Goal: Task Accomplishment & Management: Use online tool/utility

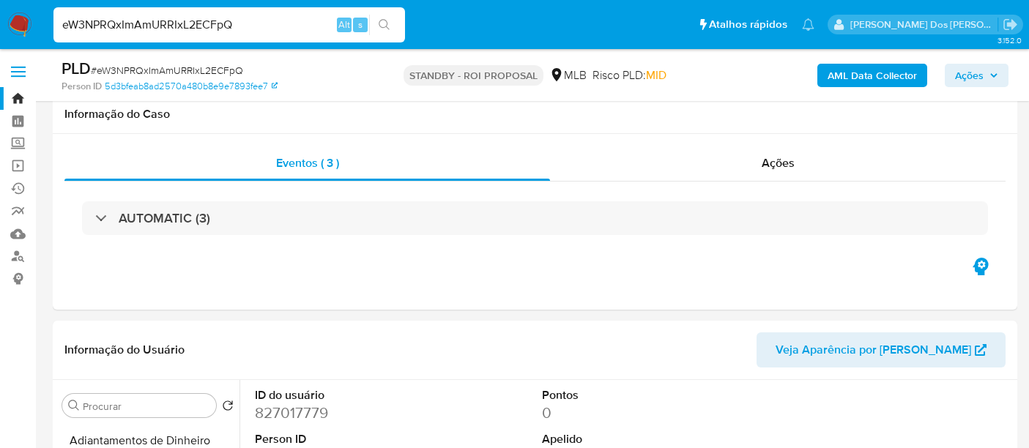
select select "10"
click at [185, 23] on input "eW3NPRQxImAmURRIxL2ECFpQ" at bounding box center [229, 24] width 352 height 19
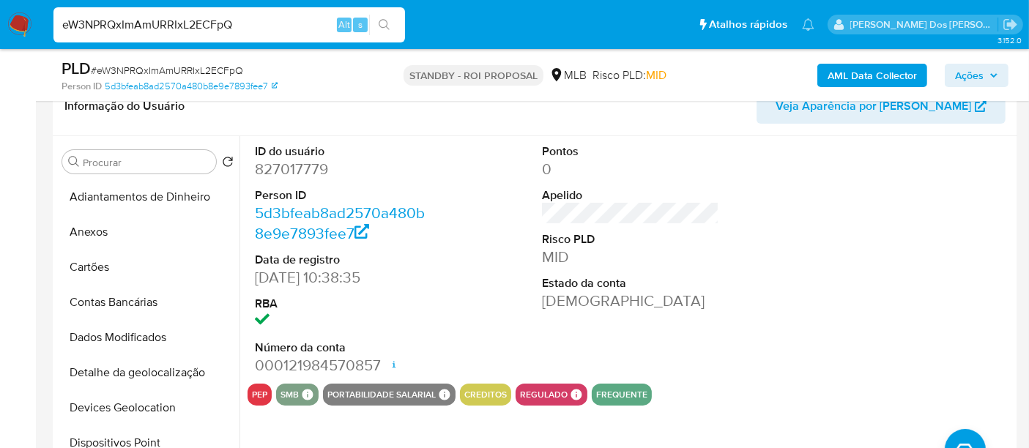
scroll to position [374, 0]
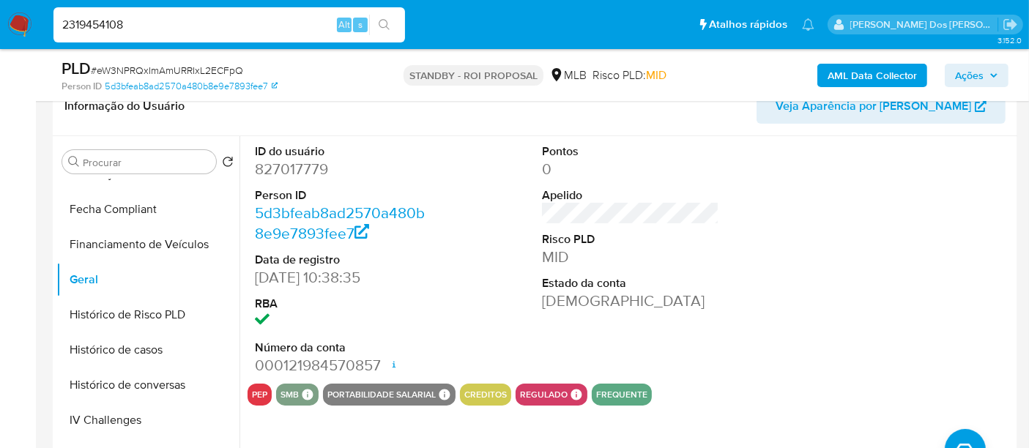
type input "2319454108"
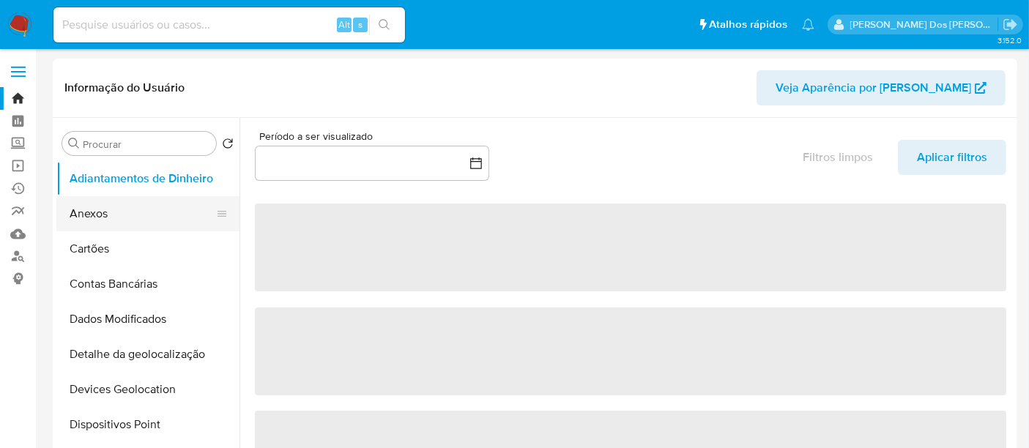
select select "10"
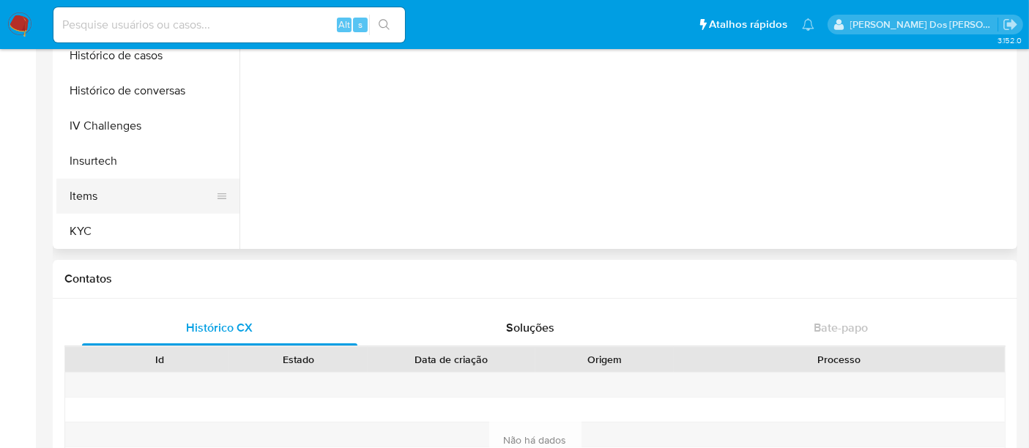
scroll to position [618, 0]
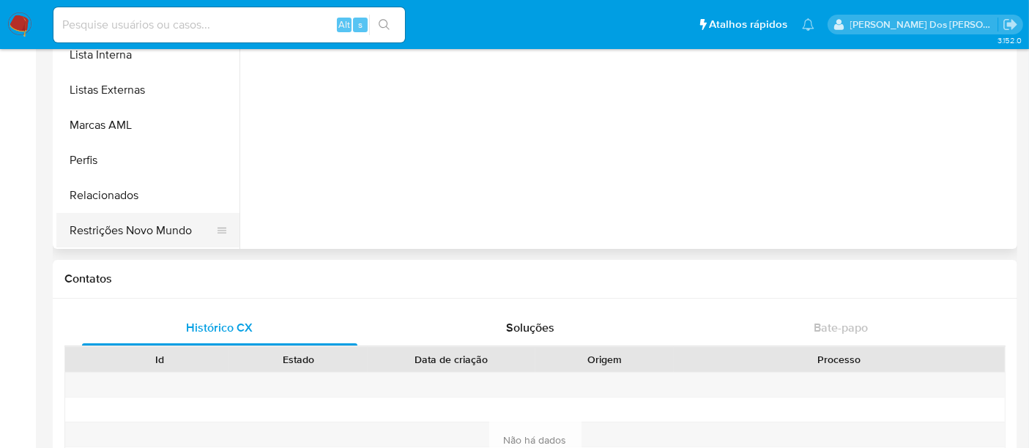
click at [144, 235] on button "Restrições Novo Mundo" at bounding box center [141, 230] width 171 height 35
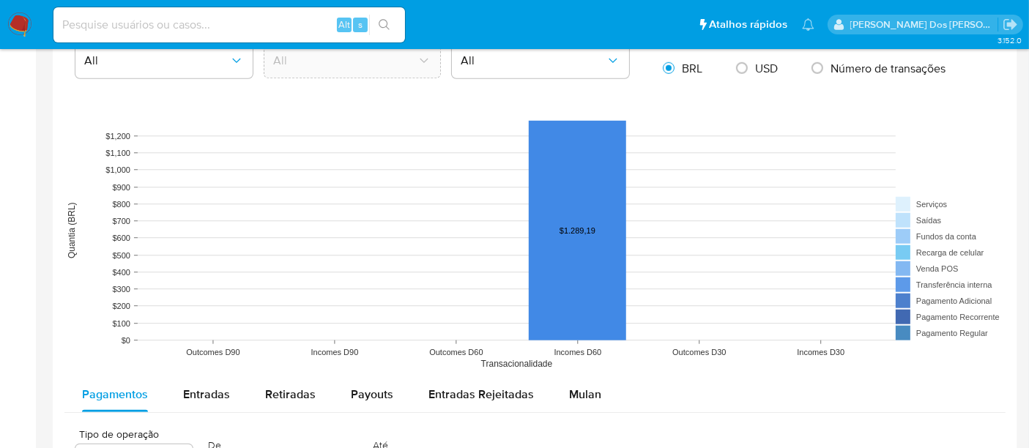
scroll to position [1220, 0]
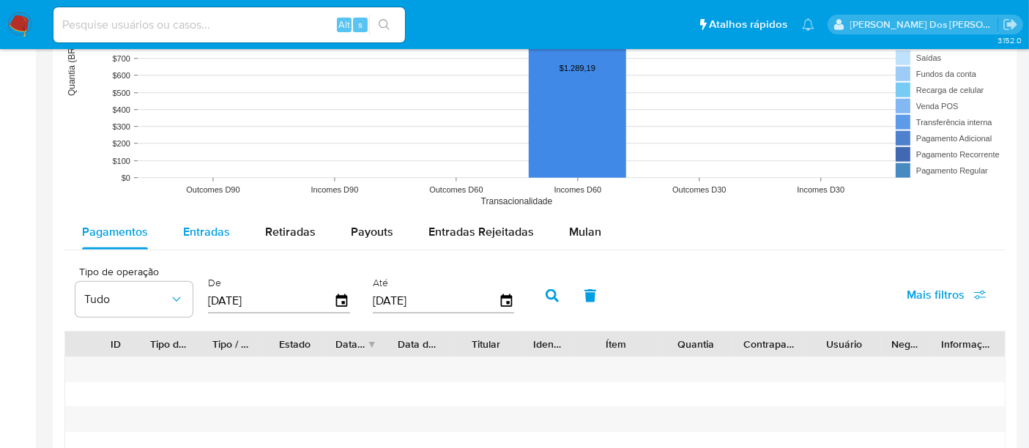
click at [201, 224] on span "Entradas" at bounding box center [206, 231] width 47 height 17
select select "10"
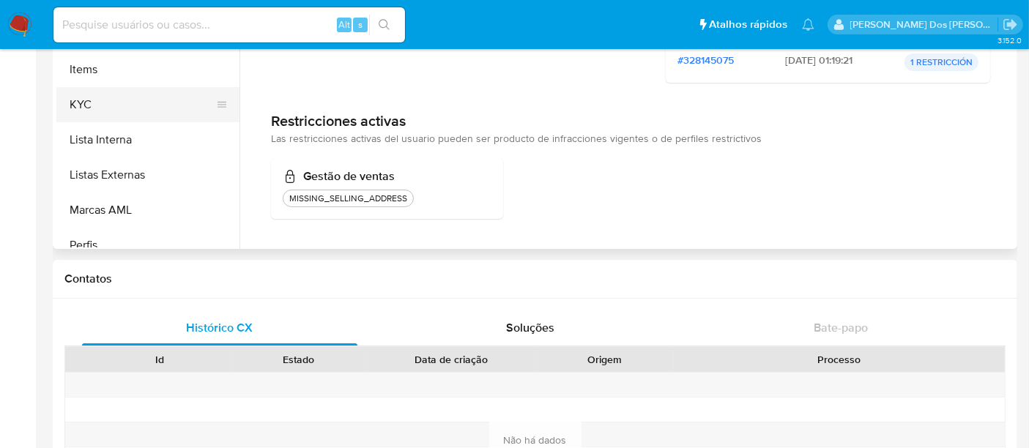
scroll to position [456, 0]
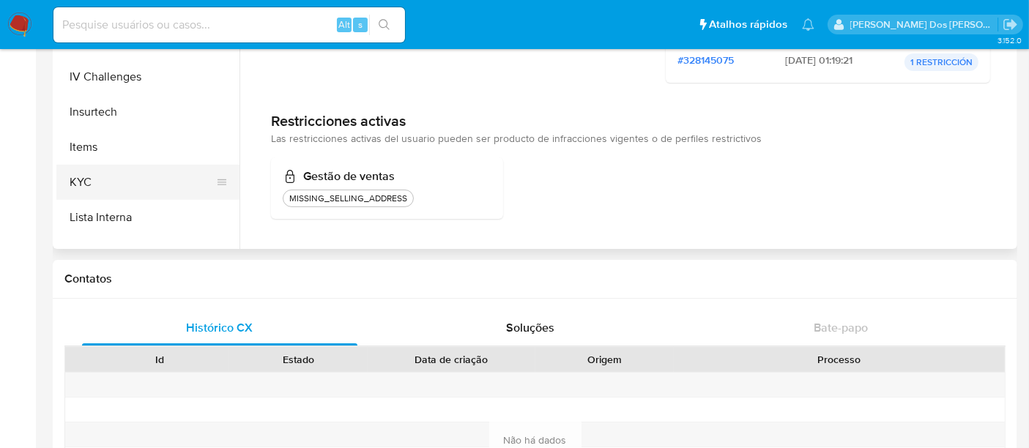
click at [84, 185] on button "KYC" at bounding box center [141, 182] width 171 height 35
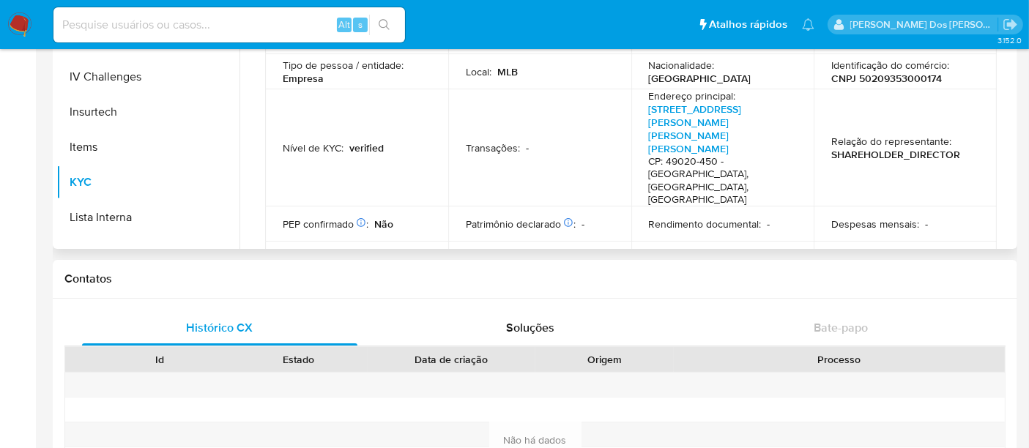
scroll to position [81, 0]
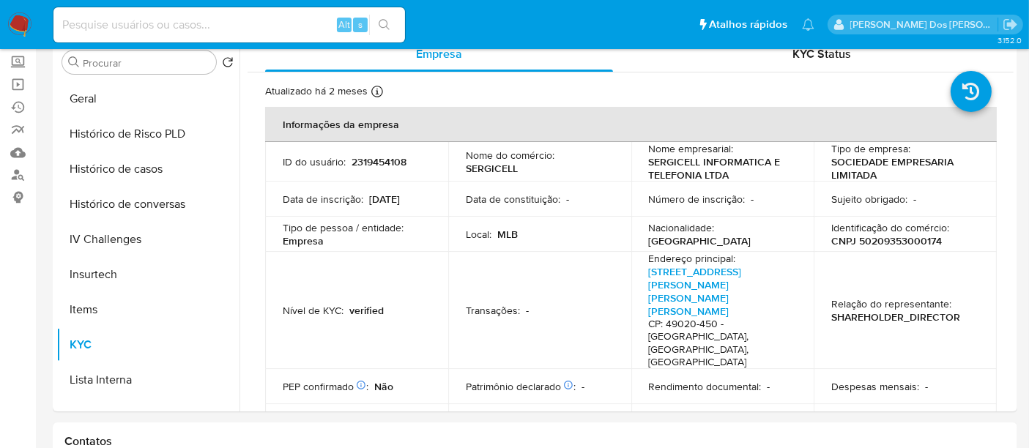
click at [230, 15] on input at bounding box center [229, 24] width 352 height 19
paste input "p81Cwn3dLHD96mUPEPKM6i7u"
type input "p81Cwn3dLHD96mUPEPKM6i7u"
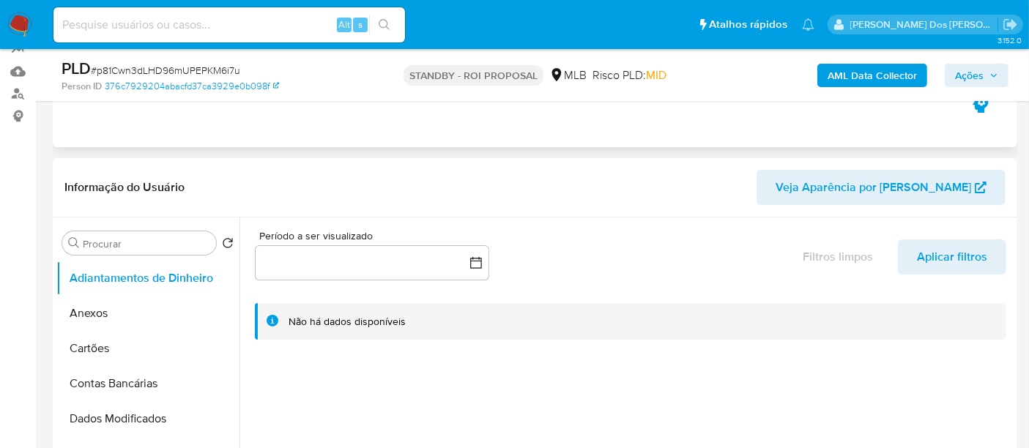
select select "10"
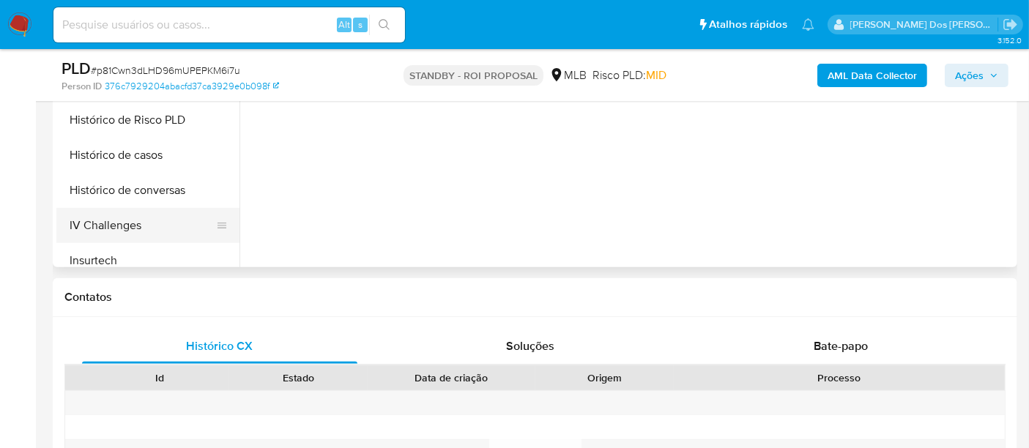
scroll to position [488, 0]
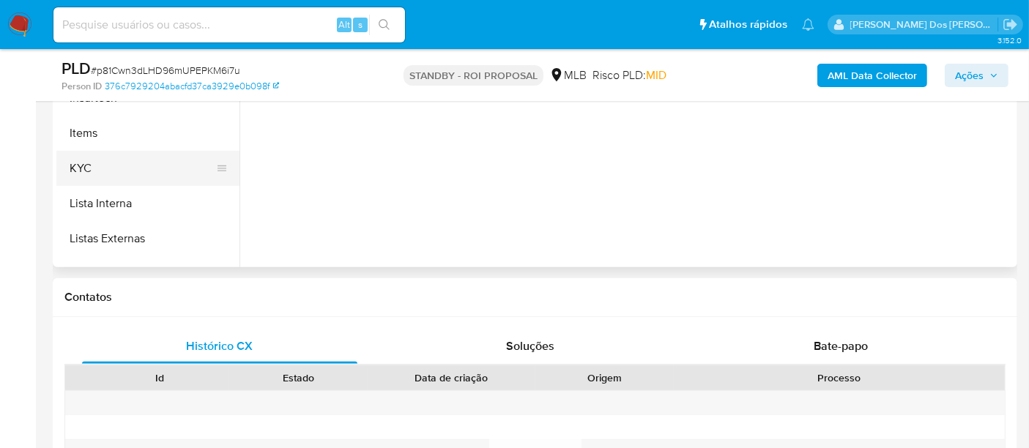
click at [81, 166] on button "KYC" at bounding box center [141, 168] width 171 height 35
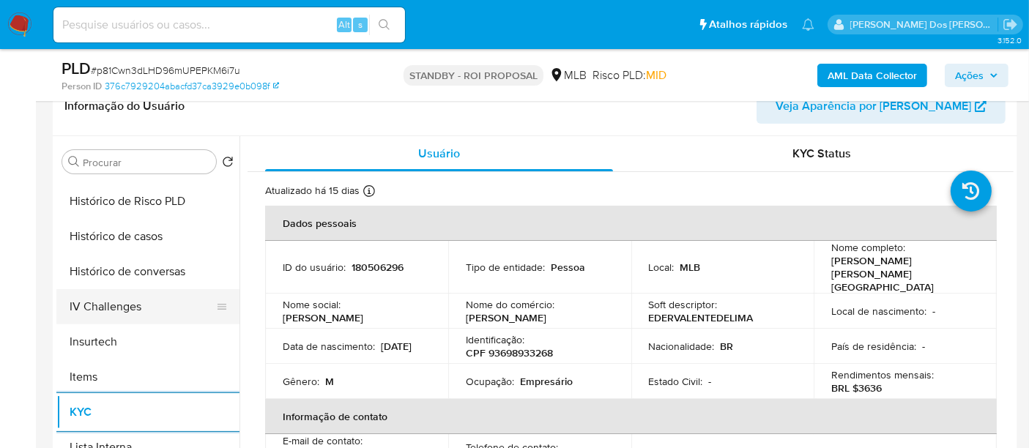
scroll to position [407, 0]
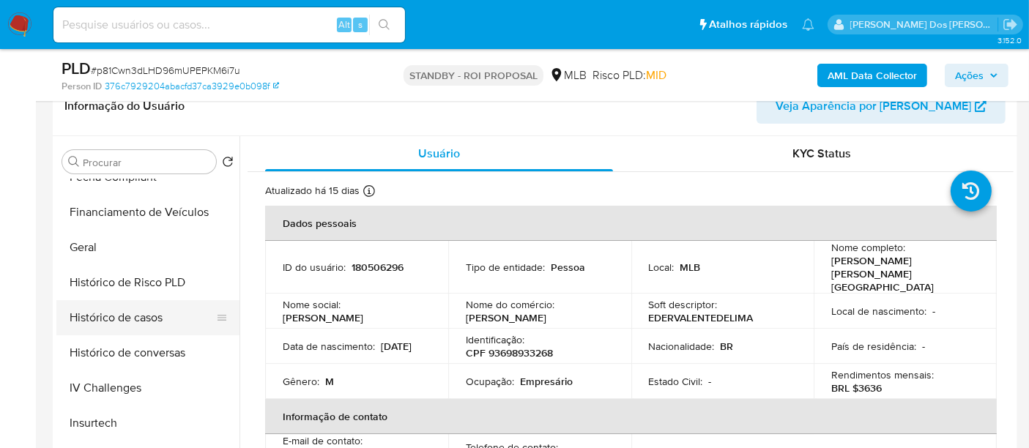
click at [127, 315] on button "Histórico de casos" at bounding box center [141, 317] width 171 height 35
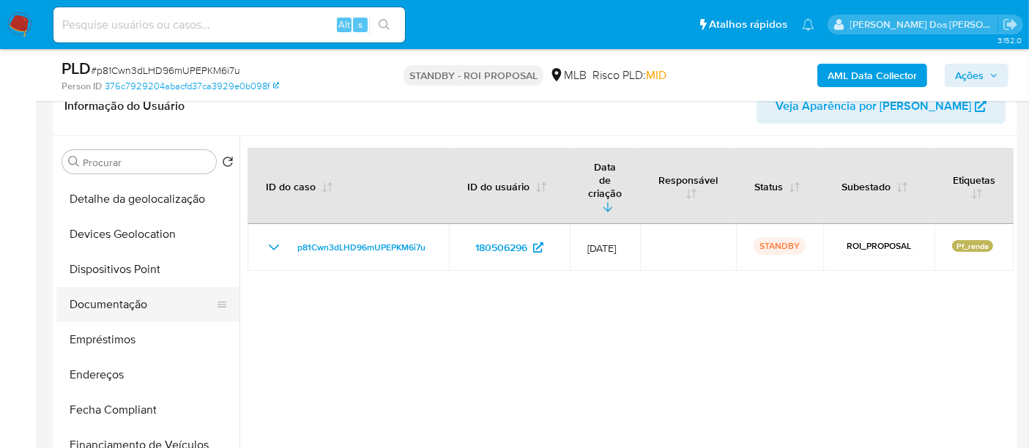
scroll to position [163, 0]
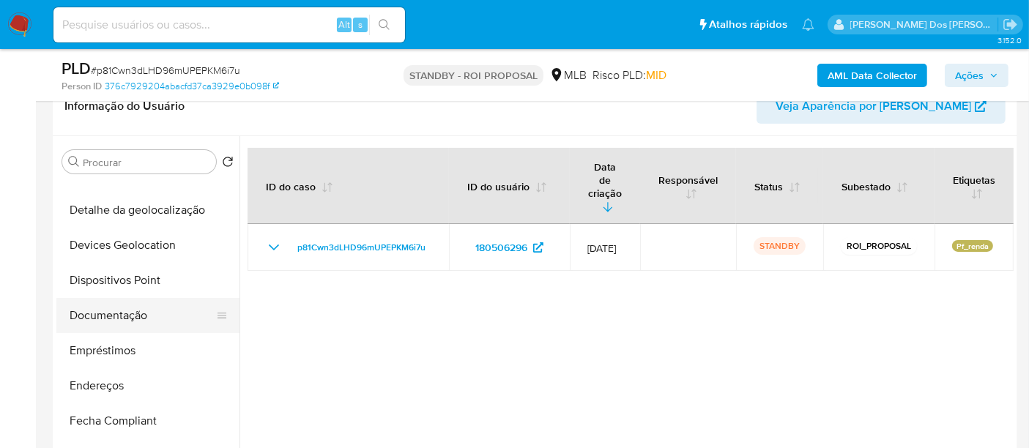
click at [115, 321] on button "Documentação" at bounding box center [141, 315] width 171 height 35
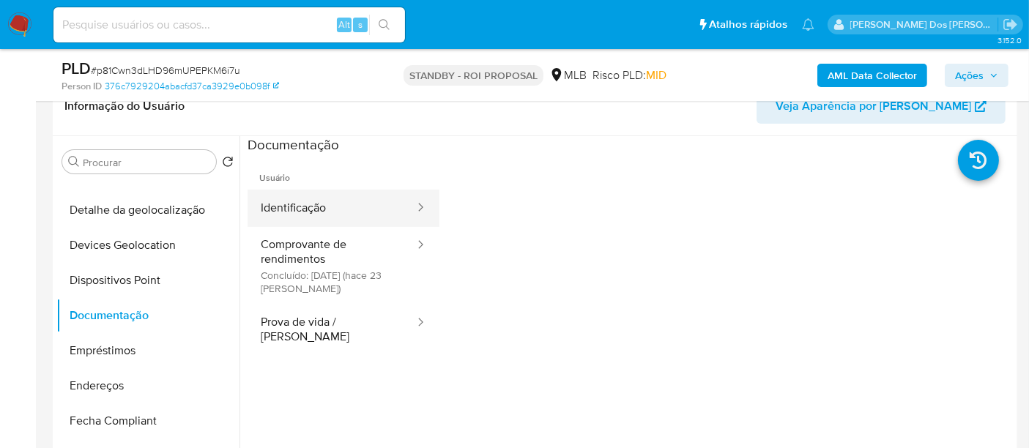
click at [306, 208] on button "Identificação" at bounding box center [332, 208] width 168 height 37
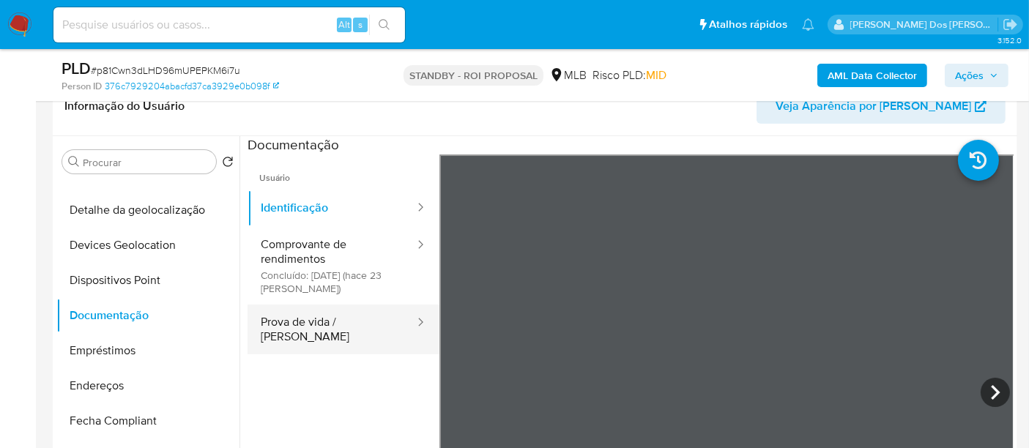
click at [359, 321] on button "Prova de vida / [PERSON_NAME]" at bounding box center [332, 330] width 168 height 50
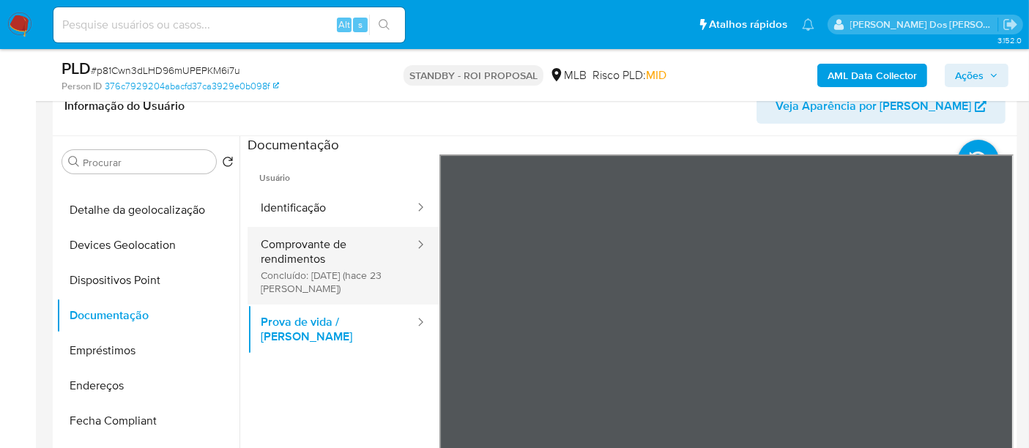
click at [301, 237] on button "Comprovante de rendimentos Concluído: 21/07/2025 (hace 23 días)" at bounding box center [332, 266] width 168 height 78
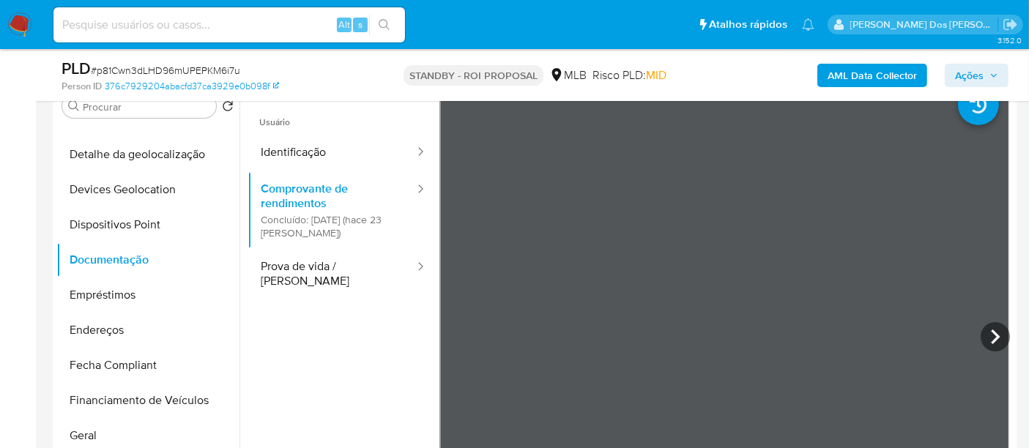
scroll to position [325, 0]
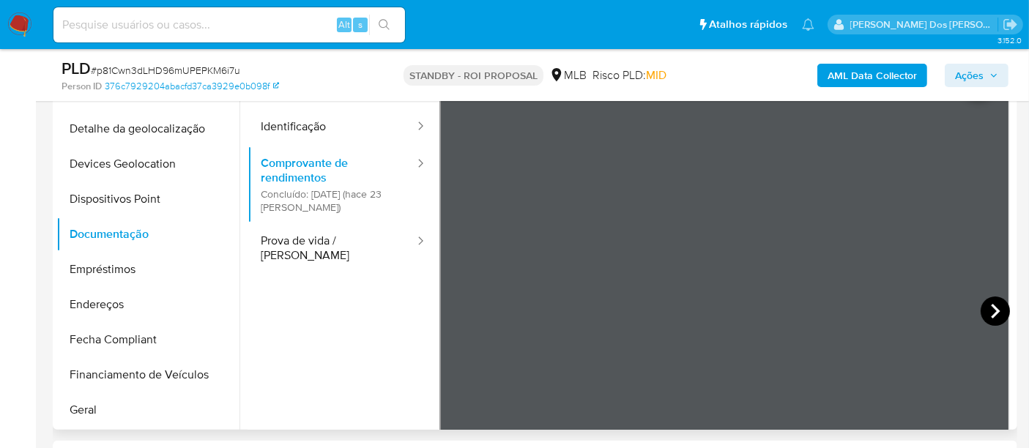
click at [986, 304] on icon at bounding box center [995, 311] width 29 height 29
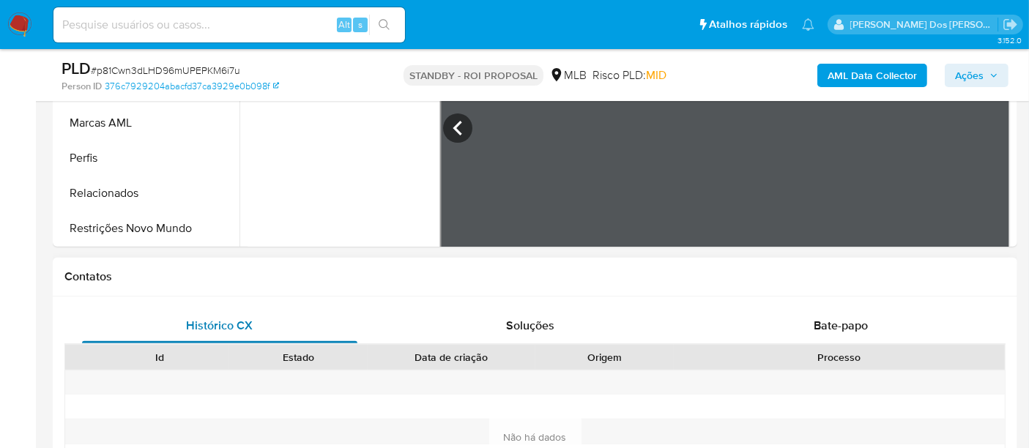
scroll to position [569, 0]
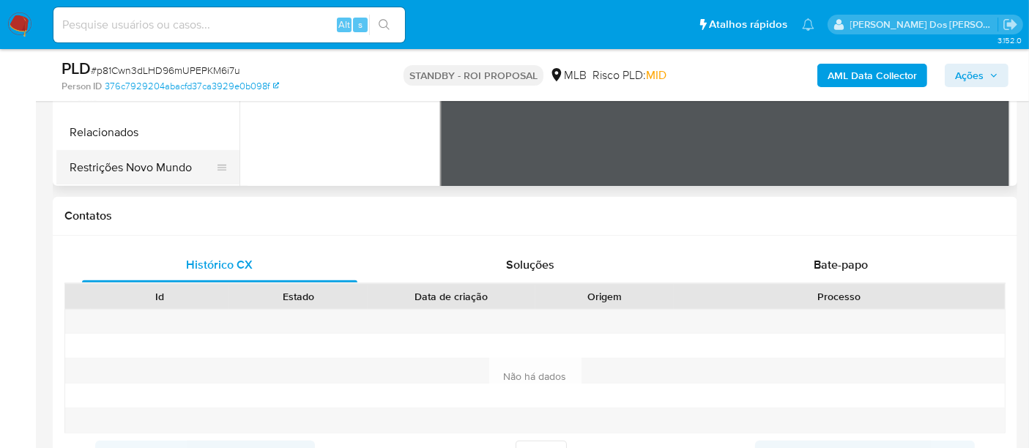
click at [153, 164] on button "Restrições Novo Mundo" at bounding box center [141, 167] width 171 height 35
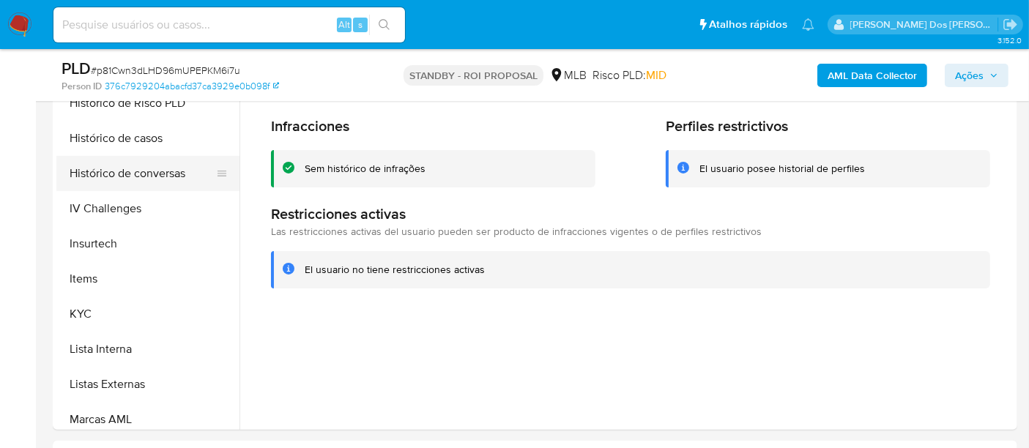
scroll to position [374, 0]
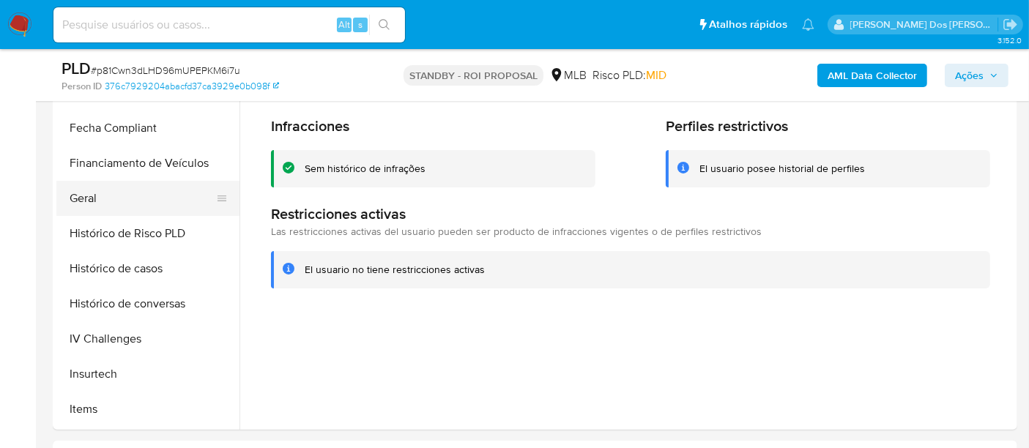
click at [85, 198] on button "Geral" at bounding box center [141, 198] width 171 height 35
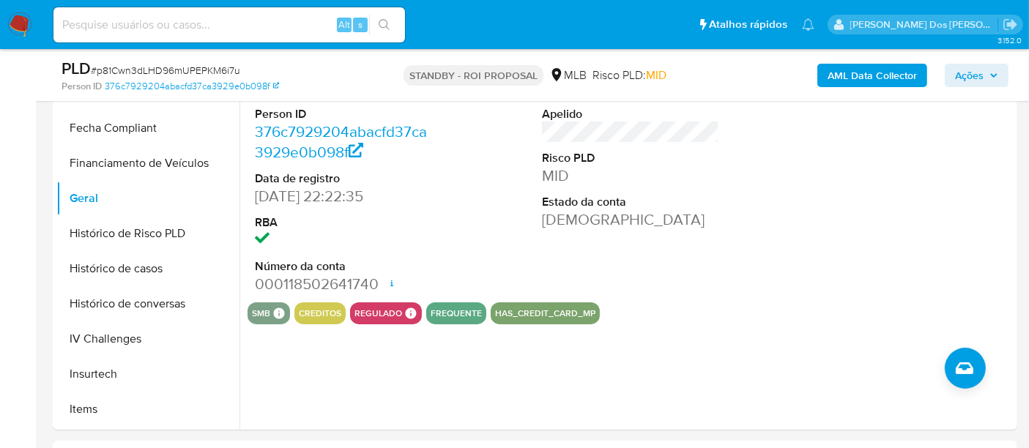
click at [241, 40] on div "Alt s" at bounding box center [229, 24] width 352 height 35
click at [238, 29] on input at bounding box center [229, 24] width 352 height 19
paste input "7BX3l1p1PuRpNcOx8F4aBc74"
type input "7BX3l1p1PuRpNcOx8F4aBc74"
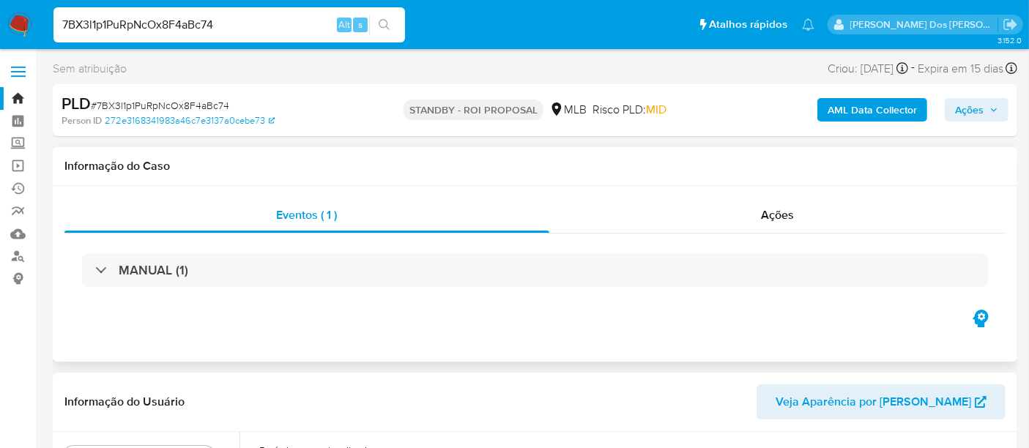
select select "10"
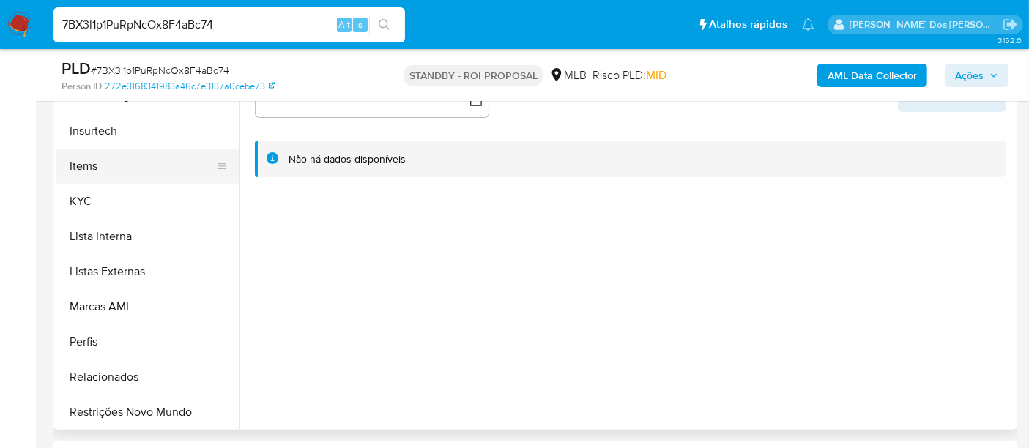
scroll to position [618, 0]
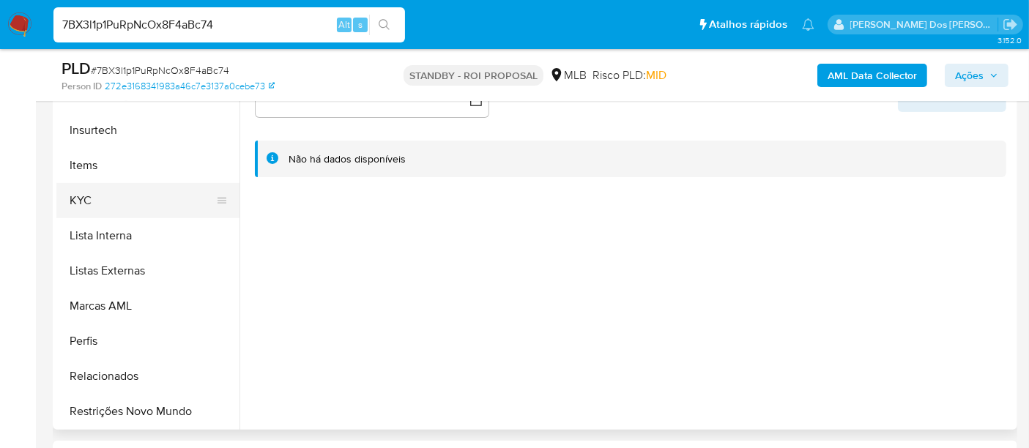
click at [87, 197] on button "KYC" at bounding box center [141, 200] width 171 height 35
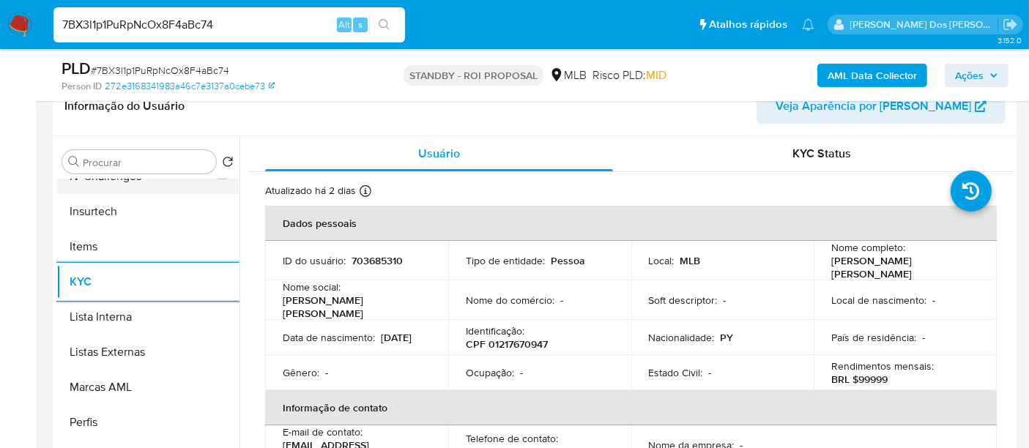
scroll to position [456, 0]
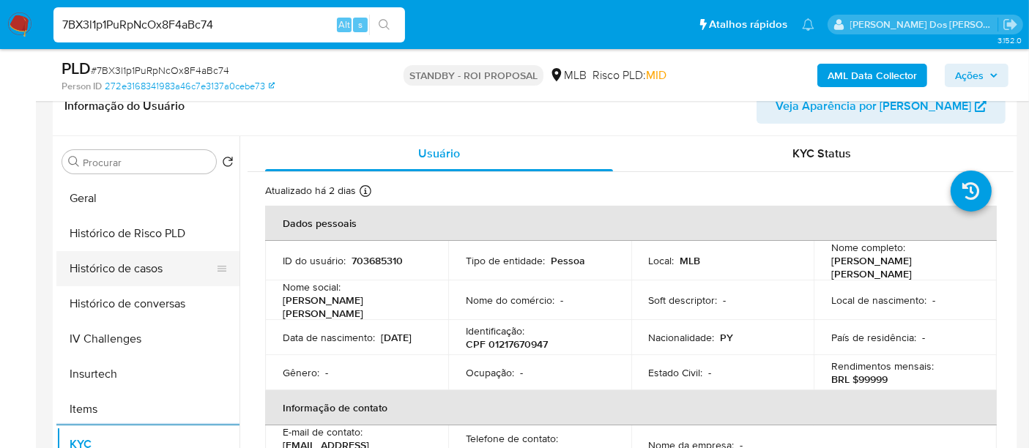
click at [155, 271] on button "Histórico de casos" at bounding box center [141, 268] width 171 height 35
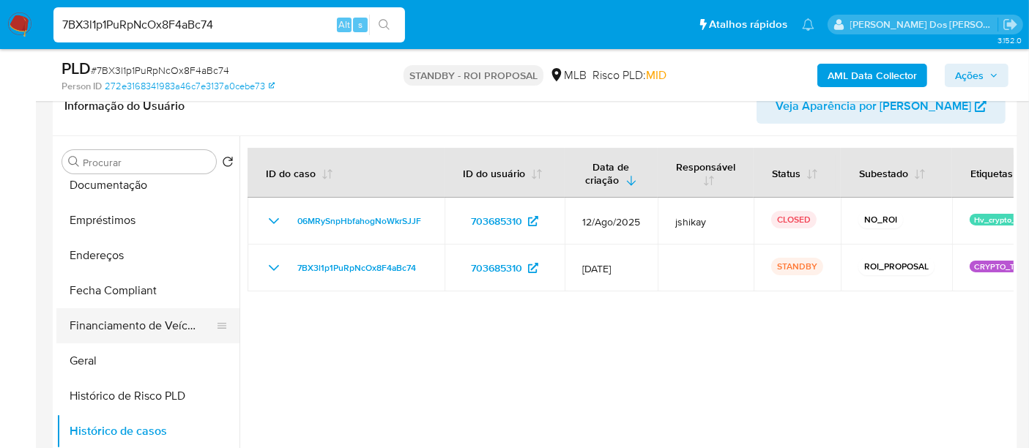
scroll to position [211, 0]
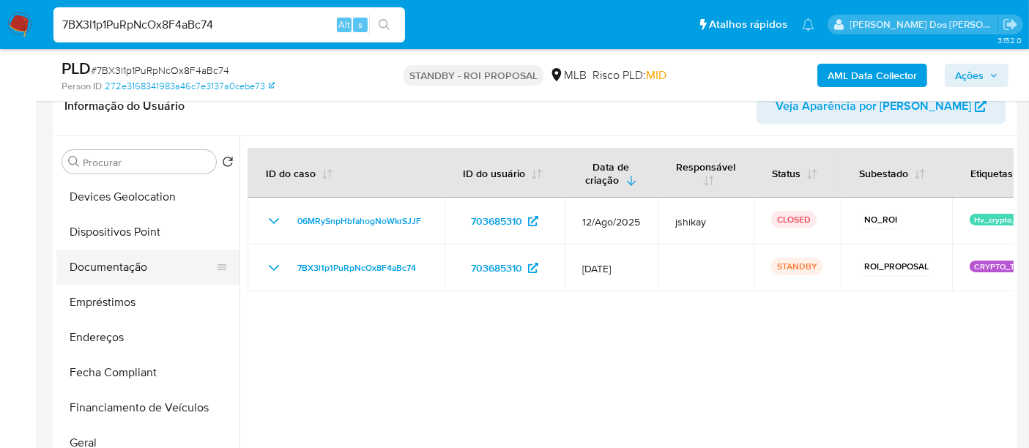
click at [141, 273] on button "Documentação" at bounding box center [141, 267] width 171 height 35
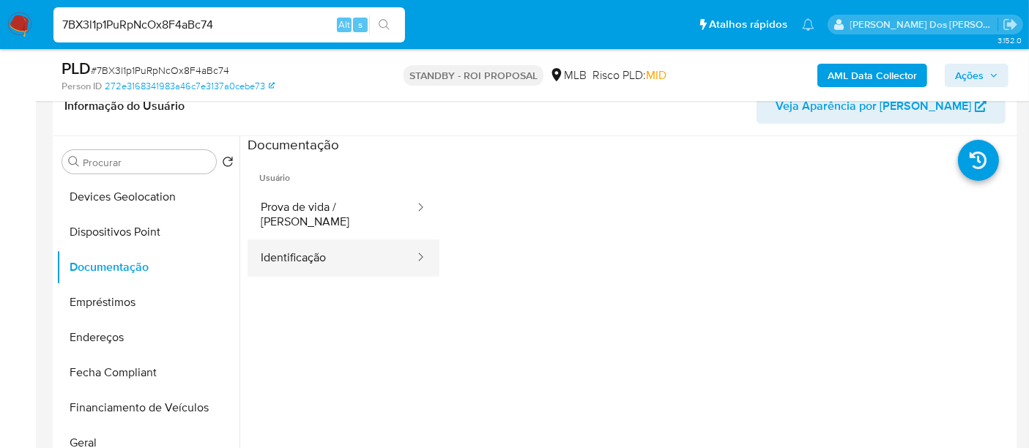
click at [276, 240] on button "Identificação" at bounding box center [332, 258] width 168 height 37
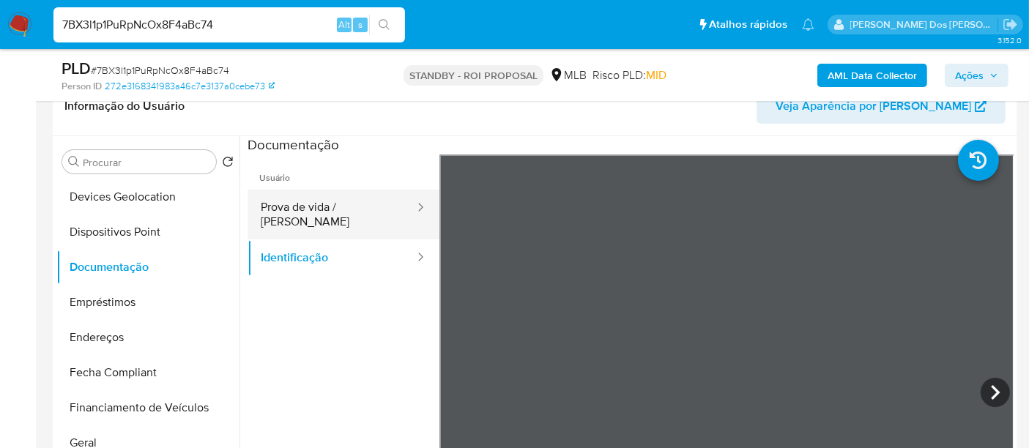
click at [312, 195] on button "Prova de vida / [PERSON_NAME]" at bounding box center [332, 215] width 168 height 50
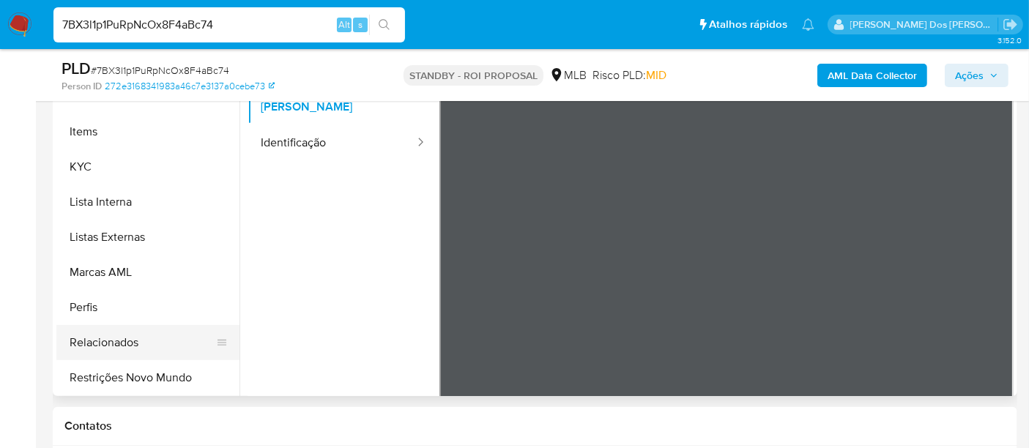
scroll to position [407, 0]
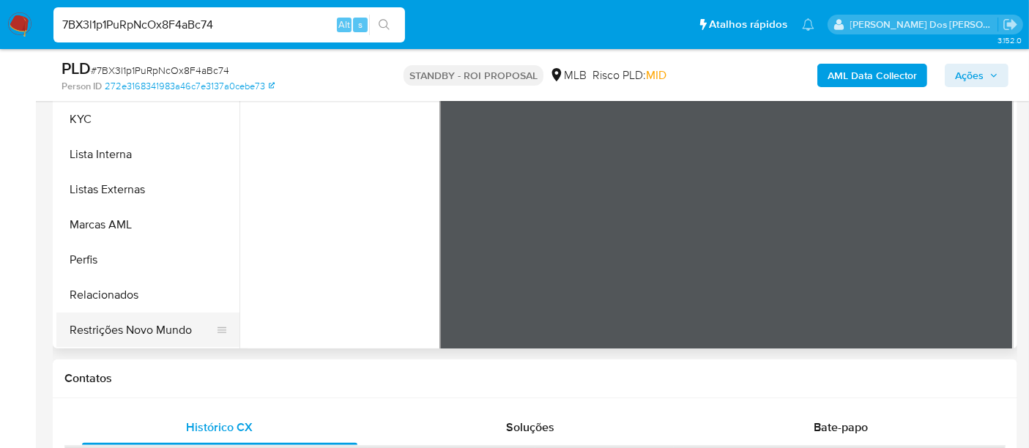
click at [171, 330] on button "Restrições Novo Mundo" at bounding box center [141, 330] width 171 height 35
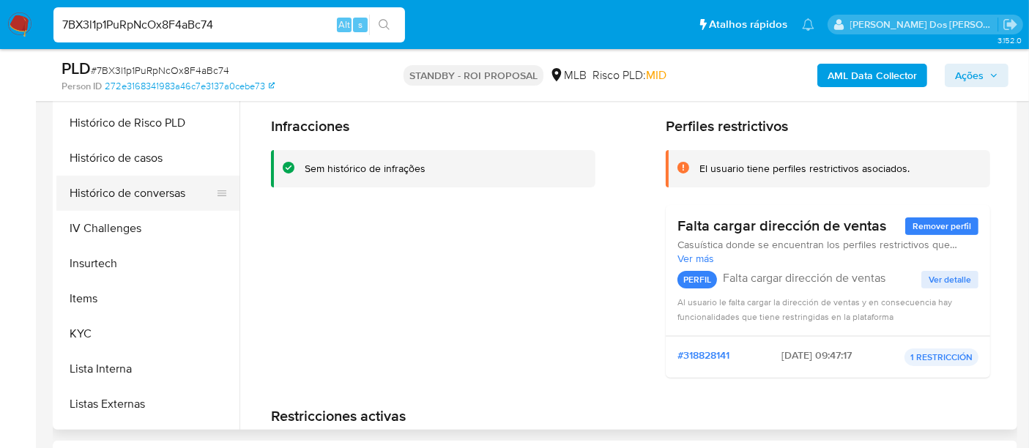
scroll to position [374, 0]
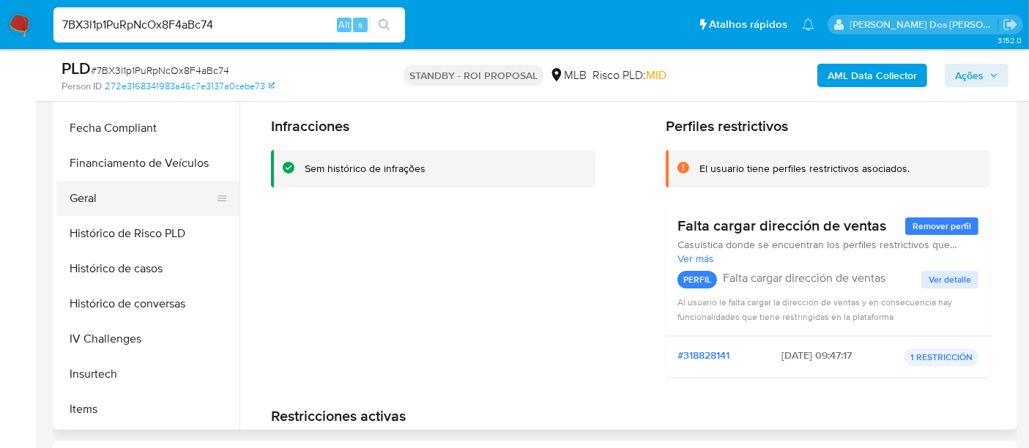
click at [94, 204] on button "Geral" at bounding box center [141, 198] width 171 height 35
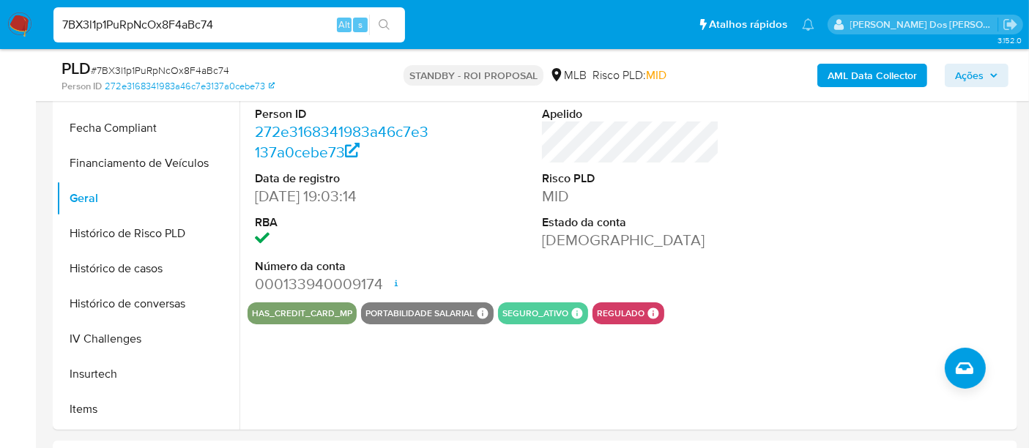
click at [253, 21] on input "7BX3l1p1PuRpNcOx8F4aBc74" at bounding box center [229, 24] width 352 height 19
paste input "YxRbdt07GrZBnCum4kvHec8g"
type input "YxRbdt07GrZBnCum4kvHec8g"
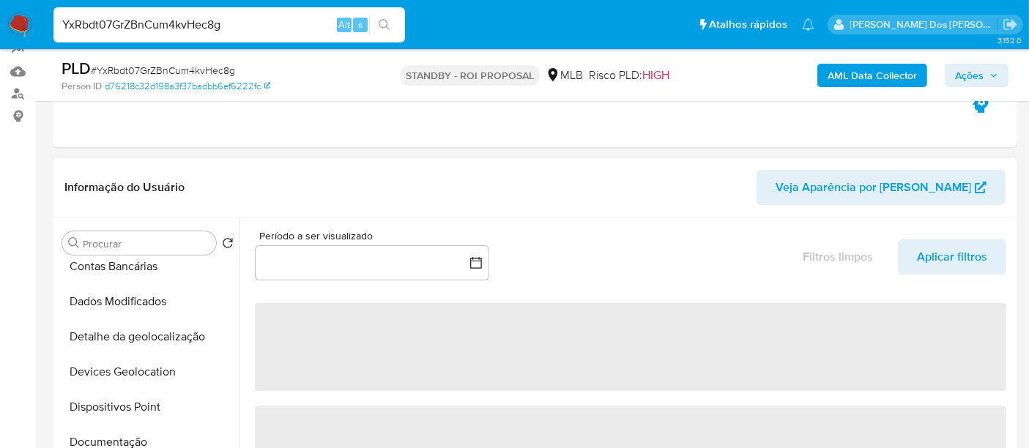
scroll to position [162, 0]
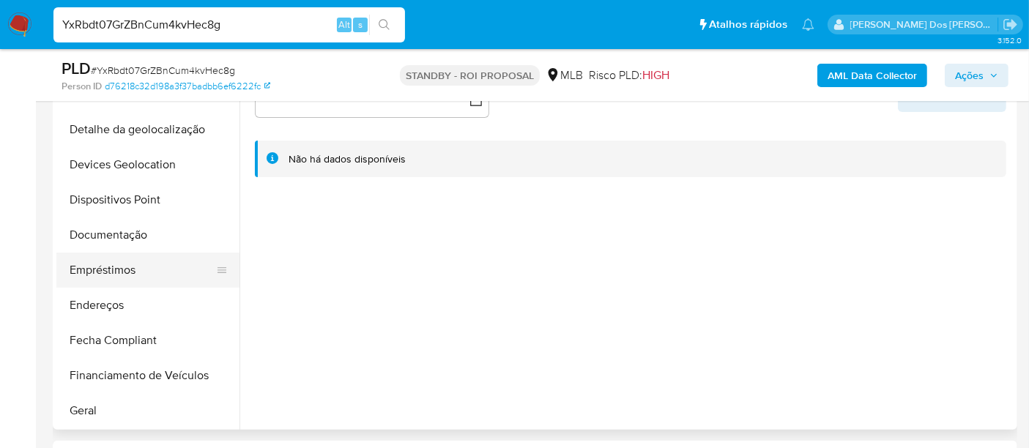
select select "10"
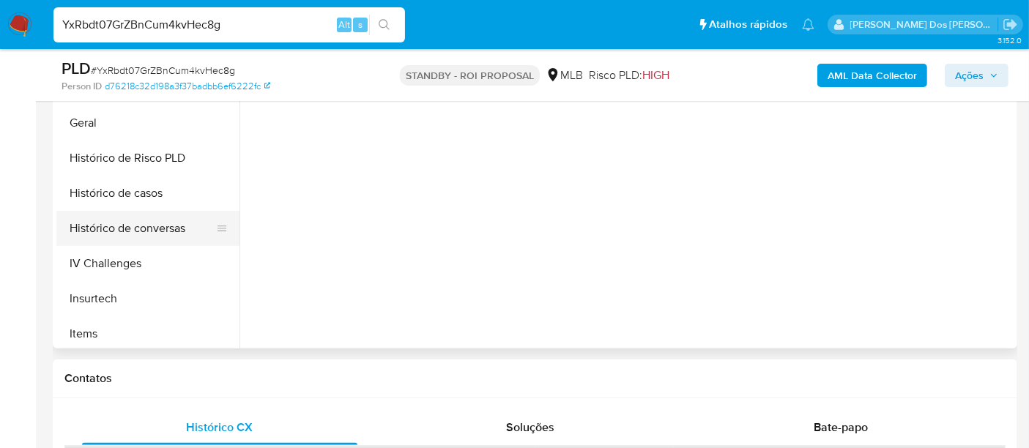
scroll to position [406, 0]
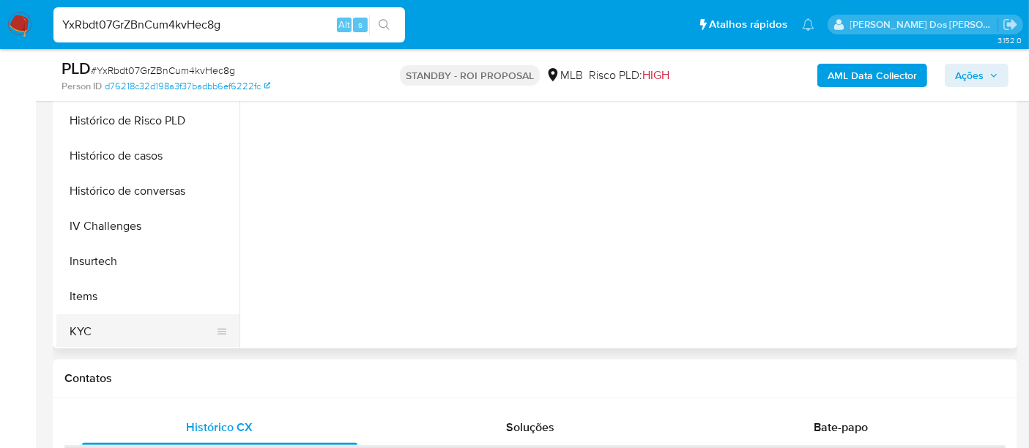
click at [80, 328] on button "KYC" at bounding box center [141, 331] width 171 height 35
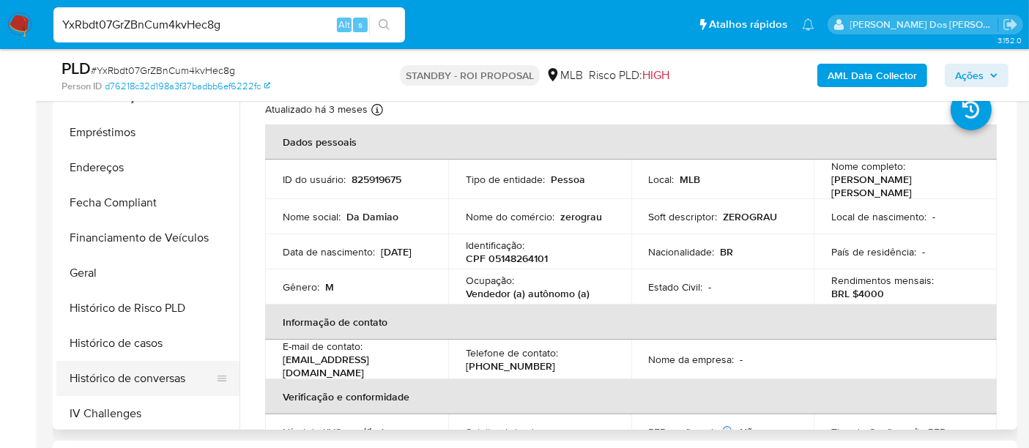
scroll to position [325, 0]
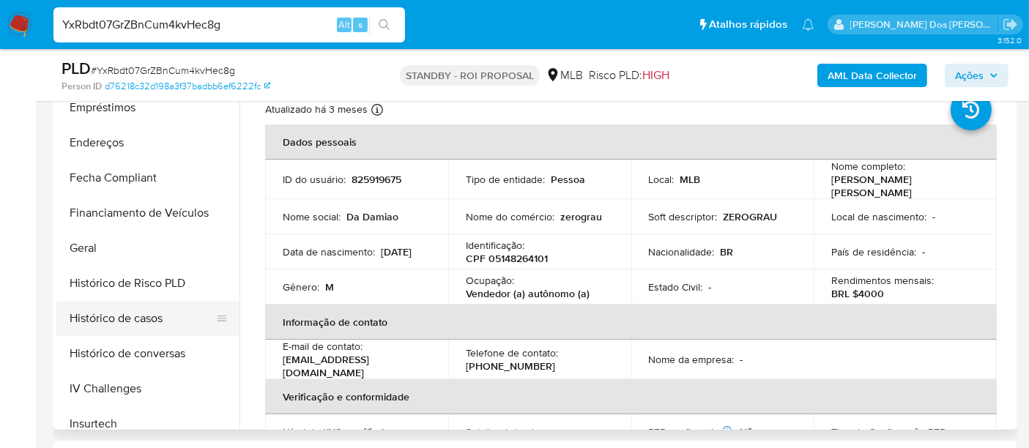
click at [130, 318] on button "Histórico de casos" at bounding box center [141, 318] width 171 height 35
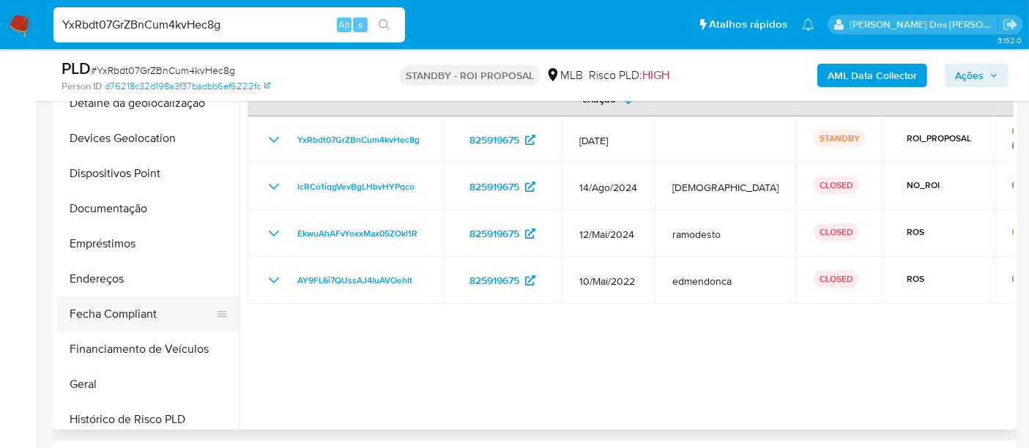
scroll to position [162, 0]
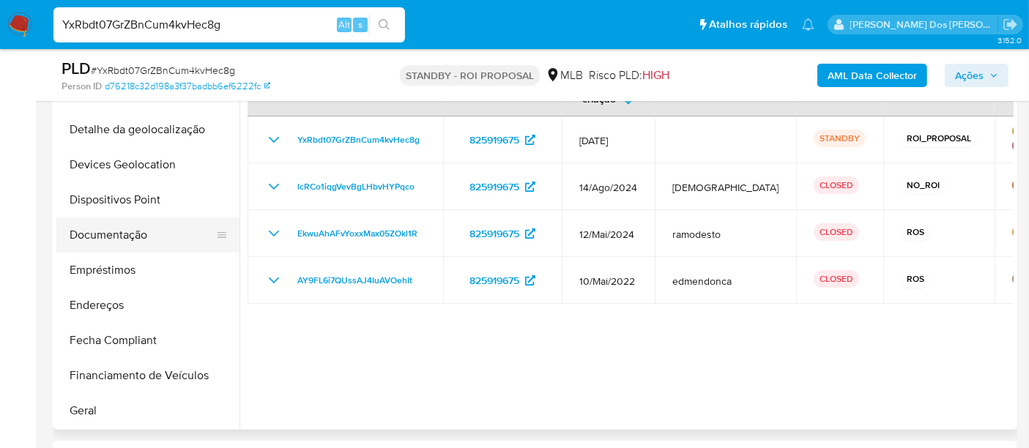
click at [136, 240] on button "Documentação" at bounding box center [141, 235] width 171 height 35
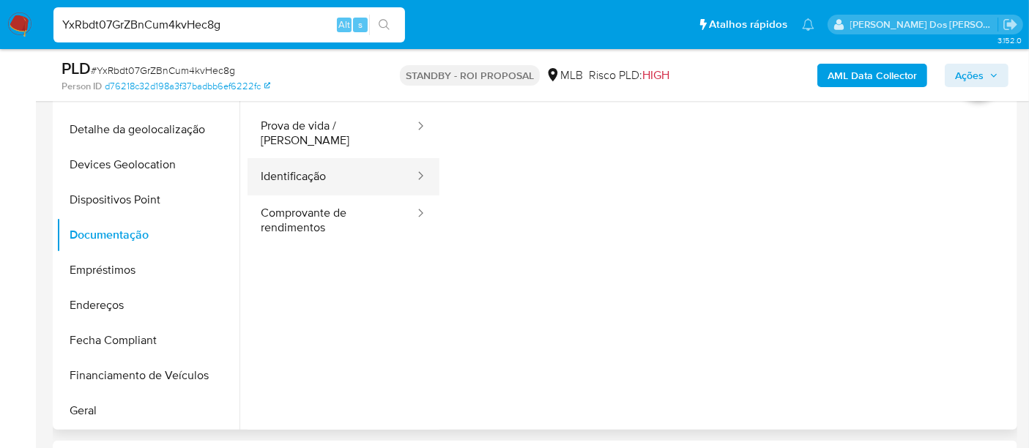
click at [297, 170] on button "Identificação" at bounding box center [332, 176] width 168 height 37
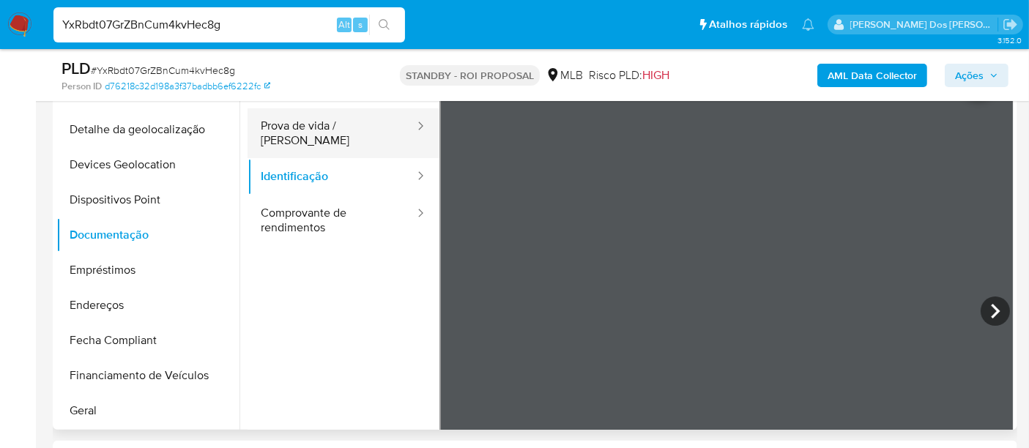
click at [324, 135] on button "Prova de vida / [PERSON_NAME]" at bounding box center [332, 133] width 168 height 50
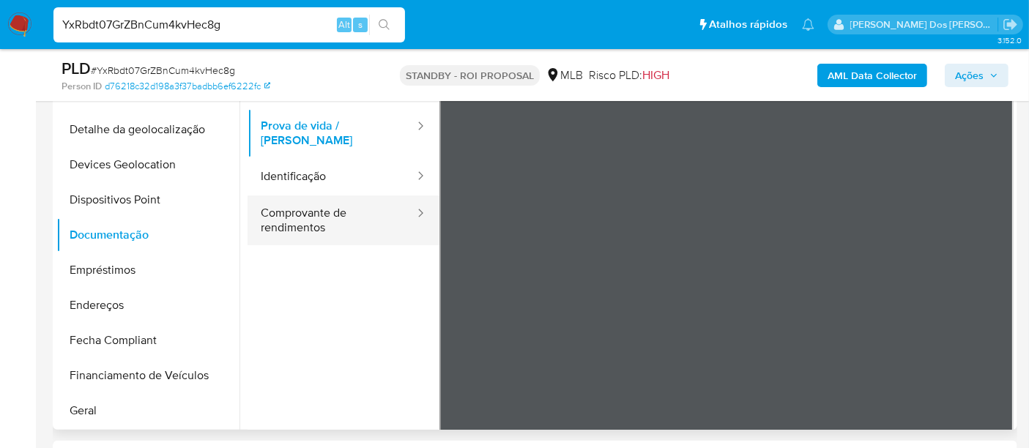
click at [322, 212] on button "Comprovante de rendimentos" at bounding box center [332, 221] width 168 height 50
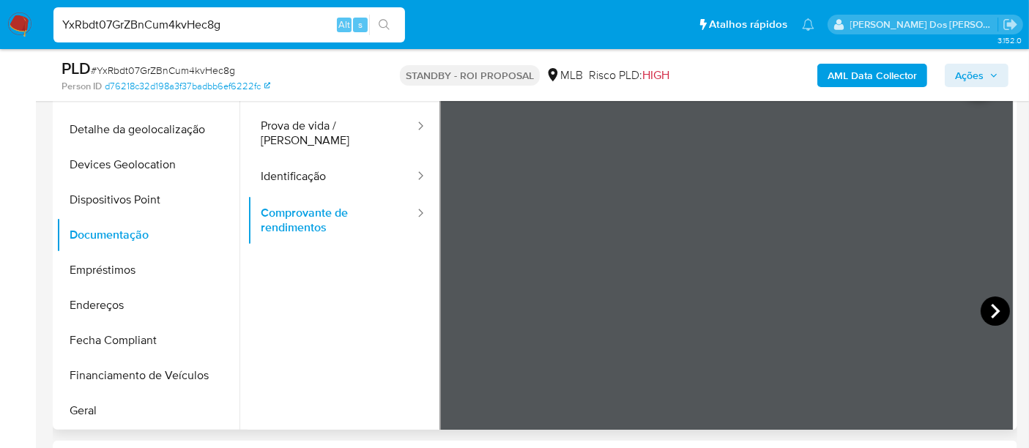
click at [981, 309] on icon at bounding box center [995, 311] width 29 height 29
click at [983, 304] on icon at bounding box center [995, 311] width 29 height 29
click at [996, 315] on icon at bounding box center [995, 311] width 29 height 29
click at [982, 309] on icon at bounding box center [995, 311] width 29 height 29
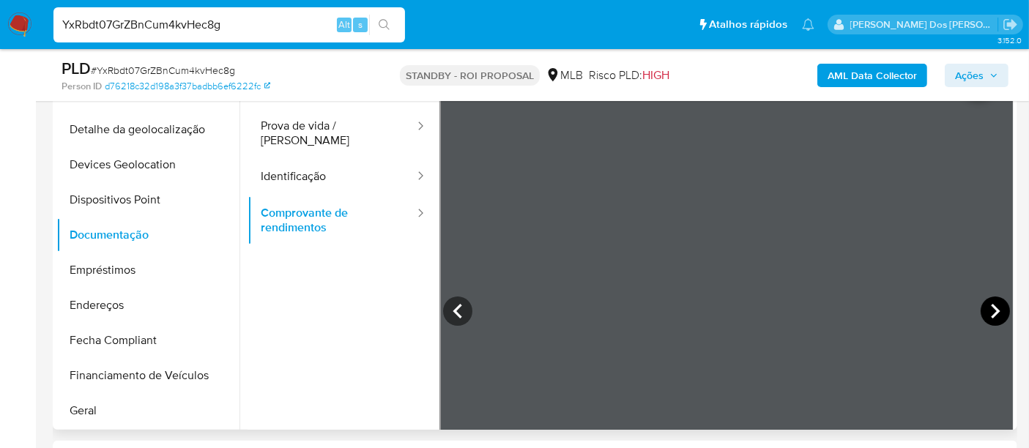
click at [990, 310] on icon at bounding box center [995, 311] width 29 height 29
drag, startPoint x: 995, startPoint y: 311, endPoint x: 985, endPoint y: 311, distance: 10.3
click at [994, 311] on icon at bounding box center [995, 311] width 29 height 29
drag, startPoint x: 1000, startPoint y: 307, endPoint x: 990, endPoint y: 311, distance: 10.9
click at [997, 307] on icon at bounding box center [995, 311] width 29 height 29
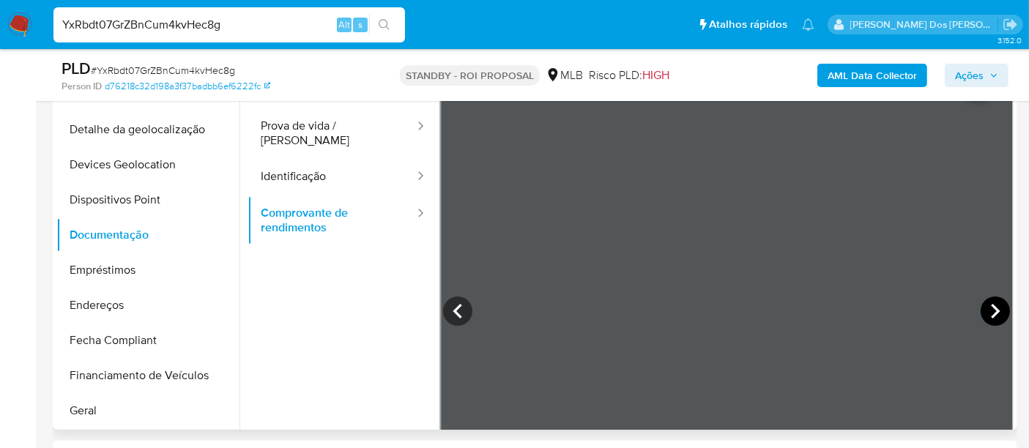
click at [992, 305] on icon at bounding box center [995, 311] width 29 height 29
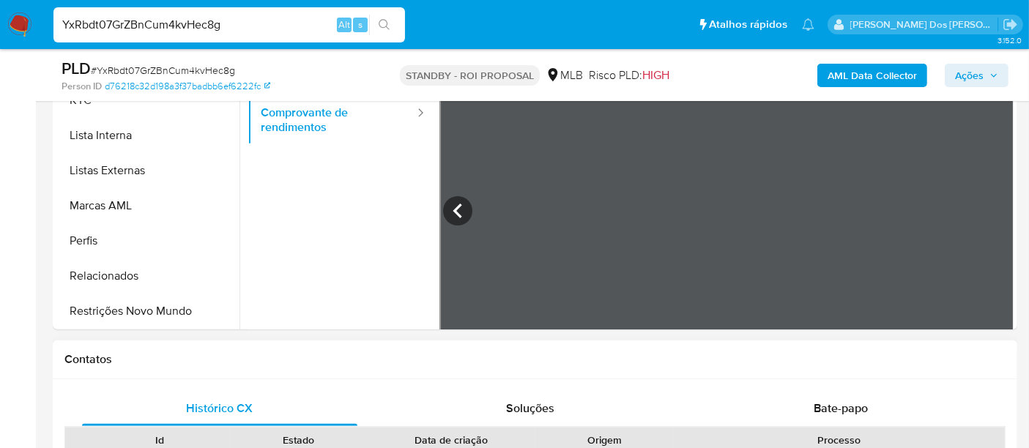
scroll to position [488, 0]
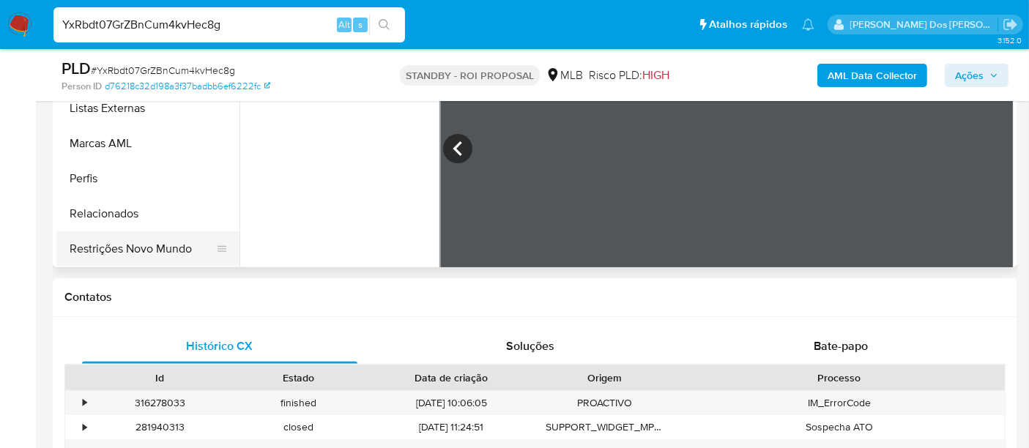
click at [163, 249] on button "Restrições Novo Mundo" at bounding box center [141, 248] width 171 height 35
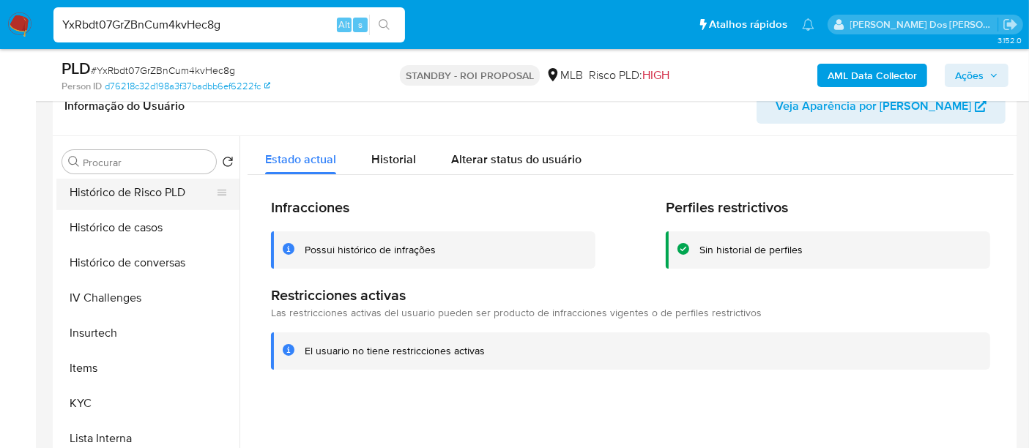
scroll to position [374, 0]
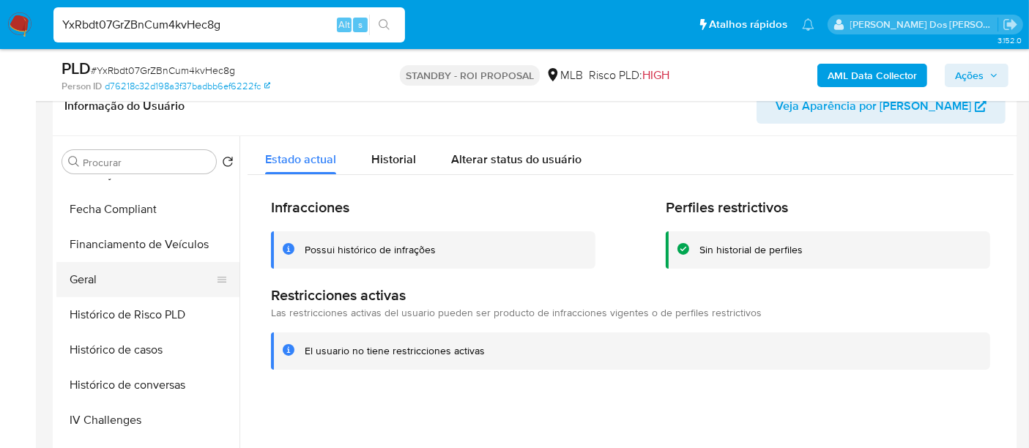
click at [89, 274] on button "Geral" at bounding box center [141, 279] width 171 height 35
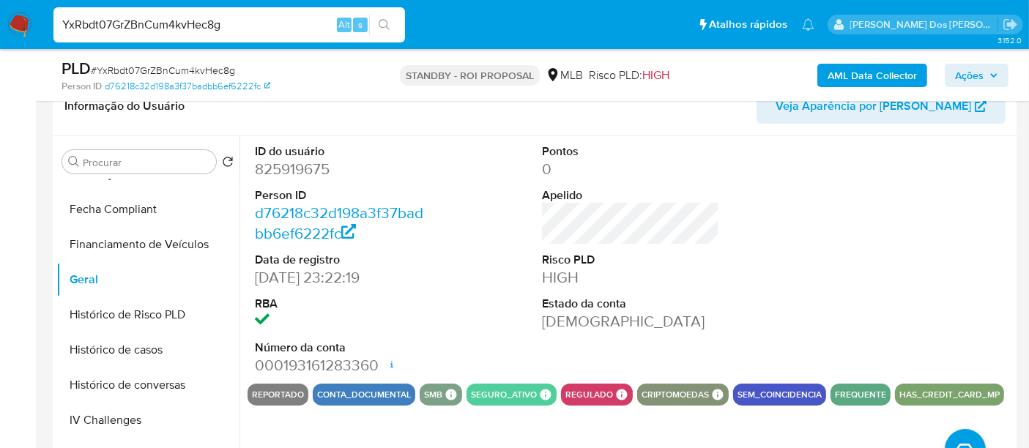
click at [164, 20] on input "YxRbdt07GrZBnCum4kvHec8g" at bounding box center [229, 24] width 352 height 19
paste input "8istsivJcrnpAw6SFELc2C2D"
type input "8istsivJcrnpAw6SFELc2C2D"
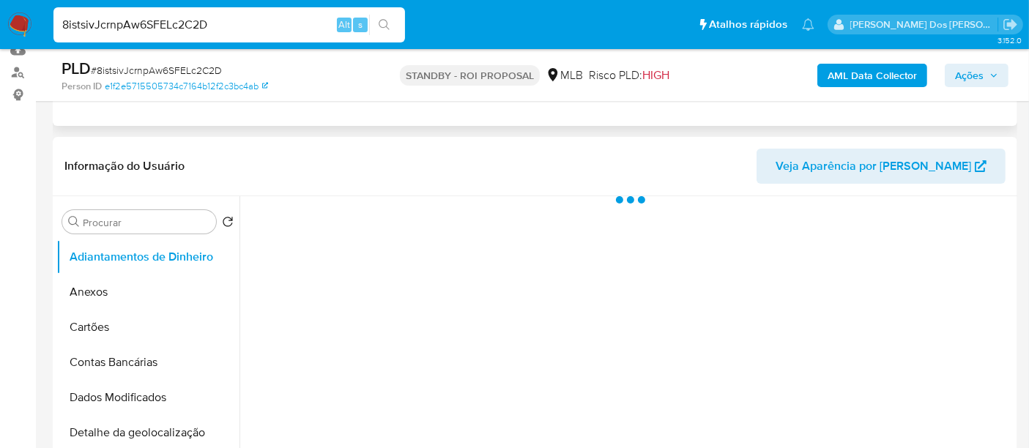
scroll to position [325, 0]
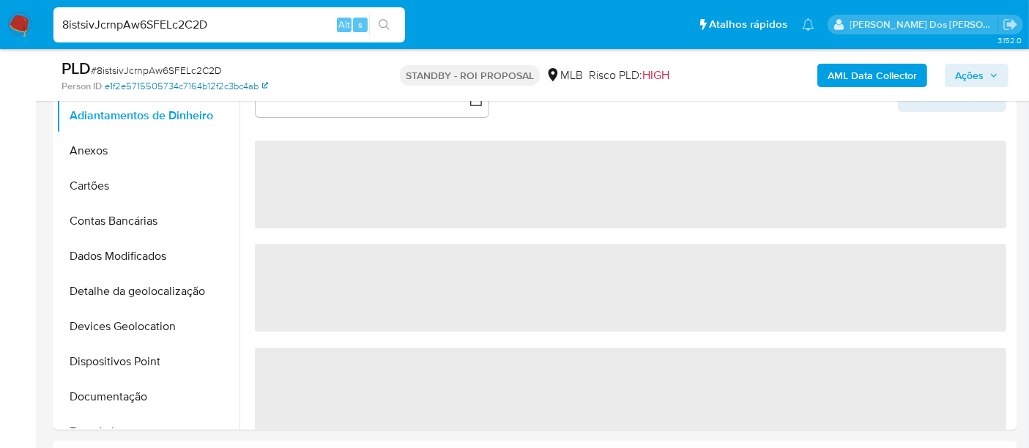
select select "10"
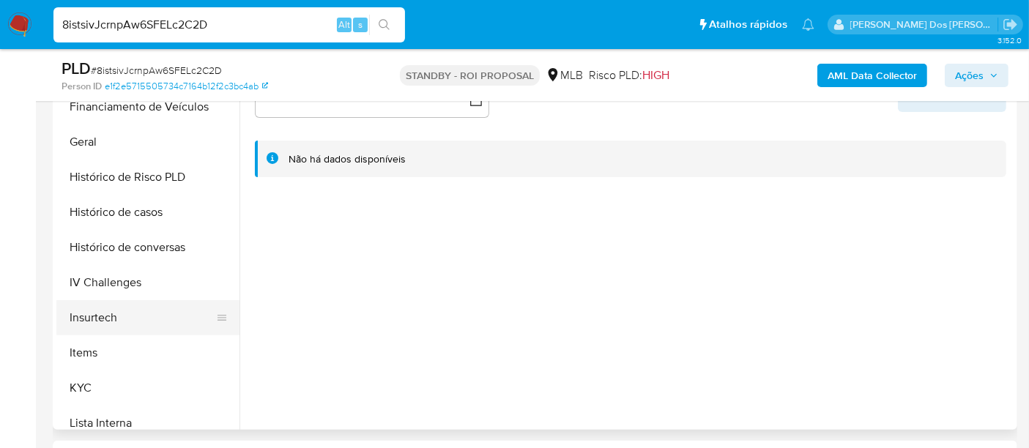
scroll to position [488, 0]
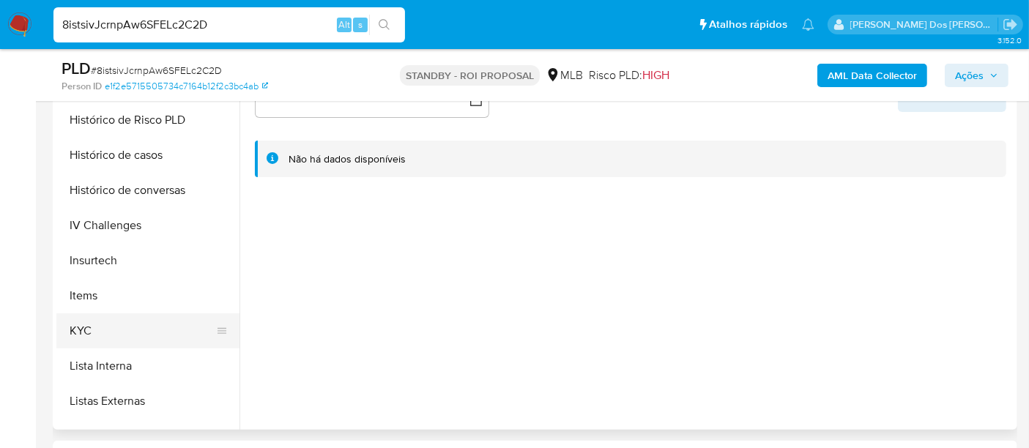
click at [82, 325] on button "KYC" at bounding box center [141, 331] width 171 height 35
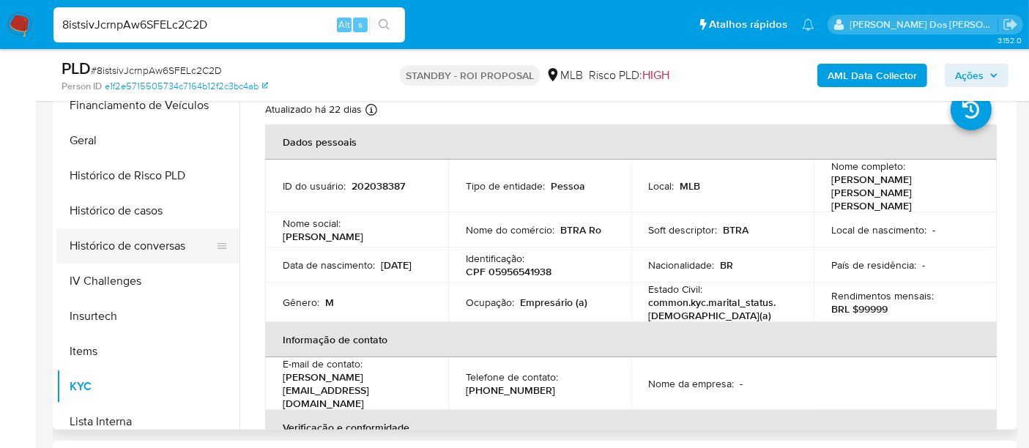
scroll to position [407, 0]
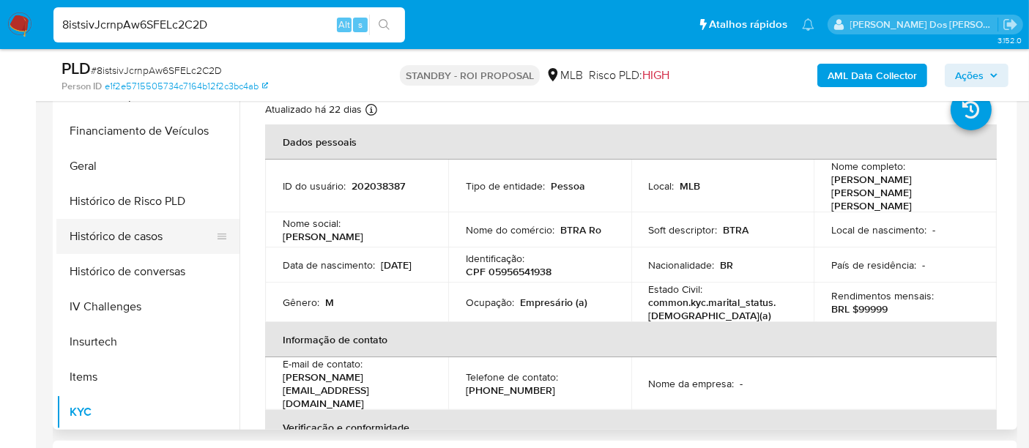
click at [122, 243] on button "Histórico de casos" at bounding box center [141, 236] width 171 height 35
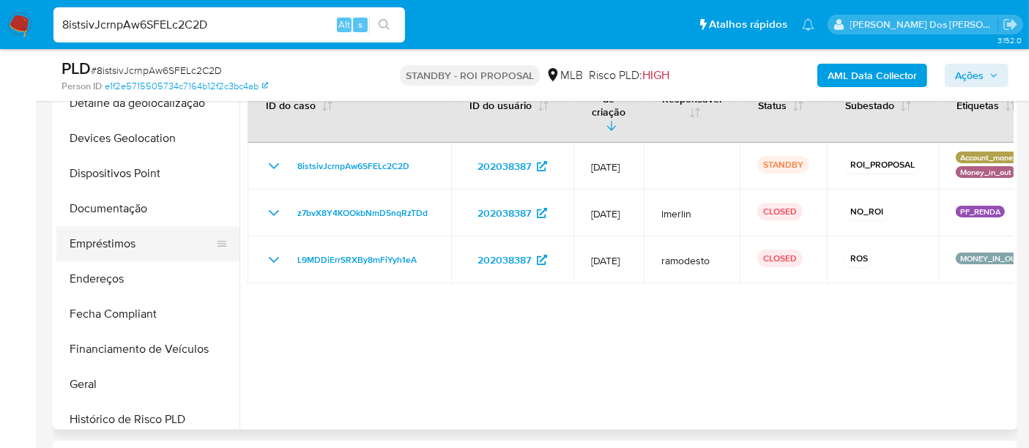
scroll to position [163, 0]
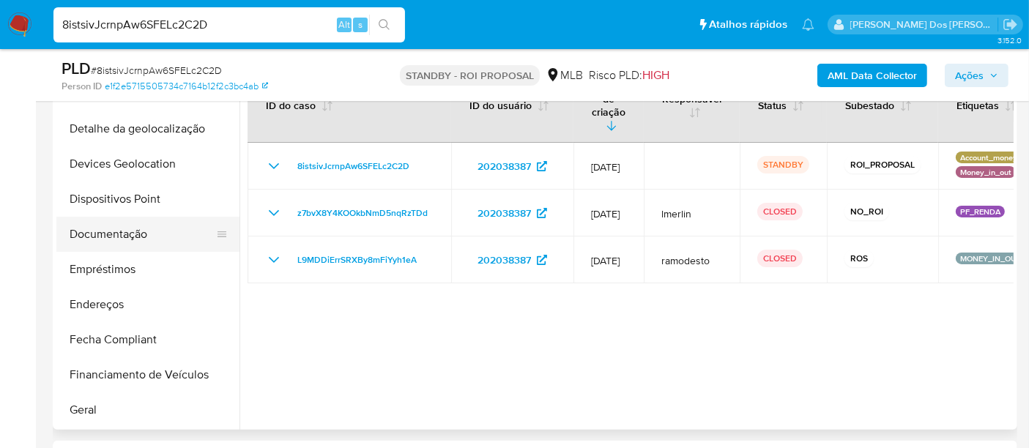
click at [113, 240] on button "Documentação" at bounding box center [141, 234] width 171 height 35
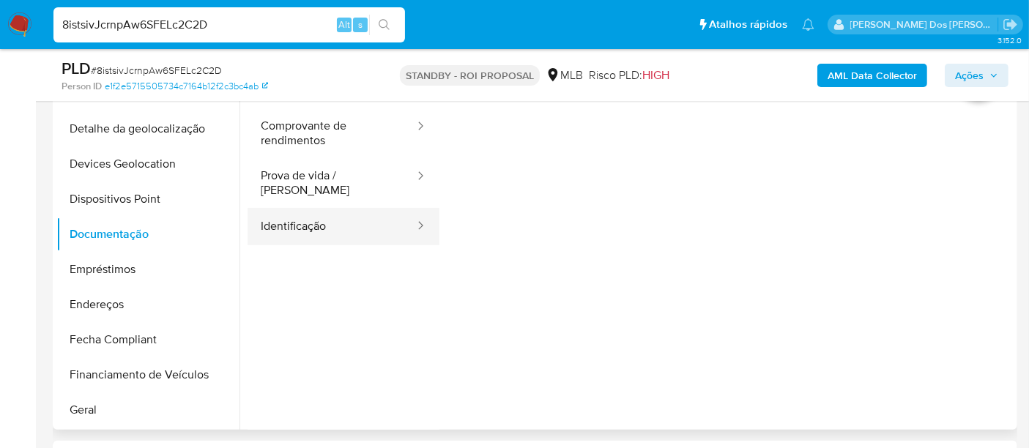
click at [311, 222] on button "Identificação" at bounding box center [332, 226] width 168 height 37
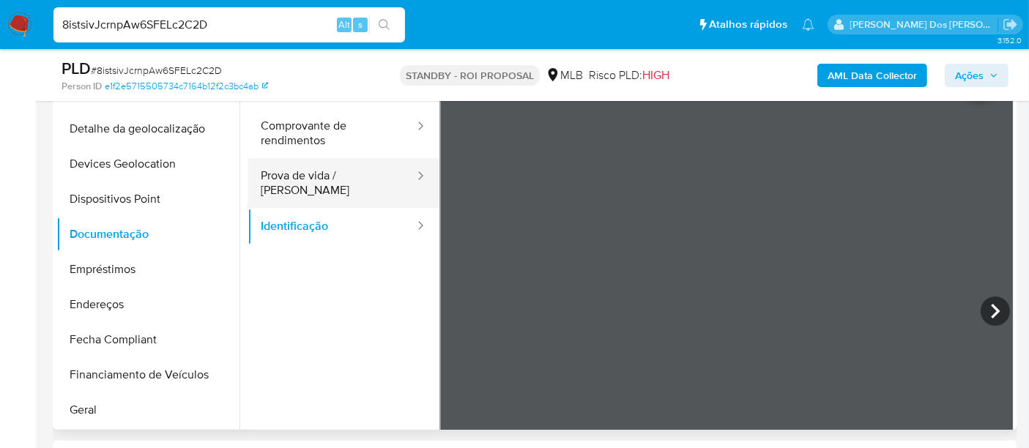
click at [316, 175] on button "Prova de vida / [PERSON_NAME]" at bounding box center [332, 183] width 168 height 50
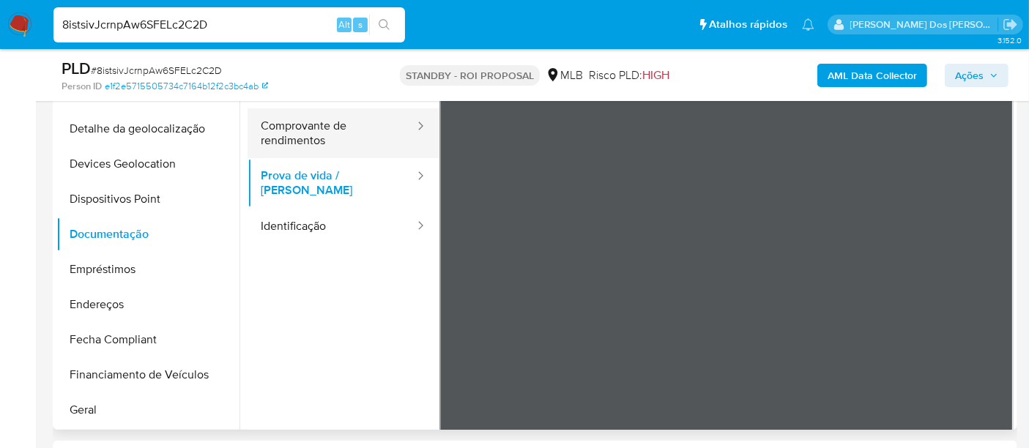
click at [318, 141] on button "Comprovante de rendimentos" at bounding box center [332, 133] width 168 height 50
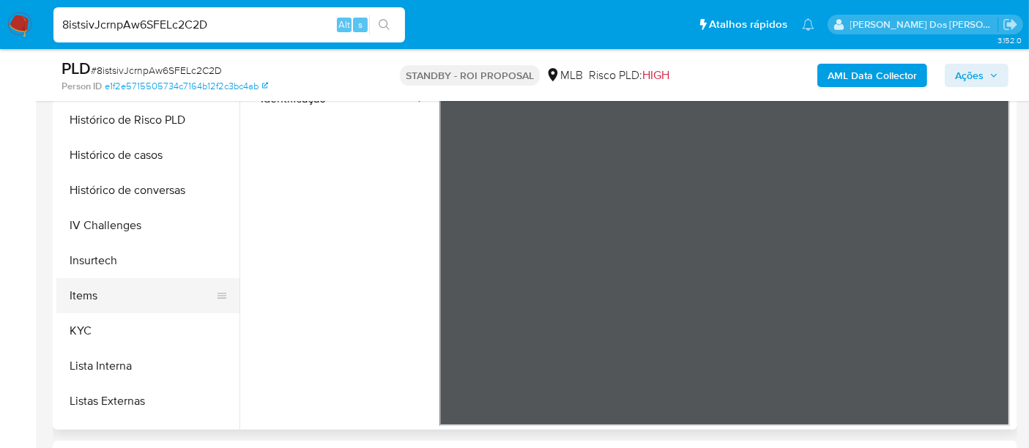
scroll to position [618, 0]
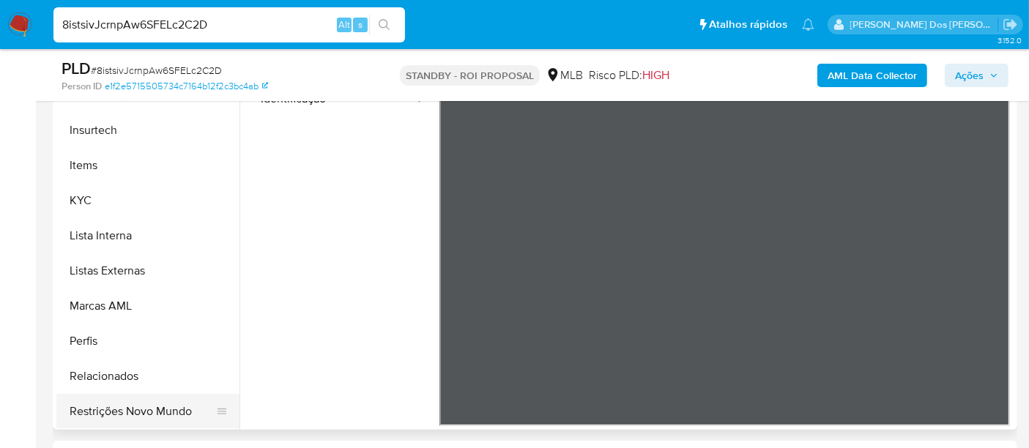
click at [162, 411] on button "Restrições Novo Mundo" at bounding box center [141, 411] width 171 height 35
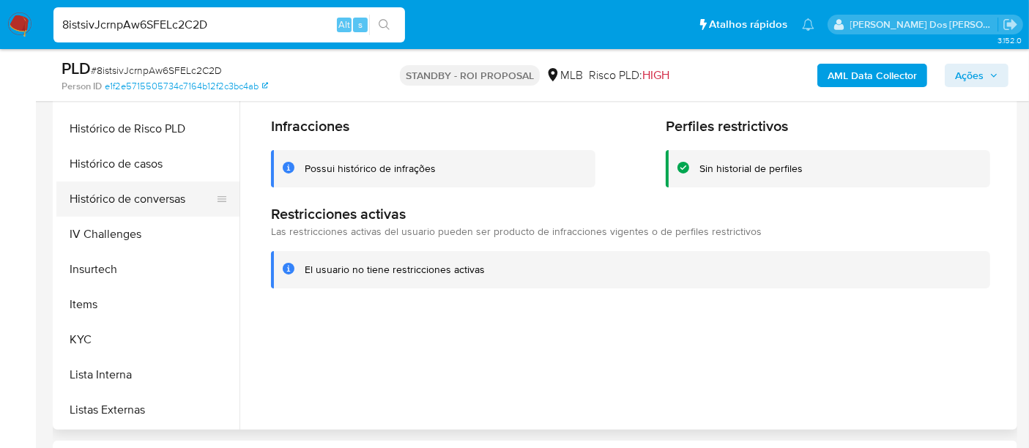
scroll to position [374, 0]
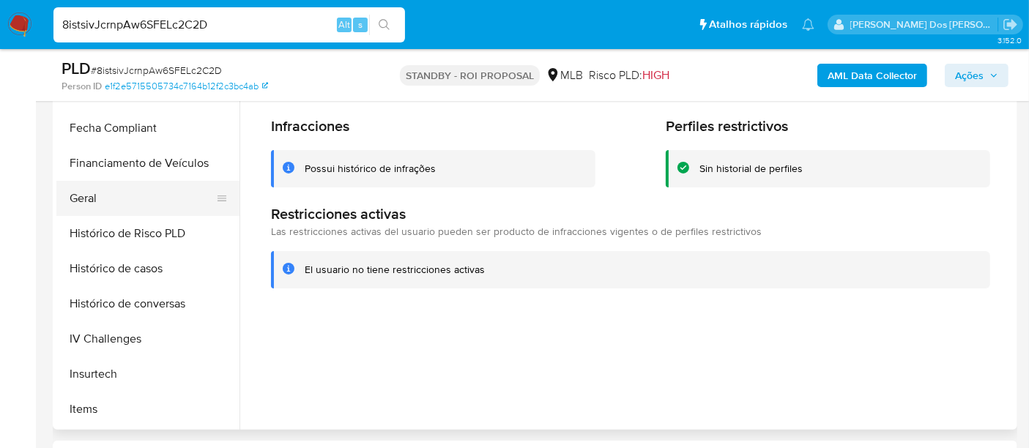
click at [92, 193] on button "Geral" at bounding box center [141, 198] width 171 height 35
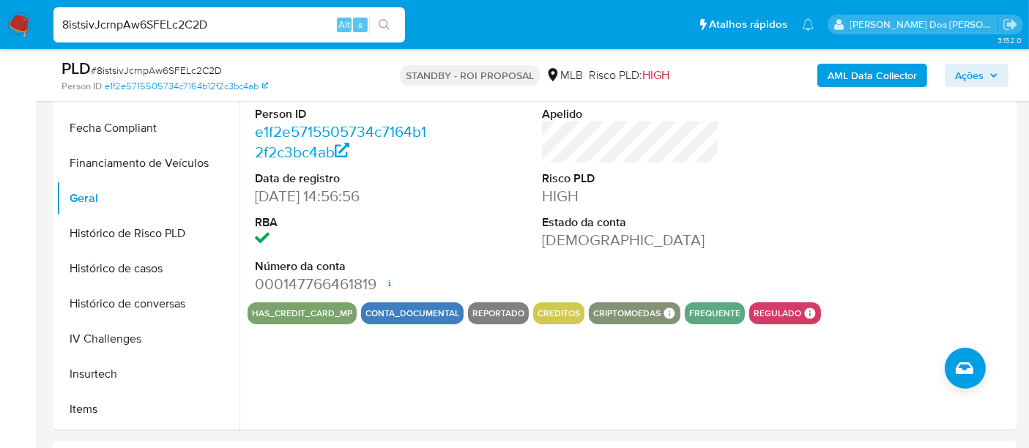
click at [155, 28] on input "8istsivJcrnpAw6SFELc2C2D" at bounding box center [229, 24] width 352 height 19
click at [152, 28] on input "8istsivJcrnpAw6SFELc2C2D" at bounding box center [229, 24] width 352 height 19
paste input "Dpn6ZBZbAYtv2pfWpxMjaMgj"
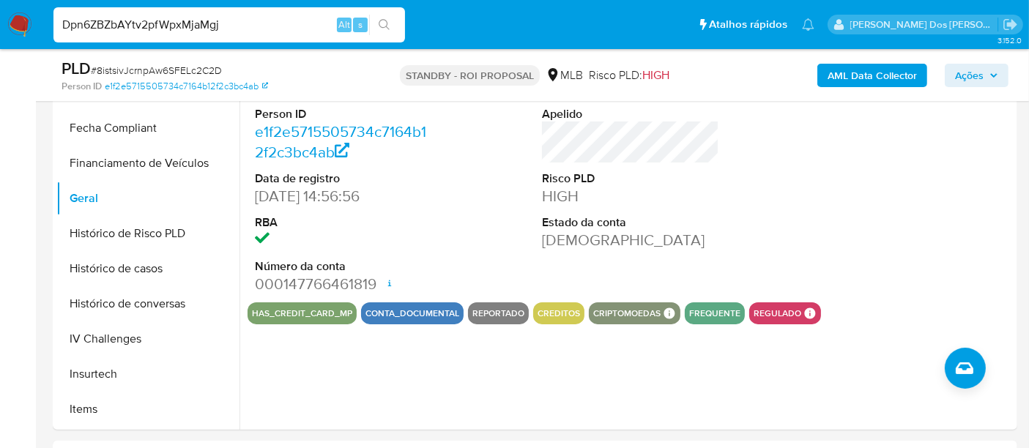
type input "Dpn6ZBZbAYtv2pfWpxMjaMgj"
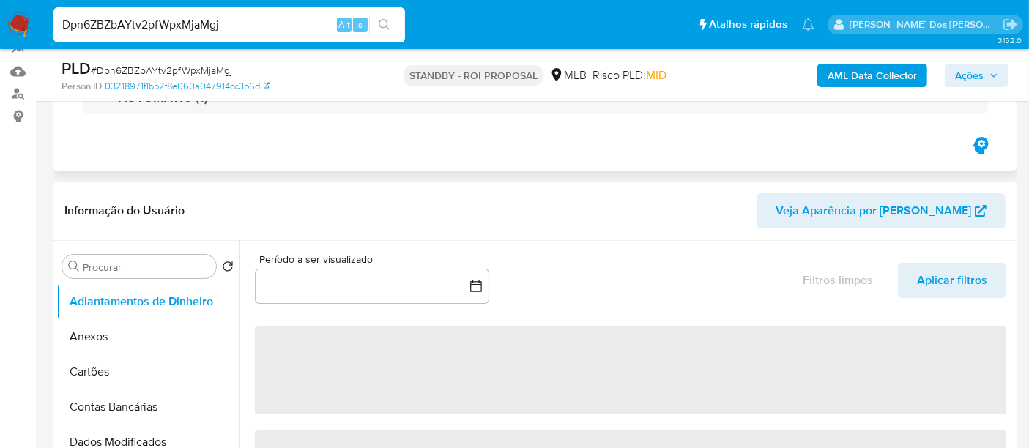
select select "10"
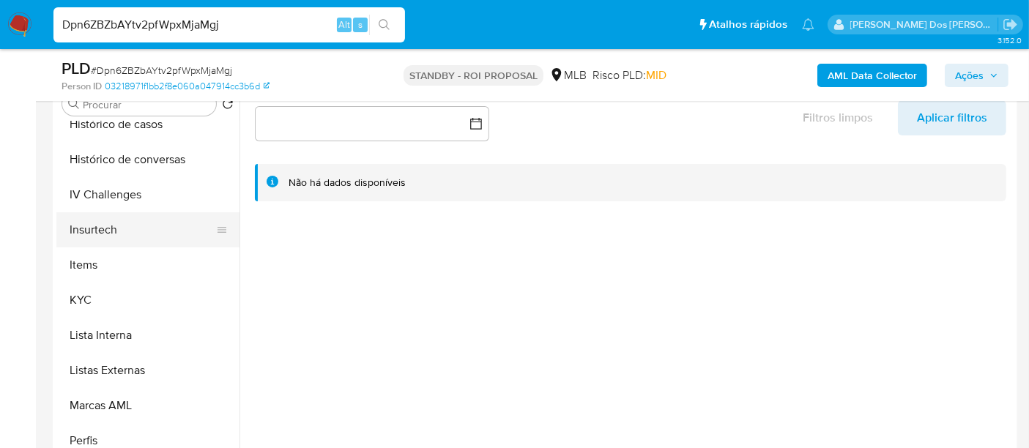
scroll to position [569, 0]
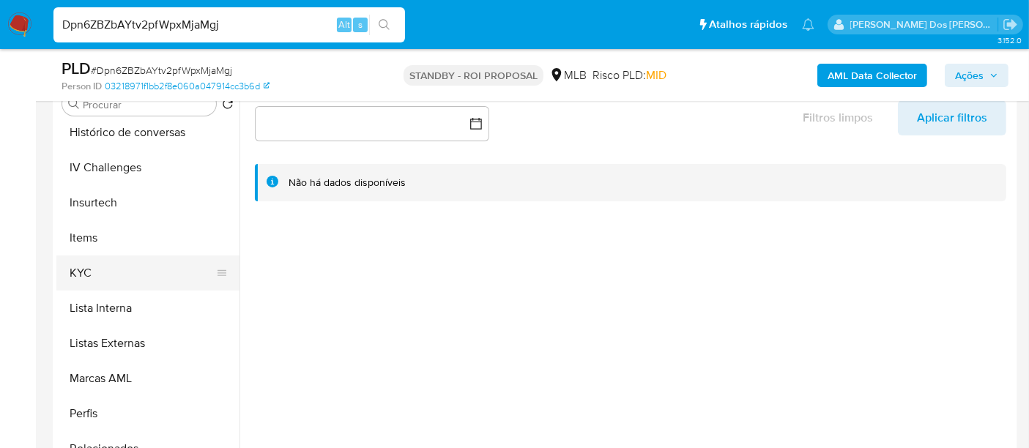
click at [90, 272] on button "KYC" at bounding box center [141, 273] width 171 height 35
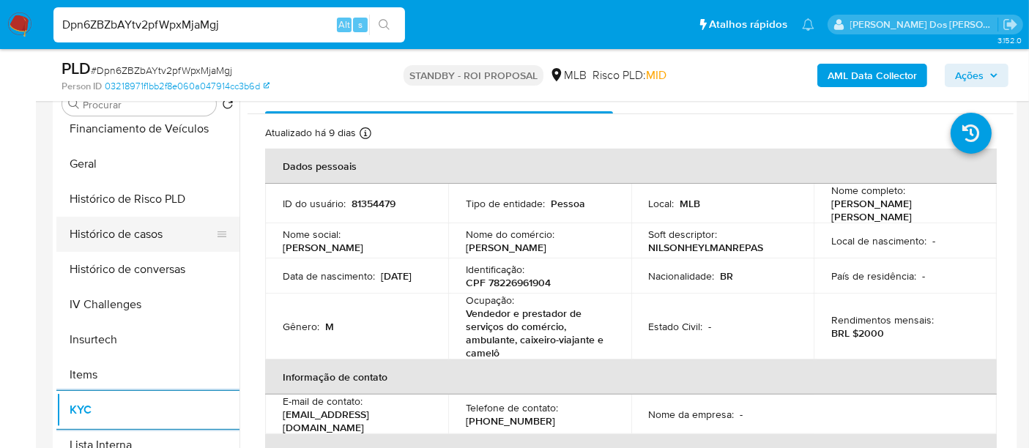
scroll to position [407, 0]
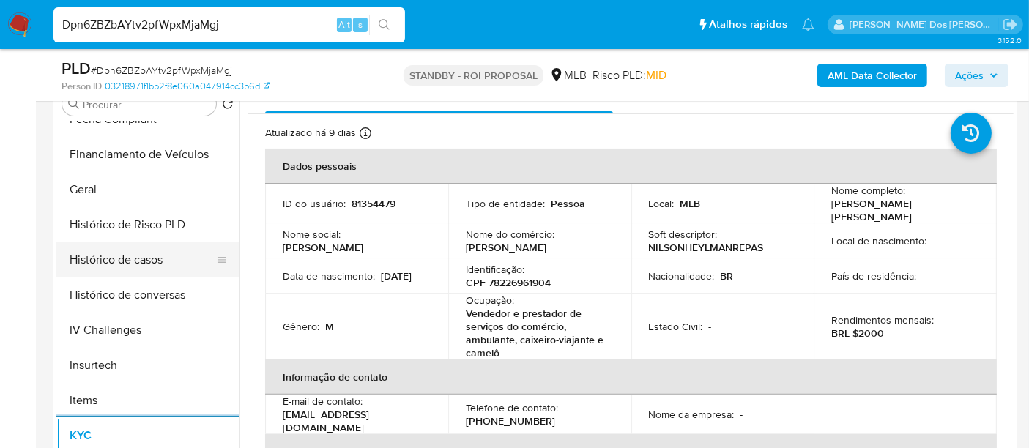
click at [144, 268] on button "Histórico de casos" at bounding box center [141, 259] width 171 height 35
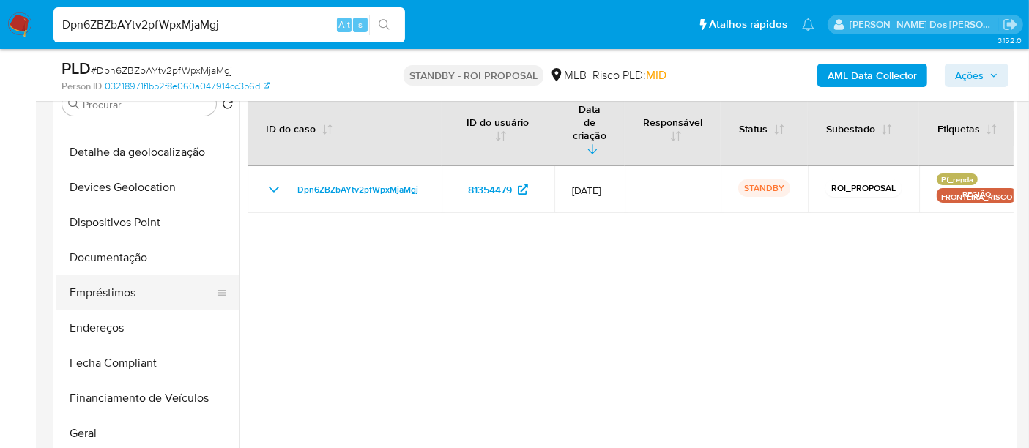
scroll to position [163, 0]
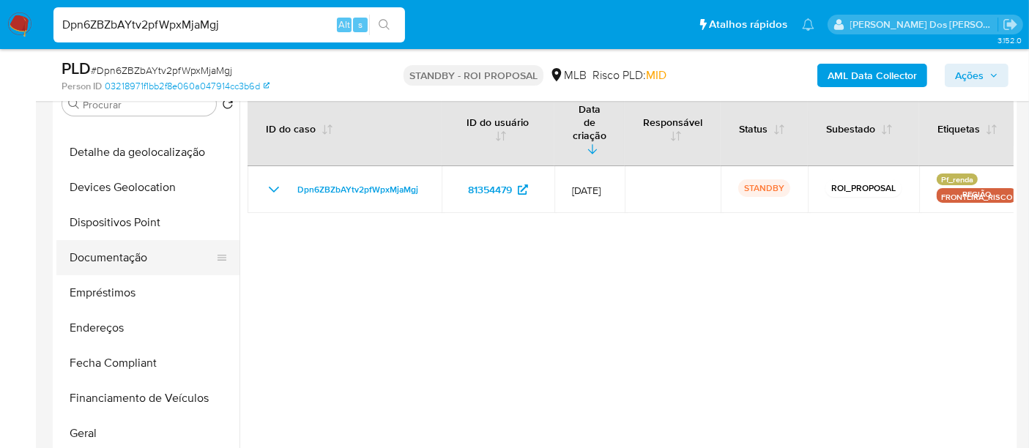
click at [120, 264] on button "Documentação" at bounding box center [141, 257] width 171 height 35
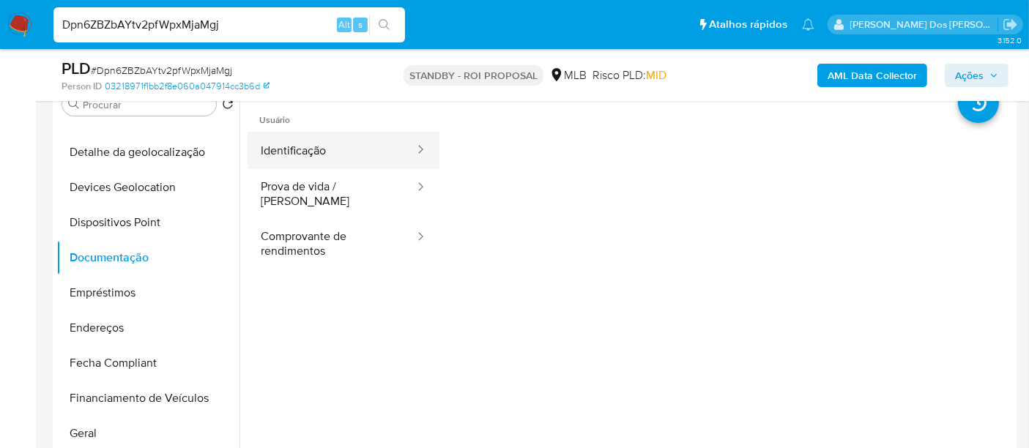
click at [303, 145] on button "Identificação" at bounding box center [332, 150] width 168 height 37
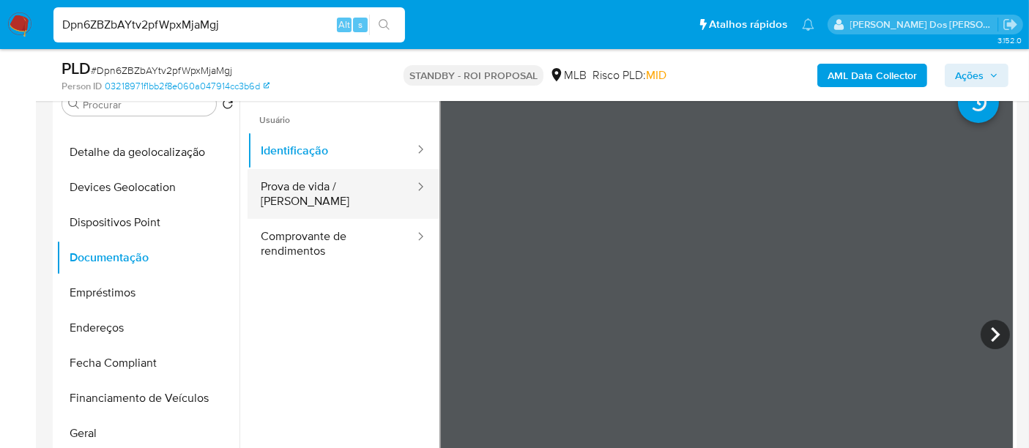
click at [319, 191] on button "Prova de vida / Selfie" at bounding box center [332, 194] width 168 height 50
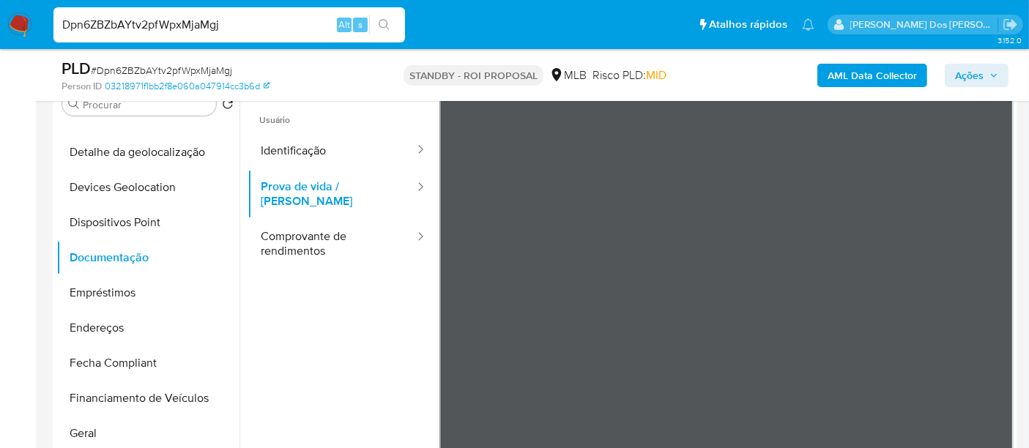
drag, startPoint x: 228, startPoint y: 207, endPoint x: 245, endPoint y: 207, distance: 16.8
click at [231, 207] on button "Dispositivos Point" at bounding box center [147, 222] width 183 height 35
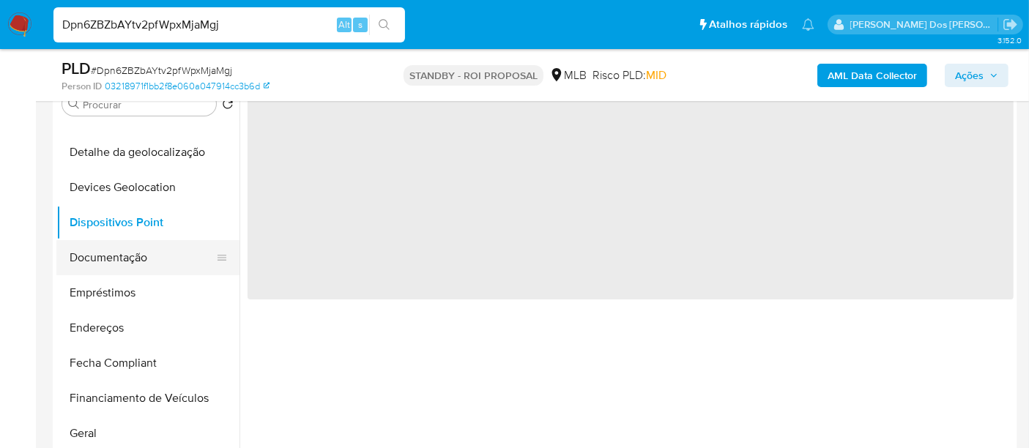
drag, startPoint x: 129, startPoint y: 259, endPoint x: 147, endPoint y: 253, distance: 18.5
click at [128, 259] on button "Documentação" at bounding box center [141, 257] width 171 height 35
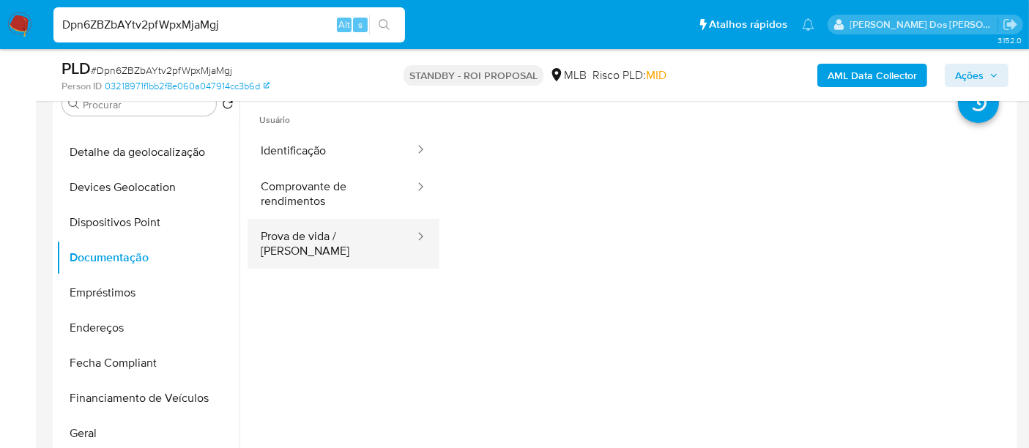
click at [323, 230] on button "Prova de vida / Selfie" at bounding box center [332, 244] width 168 height 50
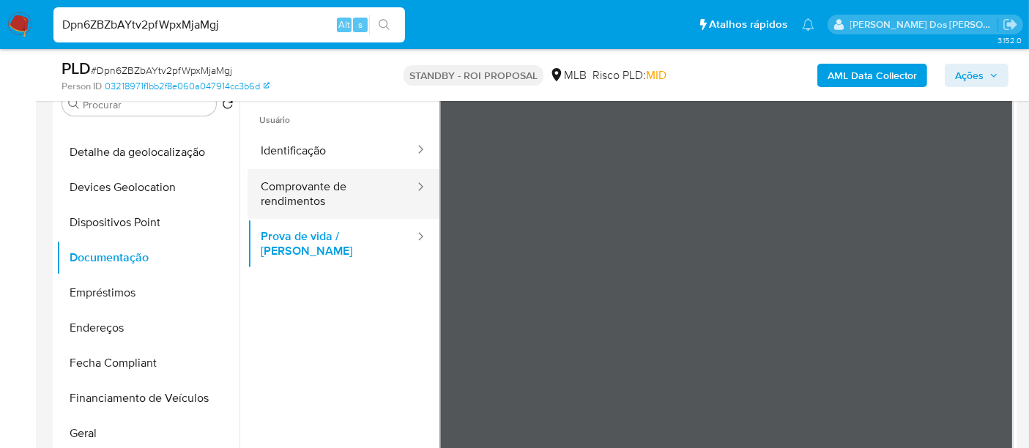
click at [320, 198] on button "Comprovante de rendimentos" at bounding box center [332, 194] width 168 height 50
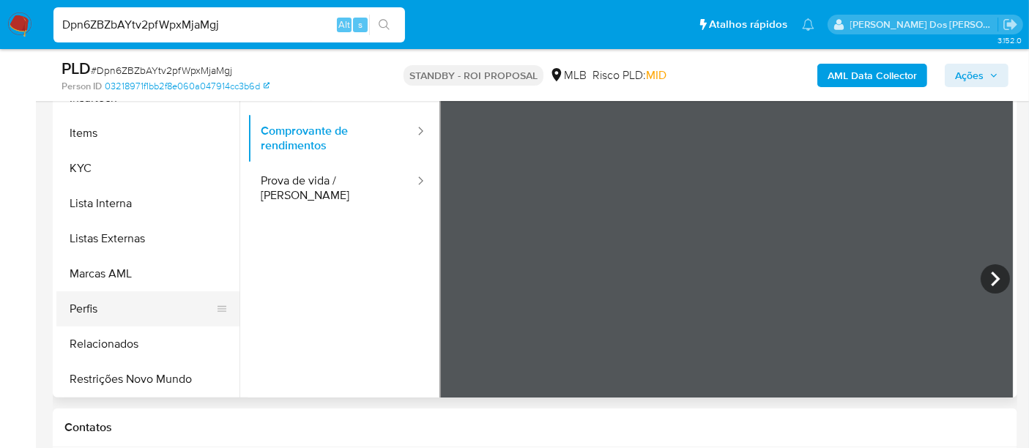
scroll to position [407, 0]
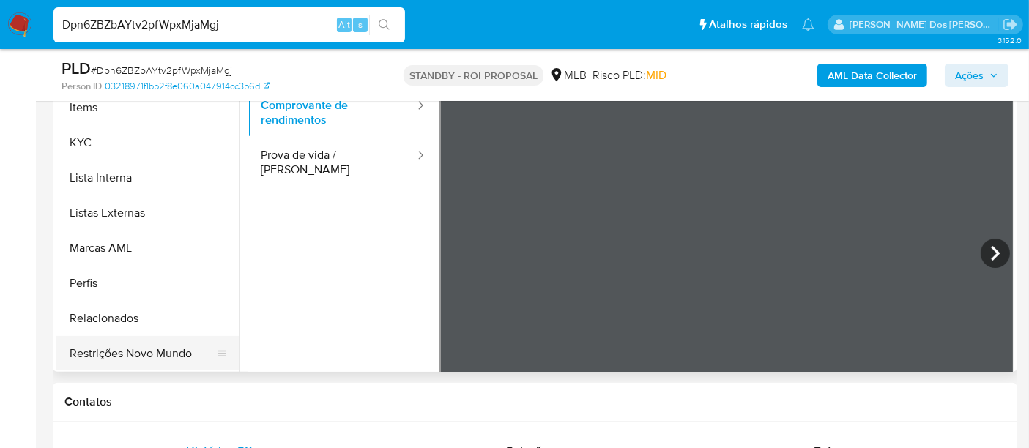
click at [151, 348] on button "Restrições Novo Mundo" at bounding box center [141, 353] width 171 height 35
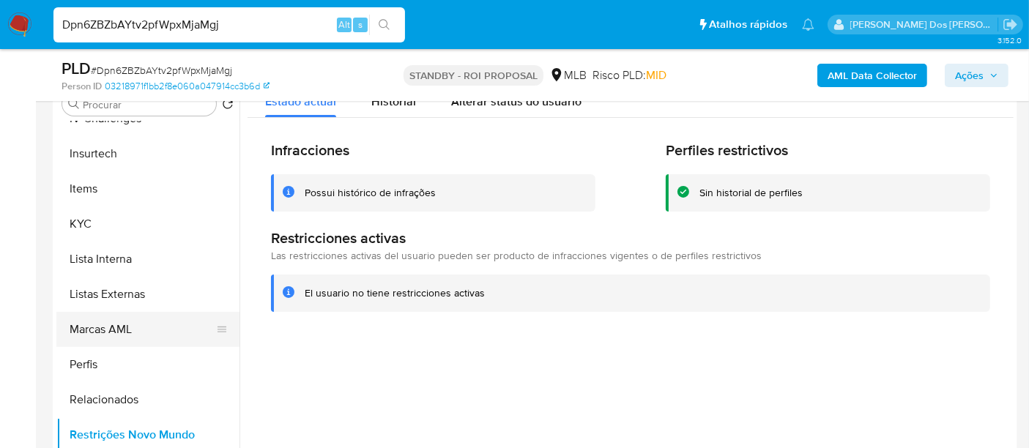
scroll to position [374, 0]
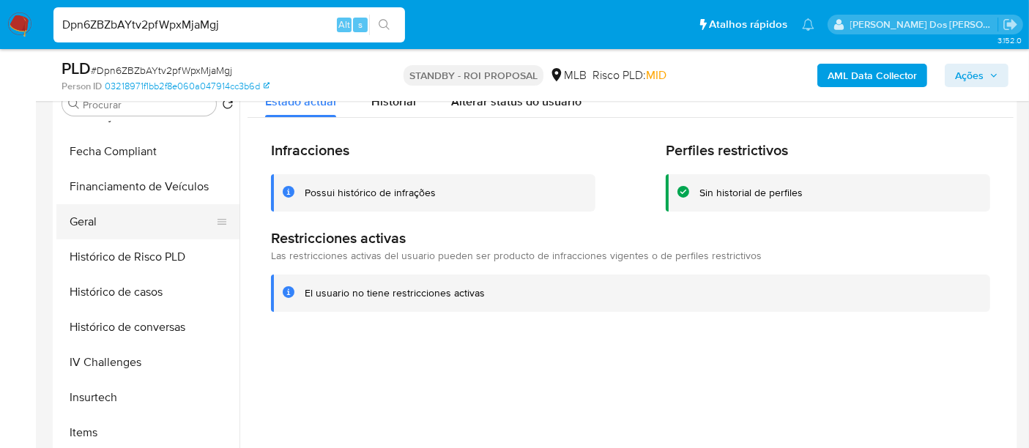
click at [92, 221] on button "Geral" at bounding box center [141, 221] width 171 height 35
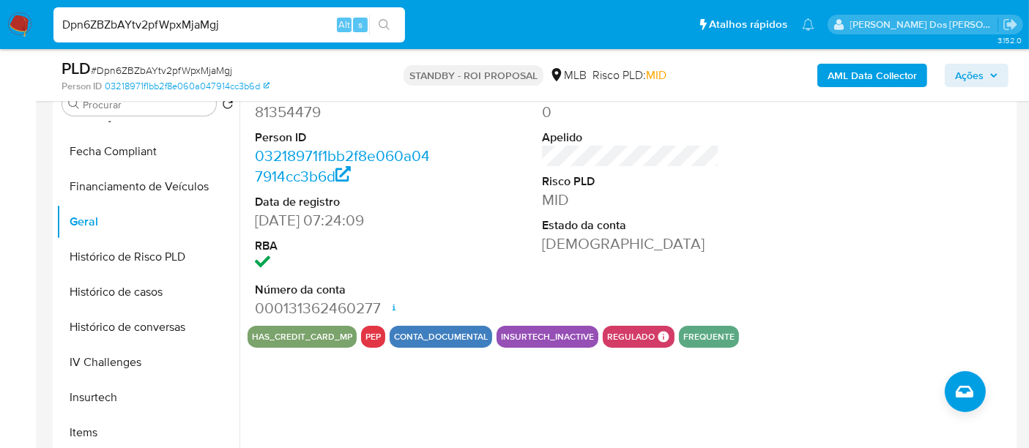
click at [241, 28] on input "Dpn6ZBZbAYtv2pfWpxMjaMgj" at bounding box center [229, 24] width 352 height 19
click at [240, 28] on input "Dpn6ZBZbAYtv2pfWpxMjaMgj" at bounding box center [229, 24] width 352 height 19
paste input "u1UbhFZa22j63dzMq0aw6rhE"
type input "u1UbhFZa22j63dzMq0aw6rhE"
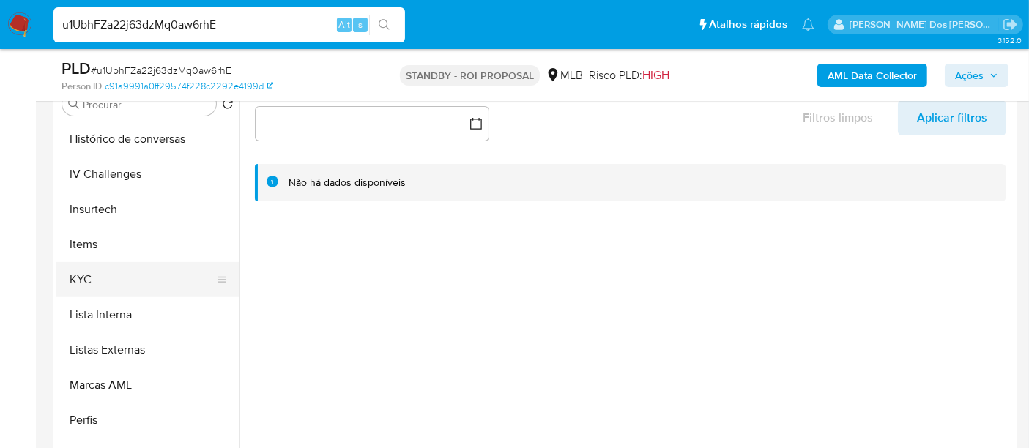
scroll to position [569, 0]
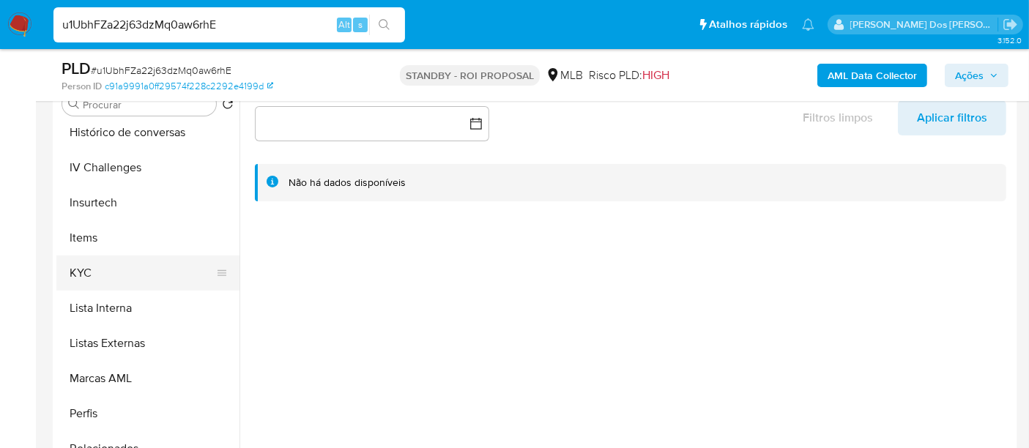
select select "10"
click at [78, 279] on button "KYC" at bounding box center [141, 273] width 171 height 35
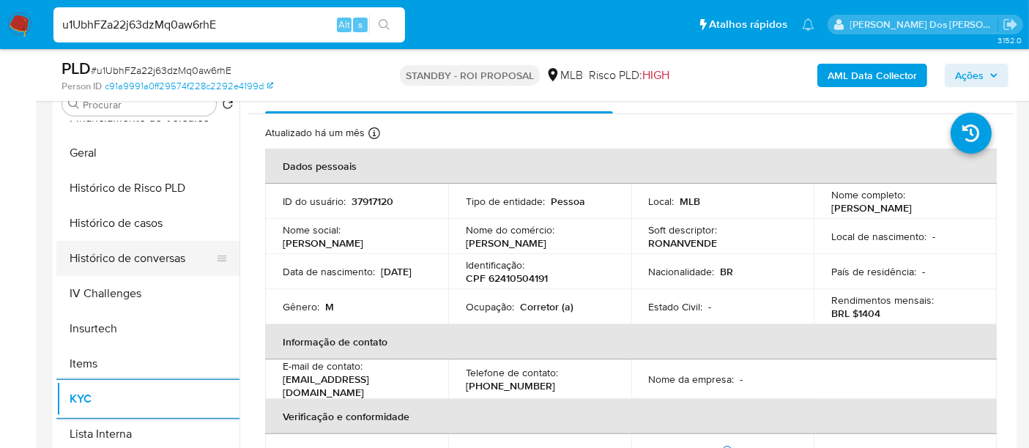
scroll to position [407, 0]
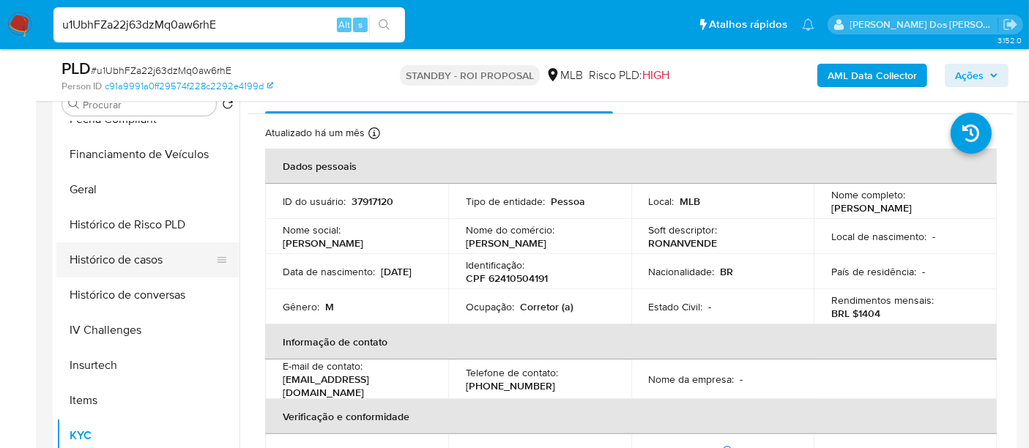
click at [140, 266] on button "Histórico de casos" at bounding box center [141, 259] width 171 height 35
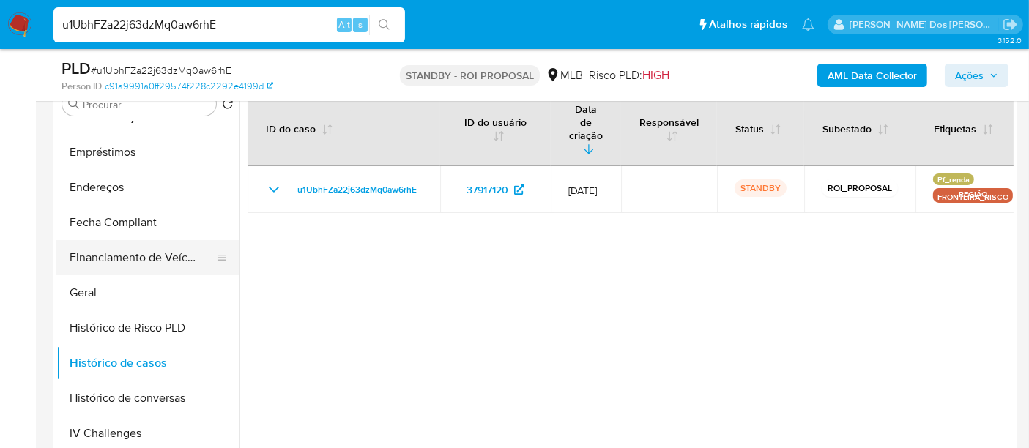
scroll to position [244, 0]
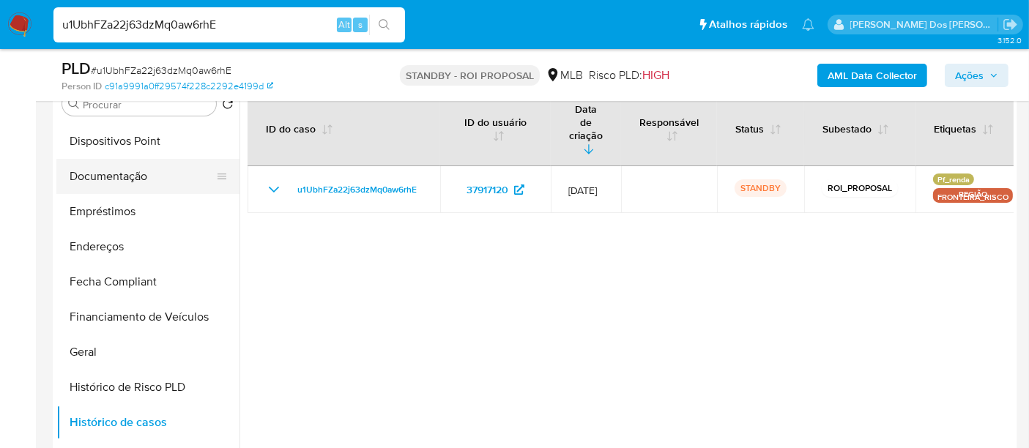
click at [125, 184] on button "Documentação" at bounding box center [141, 176] width 171 height 35
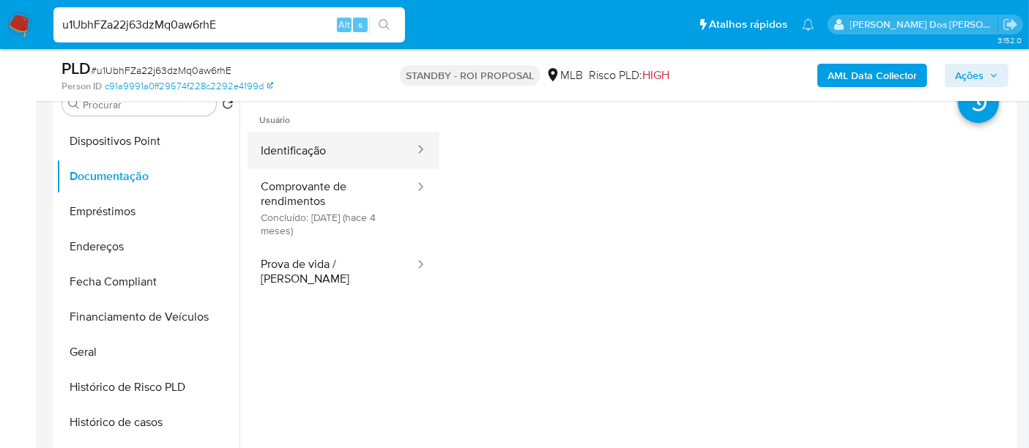
click at [308, 160] on button "Identificação" at bounding box center [332, 150] width 168 height 37
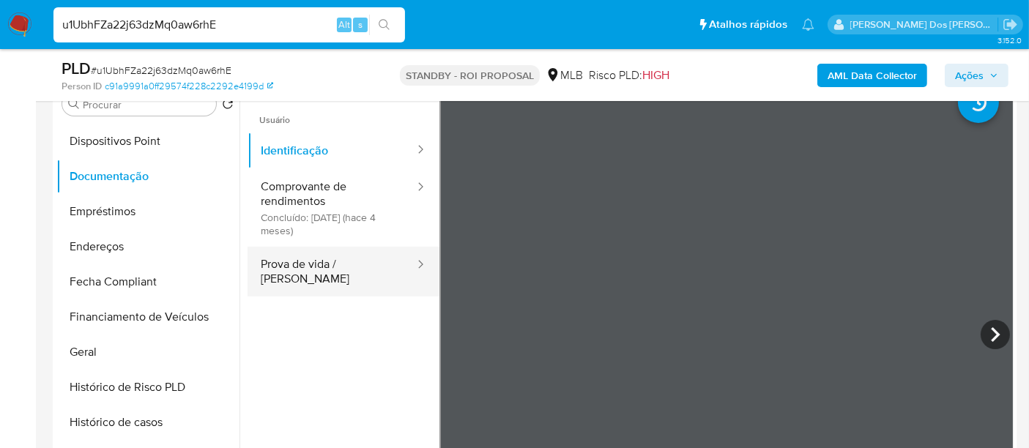
click at [343, 270] on button "Prova de vida / Selfie" at bounding box center [332, 272] width 168 height 50
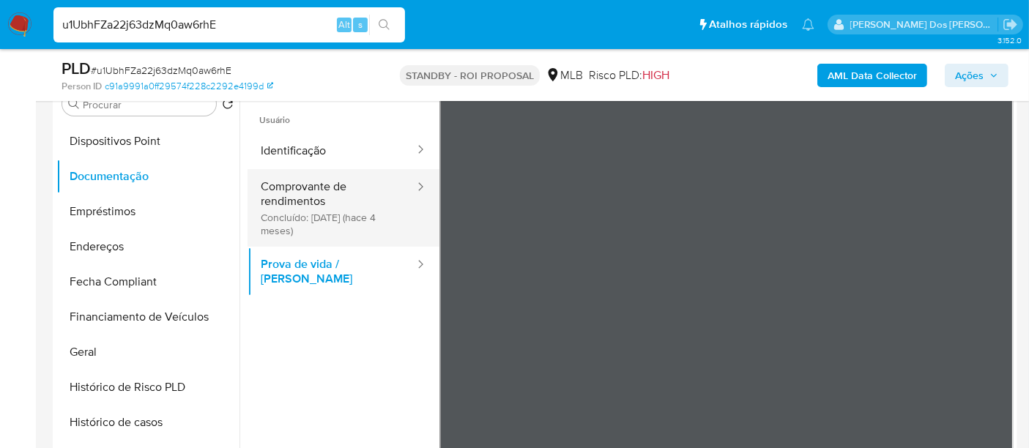
click at [281, 204] on button "Comprovante de rendimentos Concluído: 18/04/2025 (hace 4 meses)" at bounding box center [332, 208] width 168 height 78
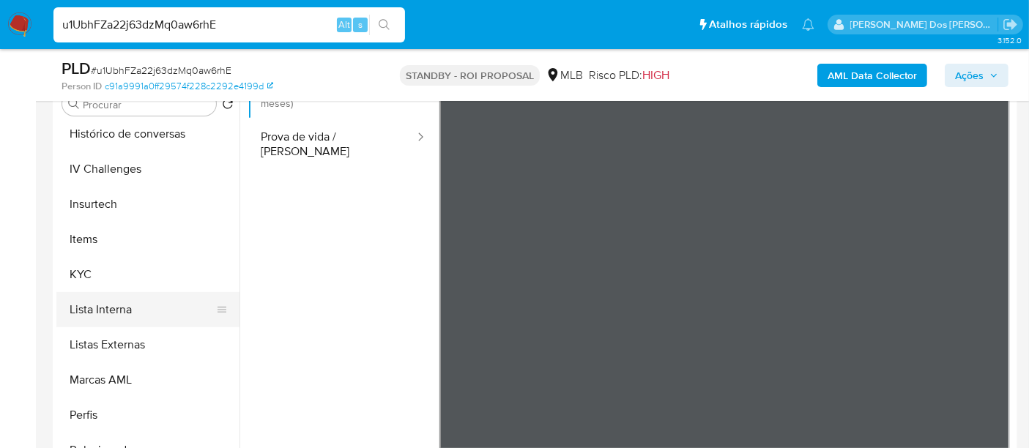
scroll to position [618, 0]
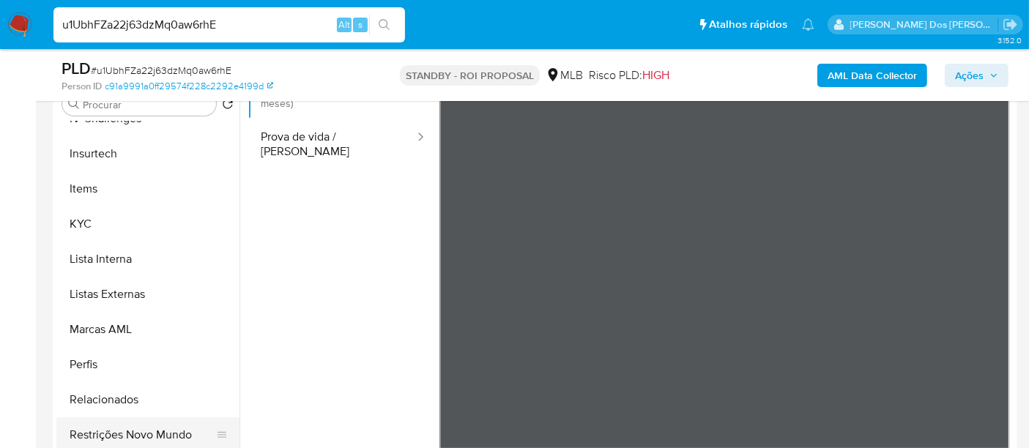
click at [155, 433] on button "Restrições Novo Mundo" at bounding box center [141, 435] width 171 height 35
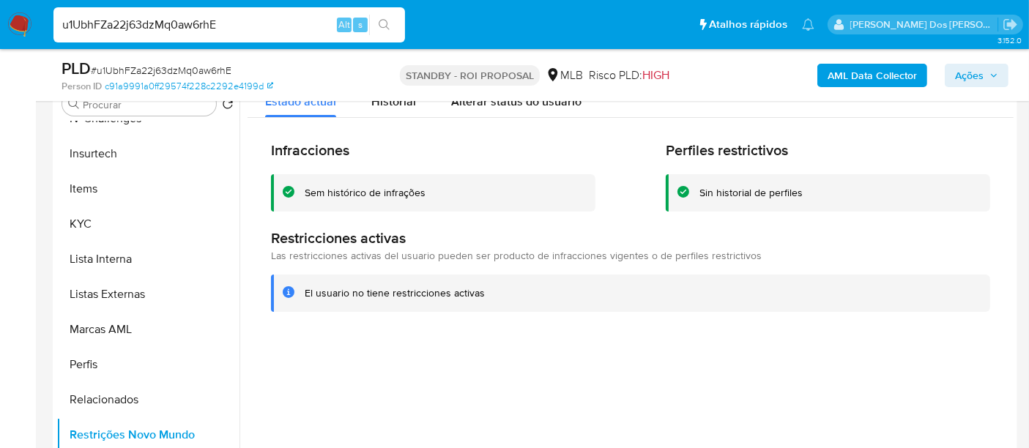
scroll to position [293, 0]
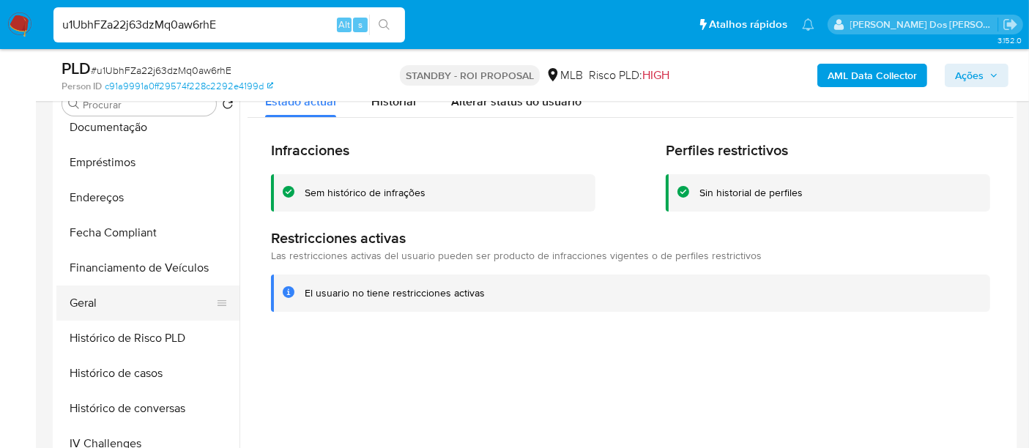
click at [83, 296] on button "Geral" at bounding box center [141, 303] width 171 height 35
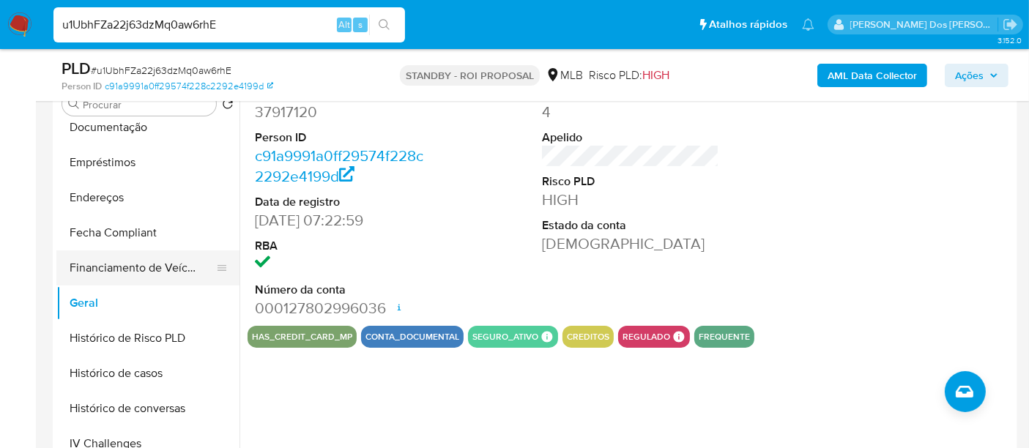
scroll to position [211, 0]
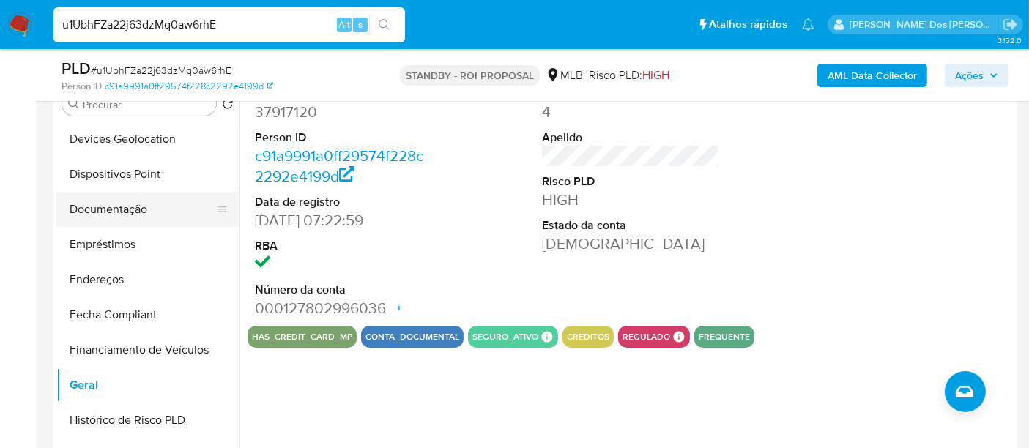
click at [119, 204] on button "Documentação" at bounding box center [141, 209] width 171 height 35
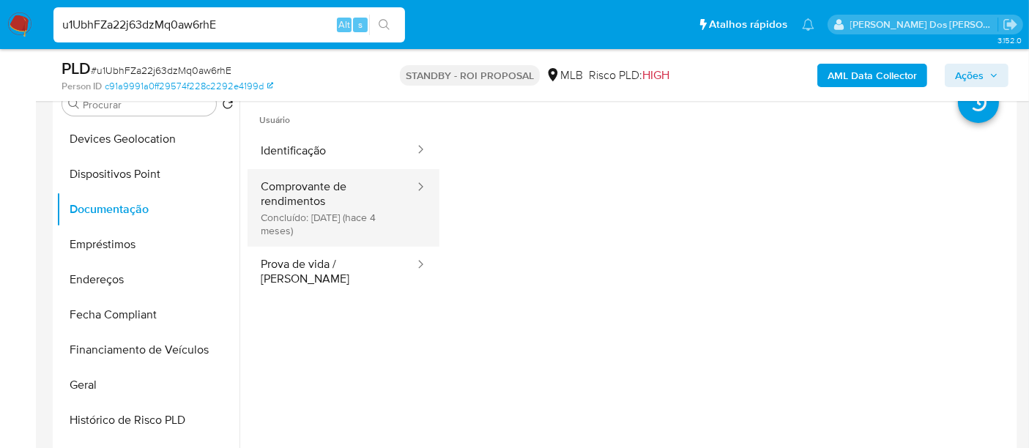
click at [318, 220] on button "Comprovante de rendimentos Concluído: 18/04/2025 (hace 4 meses)" at bounding box center [332, 208] width 168 height 78
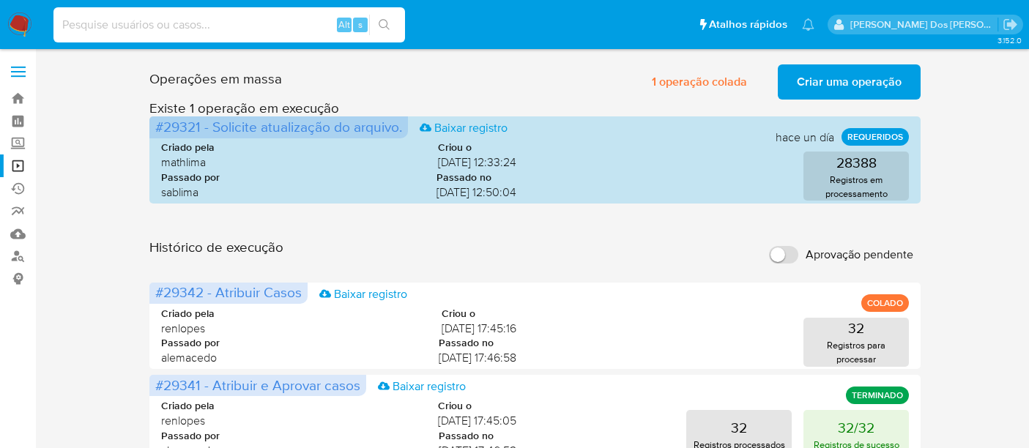
scroll to position [81, 0]
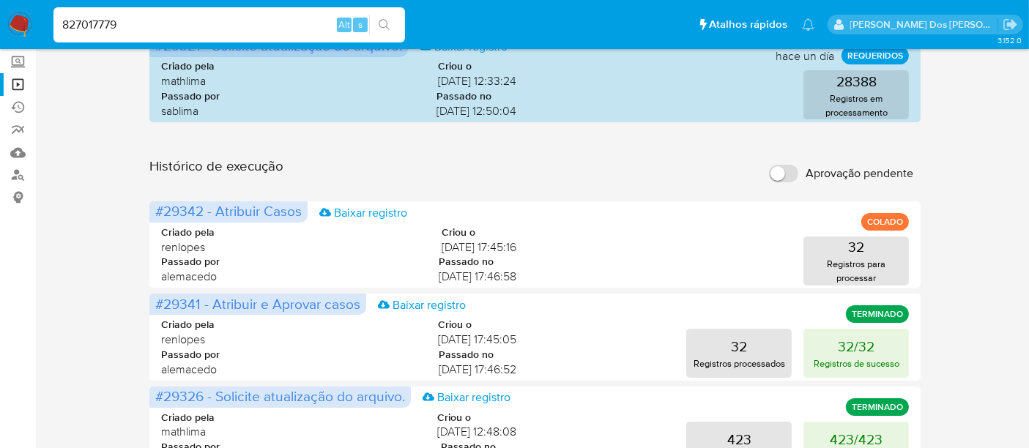
type input "827017779"
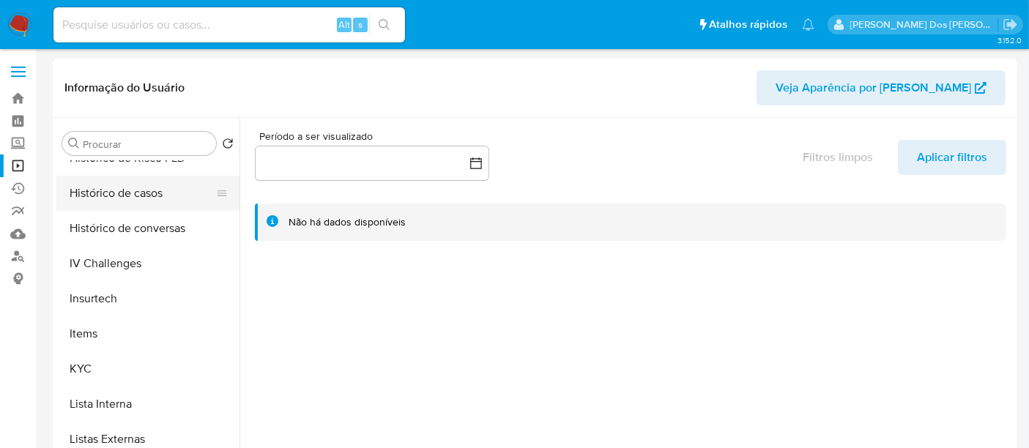
select select "10"
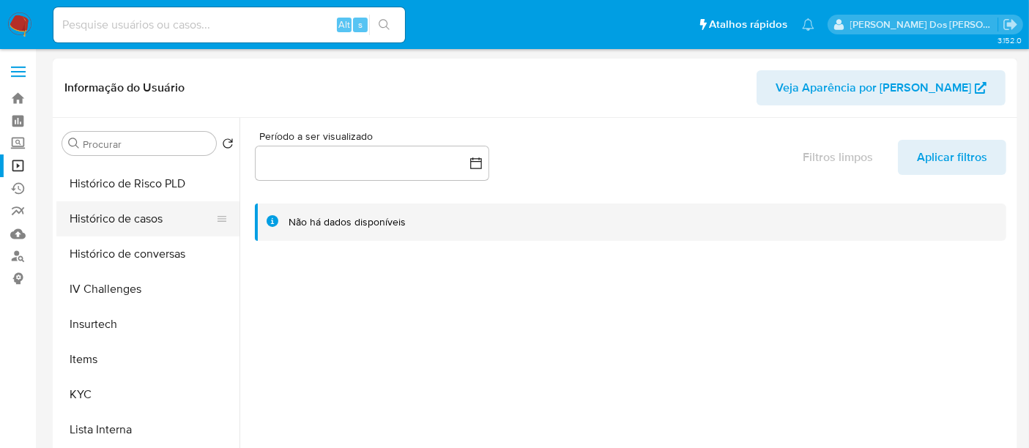
click at [110, 219] on button "Histórico de casos" at bounding box center [141, 218] width 171 height 35
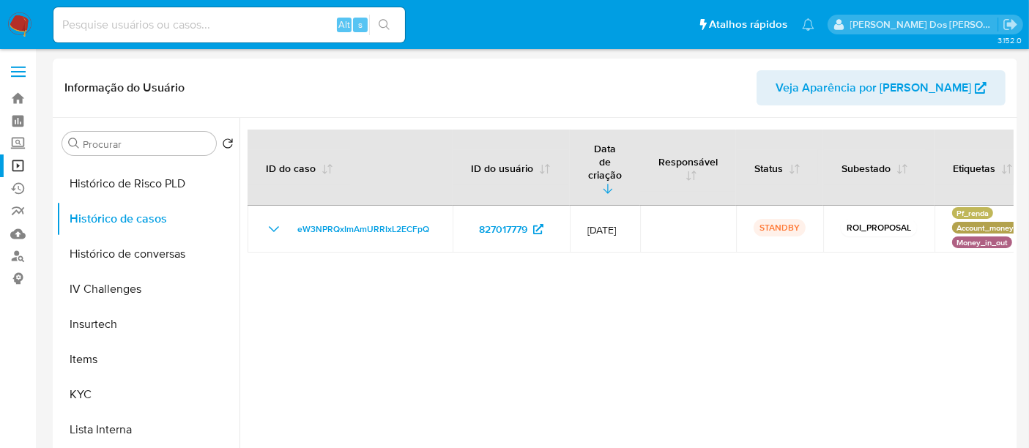
click at [215, 23] on input at bounding box center [229, 24] width 352 height 19
paste input "165187394"
type input "165187394"
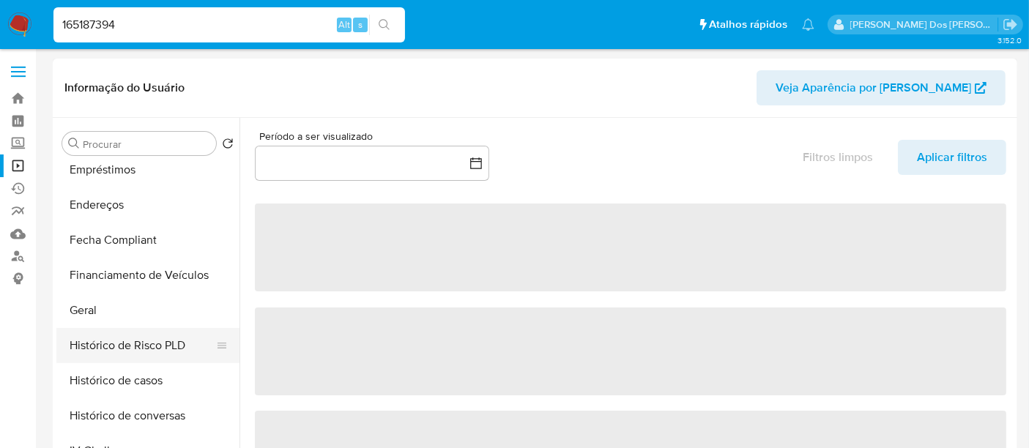
scroll to position [488, 0]
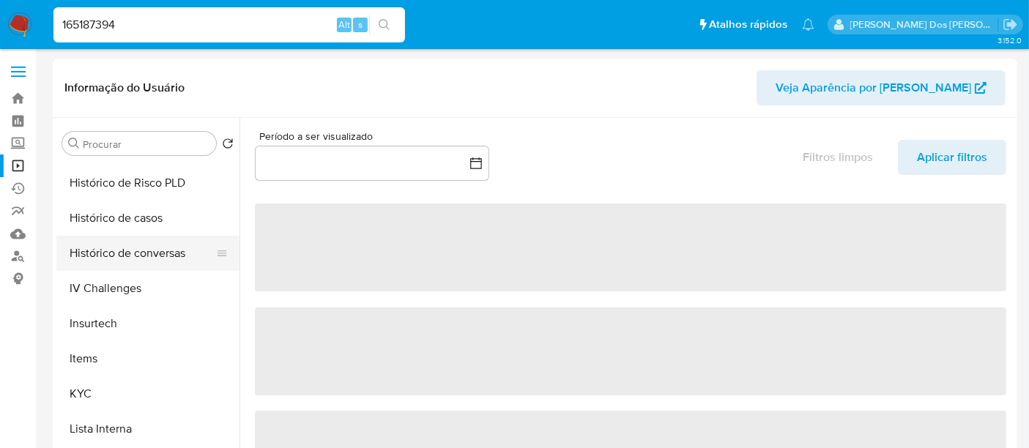
select select "10"
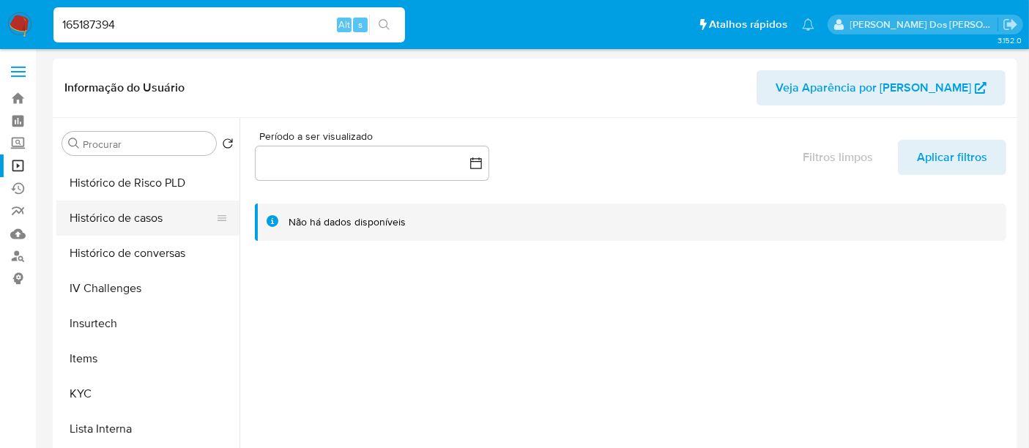
click at [106, 221] on button "Histórico de casos" at bounding box center [141, 218] width 171 height 35
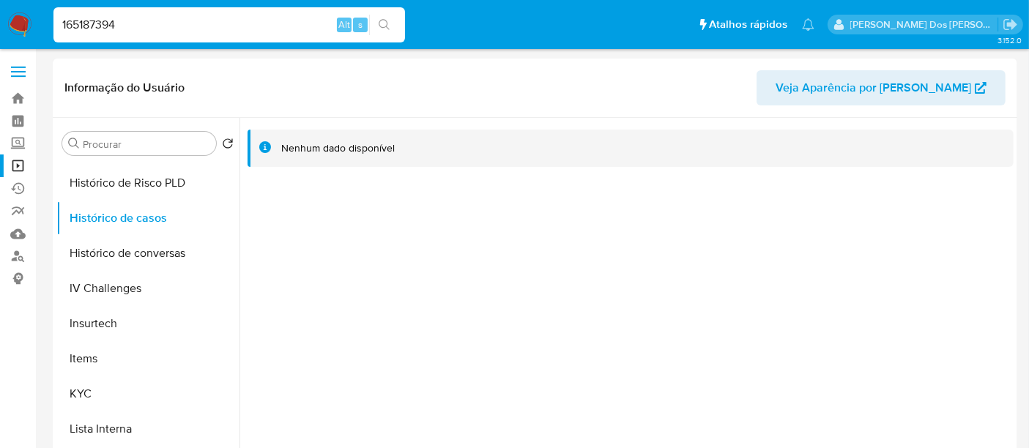
click at [161, 20] on input "165187394" at bounding box center [229, 24] width 352 height 19
paste input "306459798"
type input "306459798"
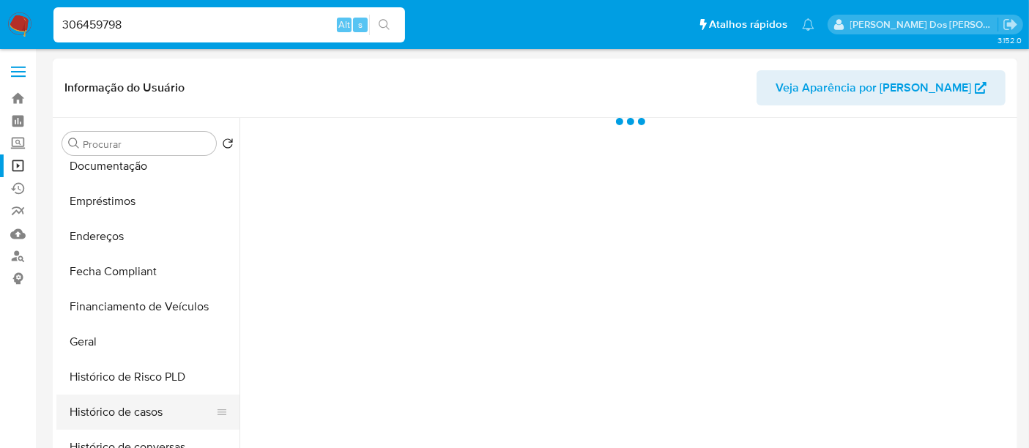
scroll to position [407, 0]
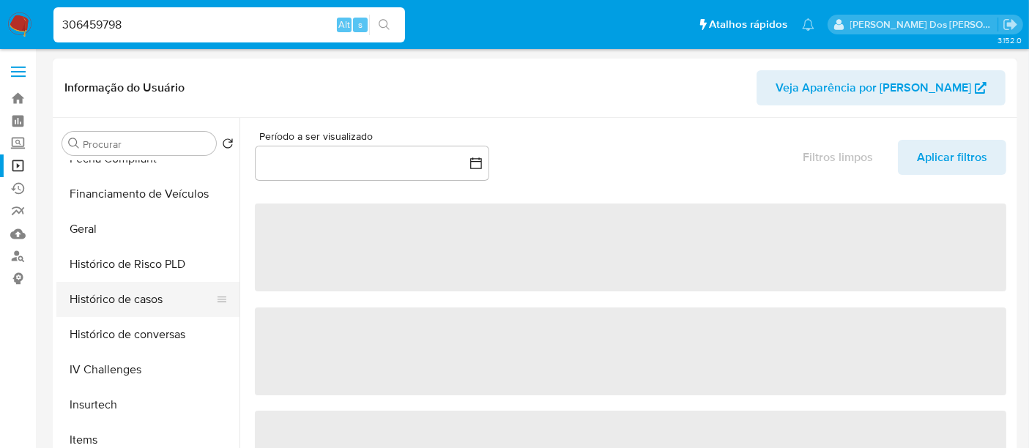
click at [127, 292] on button "Histórico de casos" at bounding box center [141, 299] width 171 height 35
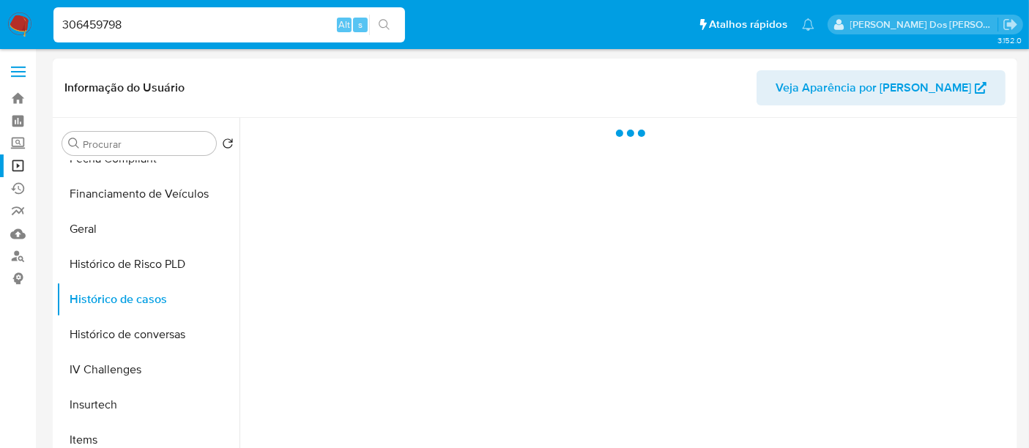
select select "10"
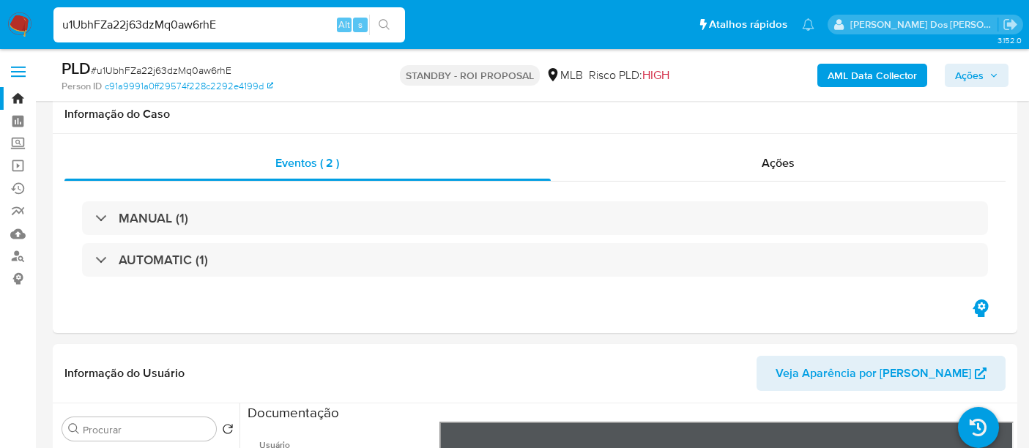
select select "10"
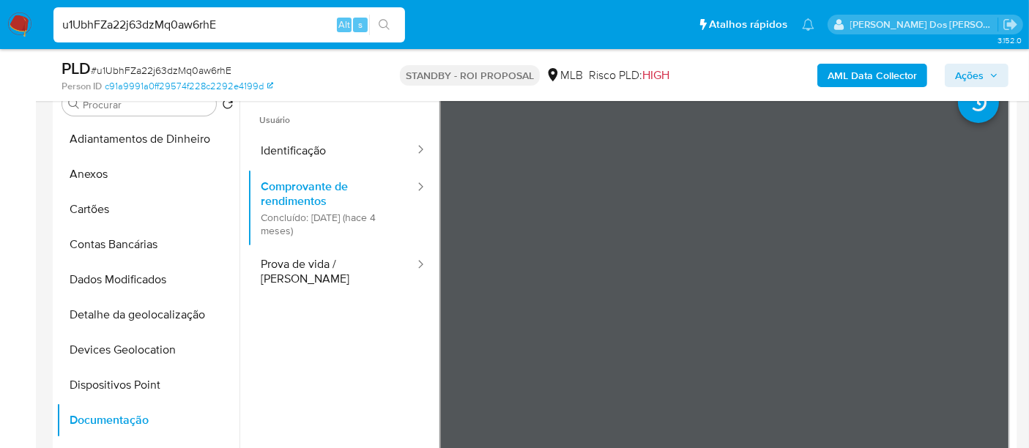
scroll to position [211, 0]
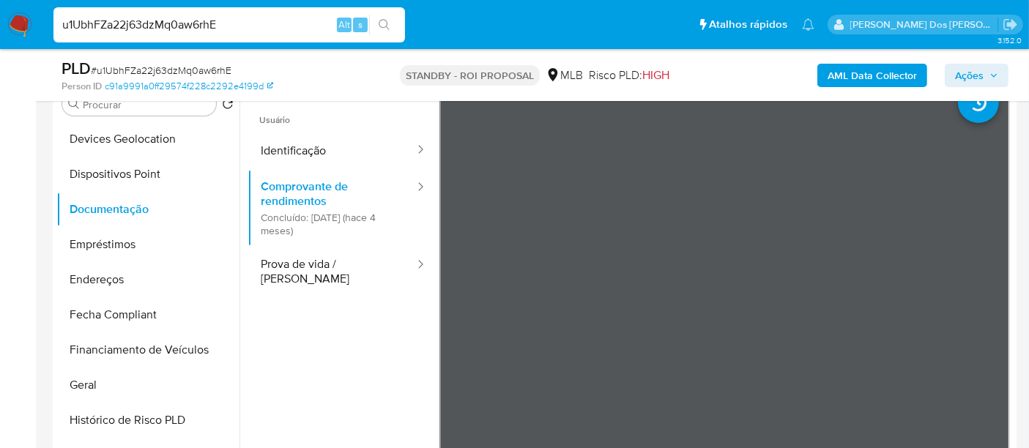
click at [223, 30] on input "u1UbhFZa22j63dzMq0aw6rhE" at bounding box center [229, 24] width 352 height 19
paste input "OjccOovQT6E8zkmWInhUoU6D"
type input "OjccOovQT6E8zkmWInhUoU6D"
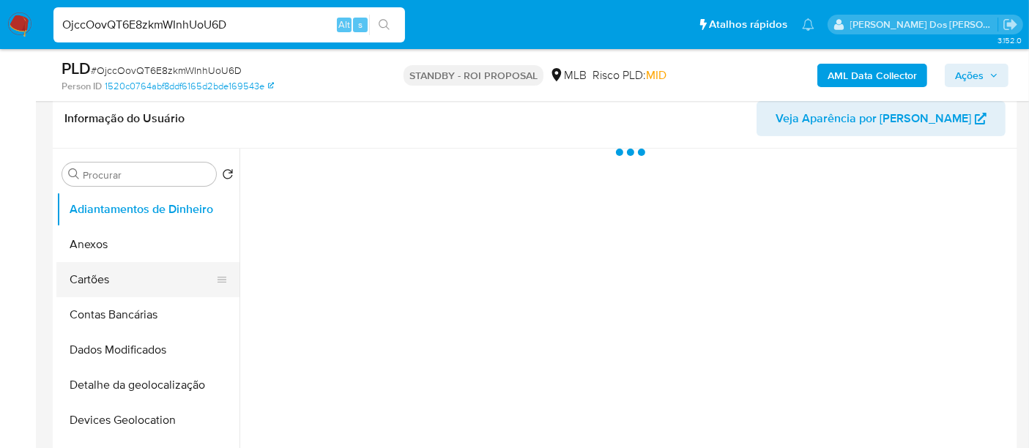
scroll to position [325, 0]
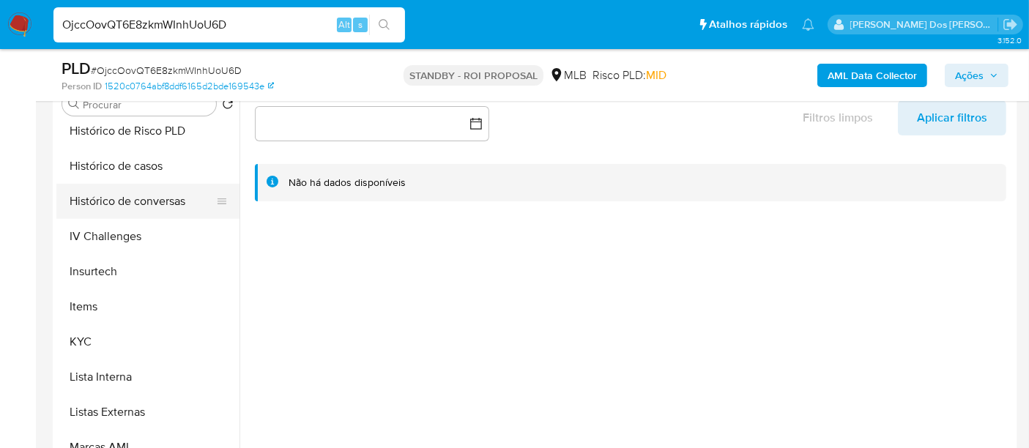
select select "10"
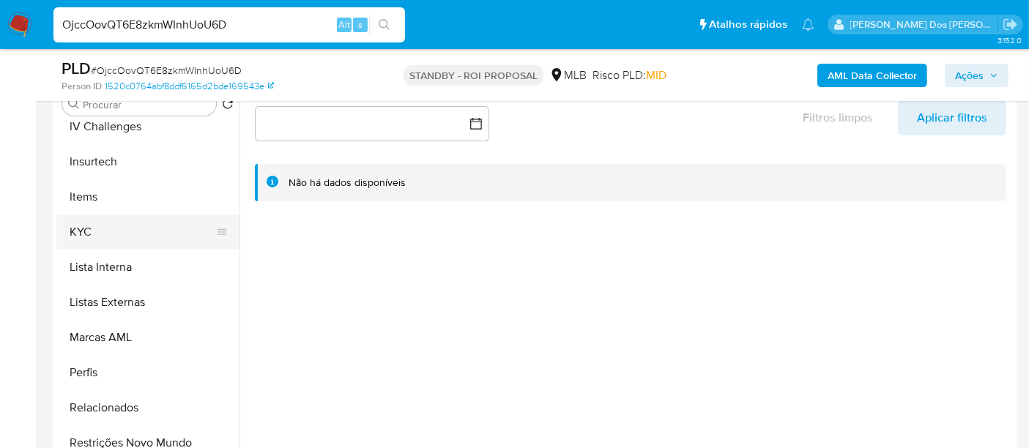
scroll to position [618, 0]
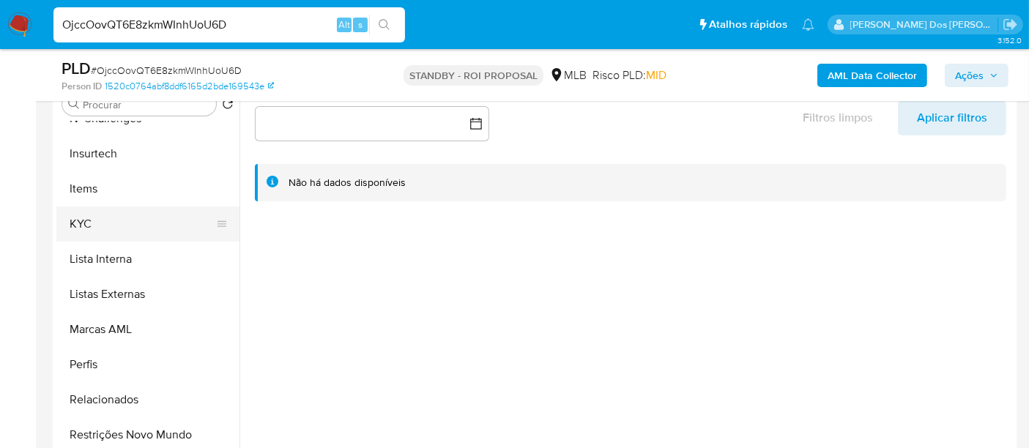
click at [89, 220] on button "KYC" at bounding box center [141, 224] width 171 height 35
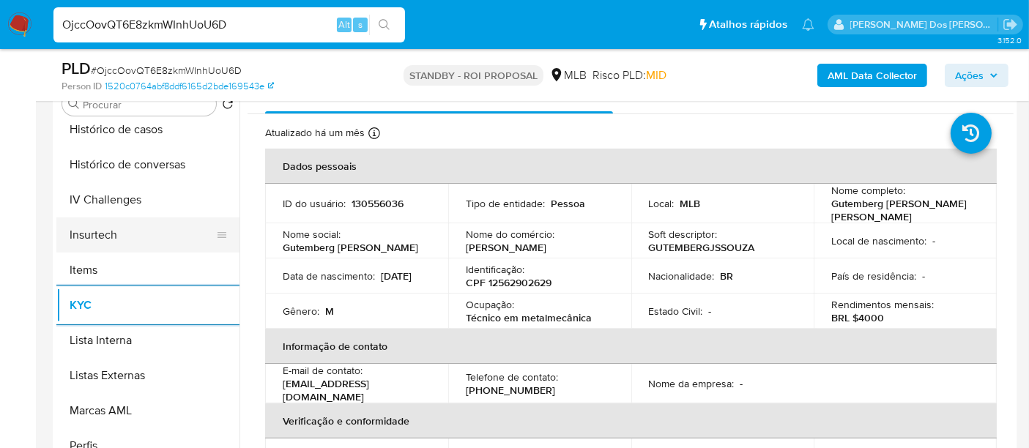
scroll to position [456, 0]
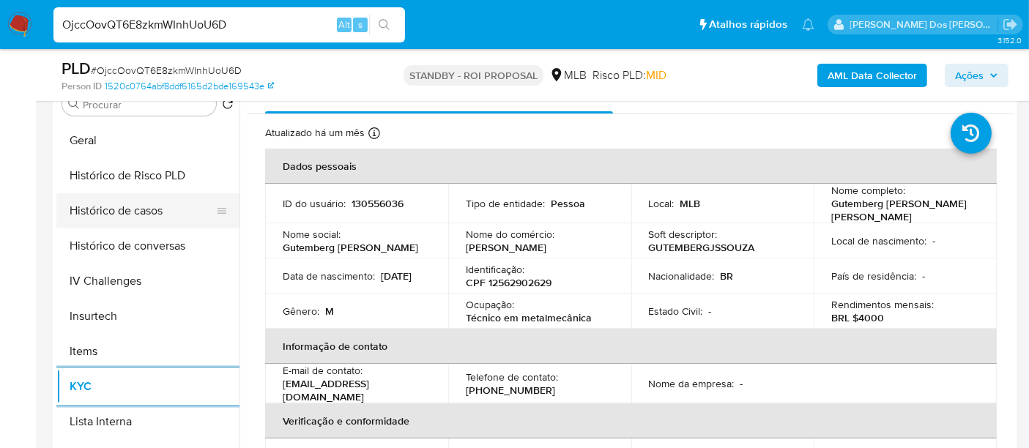
click at [108, 218] on button "Histórico de casos" at bounding box center [141, 210] width 171 height 35
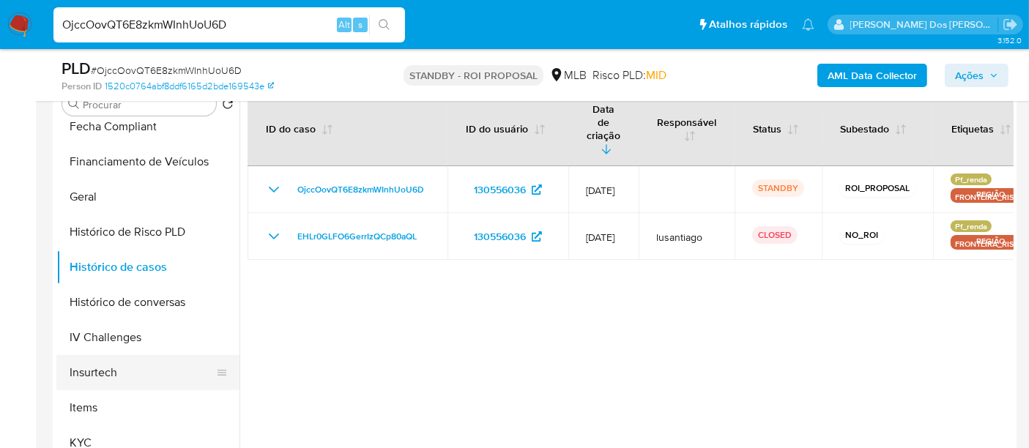
scroll to position [374, 0]
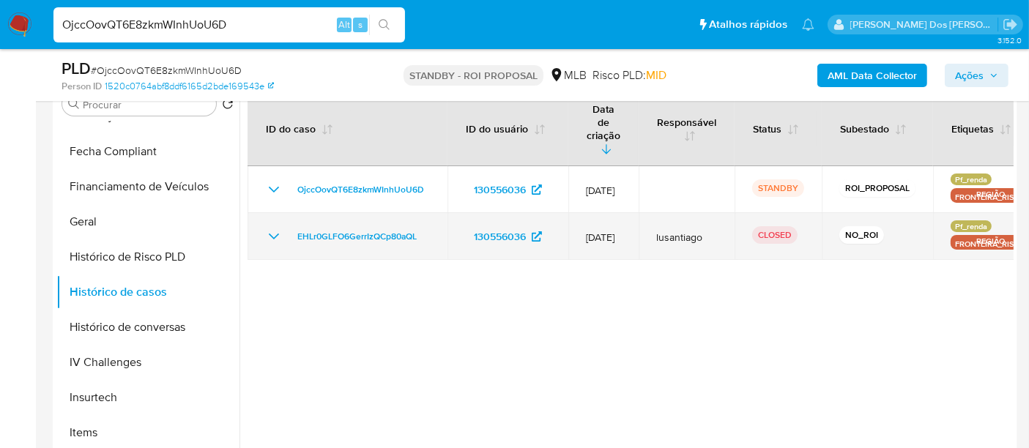
click at [271, 228] on icon "Mostrar/Ocultar" at bounding box center [274, 237] width 18 height 18
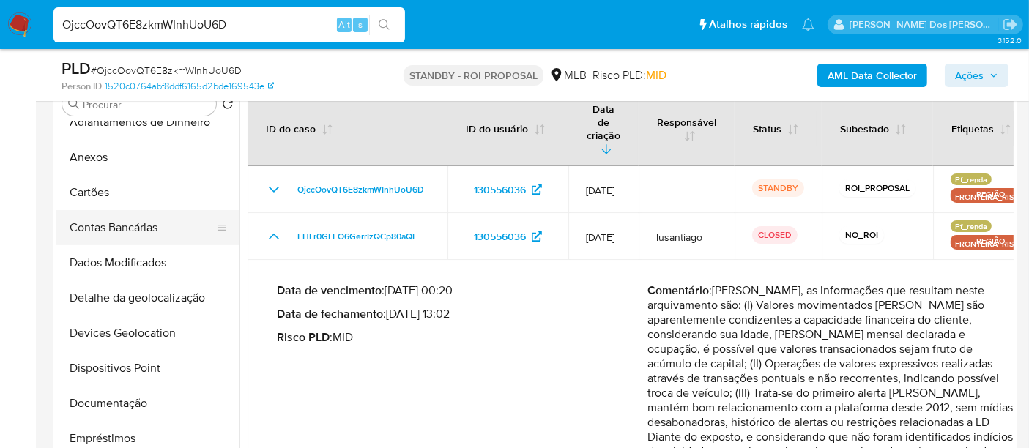
scroll to position [0, 0]
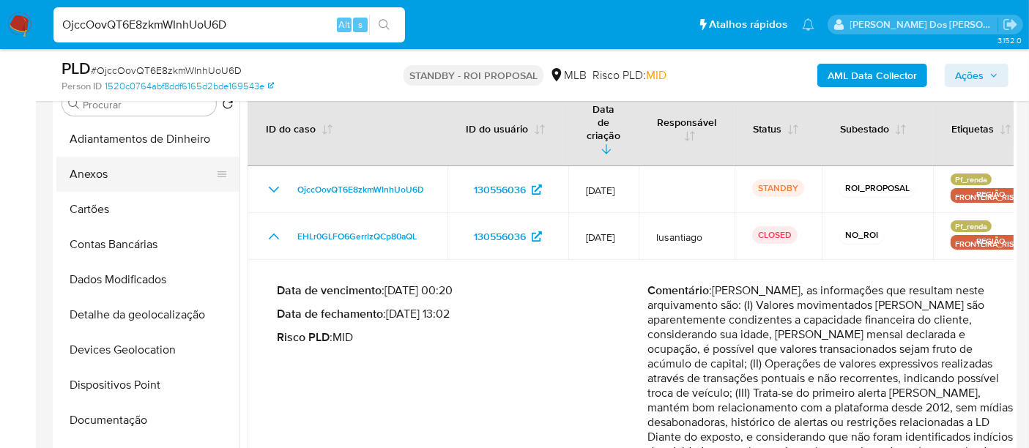
click at [89, 184] on button "Anexos" at bounding box center [141, 174] width 171 height 35
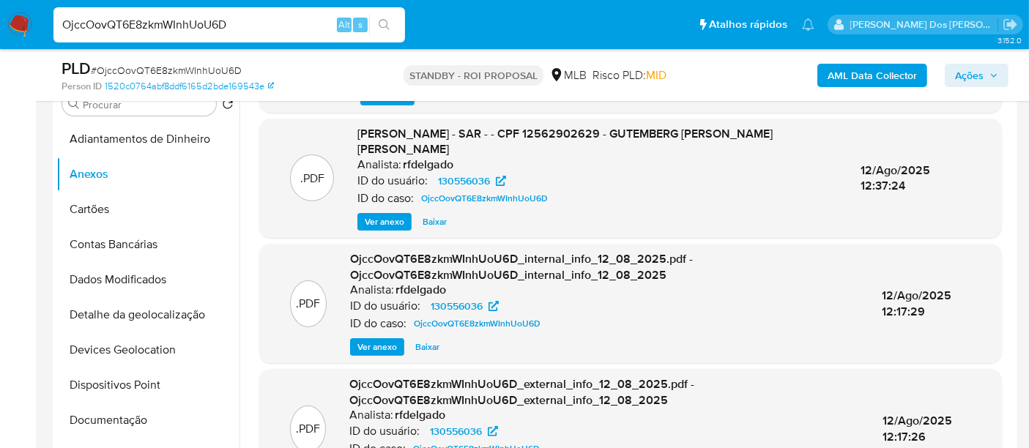
scroll to position [155, 0]
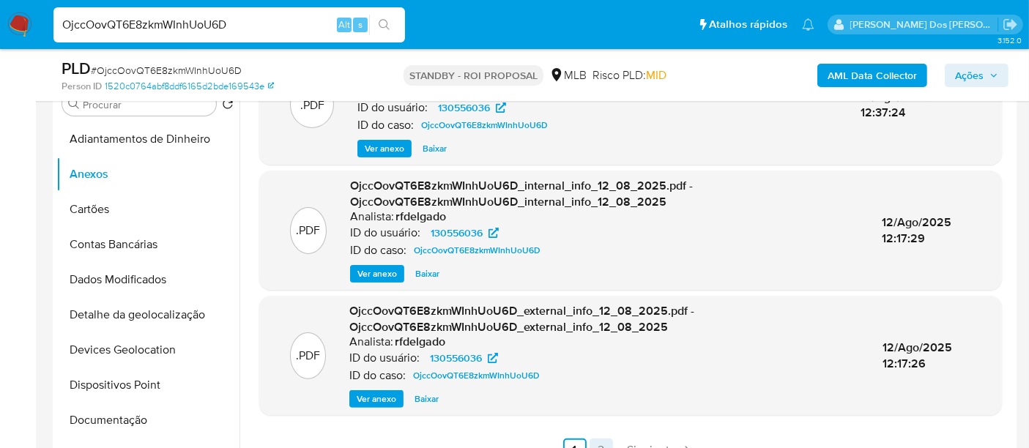
click at [598, 439] on link "2" at bounding box center [601, 450] width 23 height 23
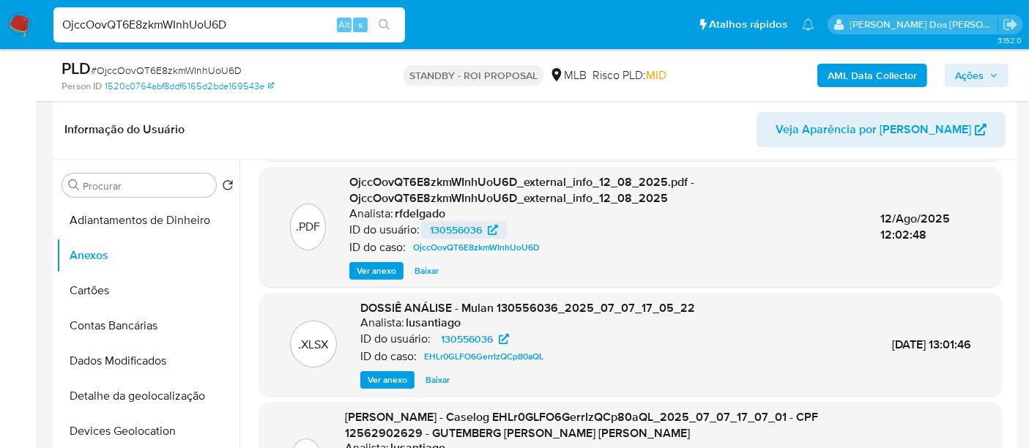
scroll to position [171, 0]
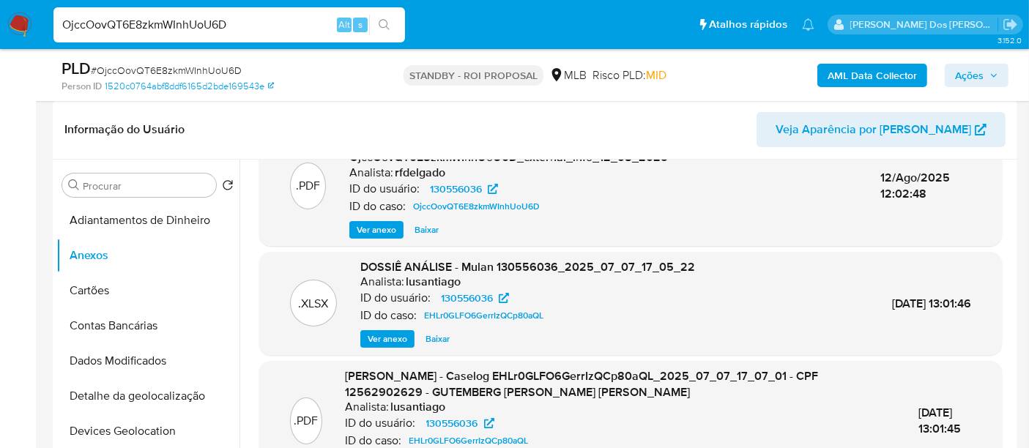
click at [387, 340] on span "Ver anexo" at bounding box center [388, 339] width 40 height 15
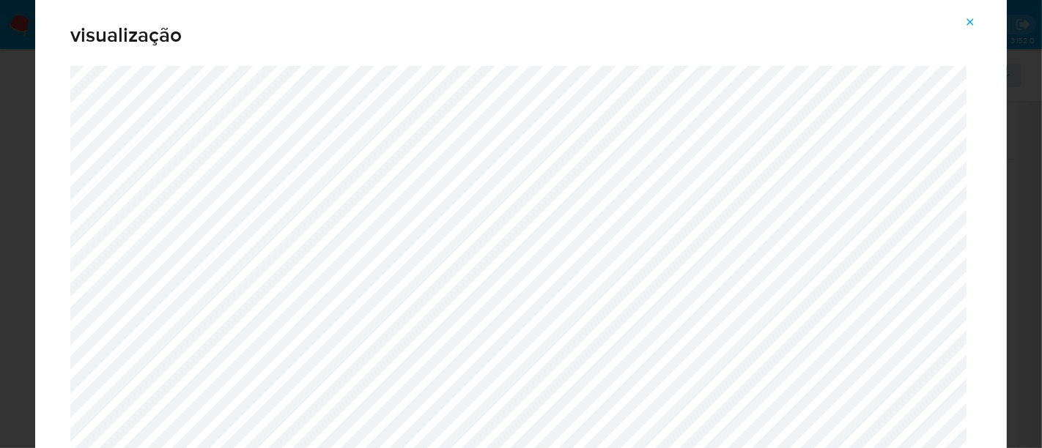
click at [968, 20] on icon "Attachment preview" at bounding box center [970, 22] width 12 height 12
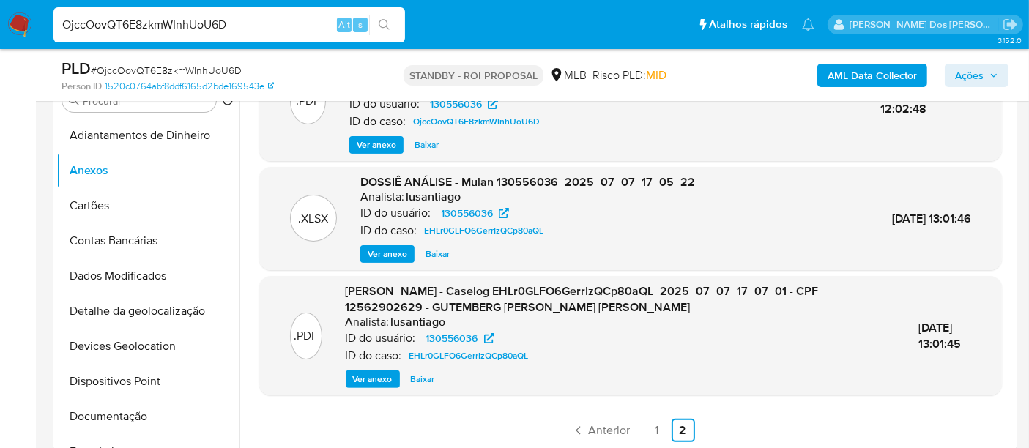
scroll to position [488, 0]
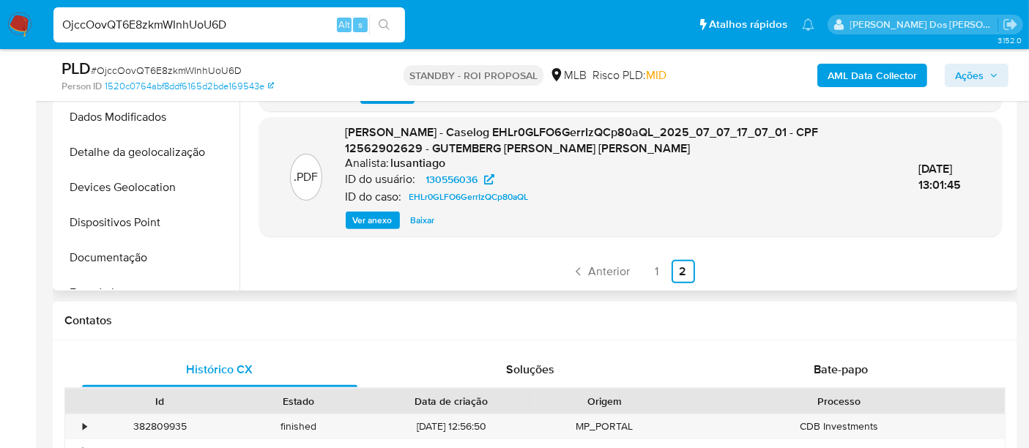
click at [379, 225] on span "Ver anexo" at bounding box center [373, 220] width 40 height 15
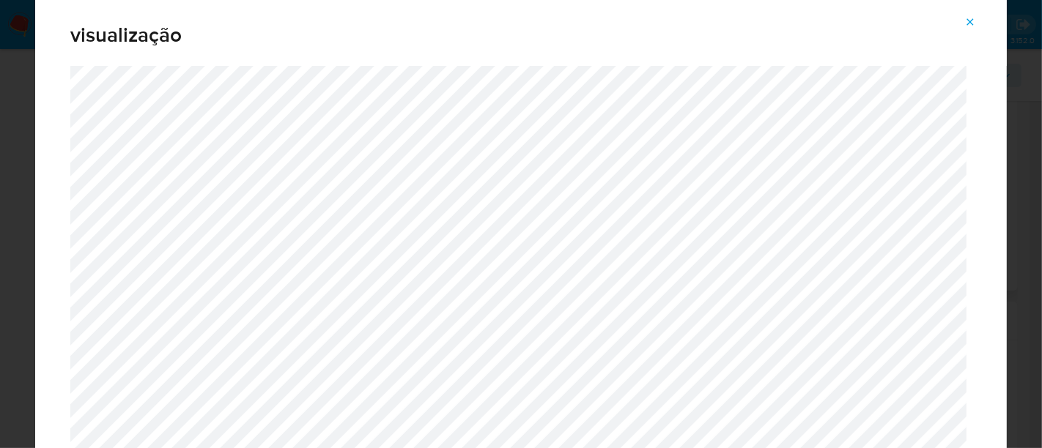
click at [971, 21] on icon "Attachment preview" at bounding box center [970, 21] width 7 height 7
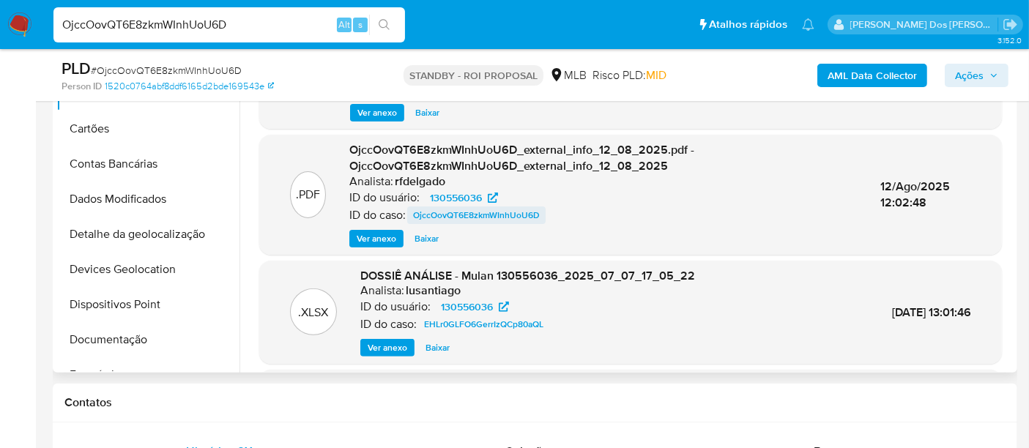
scroll to position [325, 0]
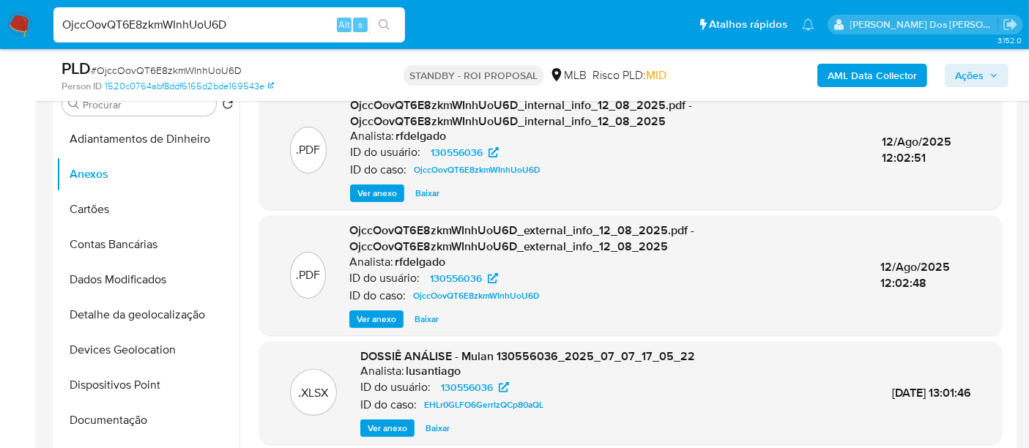
click at [362, 315] on span "Ver anexo" at bounding box center [377, 319] width 40 height 15
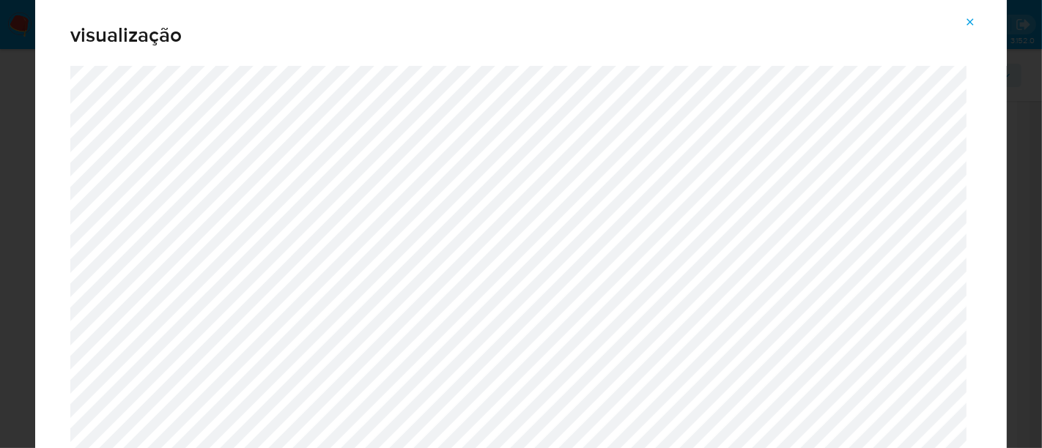
click at [976, 16] on button "Attachment preview" at bounding box center [970, 21] width 32 height 23
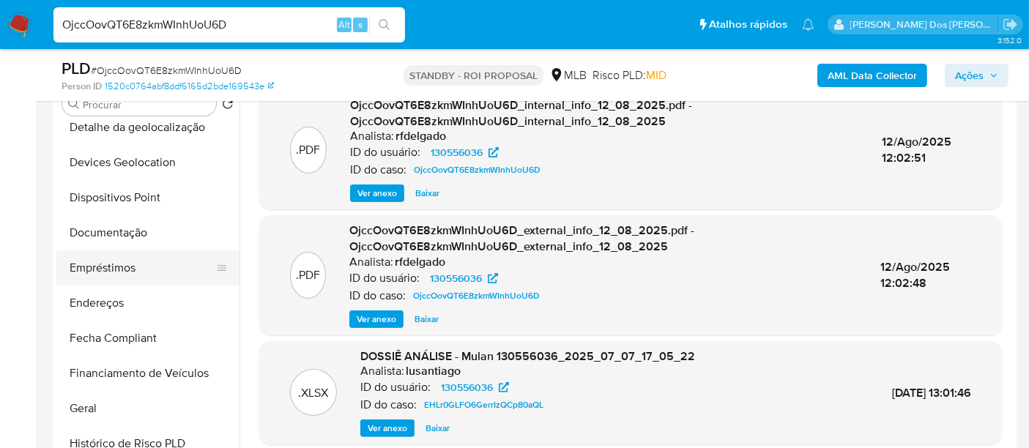
scroll to position [162, 0]
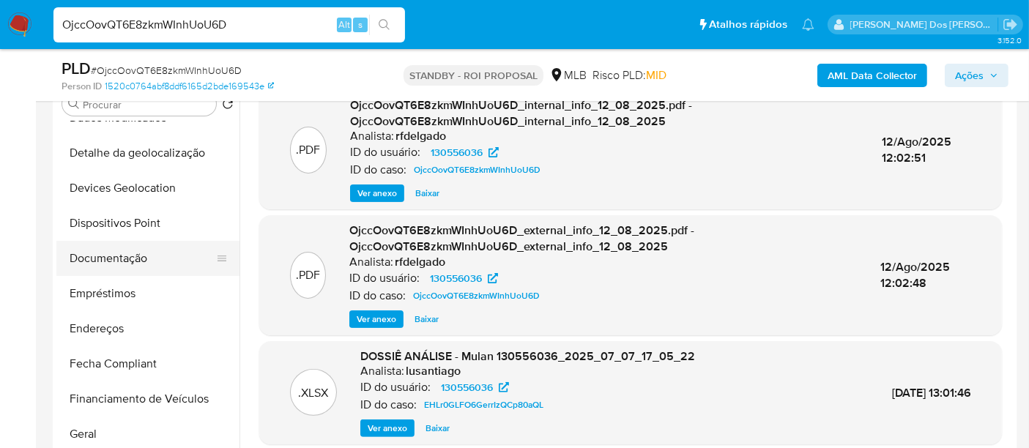
click at [127, 262] on button "Documentação" at bounding box center [141, 258] width 171 height 35
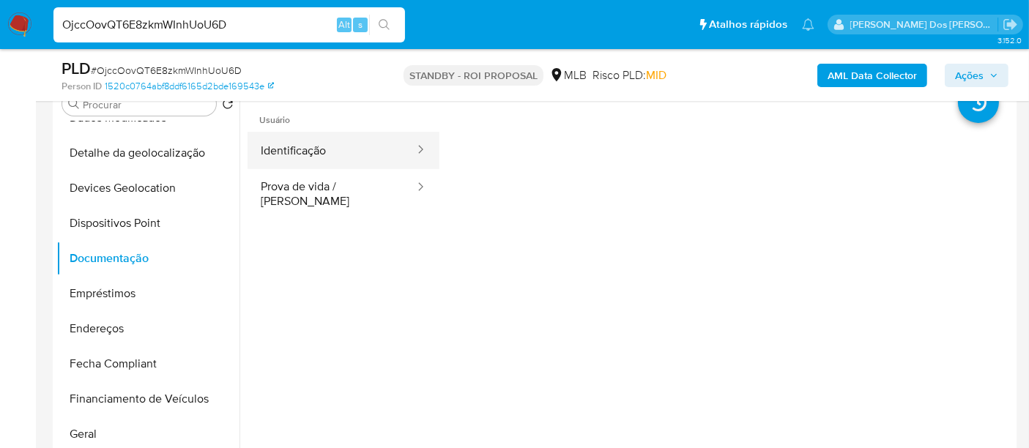
click at [294, 155] on button "Identificação" at bounding box center [332, 150] width 168 height 37
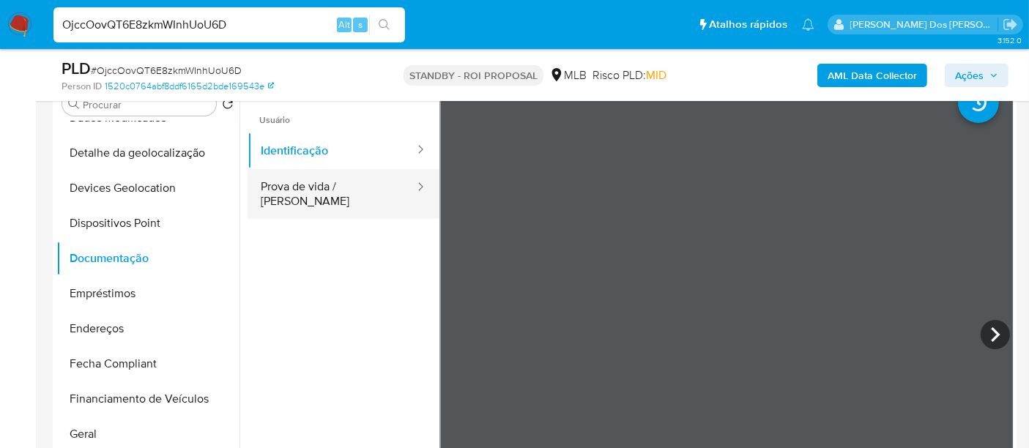
click at [338, 189] on button "Prova de vida / [PERSON_NAME]" at bounding box center [332, 194] width 168 height 50
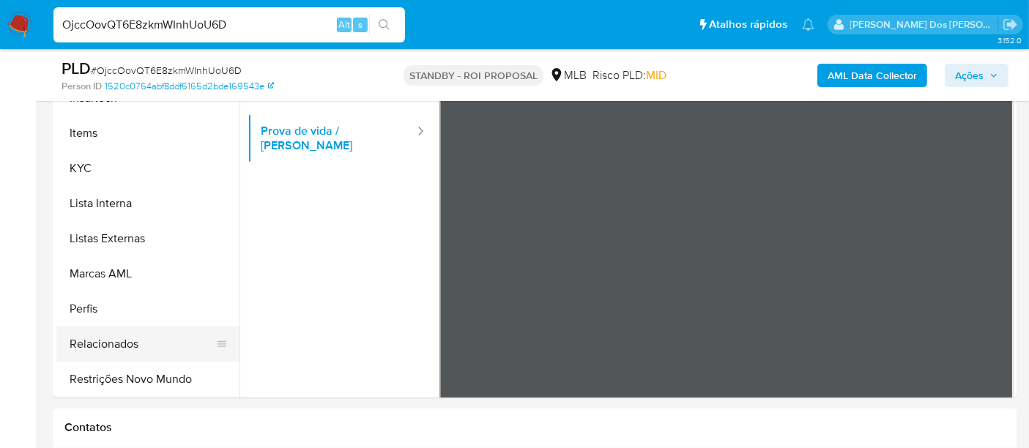
scroll to position [407, 0]
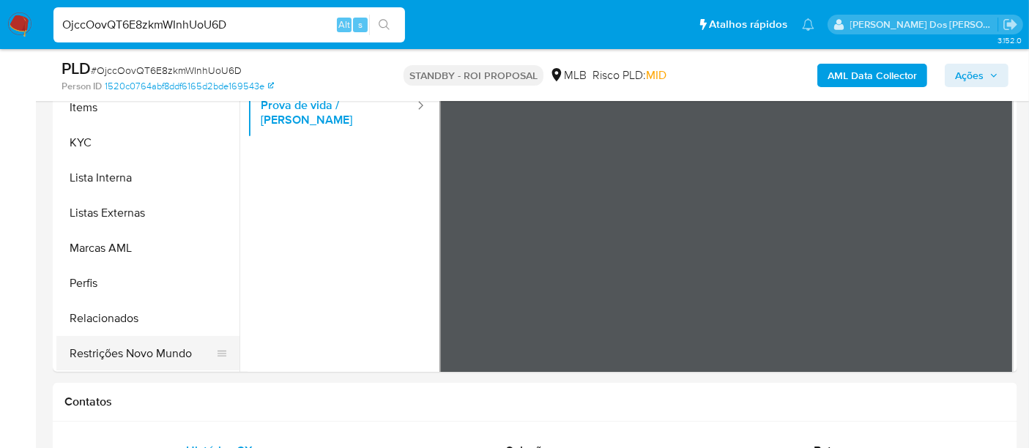
click at [152, 352] on button "Restrições Novo Mundo" at bounding box center [141, 353] width 171 height 35
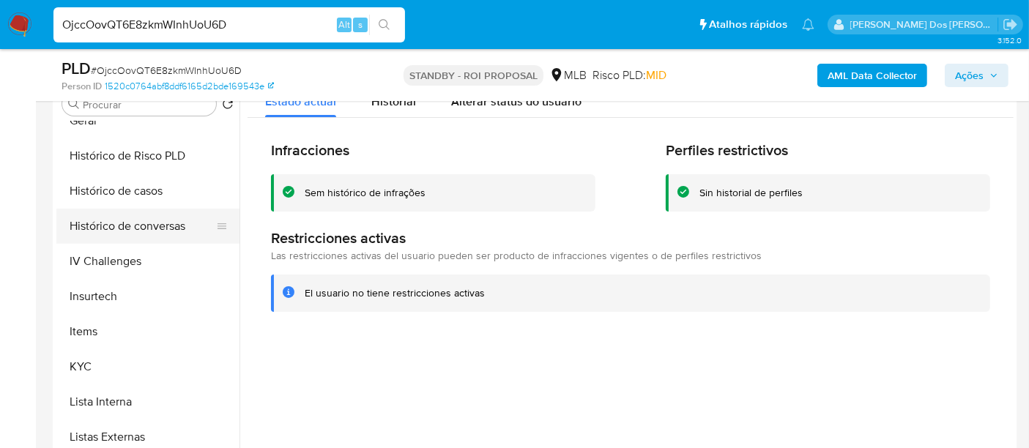
scroll to position [374, 0]
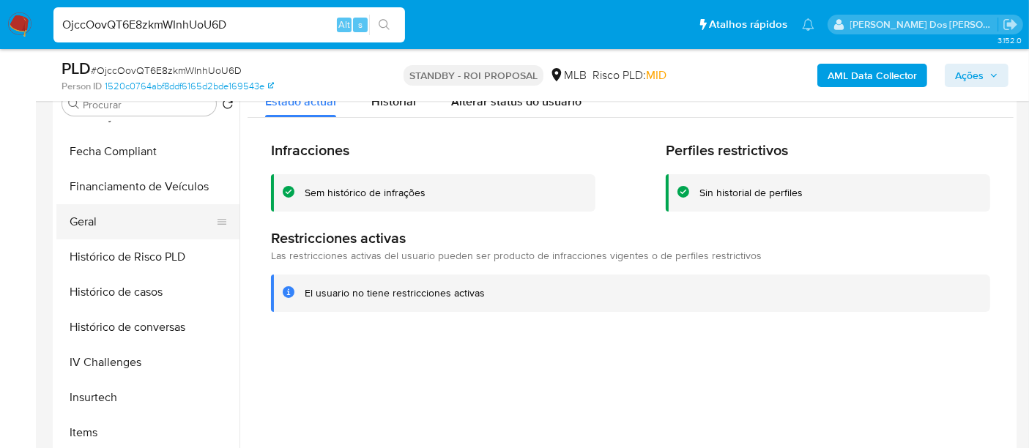
click at [86, 216] on button "Geral" at bounding box center [141, 221] width 171 height 35
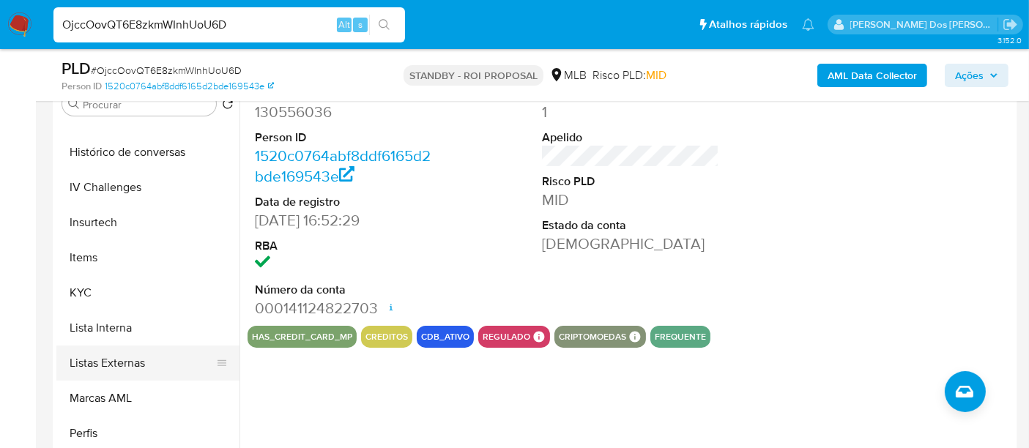
scroll to position [618, 0]
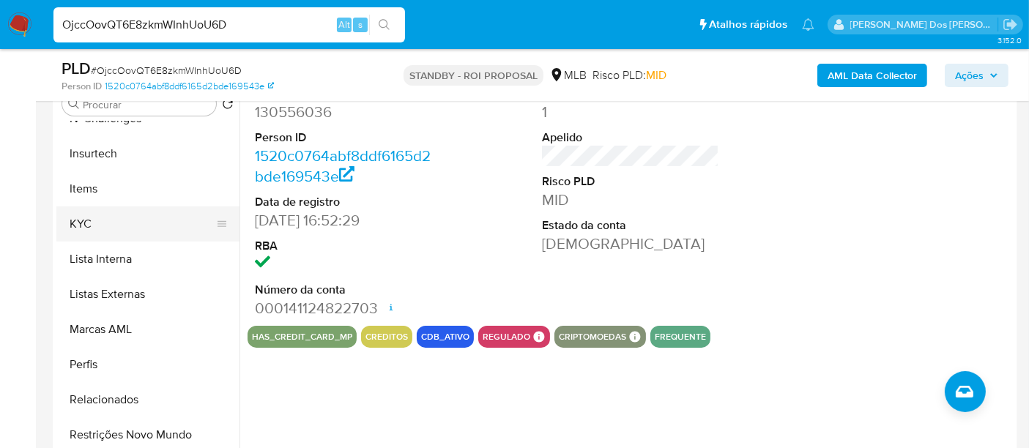
click at [85, 223] on button "KYC" at bounding box center [141, 224] width 171 height 35
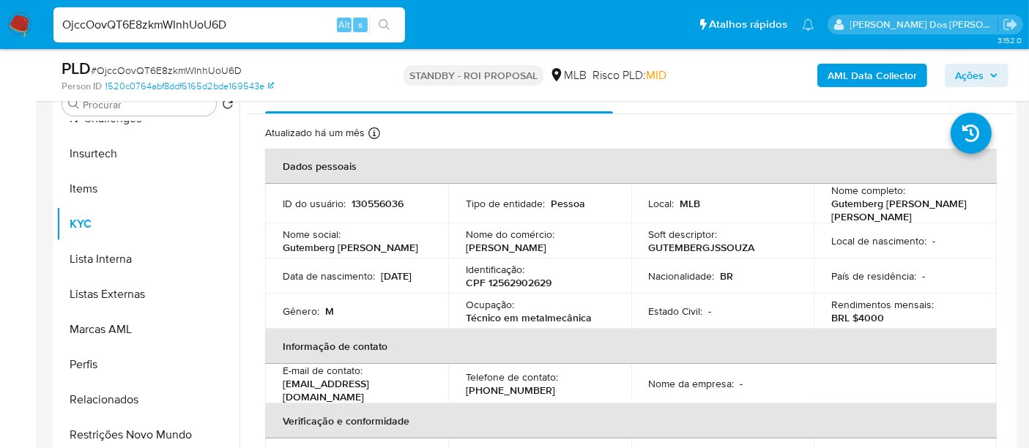
click at [248, 29] on input "OjccOovQT6E8zkmWInhUoU6D" at bounding box center [229, 24] width 352 height 19
paste input "4hQrLDMKHgQ9skbvwjYCHwQB"
type input "4hQrLDMKHgQ9skbvwjYCHwQB"
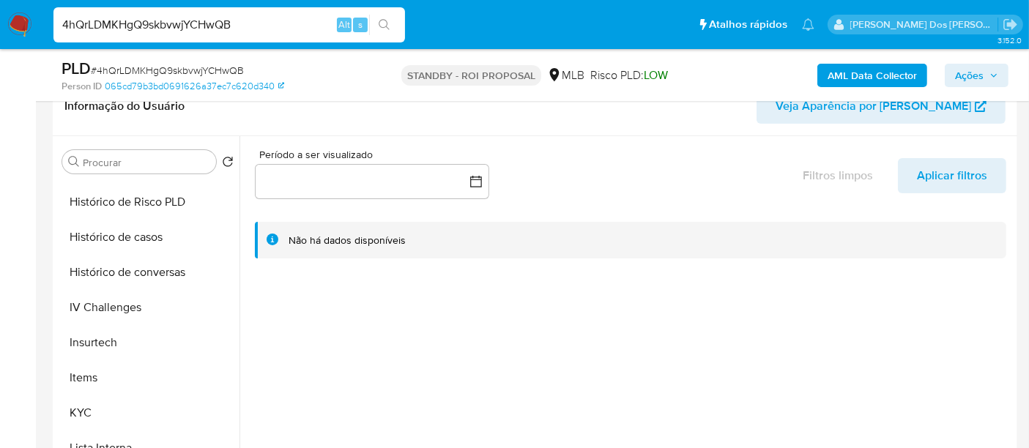
scroll to position [569, 0]
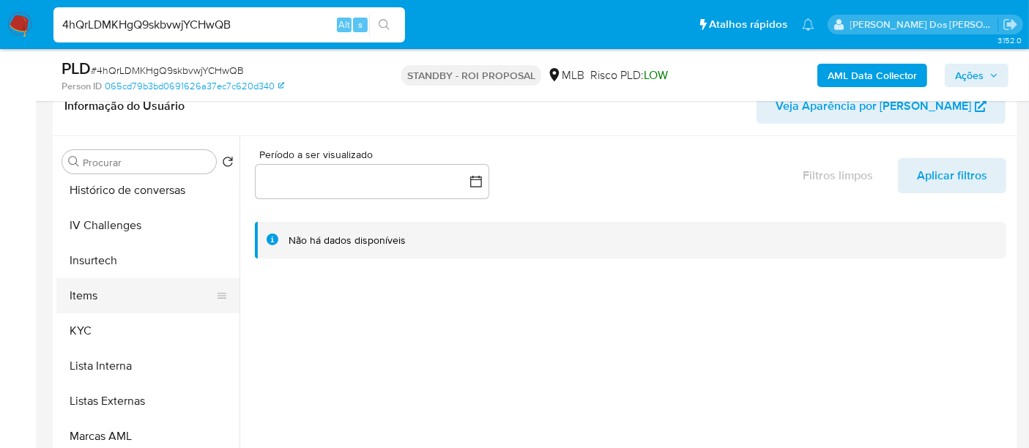
select select "10"
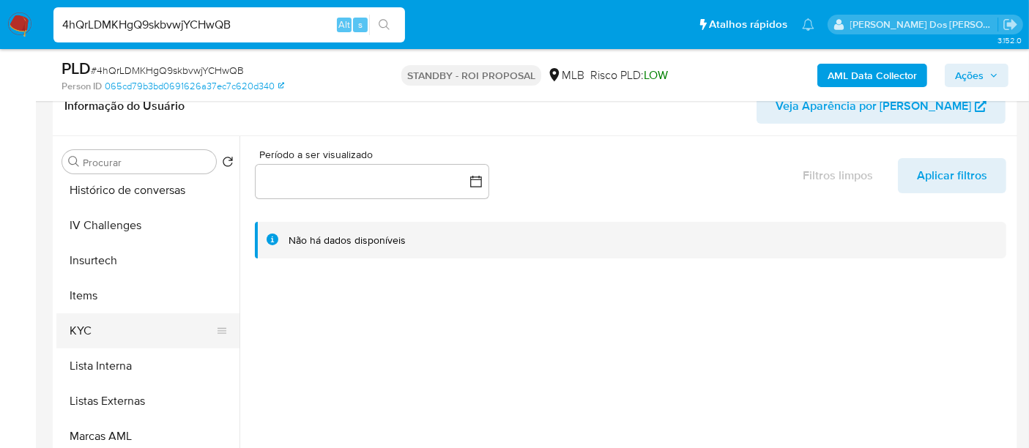
click at [92, 326] on button "KYC" at bounding box center [141, 331] width 171 height 35
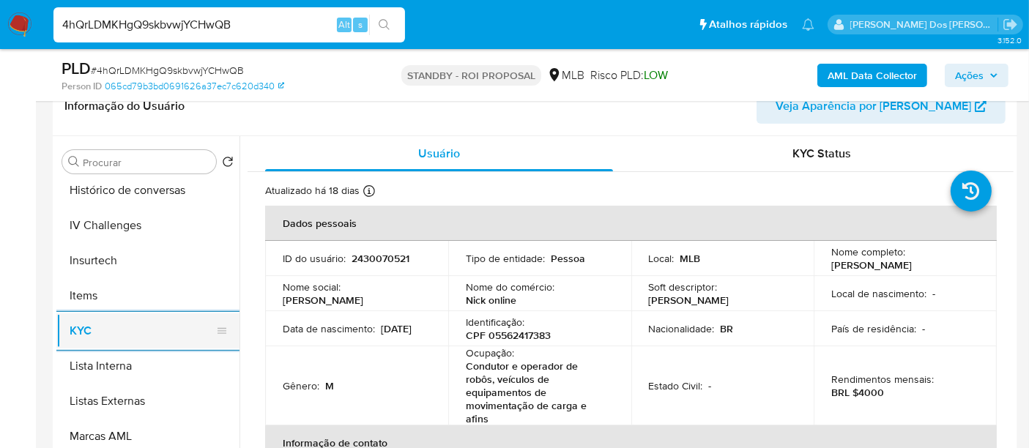
scroll to position [487, 0]
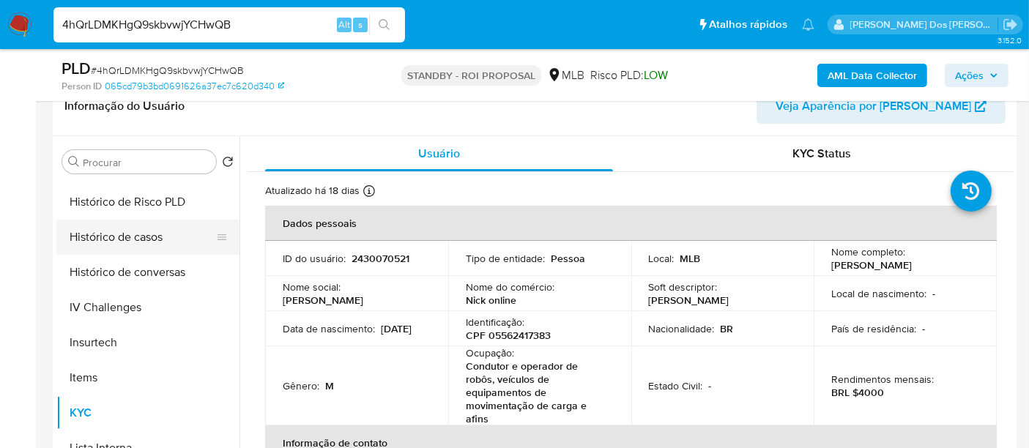
drag, startPoint x: 135, startPoint y: 234, endPoint x: 130, endPoint y: 226, distance: 9.2
click at [130, 226] on button "Histórico de casos" at bounding box center [141, 237] width 171 height 35
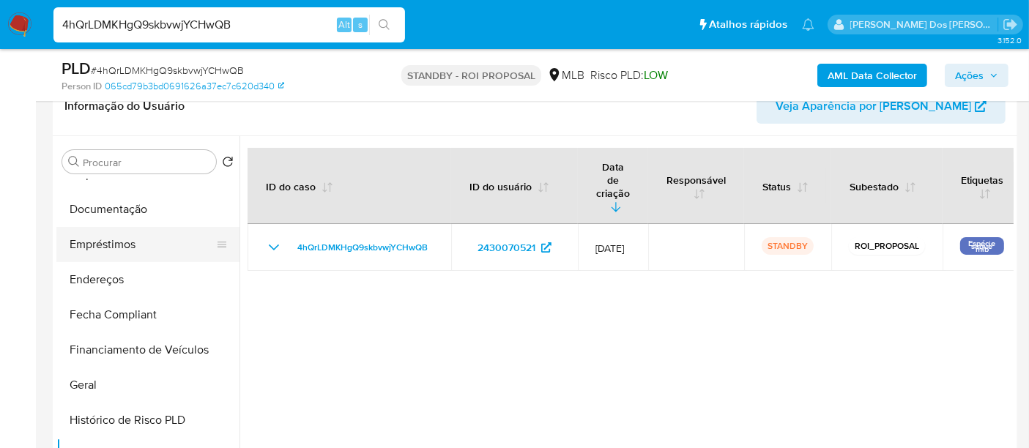
scroll to position [243, 0]
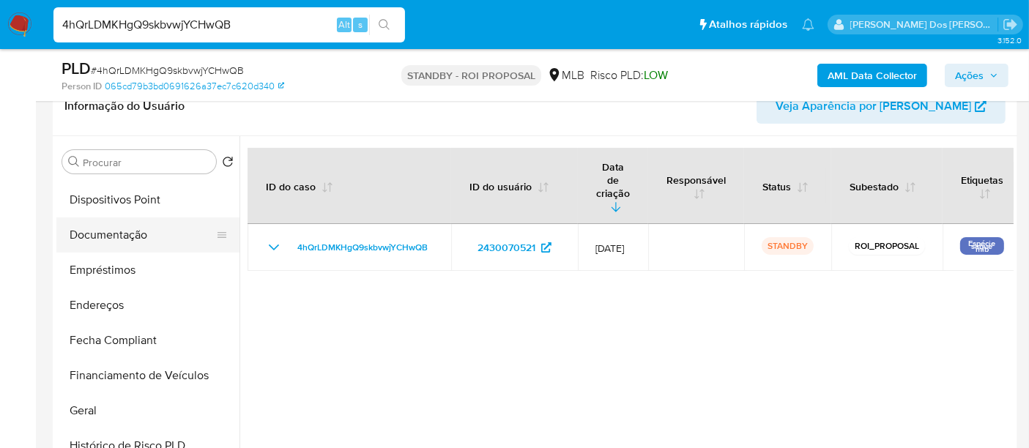
click at [123, 237] on button "Documentação" at bounding box center [141, 235] width 171 height 35
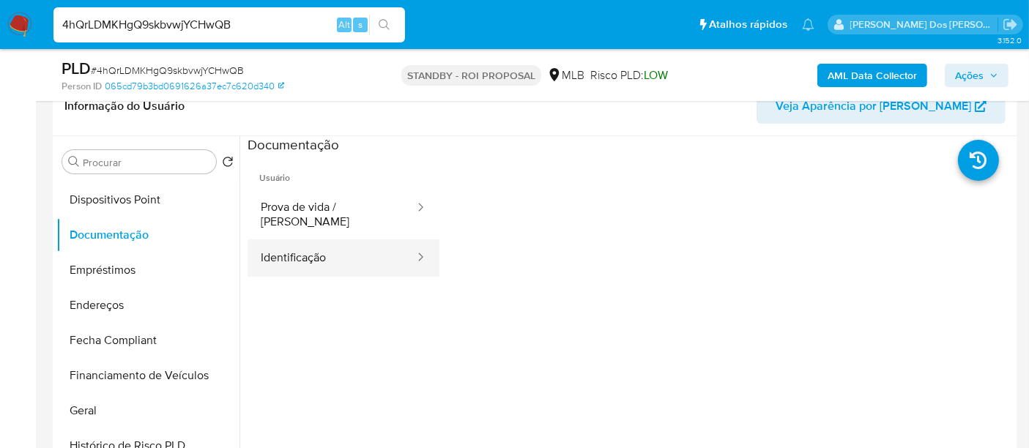
click at [303, 243] on button "Identificação" at bounding box center [332, 258] width 168 height 37
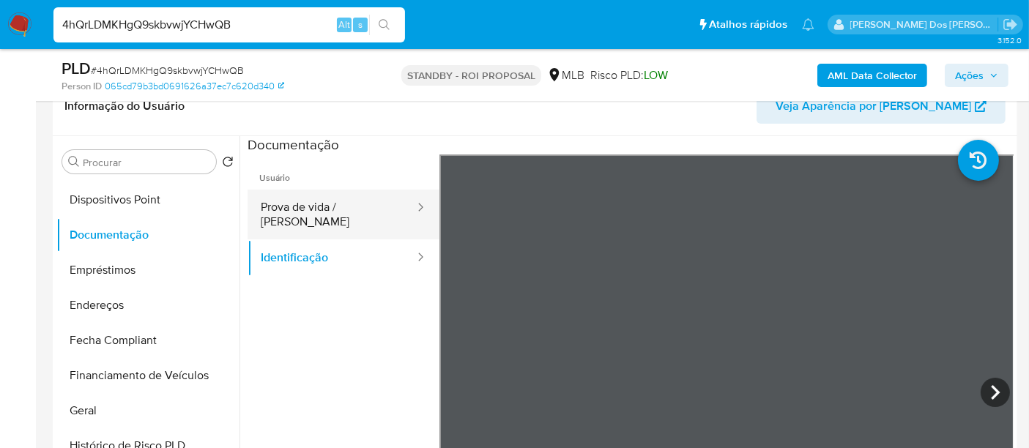
click at [366, 201] on button "Prova de vida / [PERSON_NAME]" at bounding box center [332, 215] width 168 height 50
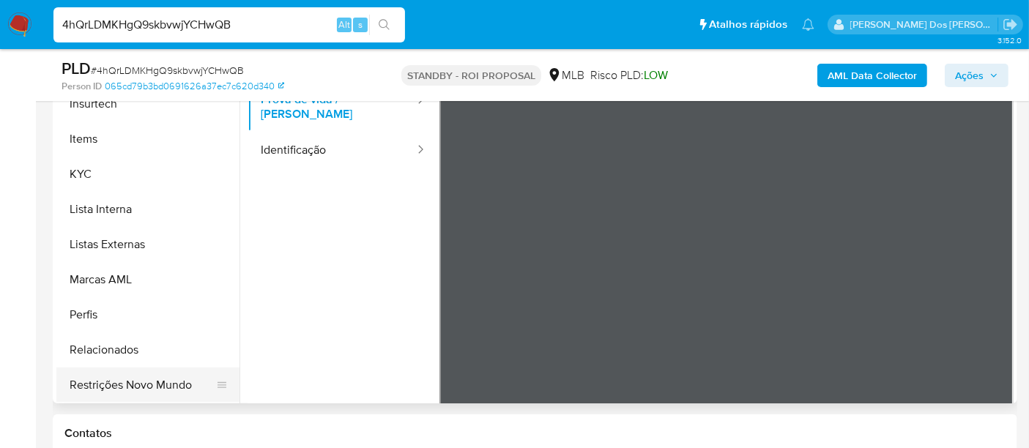
scroll to position [407, 0]
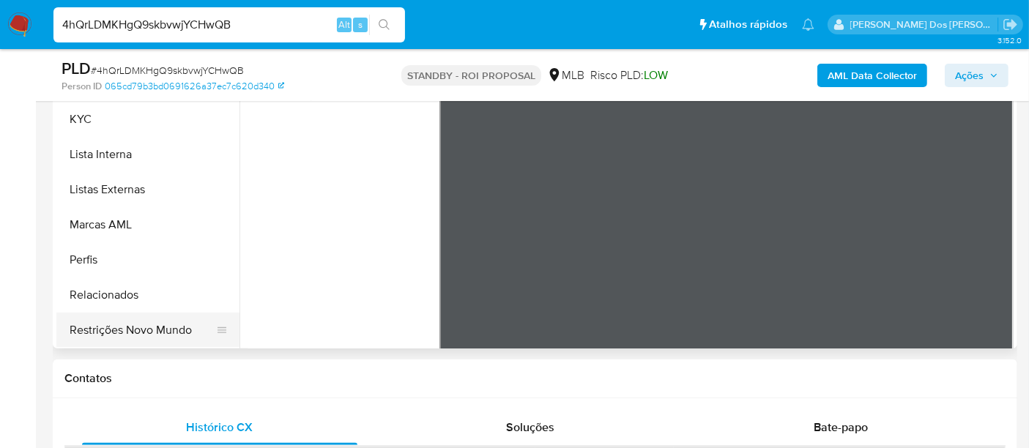
click at [147, 327] on button "Restrições Novo Mundo" at bounding box center [141, 330] width 171 height 35
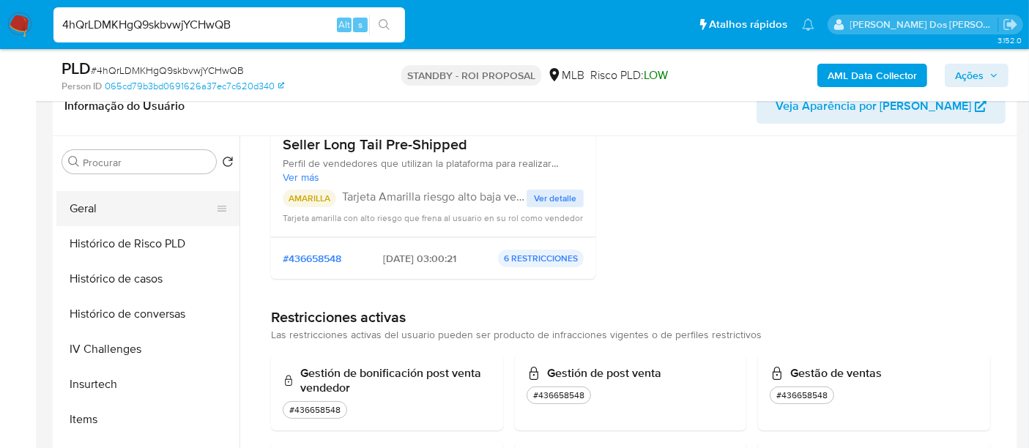
scroll to position [374, 0]
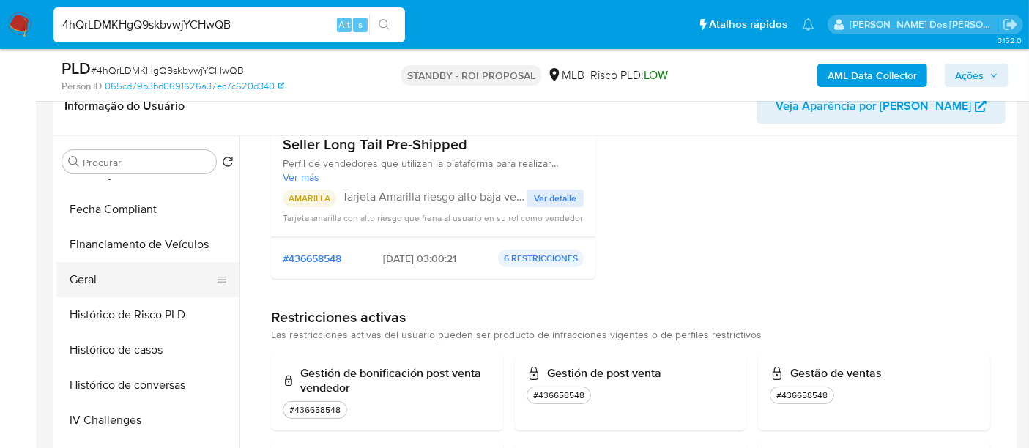
click at [89, 281] on button "Geral" at bounding box center [141, 279] width 171 height 35
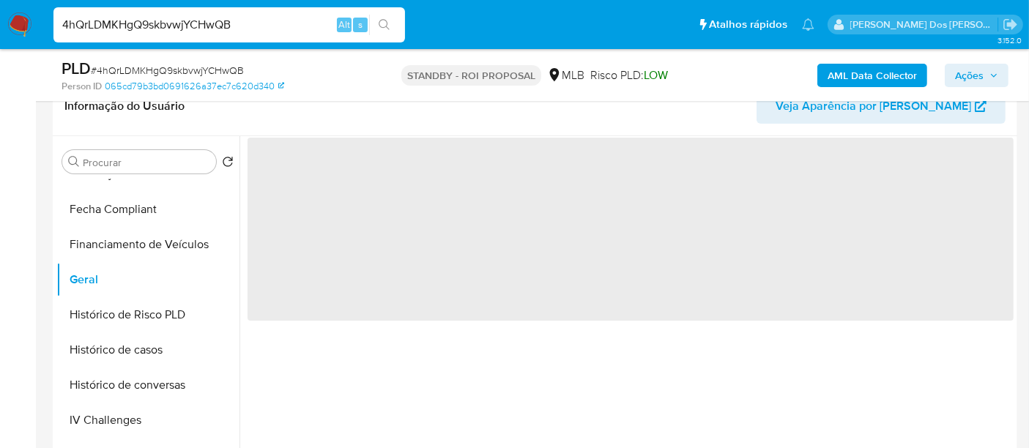
scroll to position [0, 0]
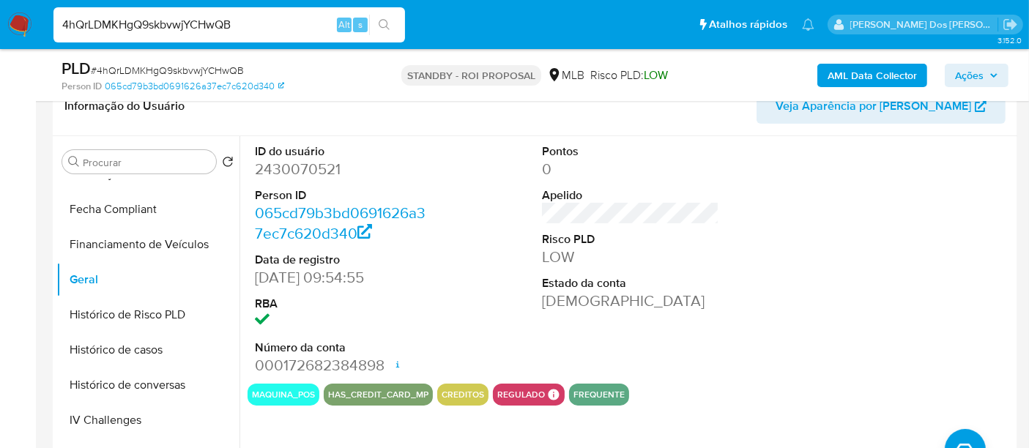
click at [252, 26] on input "4hQrLDMKHgQ9skbvwjYCHwQB" at bounding box center [229, 24] width 352 height 19
paste input "HbTEeaTLtQwXkvgMxpnf74ia"
type input "HbTEeaTLtQwXkvgMxpnf74ia"
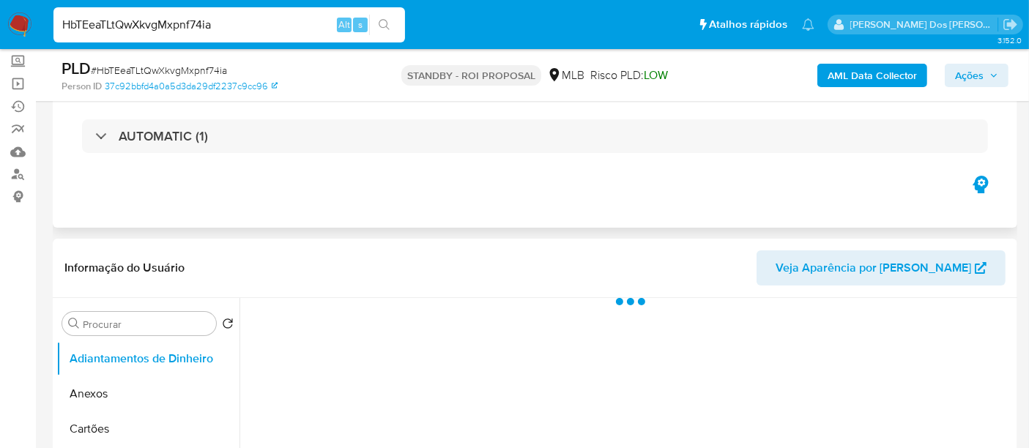
scroll to position [163, 0]
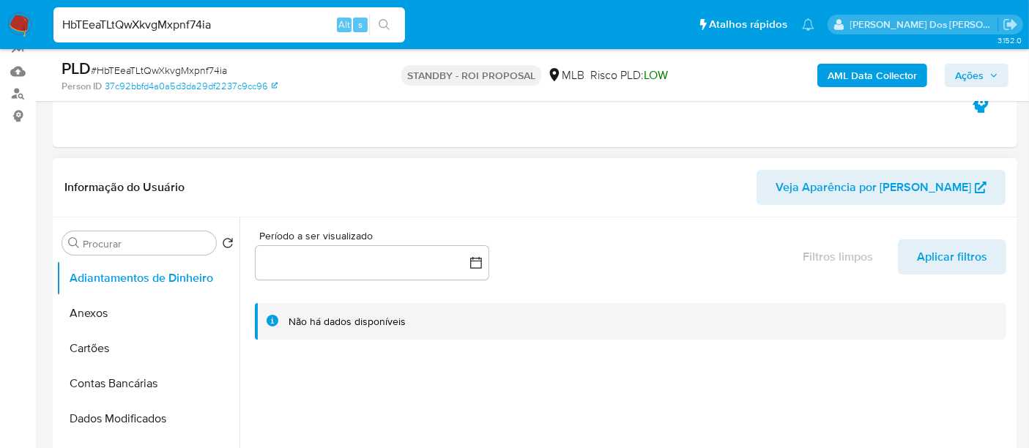
select select "10"
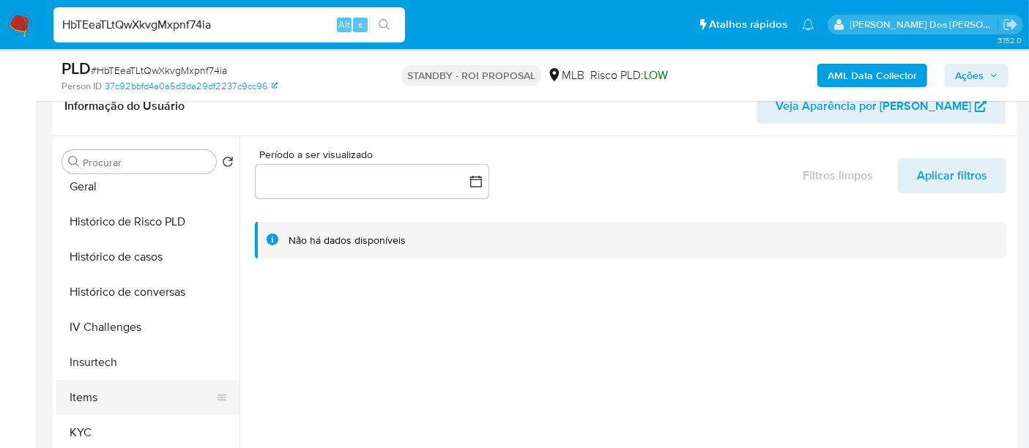
scroll to position [488, 0]
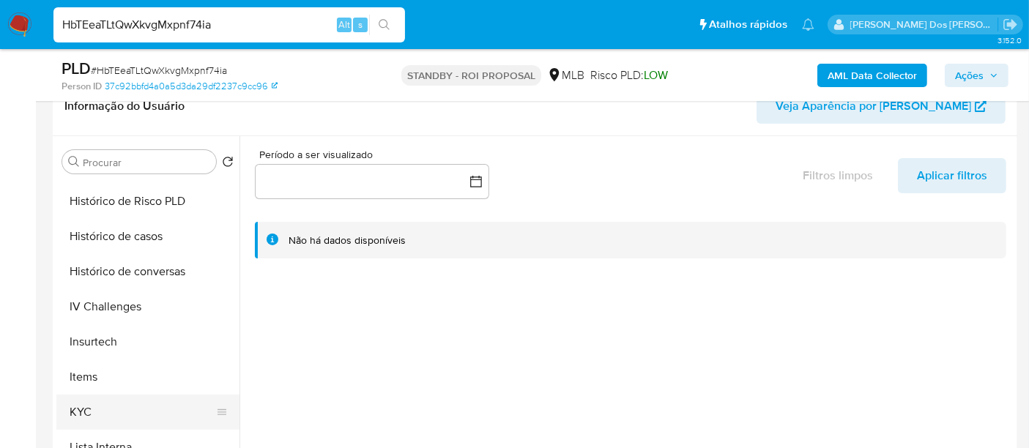
click at [84, 403] on button "KYC" at bounding box center [141, 412] width 171 height 35
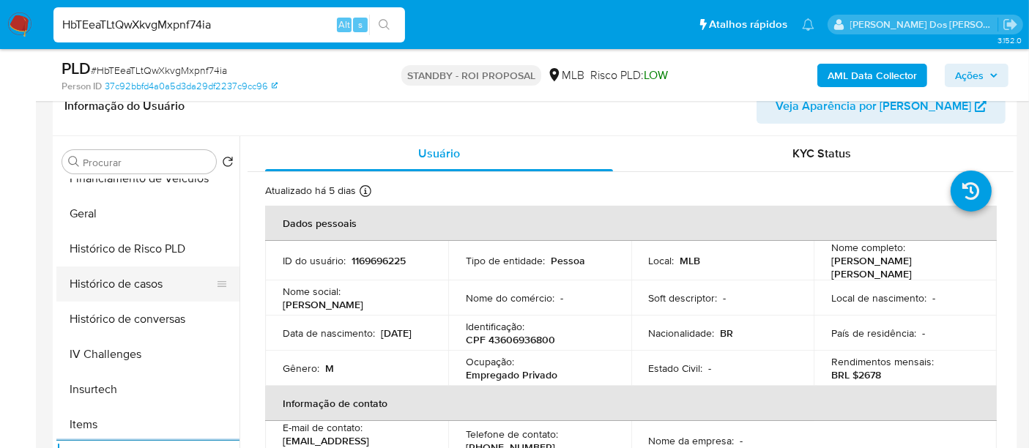
scroll to position [407, 0]
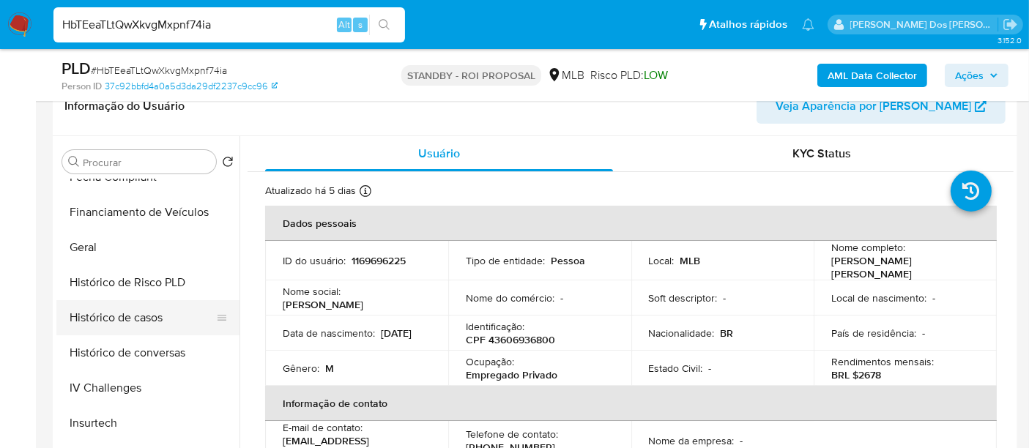
click at [156, 321] on button "Histórico de casos" at bounding box center [141, 317] width 171 height 35
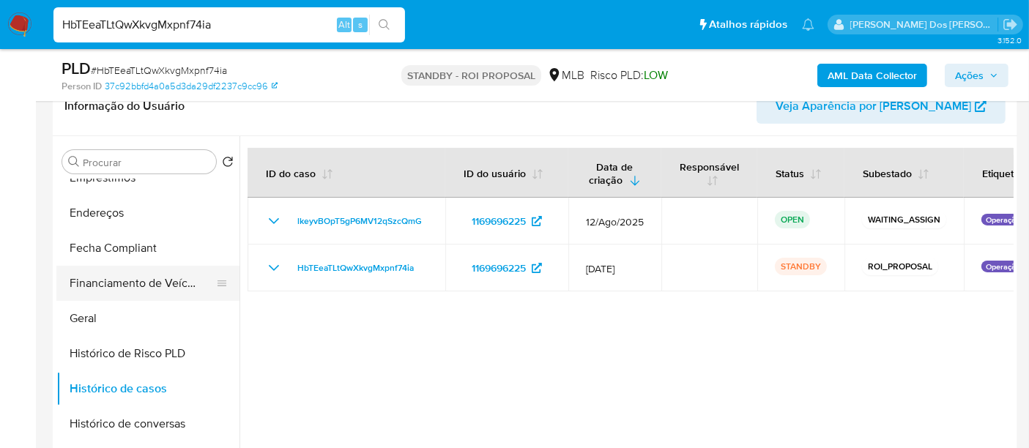
scroll to position [244, 0]
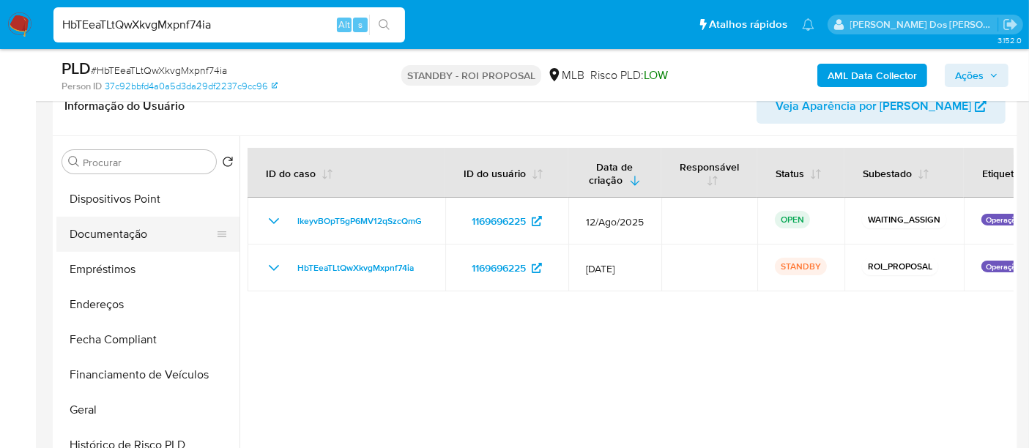
click at [115, 236] on button "Documentação" at bounding box center [141, 234] width 171 height 35
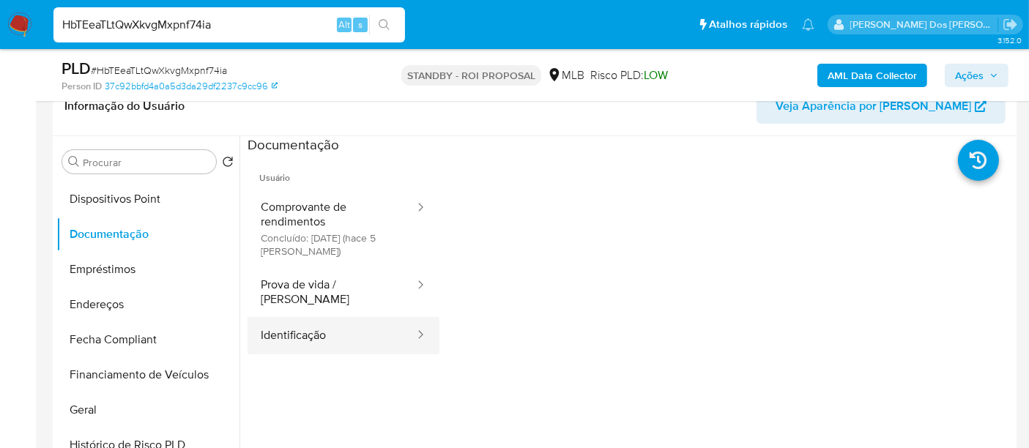
click at [280, 322] on button "Identificação" at bounding box center [332, 335] width 168 height 37
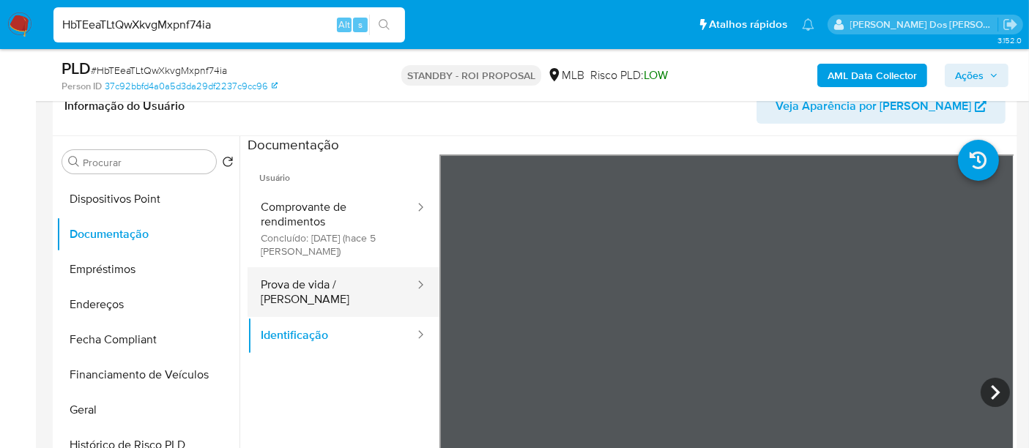
click at [346, 286] on button "Prova de vida / [PERSON_NAME]" at bounding box center [332, 292] width 168 height 50
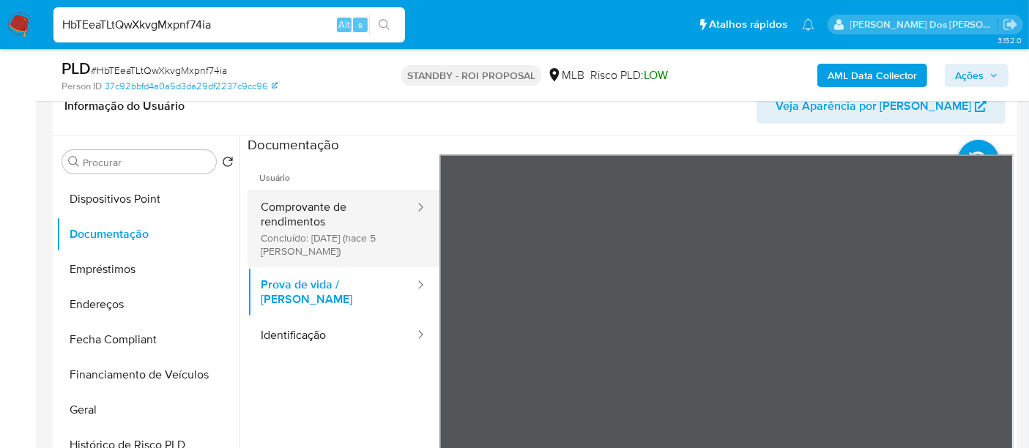
click at [303, 227] on button "Comprovante de rendimentos Concluído: 08/08/2025 (hace 5 días)" at bounding box center [332, 229] width 168 height 78
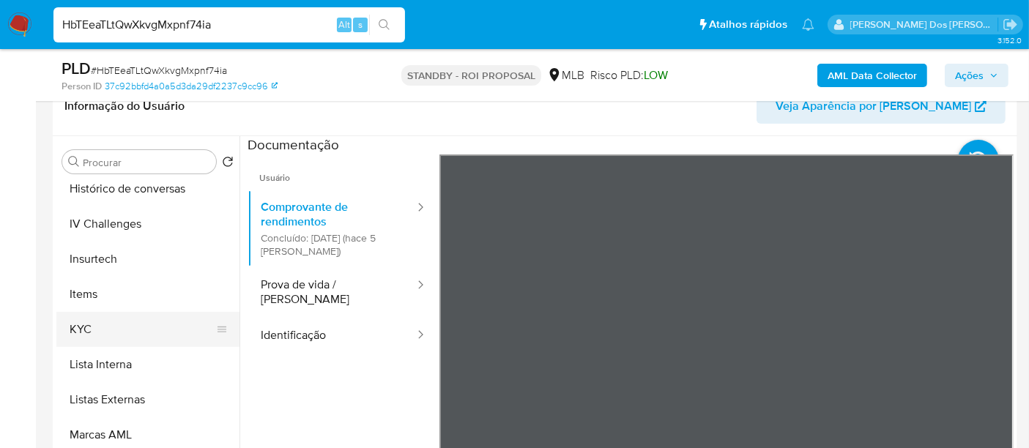
scroll to position [618, 0]
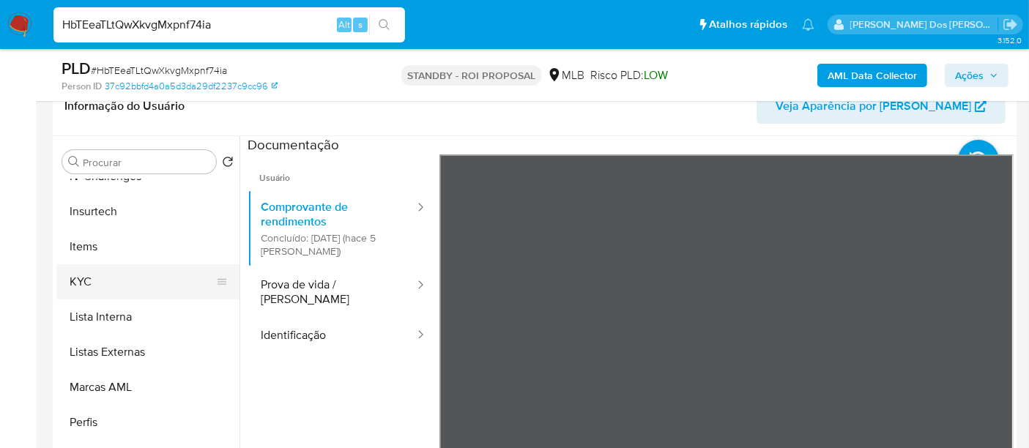
click at [81, 281] on button "KYC" at bounding box center [141, 281] width 171 height 35
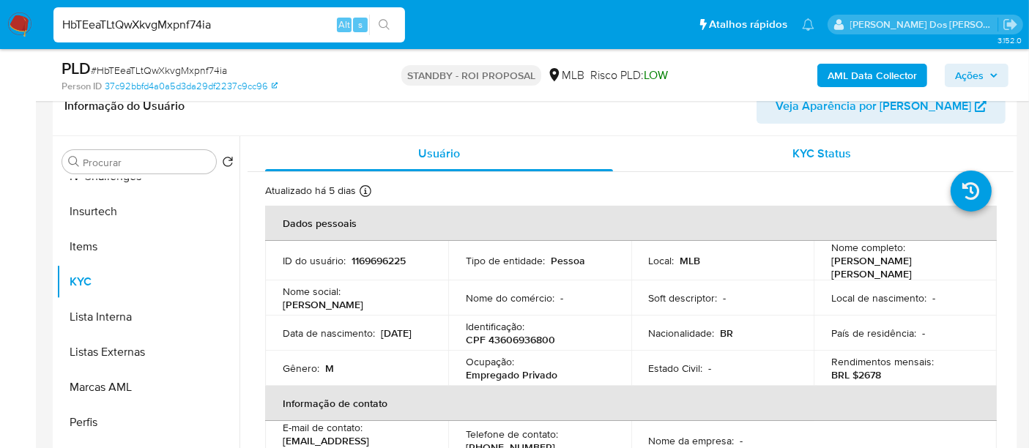
click at [807, 150] on span "KYC Status" at bounding box center [822, 153] width 59 height 17
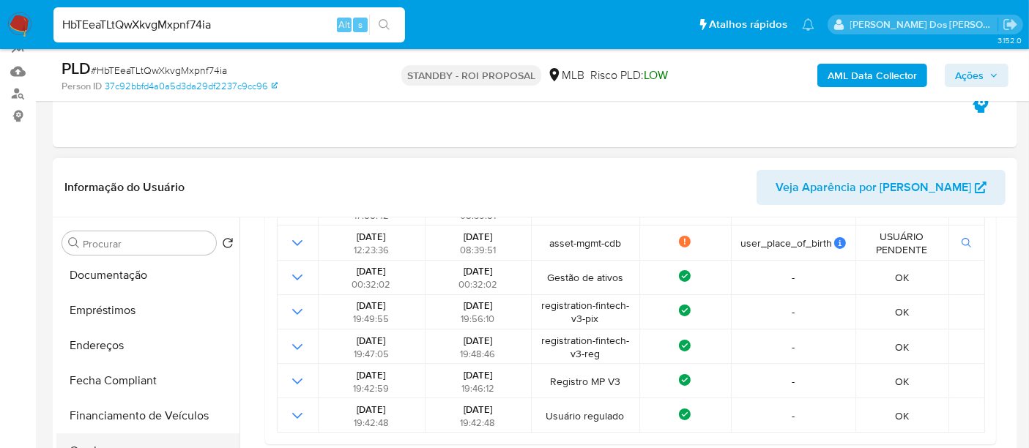
scroll to position [211, 0]
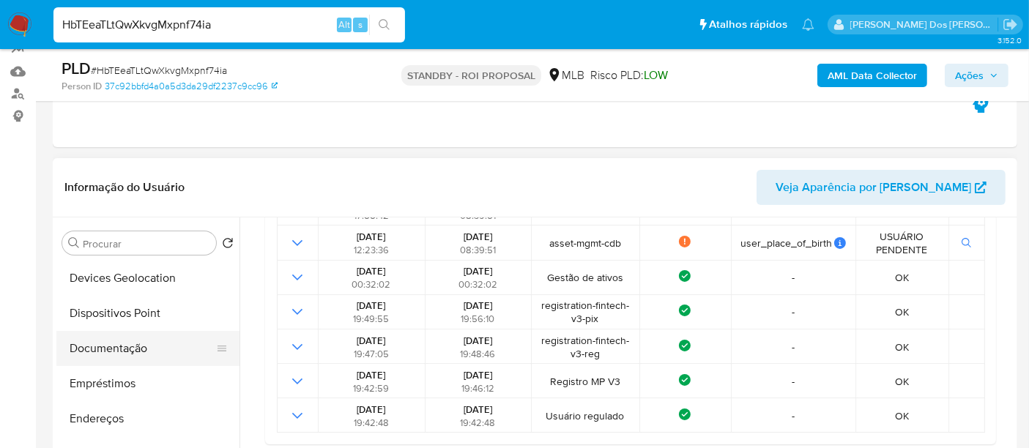
click at [110, 351] on button "Documentação" at bounding box center [141, 348] width 171 height 35
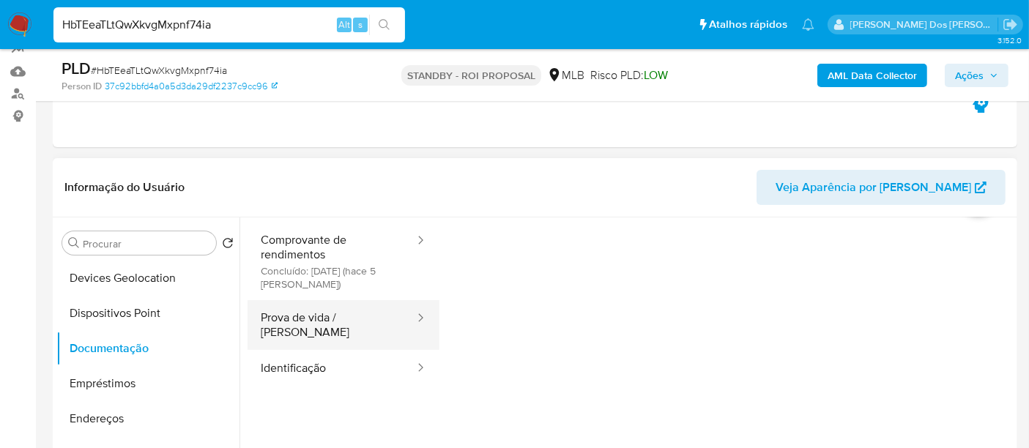
scroll to position [81, 0]
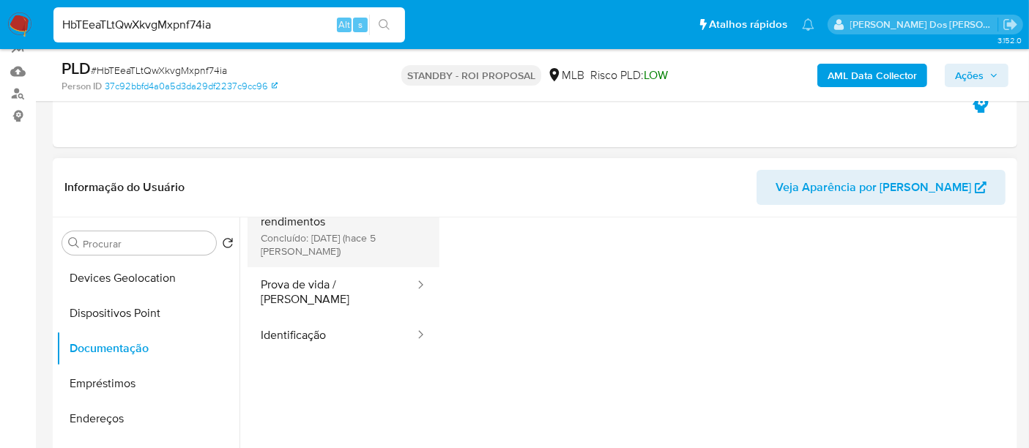
click at [366, 245] on button "Comprovante de rendimentos Concluído: 08/08/2025 (hace 5 días)" at bounding box center [332, 229] width 168 height 78
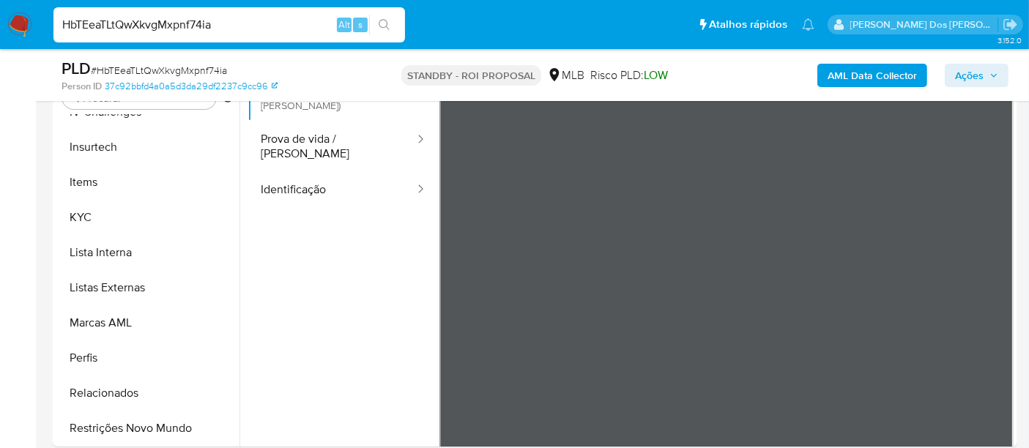
scroll to position [488, 0]
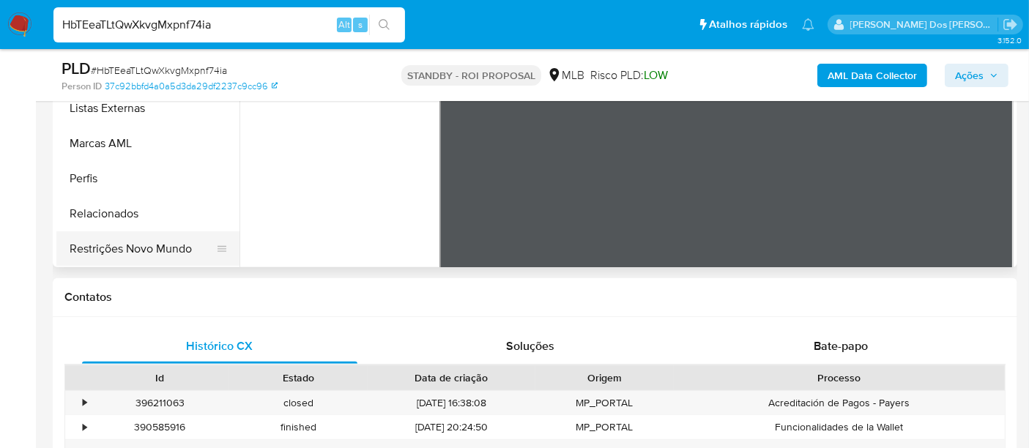
click at [141, 254] on button "Restrições Novo Mundo" at bounding box center [141, 248] width 171 height 35
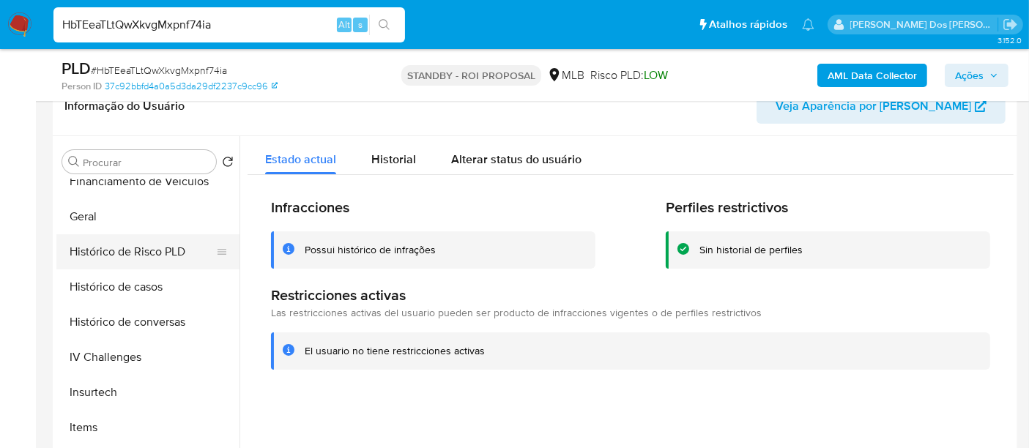
scroll to position [374, 0]
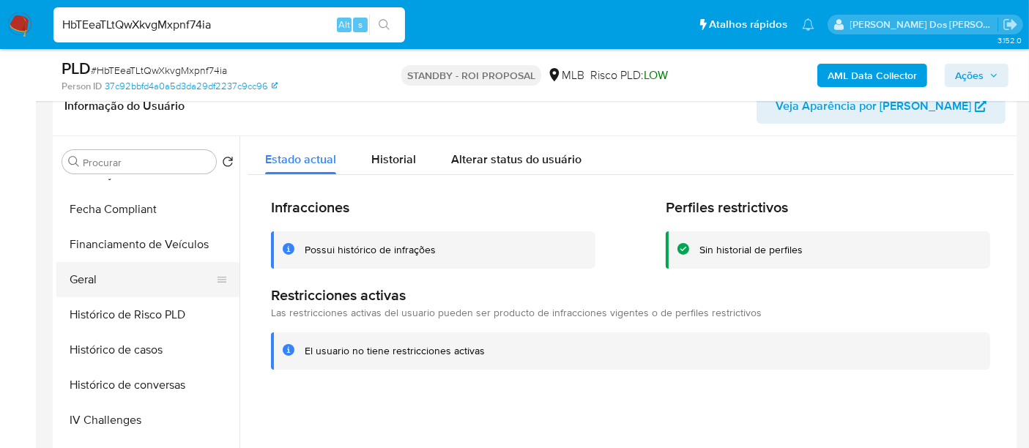
click at [94, 281] on button "Geral" at bounding box center [141, 279] width 171 height 35
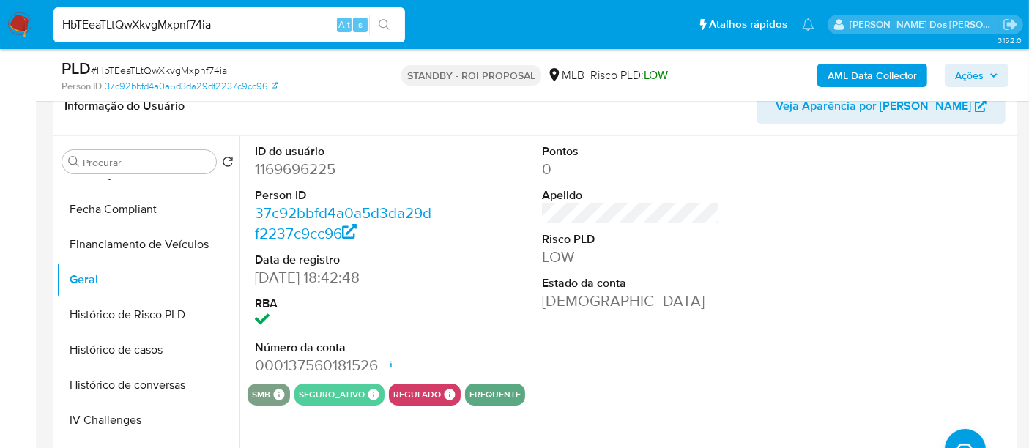
click at [226, 27] on input "HbTEeaTLtQwXkvgMxpnf74ia" at bounding box center [229, 24] width 352 height 19
paste input "RAo5C6vmdS5J3ZFDBjV87lE7"
type input "RAo5C6vmdS5J3ZFDBjV87lE7"
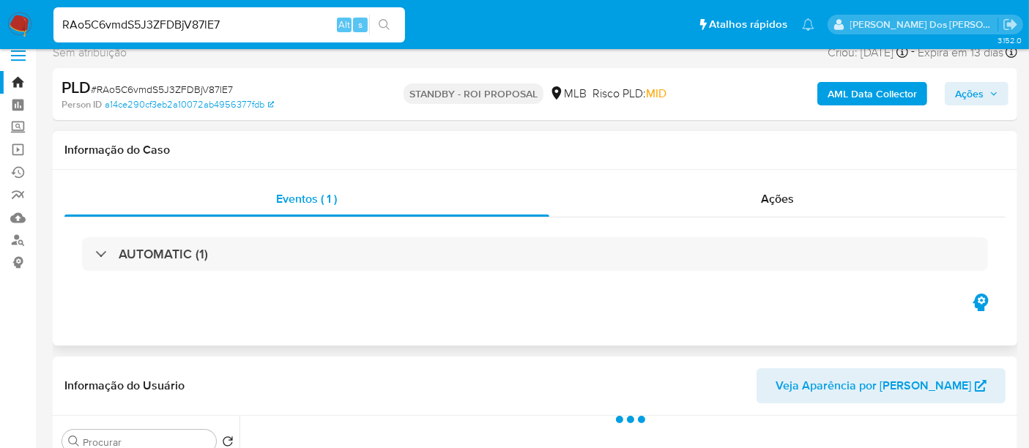
scroll to position [325, 0]
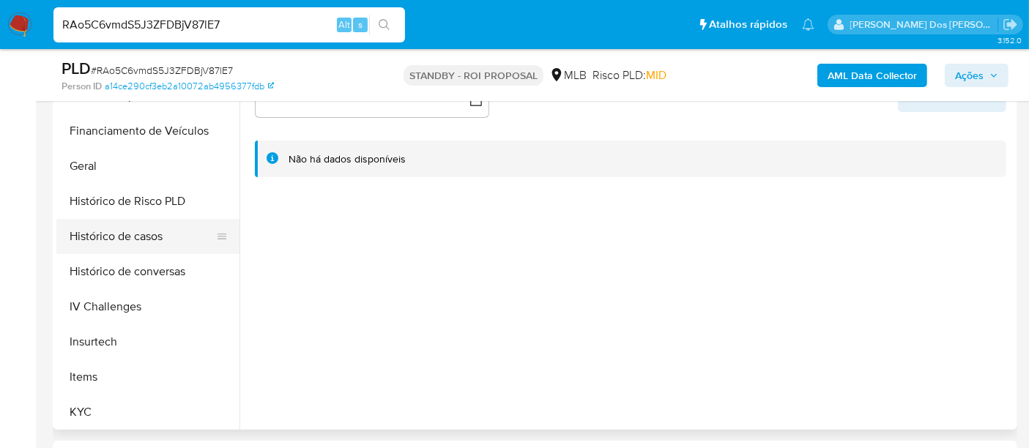
select select "10"
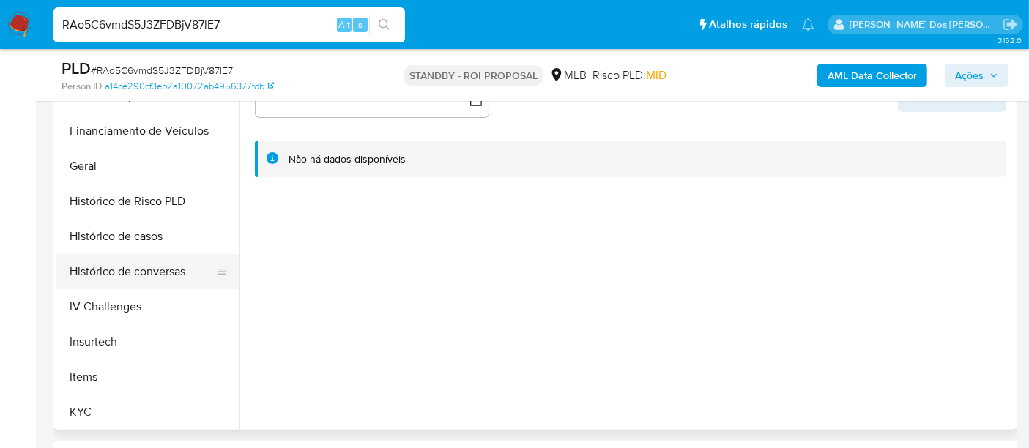
scroll to position [618, 0]
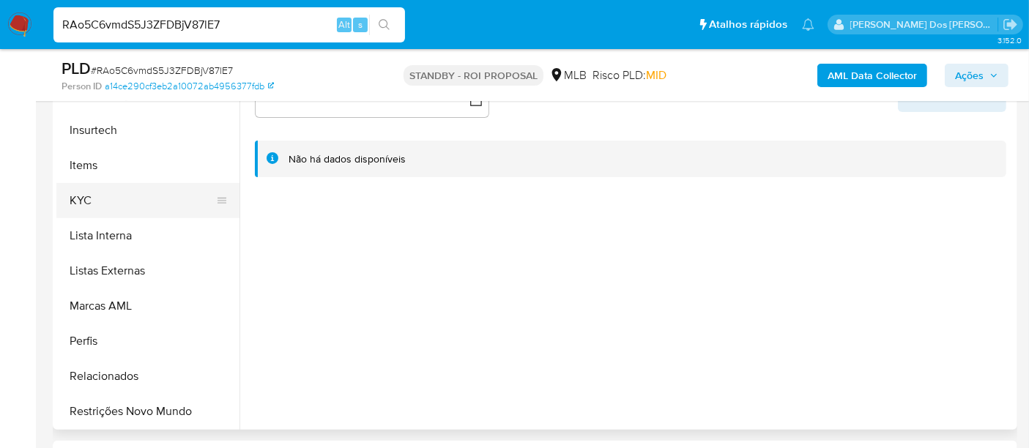
click at [84, 196] on button "KYC" at bounding box center [141, 200] width 171 height 35
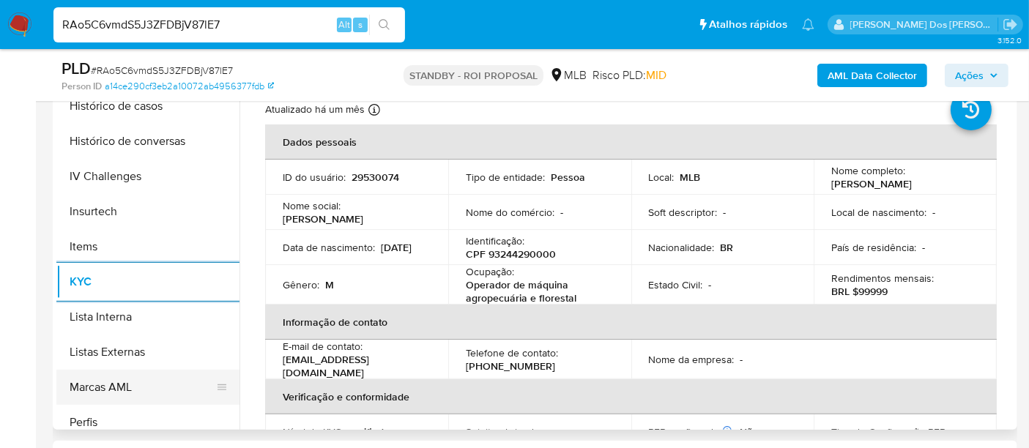
scroll to position [456, 0]
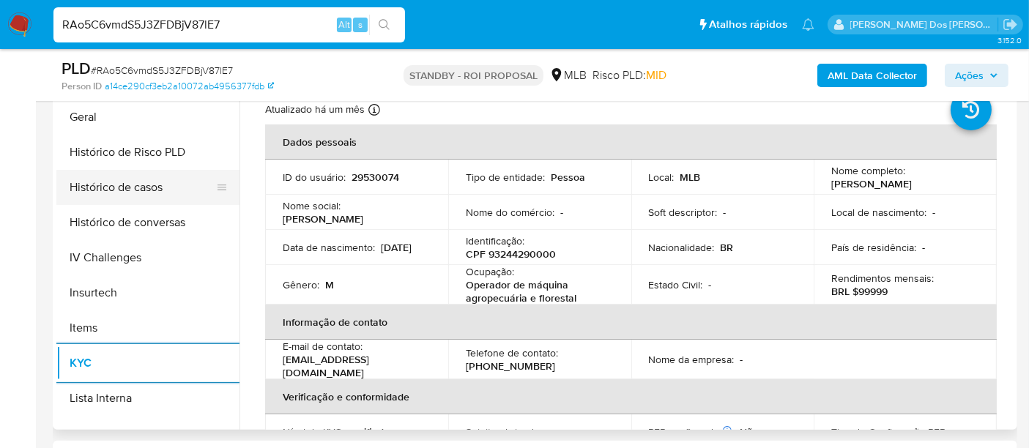
click at [125, 195] on button "Histórico de casos" at bounding box center [141, 187] width 171 height 35
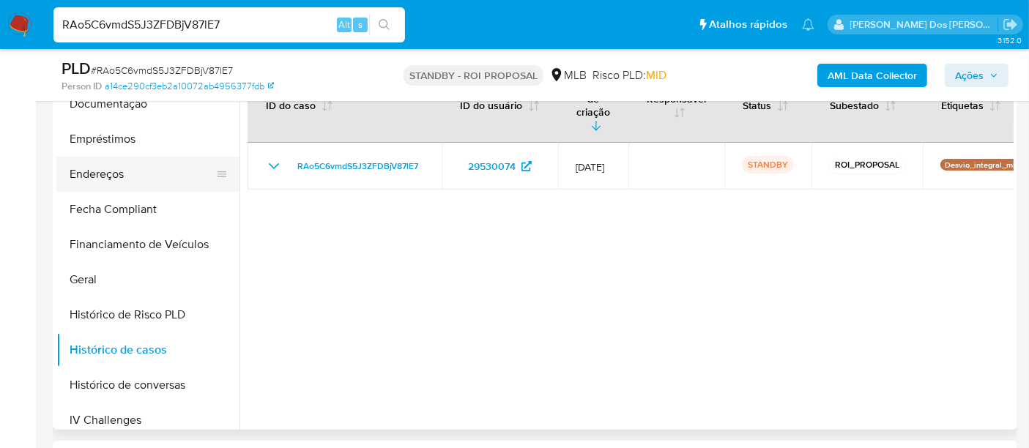
scroll to position [211, 0]
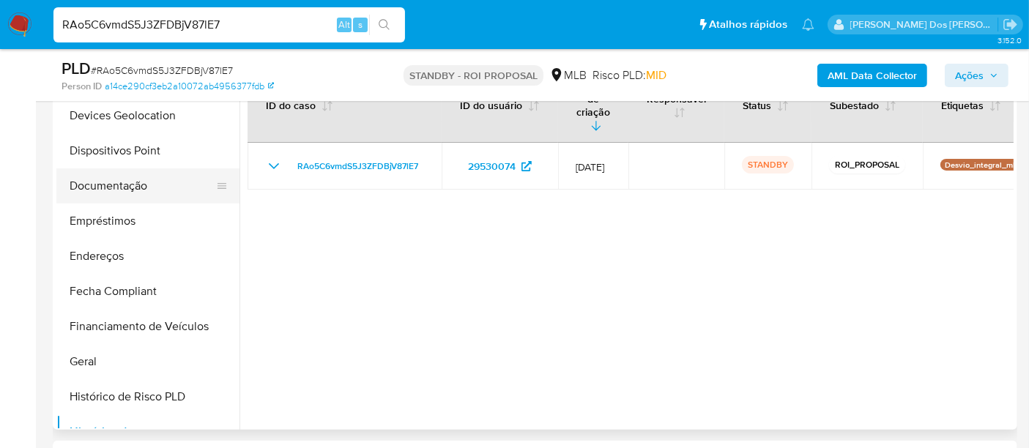
click at [125, 185] on button "Documentação" at bounding box center [141, 185] width 171 height 35
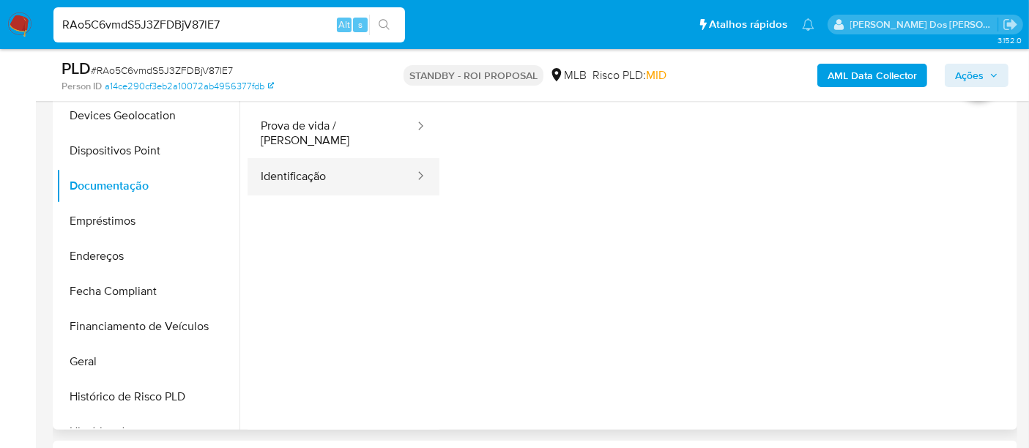
click at [309, 163] on button "Identificação" at bounding box center [332, 176] width 168 height 37
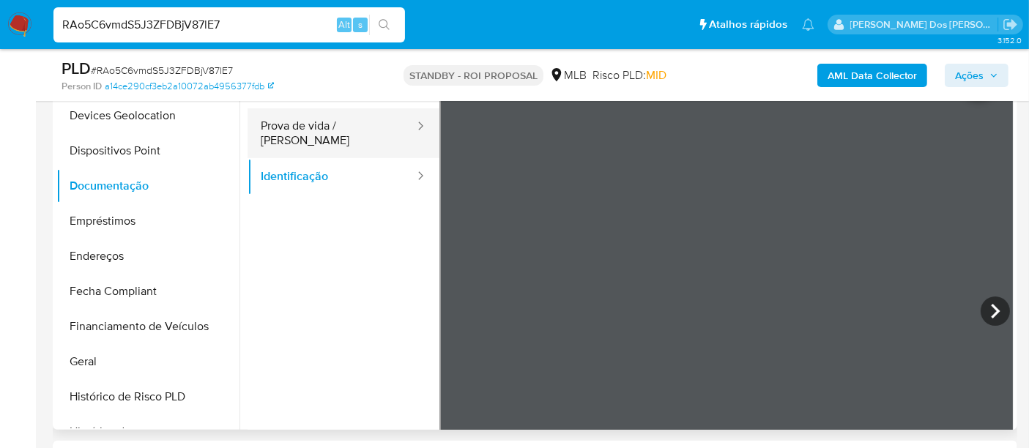
click at [306, 135] on button "Prova de vida / [PERSON_NAME]" at bounding box center [332, 133] width 168 height 50
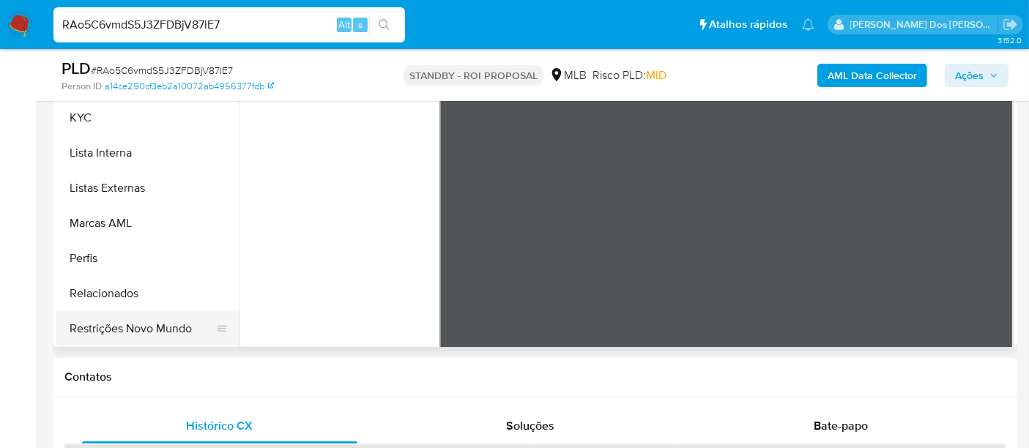
scroll to position [488, 0]
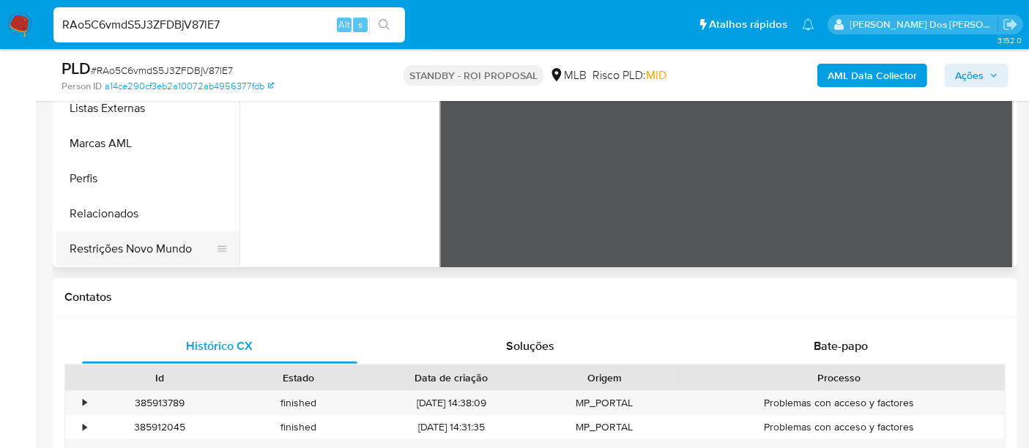
click at [142, 246] on button "Restrições Novo Mundo" at bounding box center [141, 248] width 171 height 35
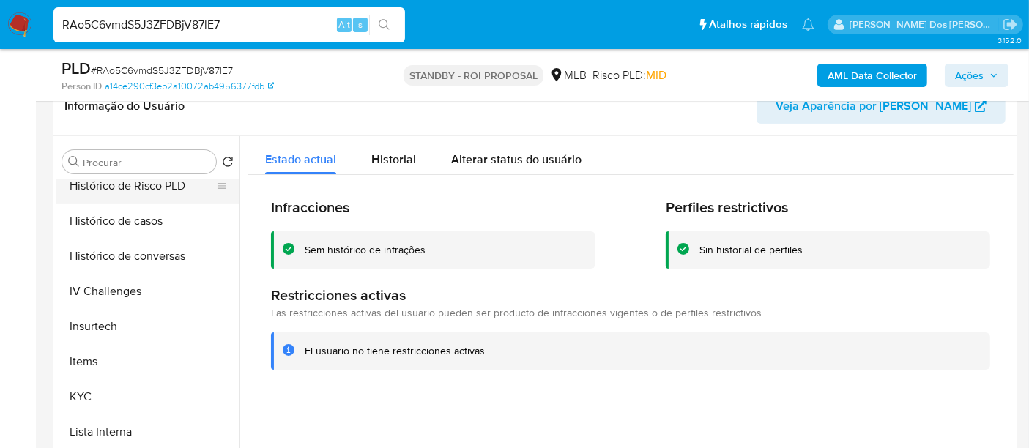
scroll to position [374, 0]
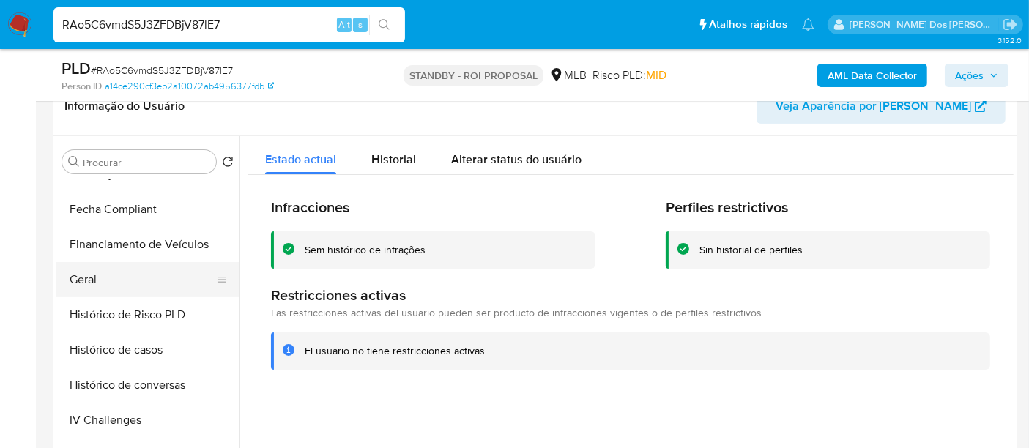
click at [95, 281] on button "Geral" at bounding box center [141, 279] width 171 height 35
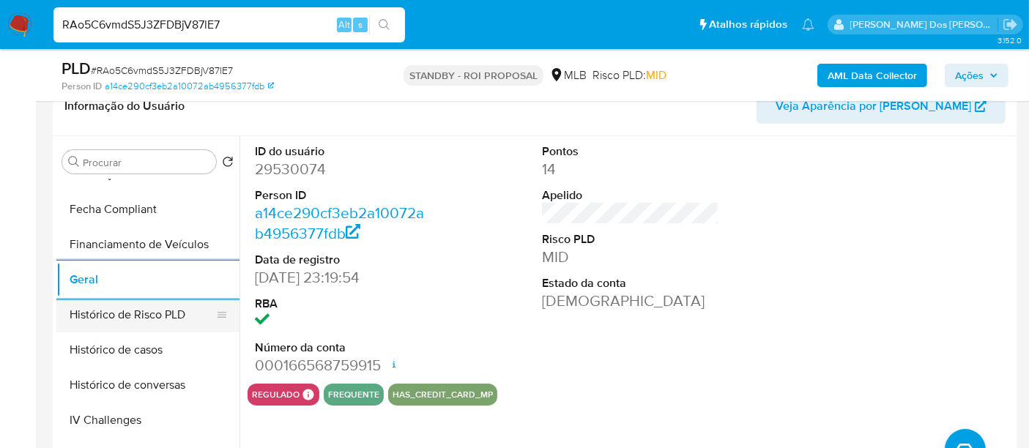
scroll to position [211, 0]
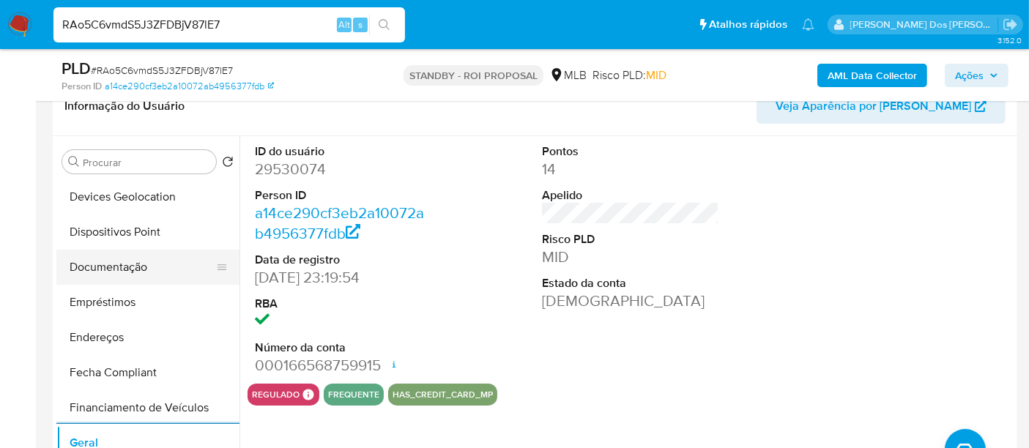
click at [108, 269] on button "Documentação" at bounding box center [141, 267] width 171 height 35
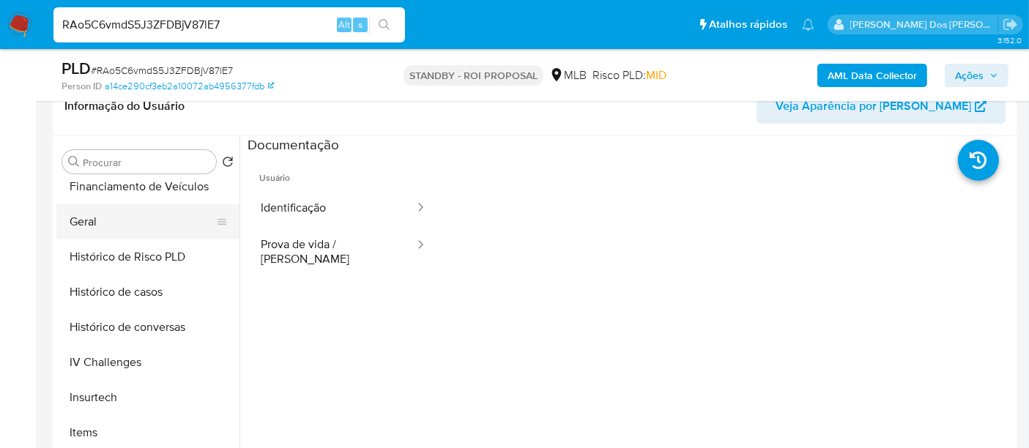
scroll to position [407, 0]
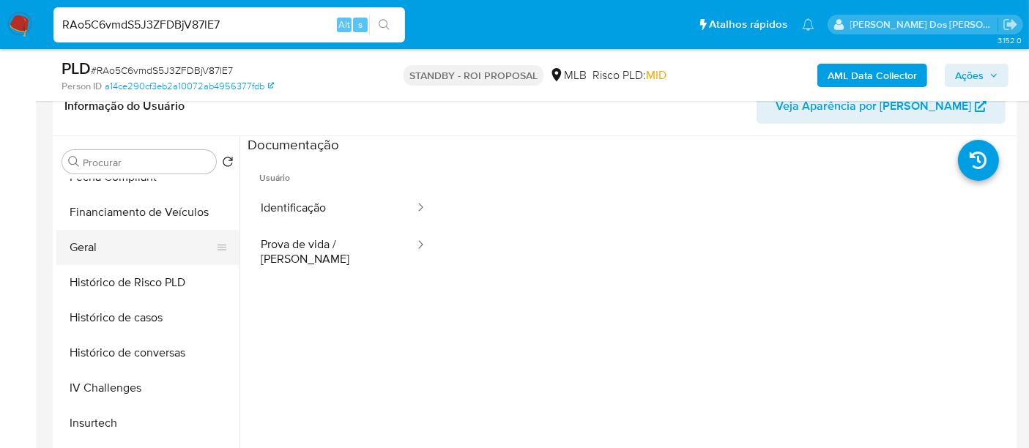
click at [93, 252] on button "Geral" at bounding box center [141, 247] width 171 height 35
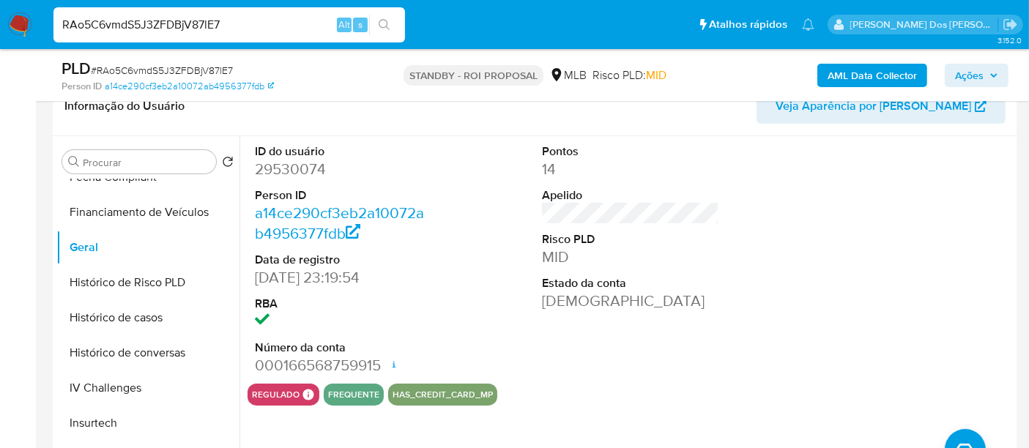
click at [248, 31] on input "RAo5C6vmdS5J3ZFDBjV87lE7" at bounding box center [229, 24] width 352 height 19
paste input "JGOvbMDDY0VgJ8TLzQJPsa12"
type input "JGOvbMDDY0VgJ8TLzQJPsa12"
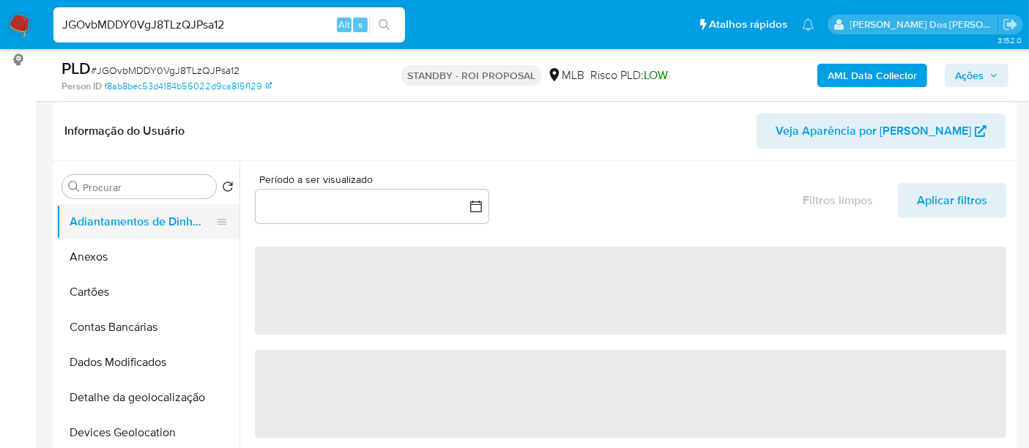
scroll to position [244, 0]
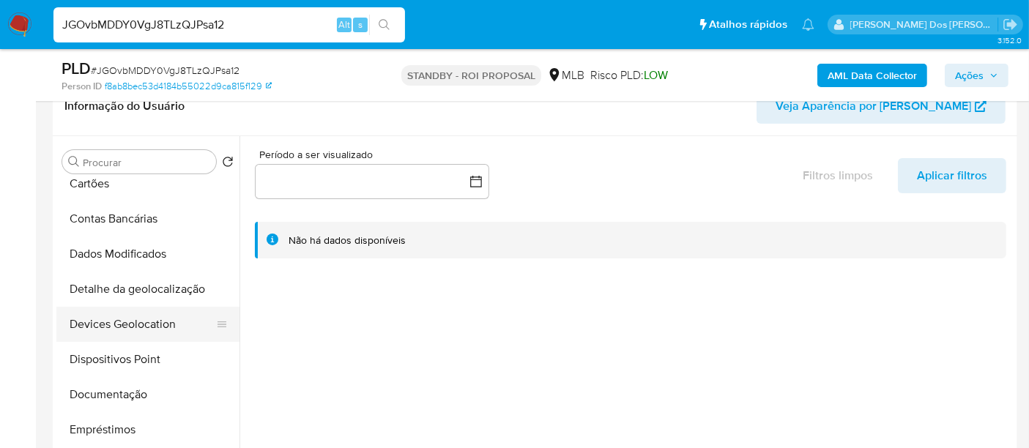
select select "10"
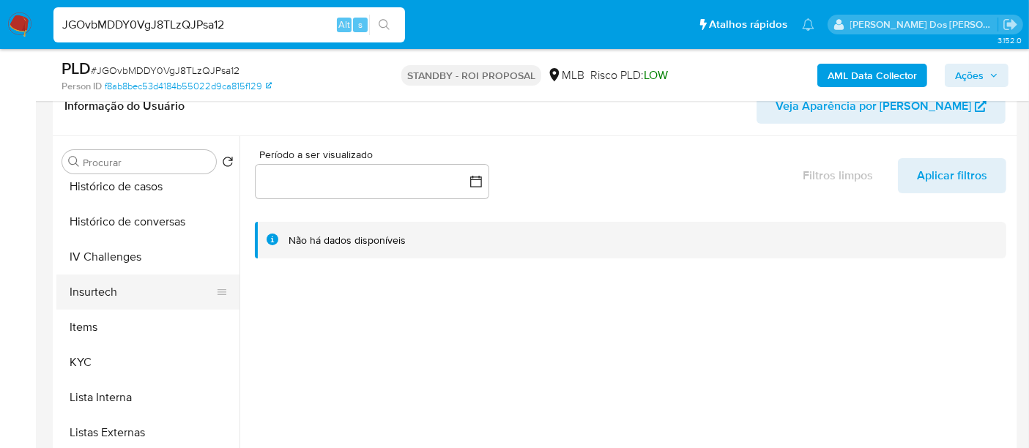
scroll to position [569, 0]
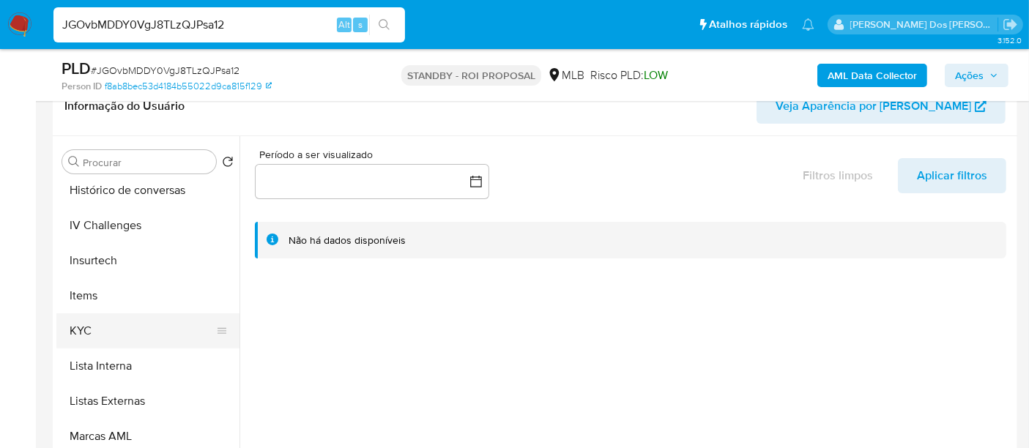
click at [81, 330] on button "KYC" at bounding box center [141, 331] width 171 height 35
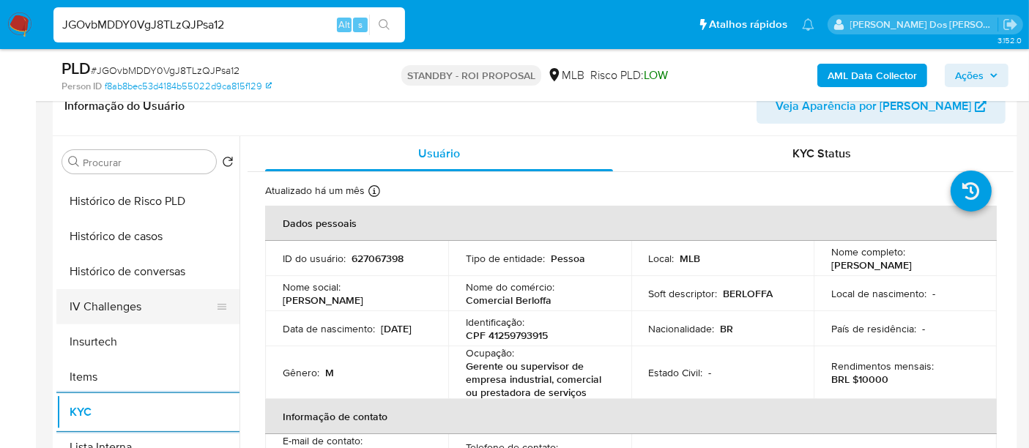
scroll to position [407, 0]
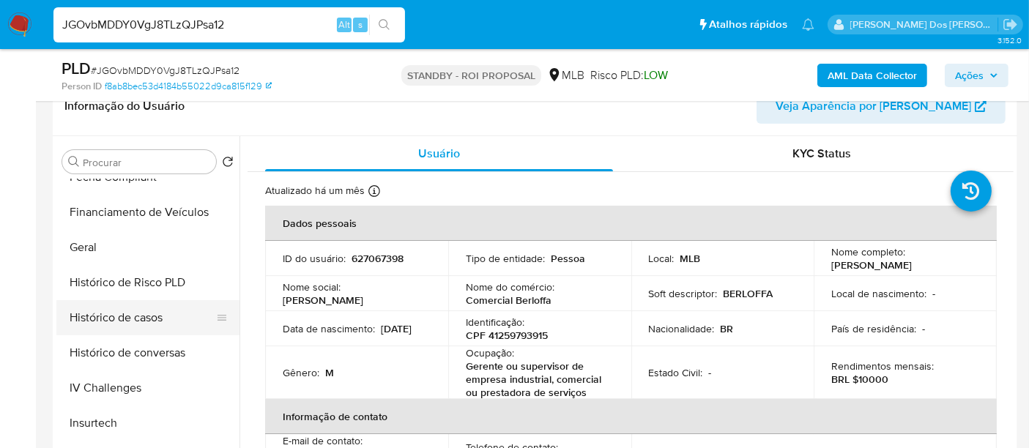
click at [133, 308] on button "Histórico de casos" at bounding box center [141, 317] width 171 height 35
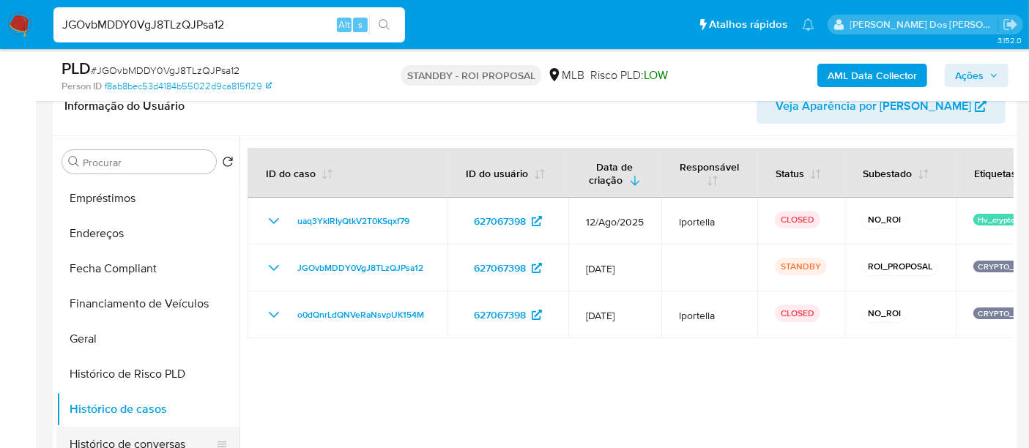
scroll to position [244, 0]
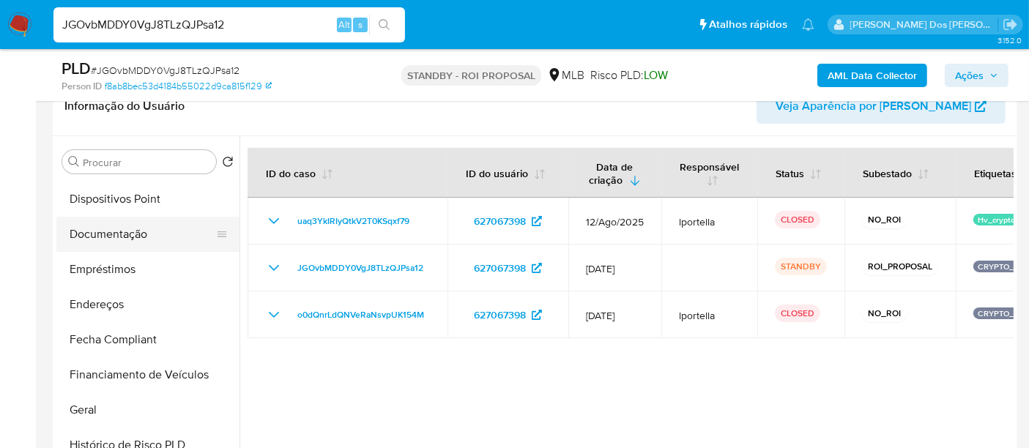
click at [118, 231] on button "Documentação" at bounding box center [141, 234] width 171 height 35
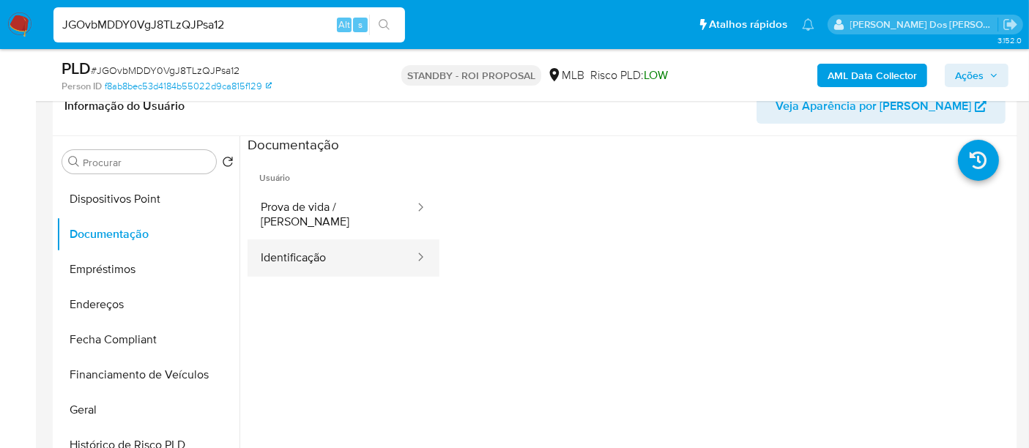
click at [311, 253] on button "Identificação" at bounding box center [332, 258] width 168 height 37
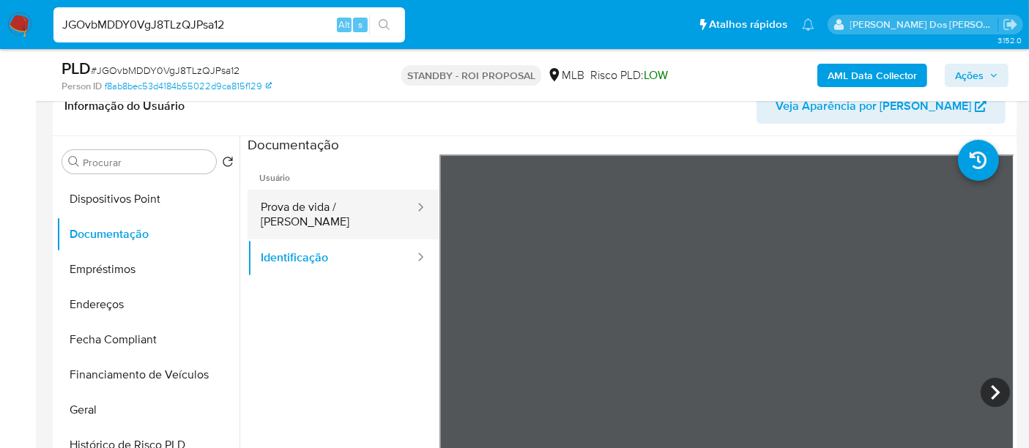
click at [366, 207] on button "Prova de vida / Selfie" at bounding box center [332, 215] width 168 height 50
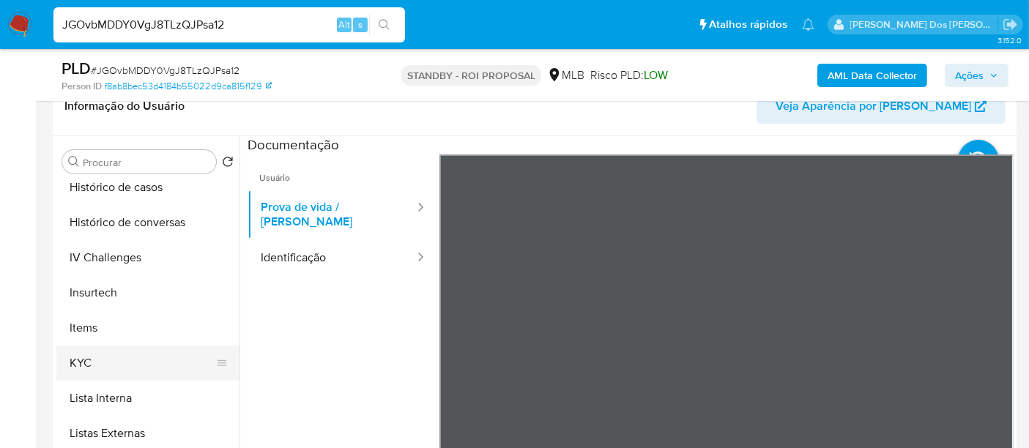
scroll to position [618, 0]
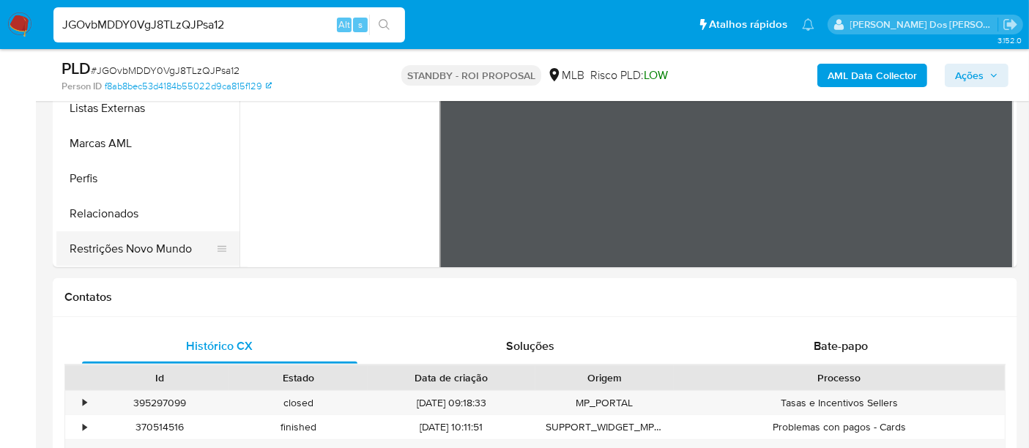
click at [157, 253] on button "Restrições Novo Mundo" at bounding box center [141, 248] width 171 height 35
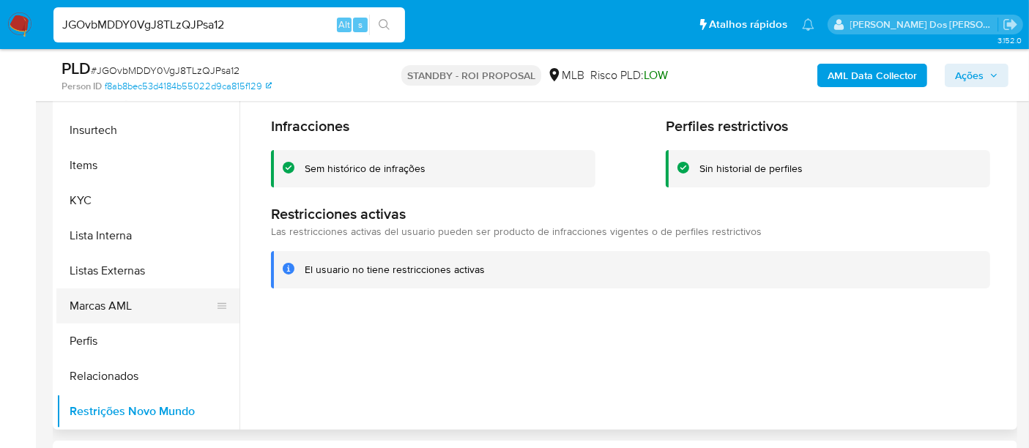
scroll to position [374, 0]
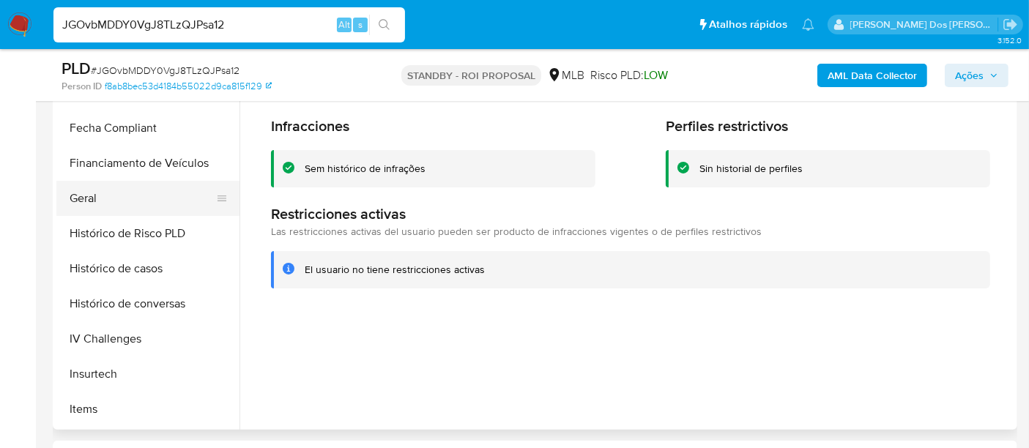
click at [92, 204] on button "Geral" at bounding box center [141, 198] width 171 height 35
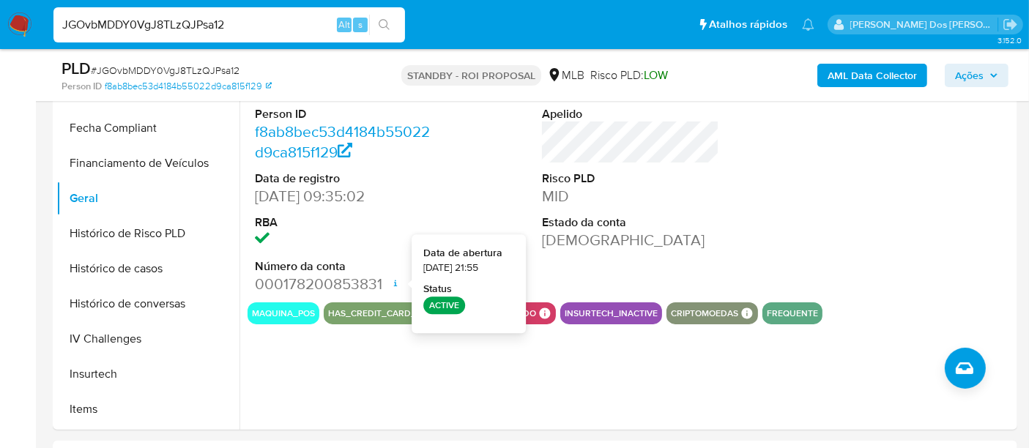
click at [232, 36] on div "JGOvbMDDY0VgJ8TLzQJPsa12 Alt s" at bounding box center [229, 24] width 352 height 35
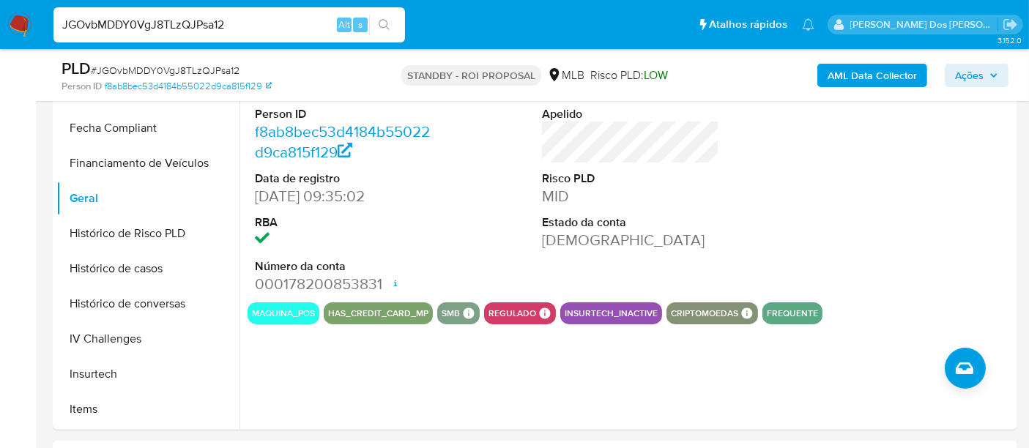
click at [230, 31] on input "JGOvbMDDY0VgJ8TLzQJPsa12" at bounding box center [229, 24] width 352 height 19
click at [230, 30] on input "JGOvbMDDY0VgJ8TLzQJPsa12" at bounding box center [229, 24] width 352 height 19
paste input "aFiTzeusNCtRF0hpF3NskrNq"
type input "aFiTzeusNCtRF0hpF3NskrNq"
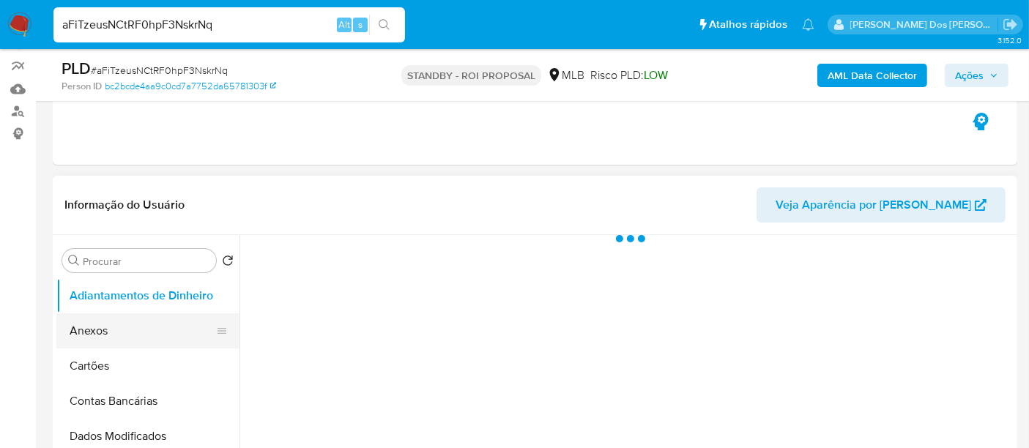
scroll to position [244, 0]
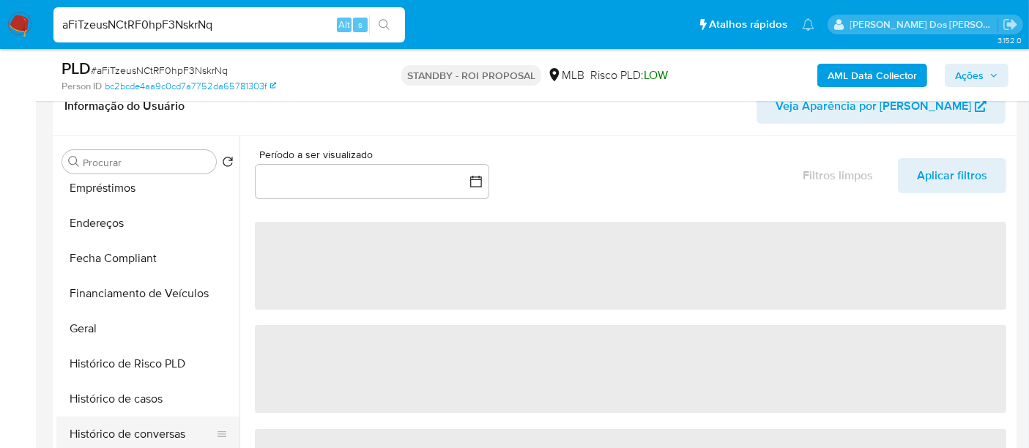
select select "10"
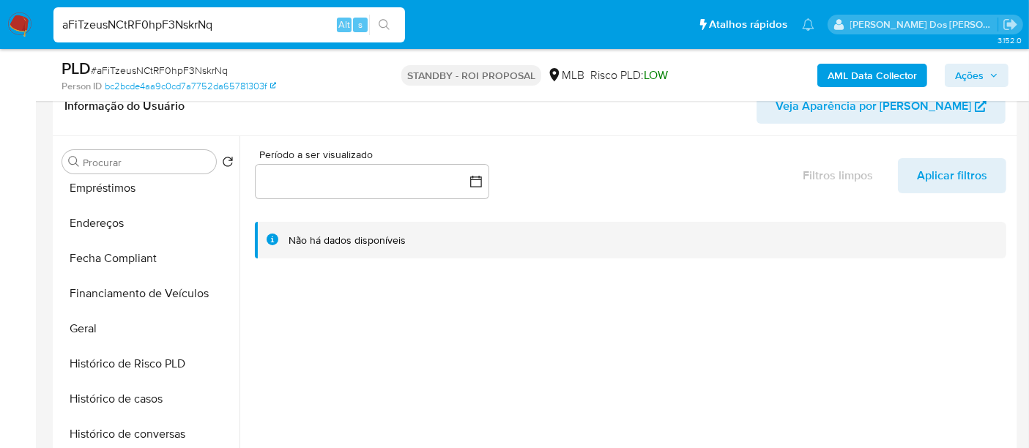
scroll to position [618, 0]
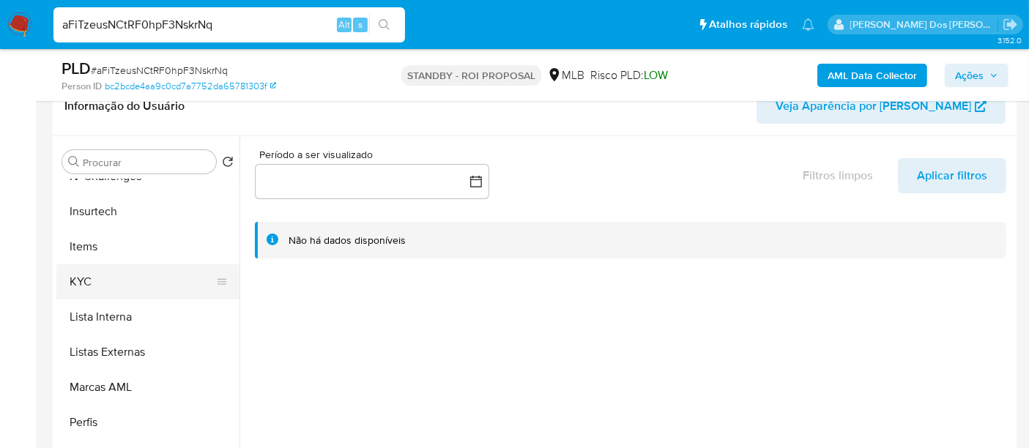
click at [80, 277] on button "KYC" at bounding box center [141, 281] width 171 height 35
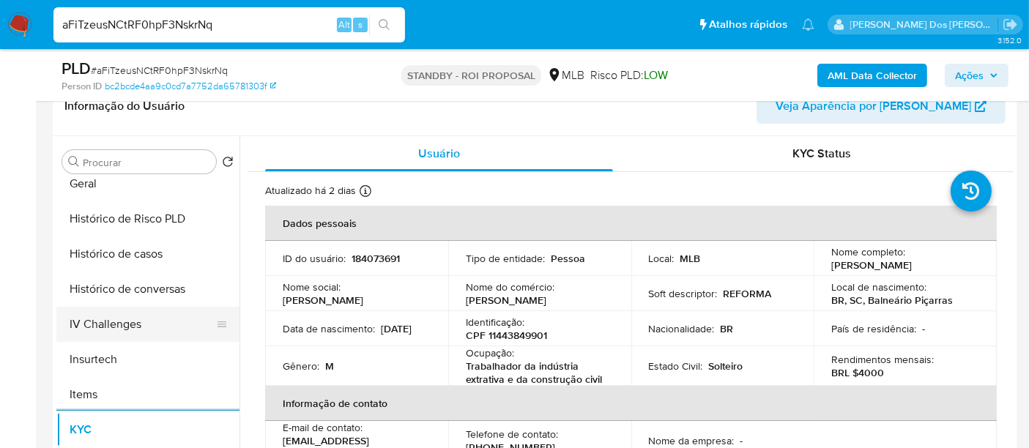
scroll to position [456, 0]
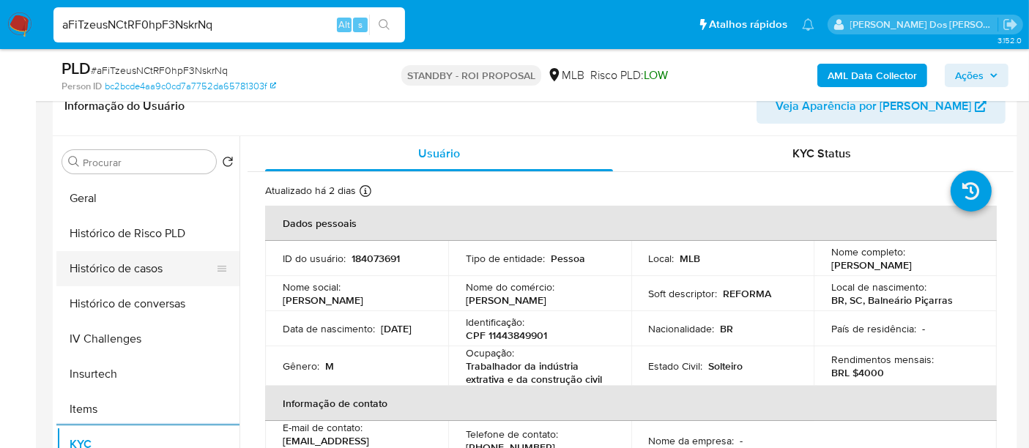
click at [141, 275] on button "Histórico de casos" at bounding box center [141, 268] width 171 height 35
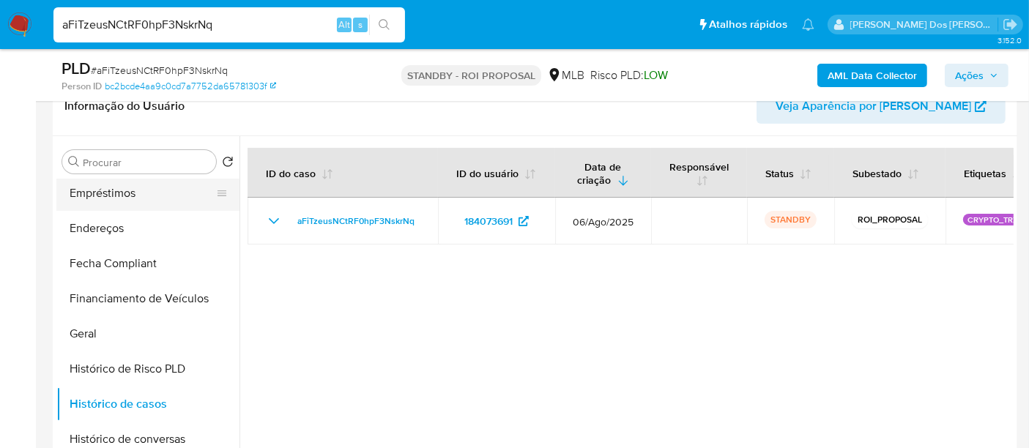
scroll to position [211, 0]
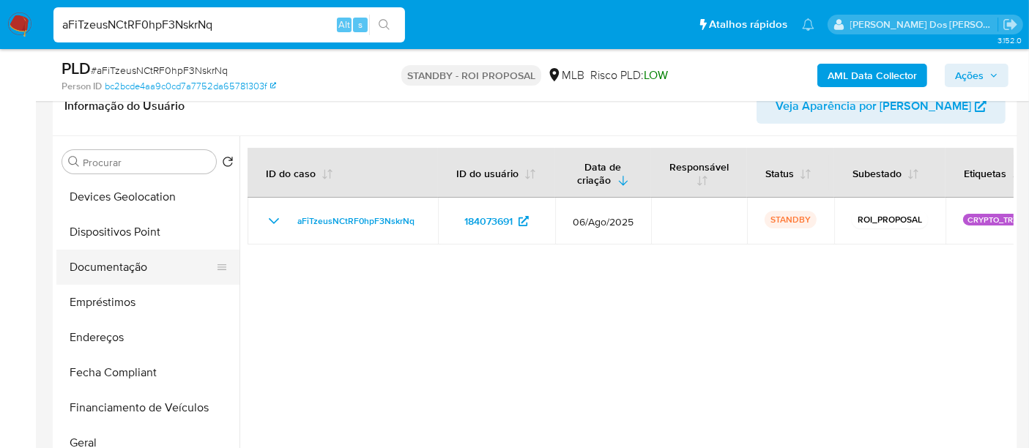
click at [108, 264] on button "Documentação" at bounding box center [141, 267] width 171 height 35
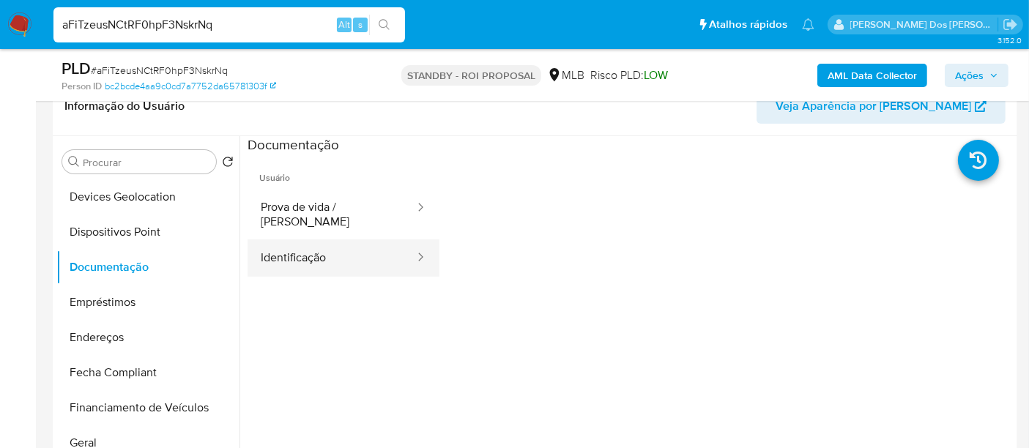
click at [276, 250] on button "Identificação" at bounding box center [332, 258] width 168 height 37
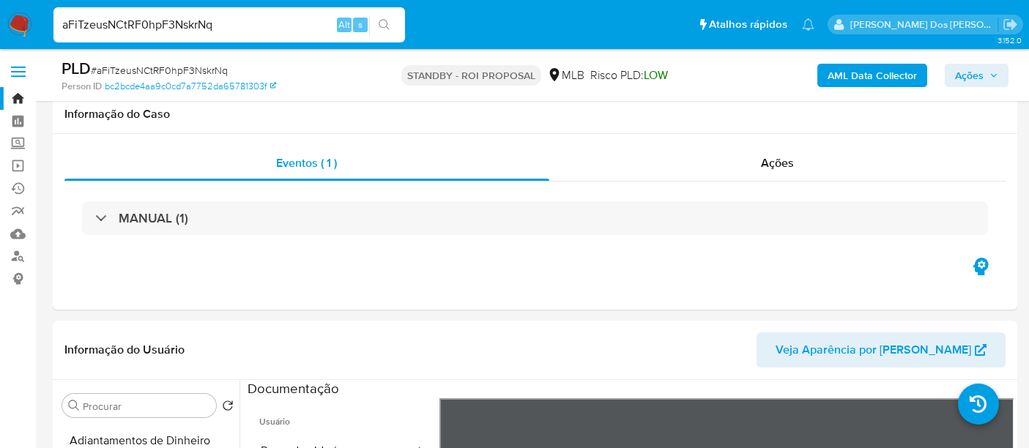
select select "10"
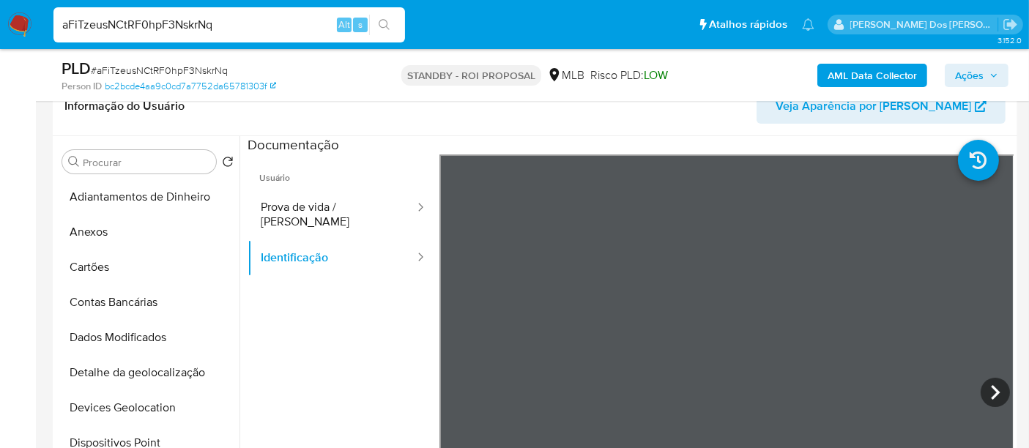
scroll to position [211, 0]
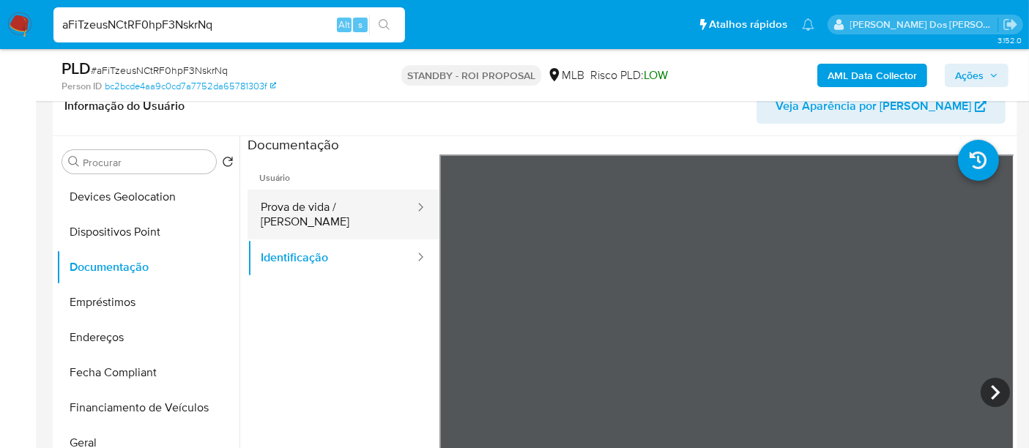
click at [355, 212] on button "Prova de vida / [PERSON_NAME]" at bounding box center [332, 215] width 168 height 50
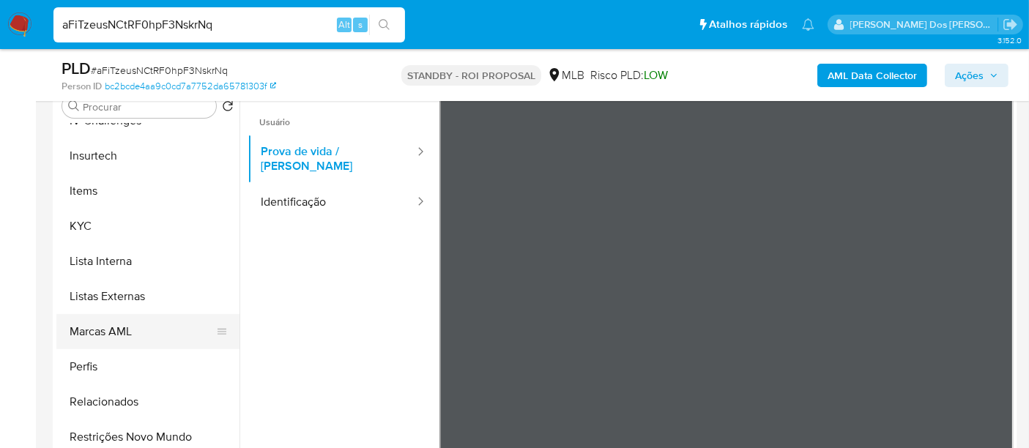
scroll to position [325, 0]
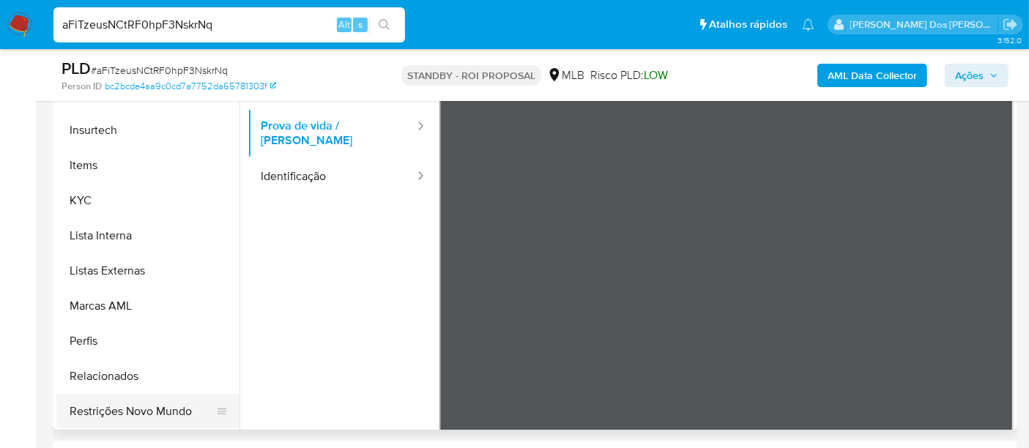
click at [148, 404] on button "Restrições Novo Mundo" at bounding box center [141, 411] width 171 height 35
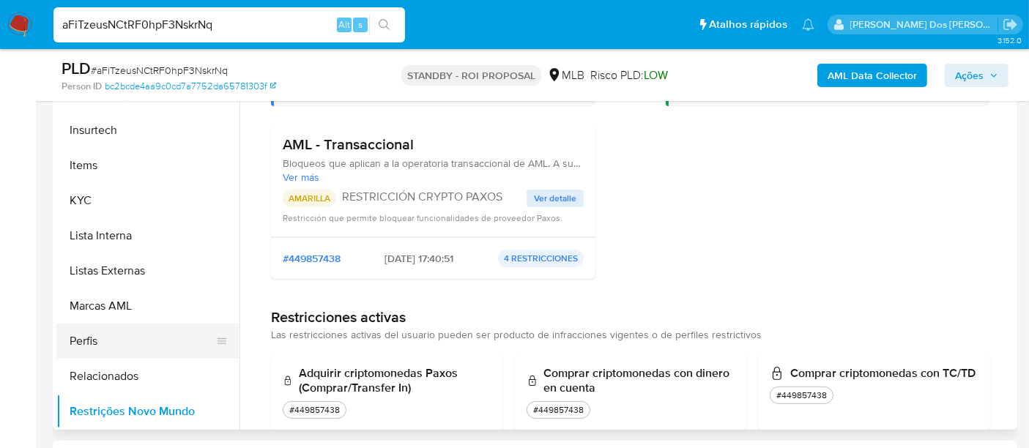
scroll to position [293, 0]
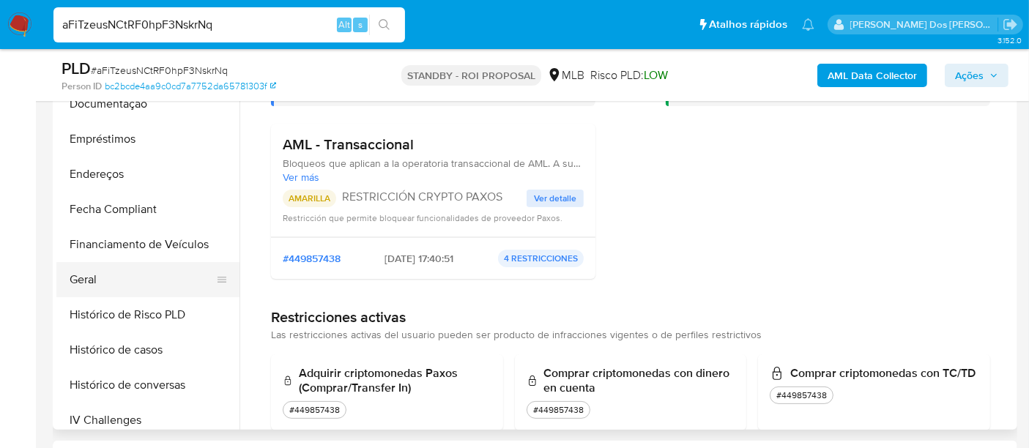
click at [81, 275] on button "Geral" at bounding box center [141, 279] width 171 height 35
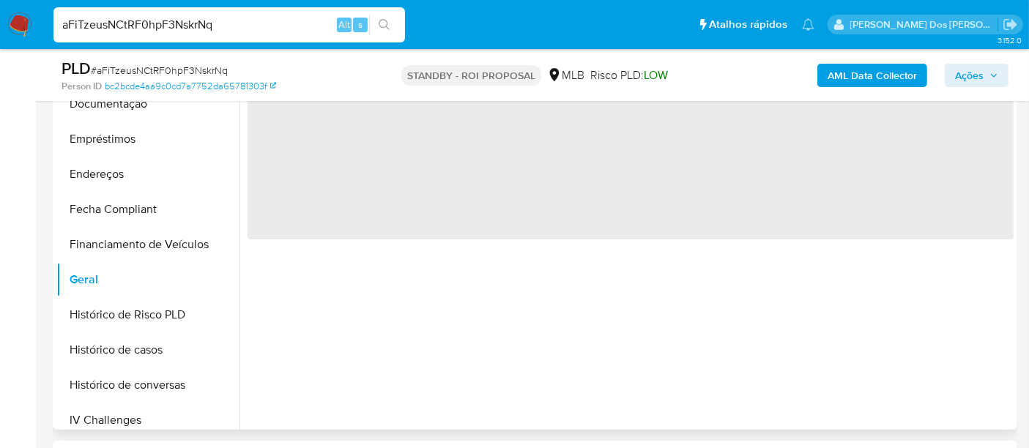
scroll to position [0, 0]
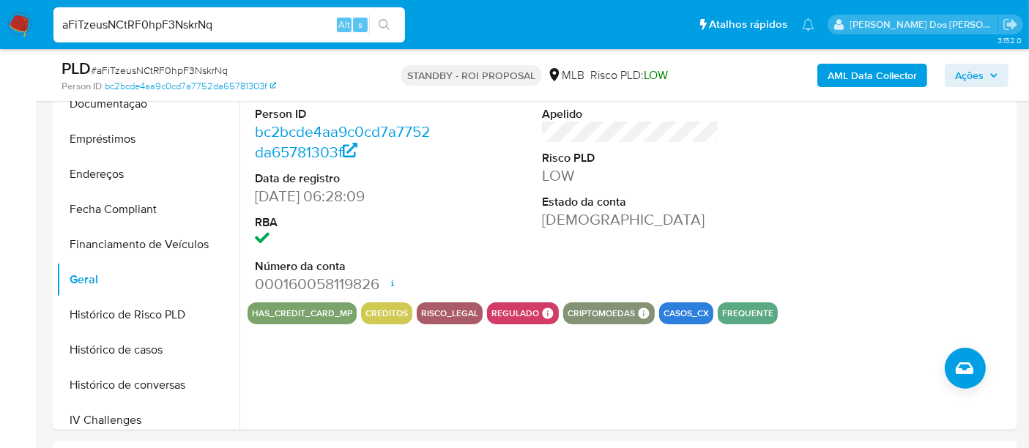
click at [231, 24] on input "aFiTzeusNCtRF0hpF3NskrNq" at bounding box center [229, 24] width 352 height 19
paste input "8UFYUNtZ97UXWybln8tTgxy8"
type input "8UFYUNtZ97UXWybln8tTgxy8"
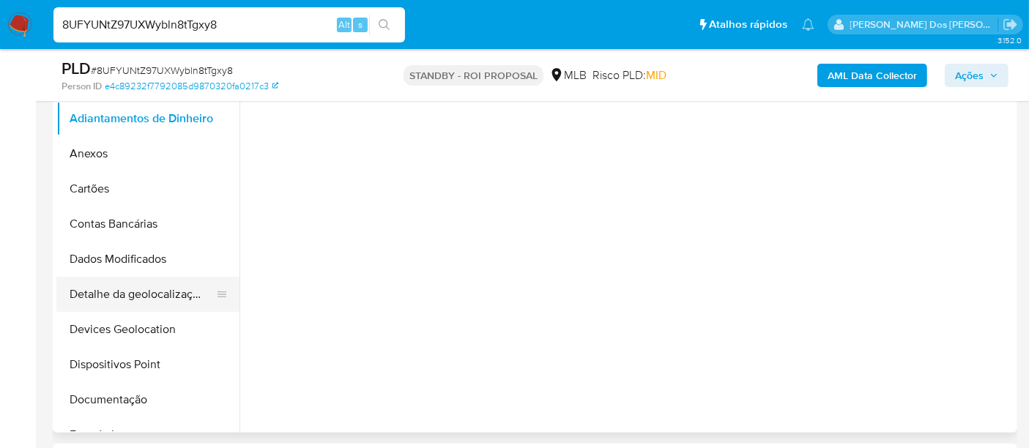
scroll to position [407, 0]
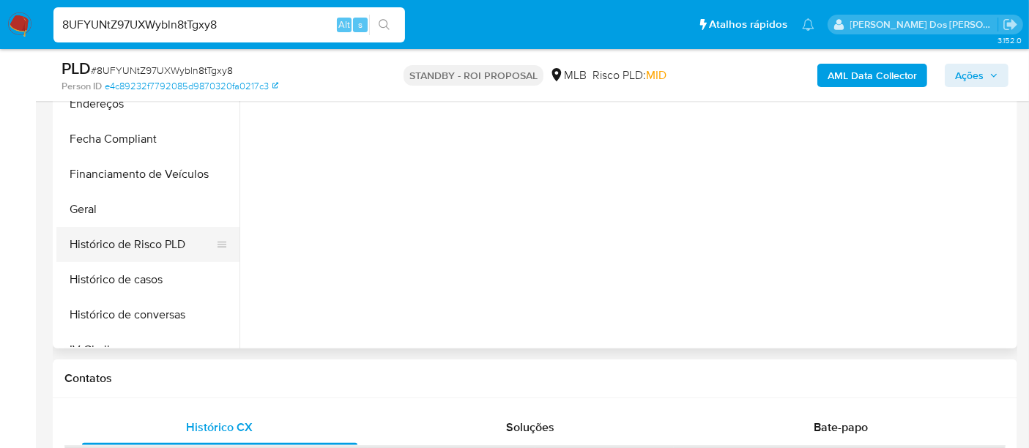
select select "10"
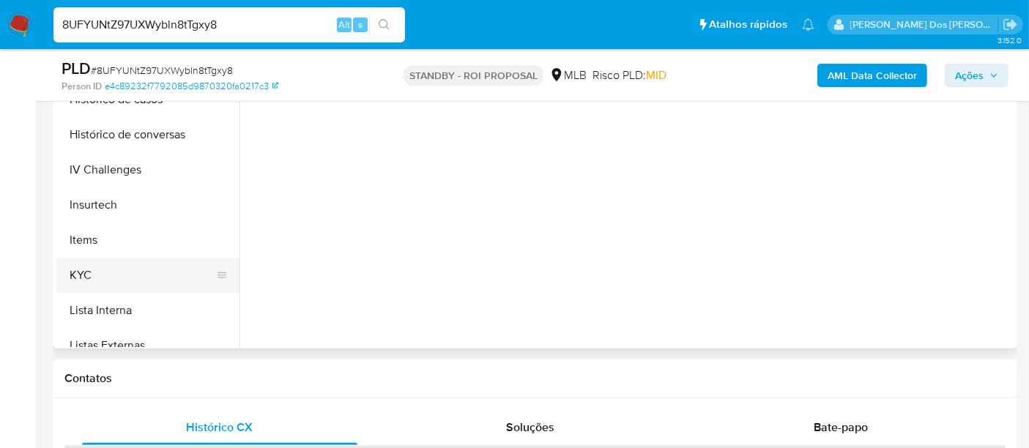
scroll to position [488, 0]
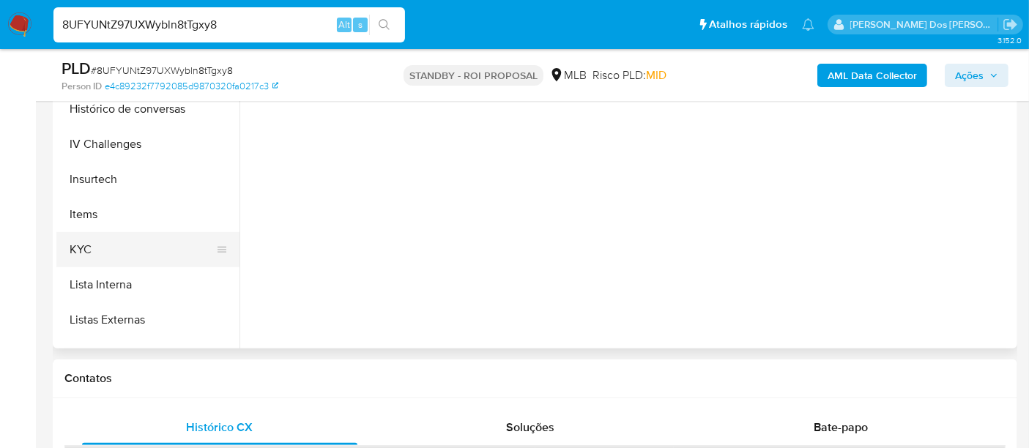
click at [78, 248] on button "KYC" at bounding box center [141, 249] width 171 height 35
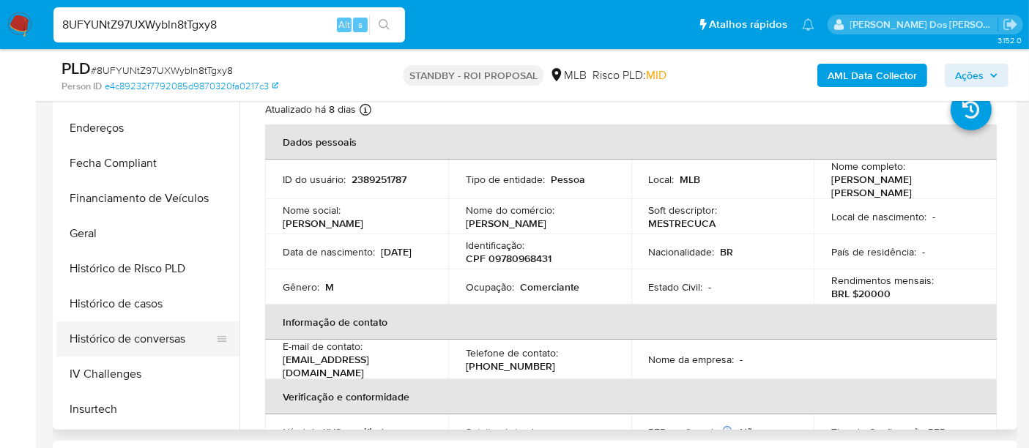
scroll to position [407, 0]
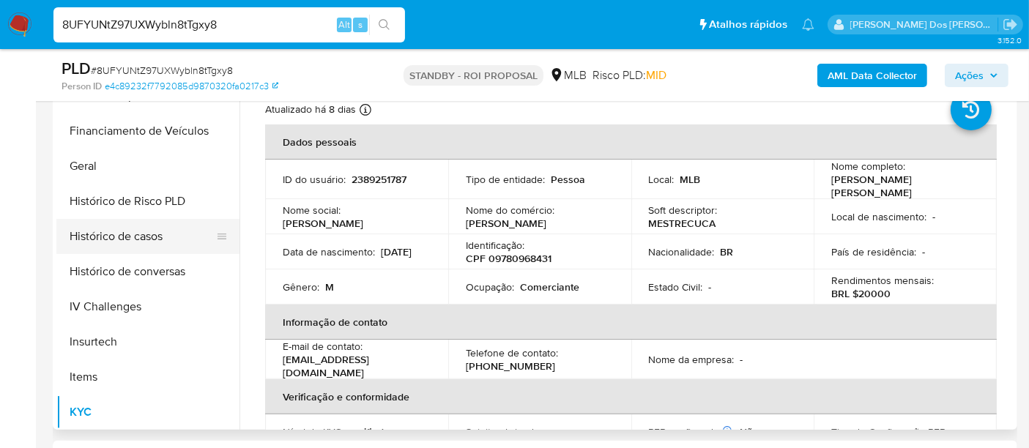
click at [144, 242] on button "Histórico de casos" at bounding box center [141, 236] width 171 height 35
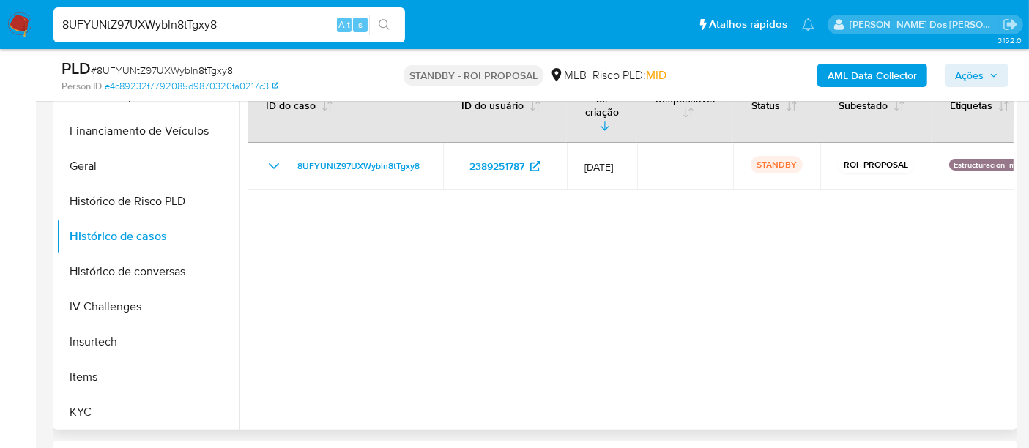
scroll to position [163, 0]
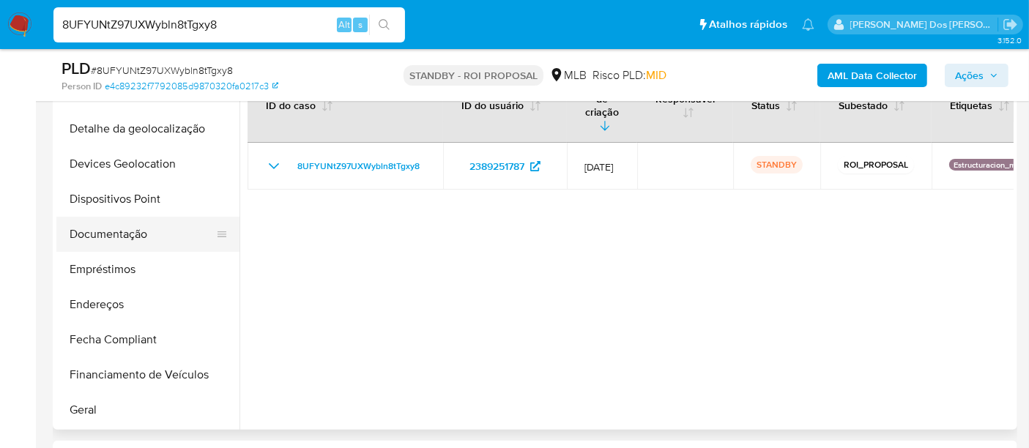
click at [105, 233] on button "Documentação" at bounding box center [141, 234] width 171 height 35
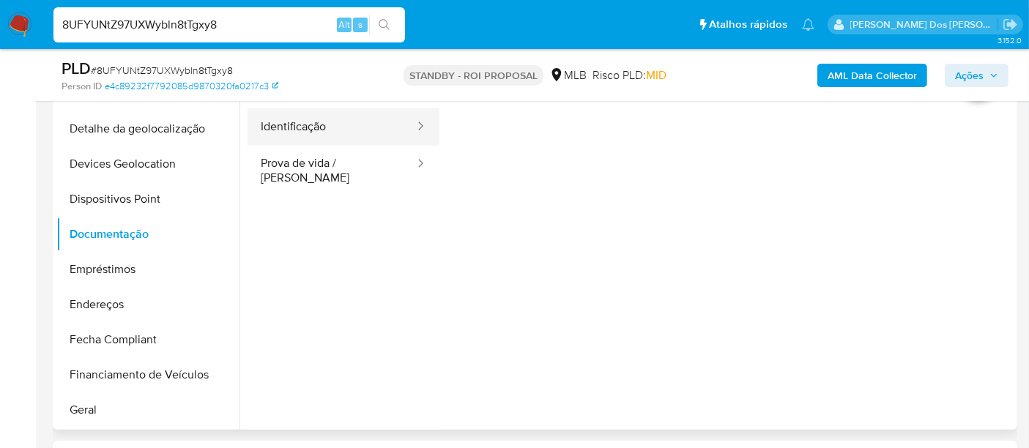
click at [274, 133] on button "Identificação" at bounding box center [332, 126] width 168 height 37
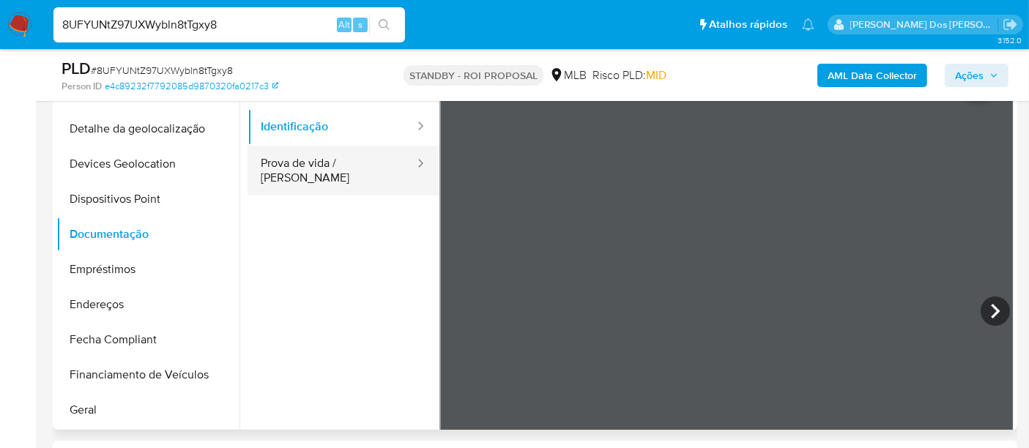
click at [370, 152] on button "Prova de vida / [PERSON_NAME]" at bounding box center [332, 171] width 168 height 50
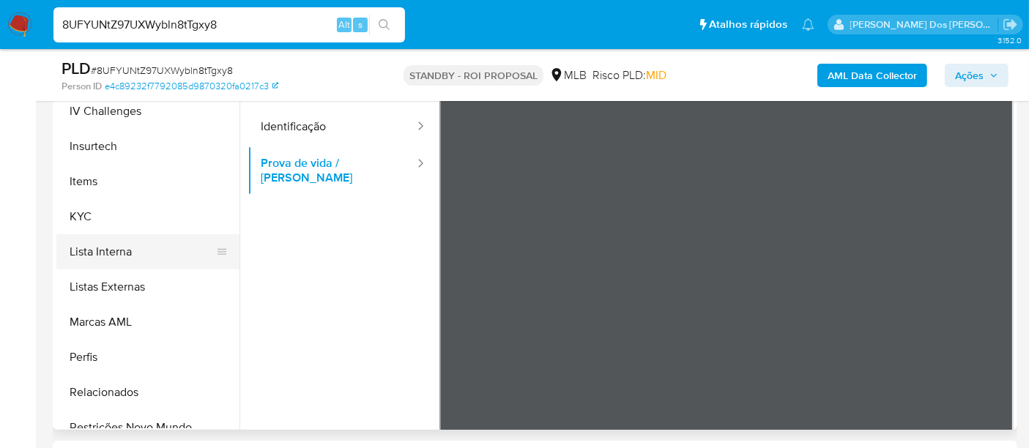
scroll to position [618, 0]
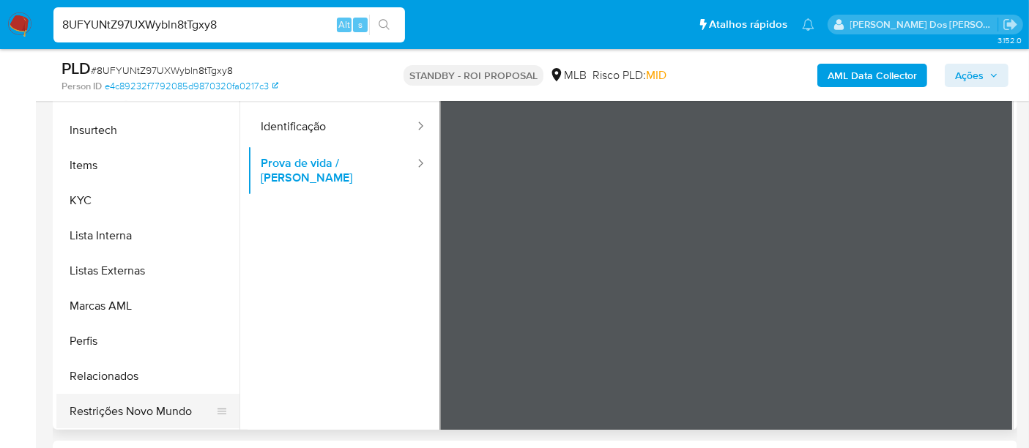
click at [159, 403] on button "Restrições Novo Mundo" at bounding box center [141, 411] width 171 height 35
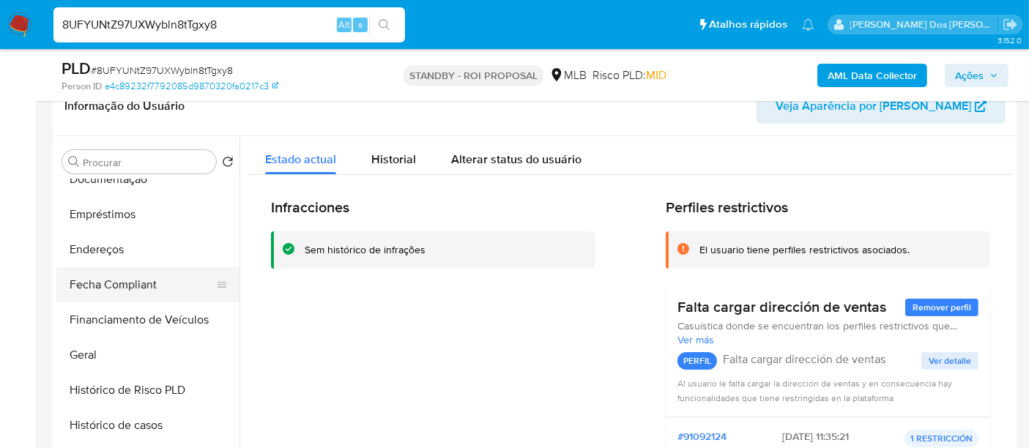
scroll to position [293, 0]
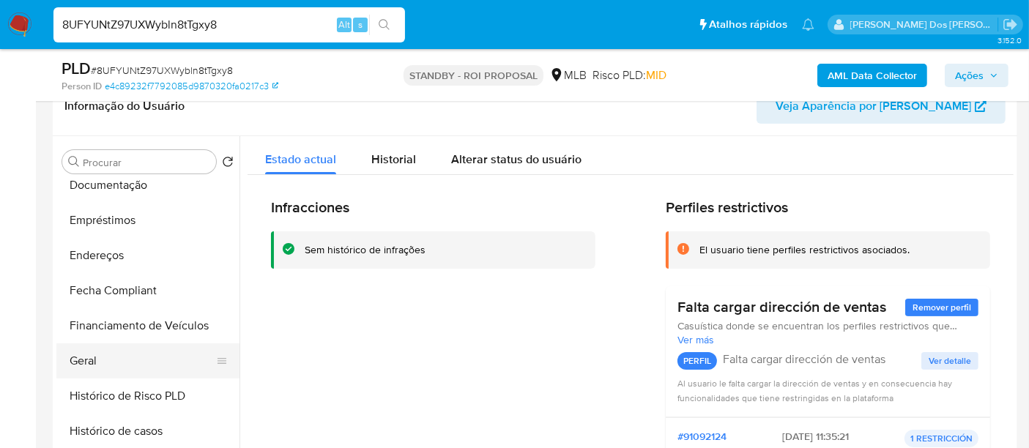
click at [92, 361] on button "Geral" at bounding box center [141, 361] width 171 height 35
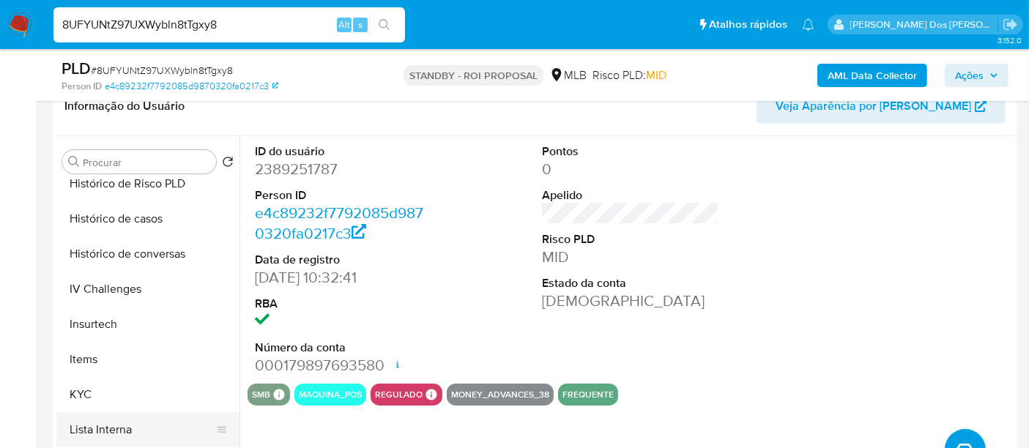
scroll to position [618, 0]
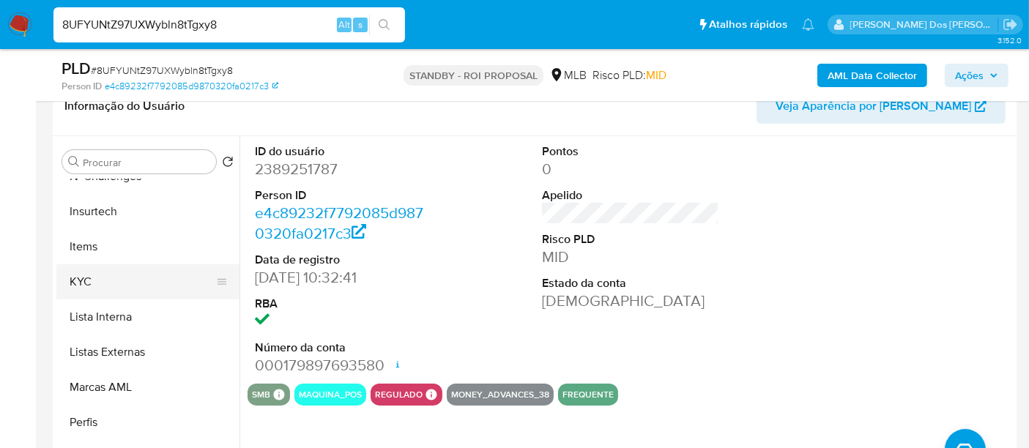
click at [84, 285] on button "KYC" at bounding box center [141, 281] width 171 height 35
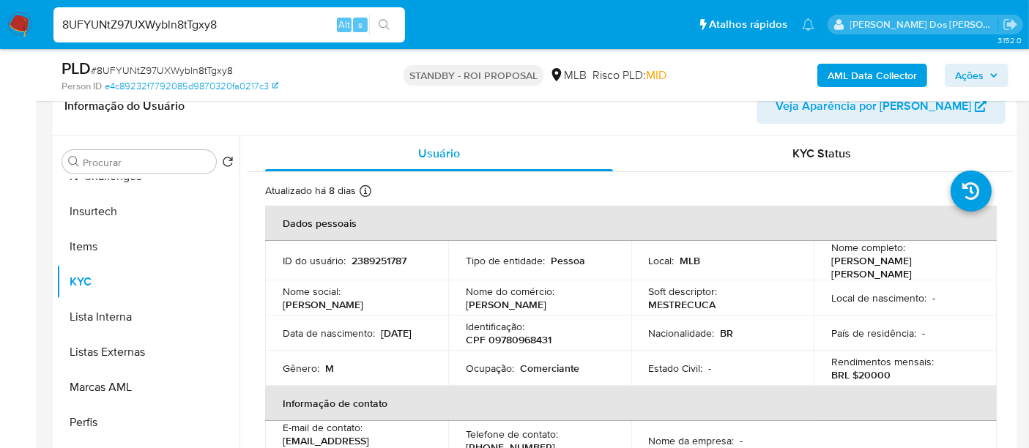
click at [276, 25] on input "8UFYUNtZ97UXWybln8tTgxy8" at bounding box center [229, 24] width 352 height 19
paste input "ev34Jmmh6LzR5S0Qofhujpxe"
type input "ev34Jmmh6LzR5S0Qofhujpxe"
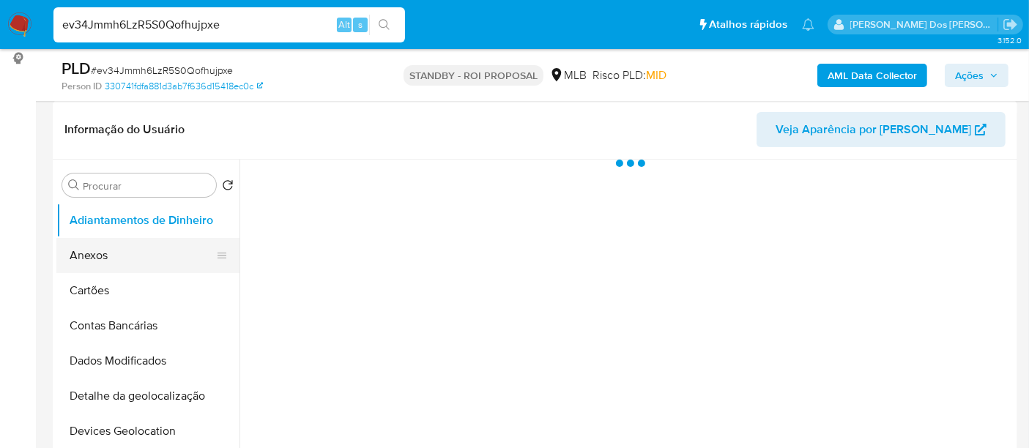
scroll to position [244, 0]
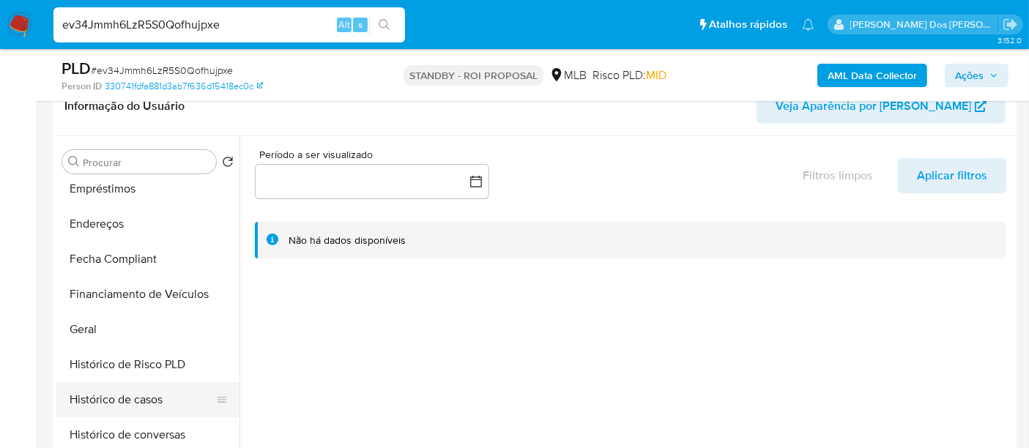
select select "10"
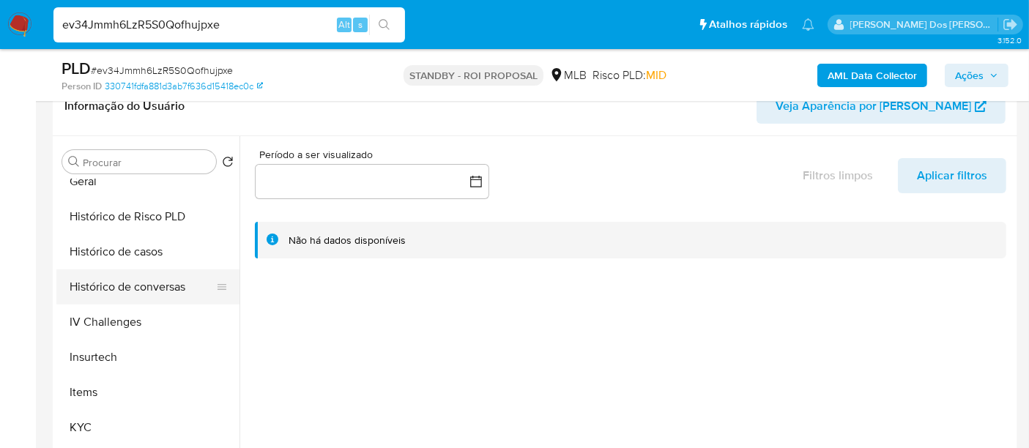
scroll to position [487, 0]
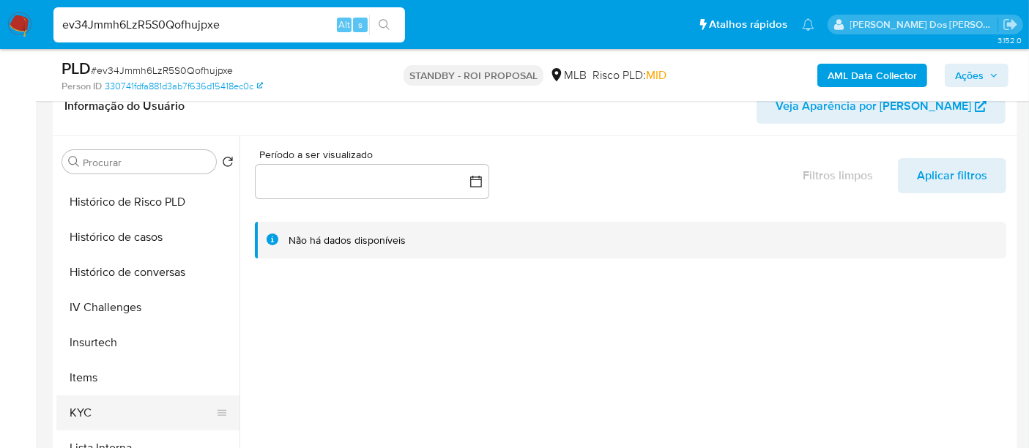
click at [78, 401] on button "KYC" at bounding box center [141, 413] width 171 height 35
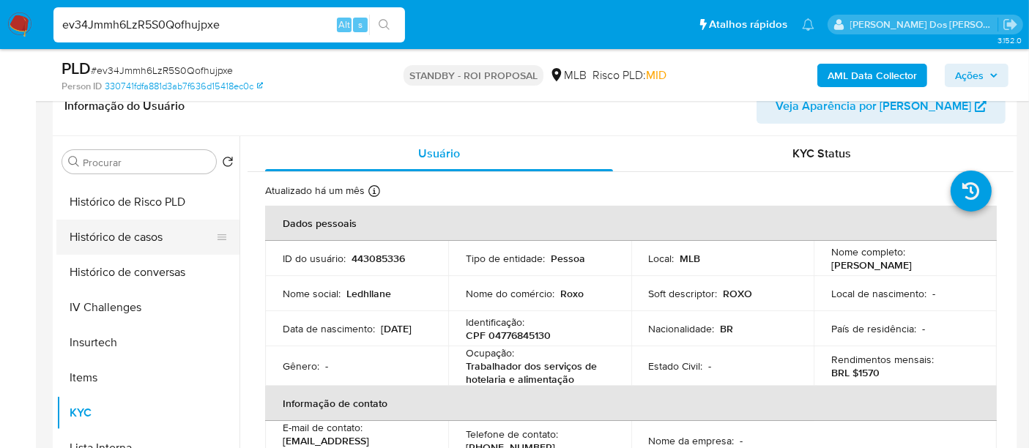
drag, startPoint x: 121, startPoint y: 237, endPoint x: 142, endPoint y: 234, distance: 21.6
click at [120, 237] on button "Histórico de casos" at bounding box center [141, 237] width 171 height 35
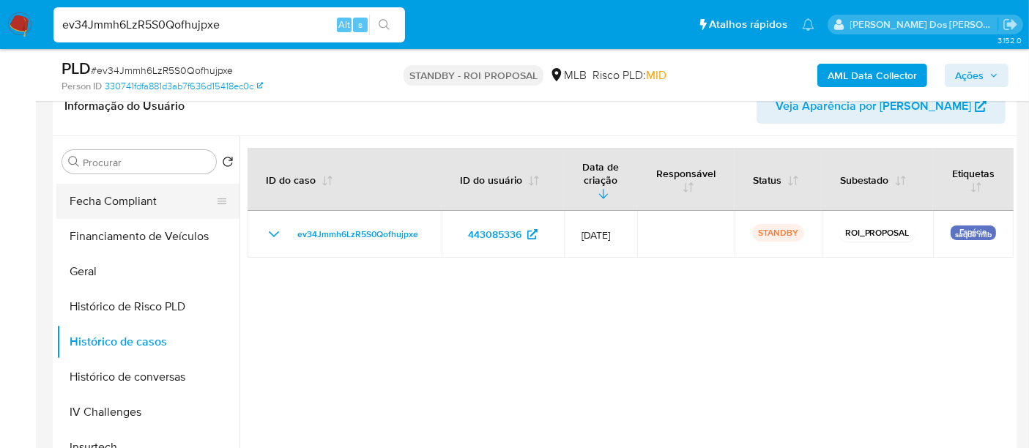
scroll to position [243, 0]
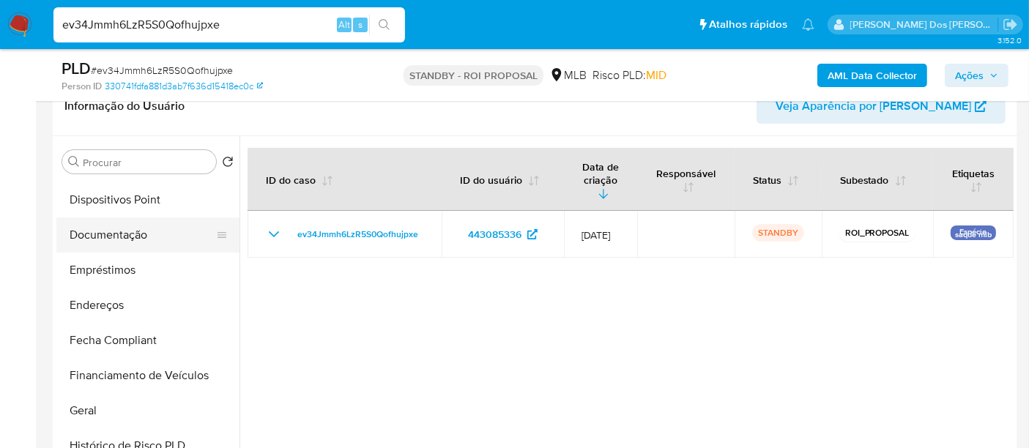
click at [124, 228] on button "Documentação" at bounding box center [141, 235] width 171 height 35
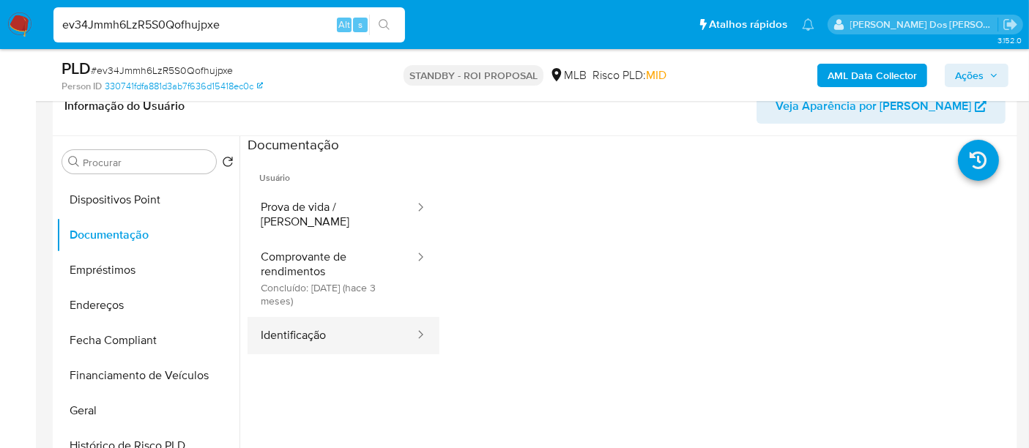
click at [276, 323] on button "Identificação" at bounding box center [332, 335] width 168 height 37
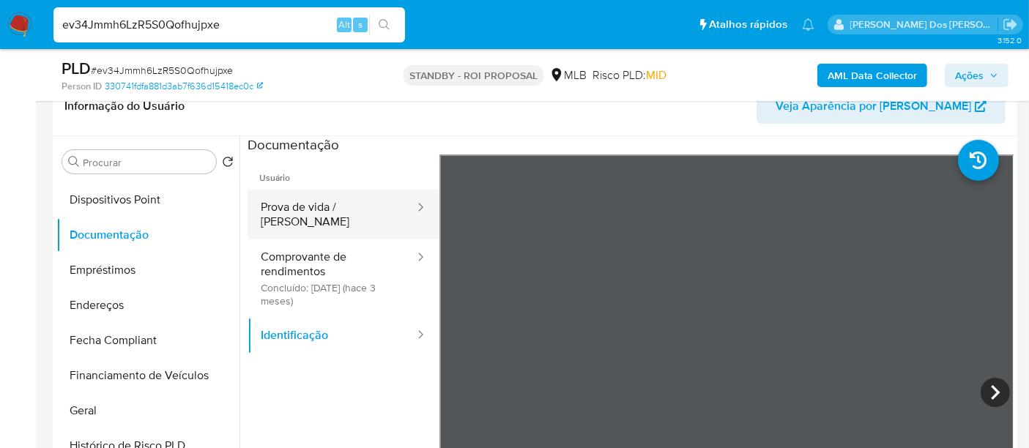
click at [370, 202] on button "Prova de vida / [PERSON_NAME]" at bounding box center [332, 215] width 168 height 50
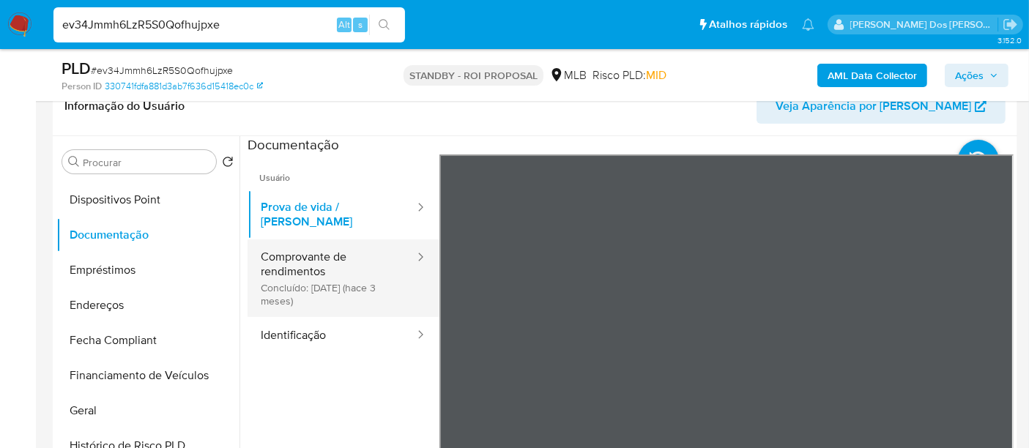
click at [305, 251] on button "Comprovante de rendimentos Concluído: 26/05/2025 (hace 3 meses)" at bounding box center [332, 279] width 168 height 78
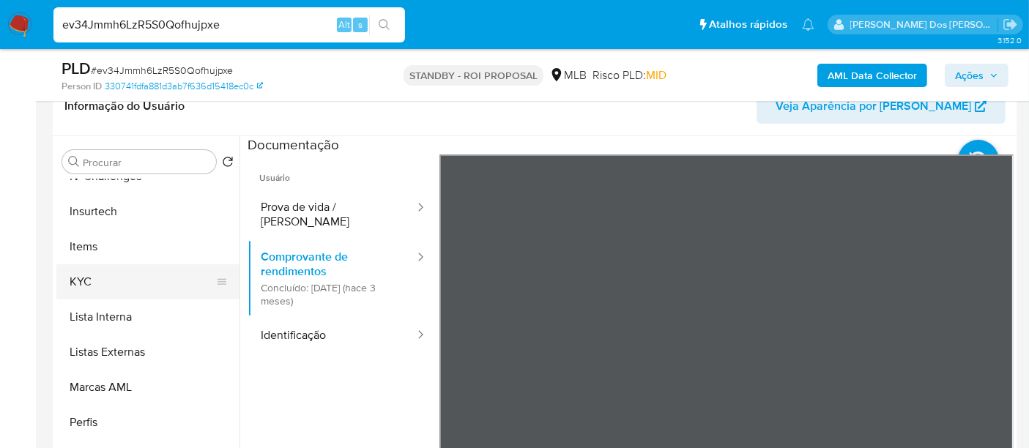
scroll to position [325, 0]
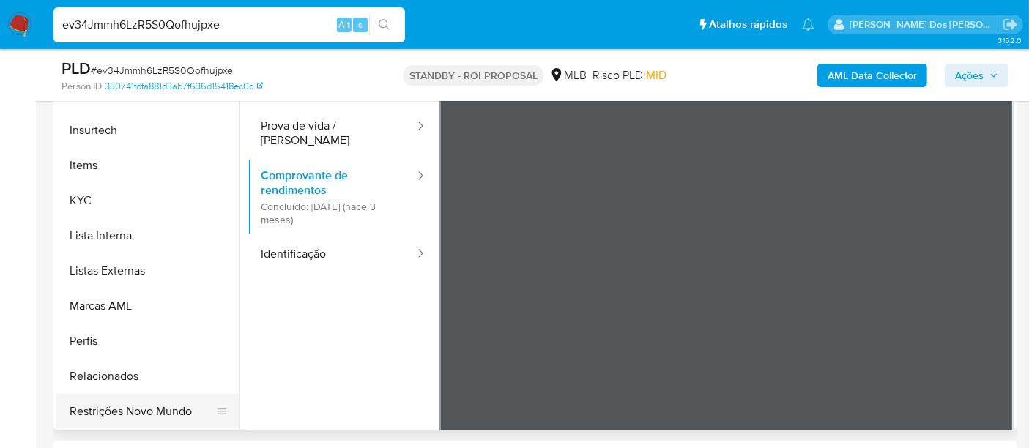
click at [146, 413] on button "Restrições Novo Mundo" at bounding box center [141, 411] width 171 height 35
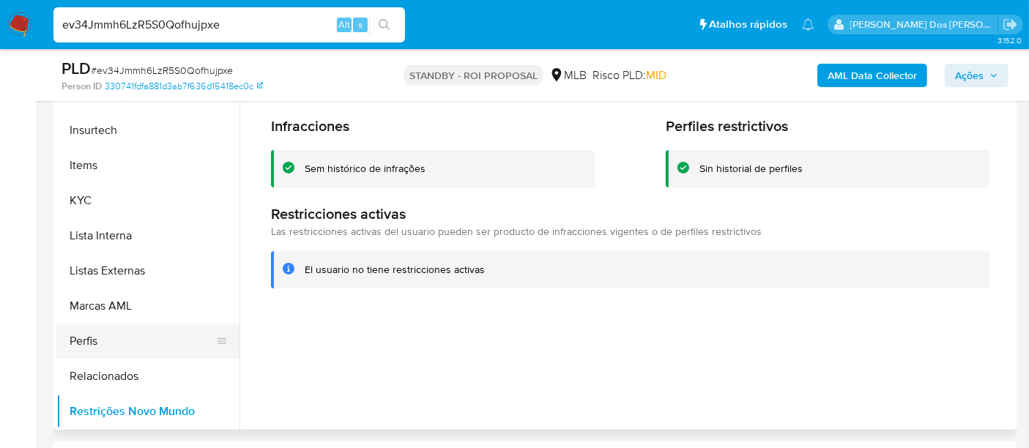
scroll to position [374, 0]
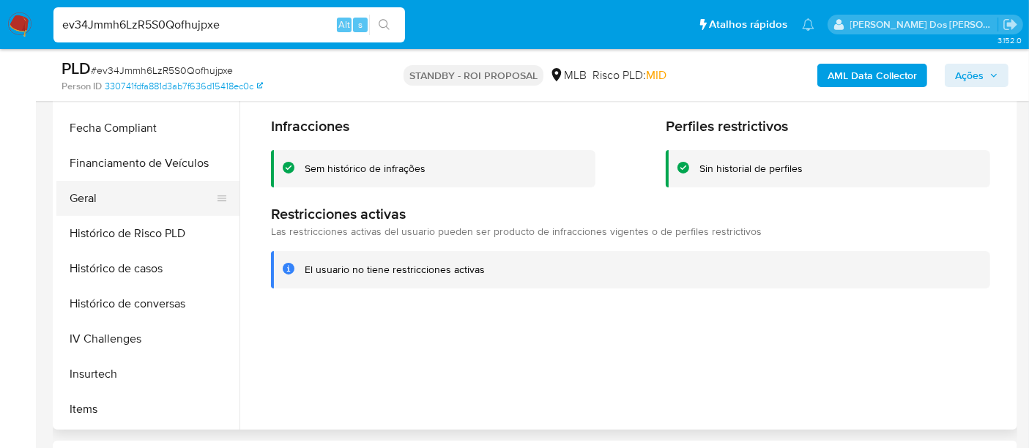
click at [91, 196] on button "Geral" at bounding box center [141, 198] width 171 height 35
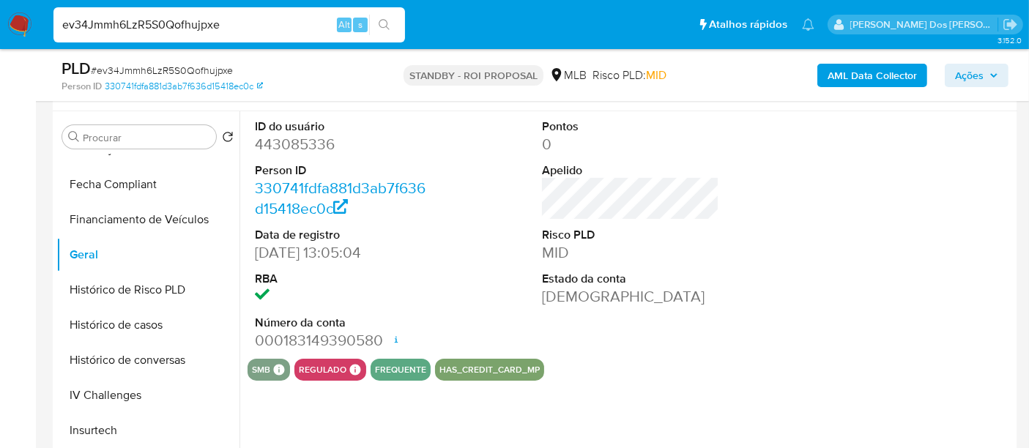
scroll to position [244, 0]
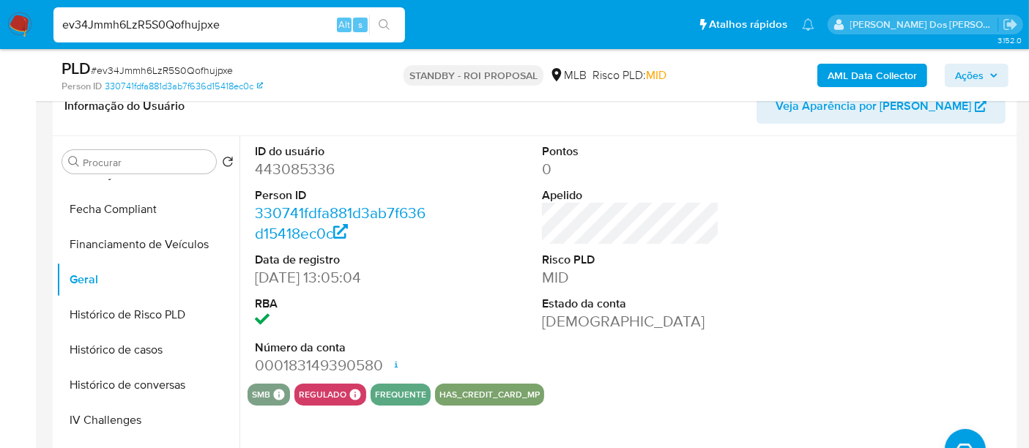
click at [201, 24] on input "ev34Jmmh6LzR5S0Qofhujpxe" at bounding box center [229, 24] width 352 height 19
paste input "qtbbNYmM4qHLlexgI9funuV9"
type input "qtbbNYmM4qHLlexgI9funuV9"
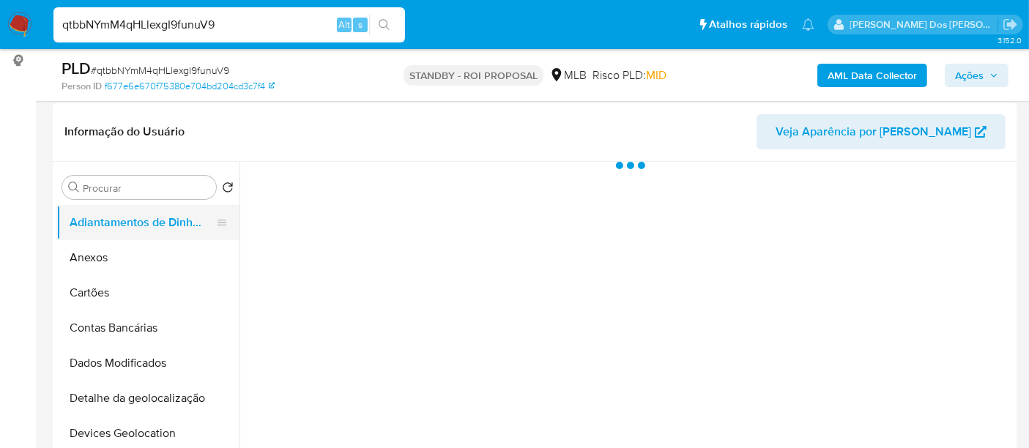
scroll to position [244, 0]
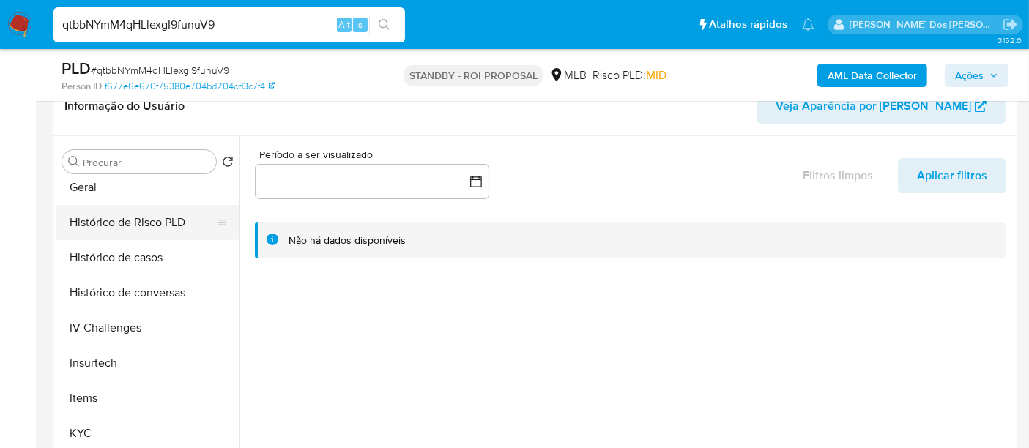
select select "10"
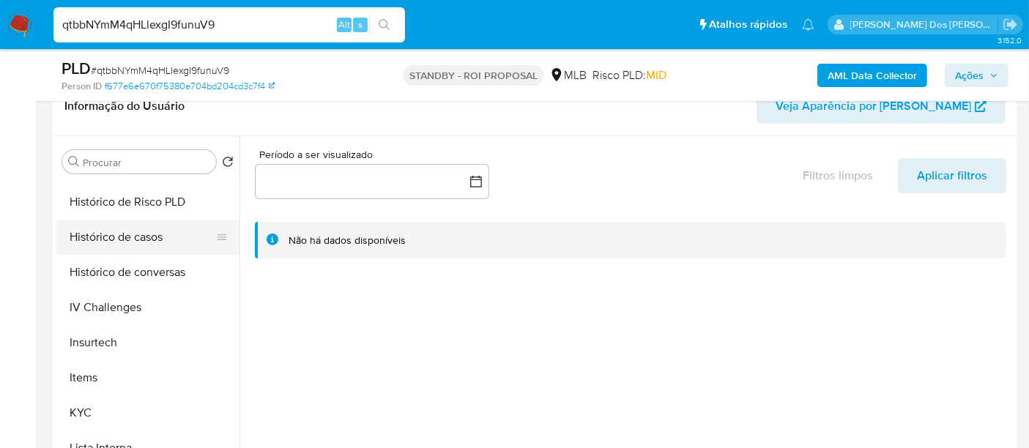
scroll to position [568, 0]
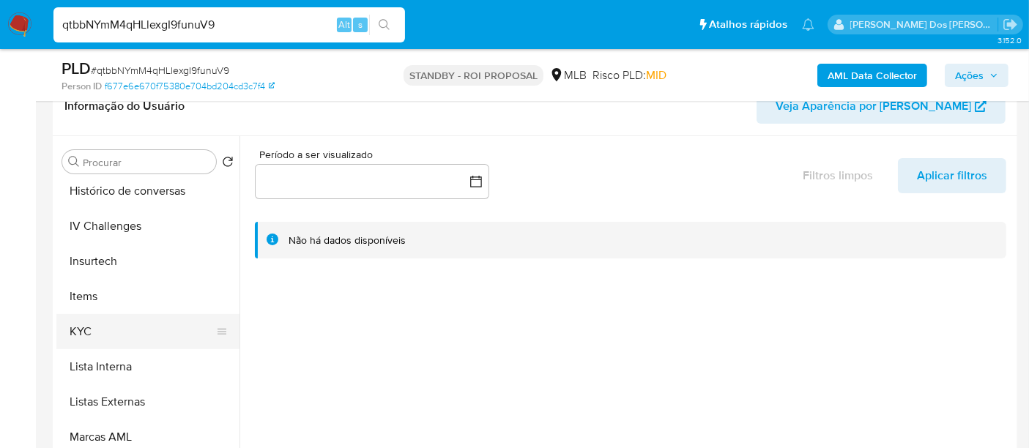
click at [83, 325] on button "KYC" at bounding box center [141, 331] width 171 height 35
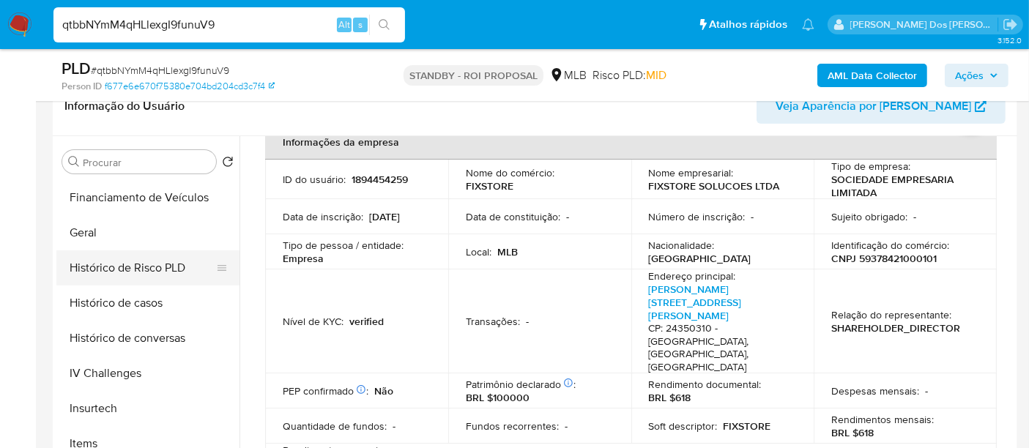
scroll to position [406, 0]
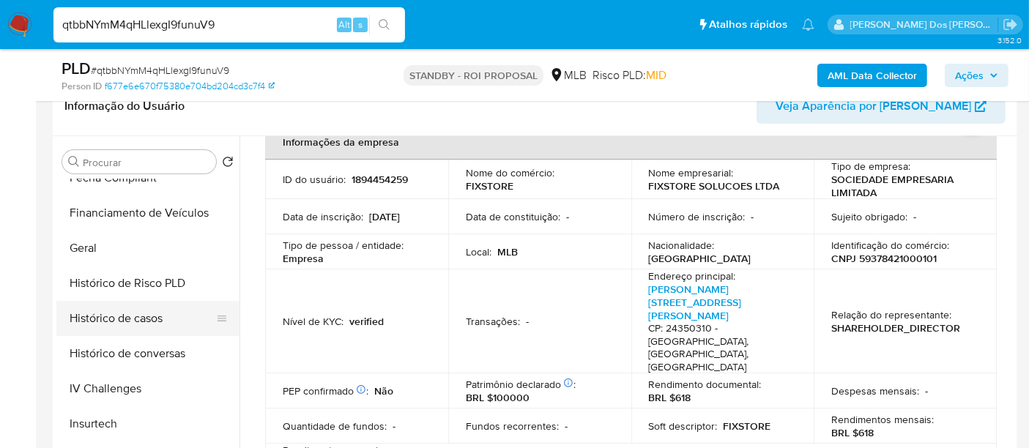
click at [136, 309] on button "Histórico de casos" at bounding box center [141, 318] width 171 height 35
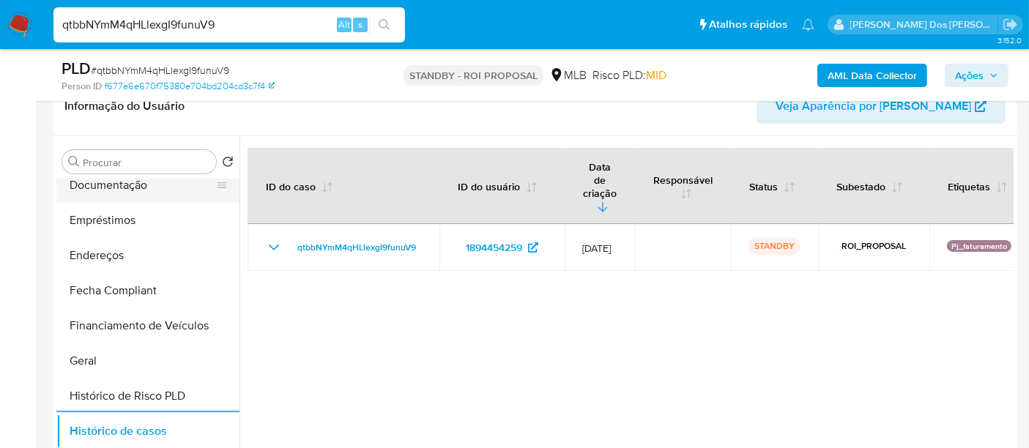
scroll to position [161, 0]
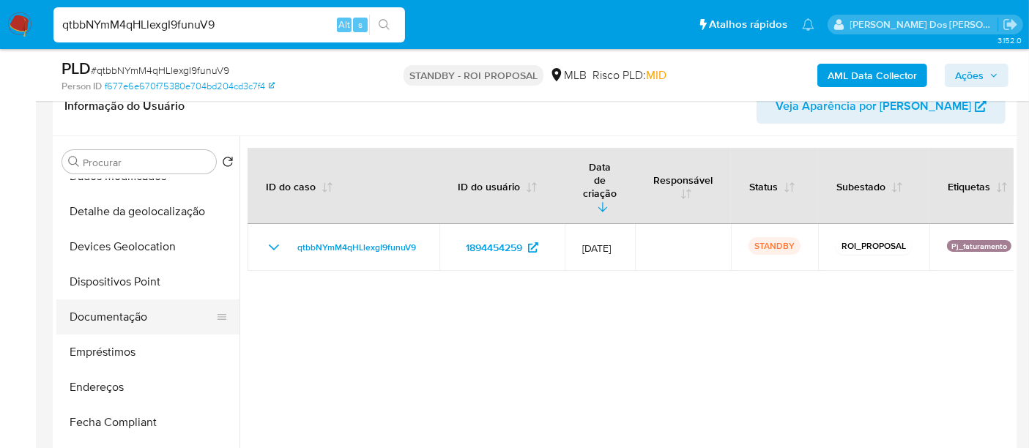
click at [124, 313] on button "Documentação" at bounding box center [141, 317] width 171 height 35
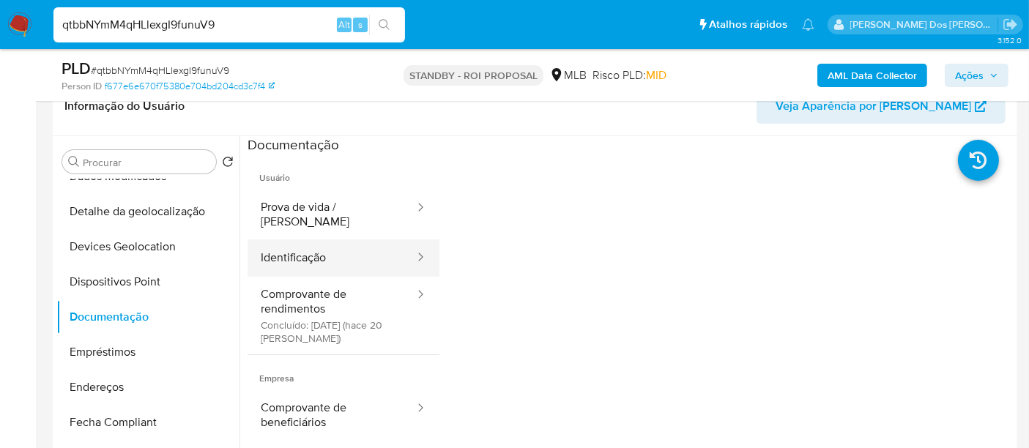
click at [300, 251] on button "Identificação" at bounding box center [332, 258] width 168 height 37
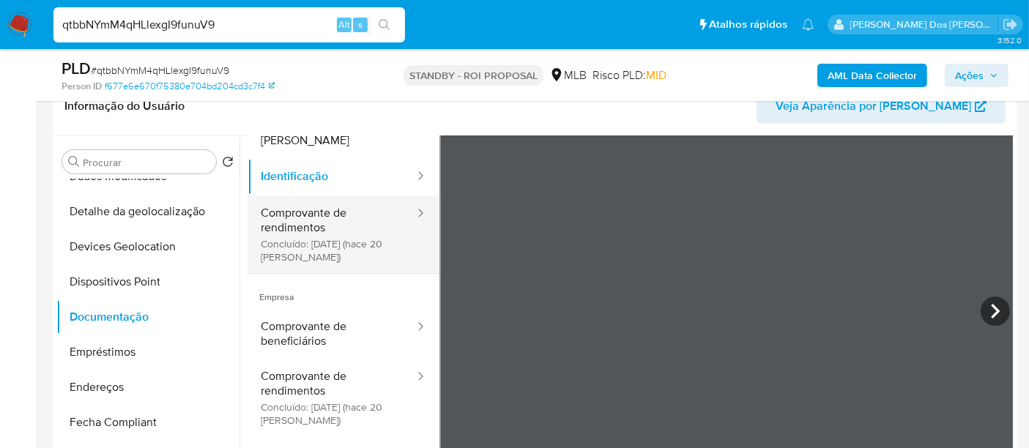
scroll to position [0, 0]
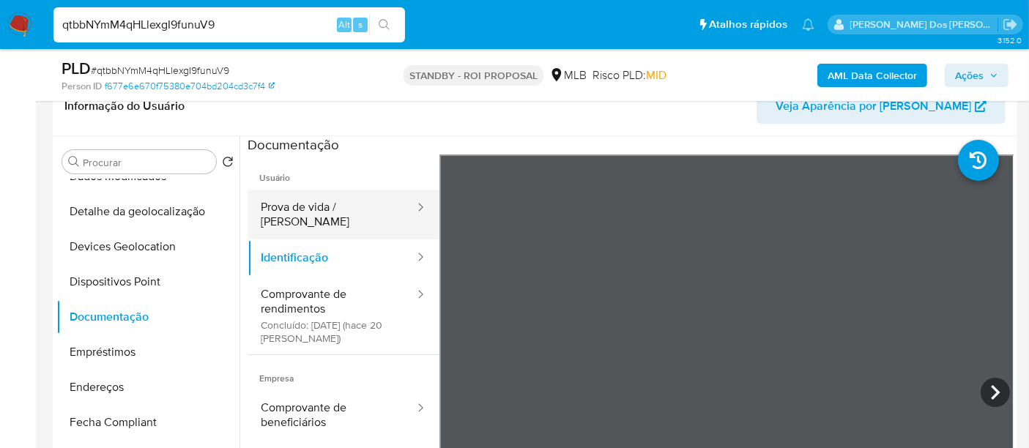
click at [297, 208] on button "Prova de vida / [PERSON_NAME]" at bounding box center [332, 215] width 168 height 50
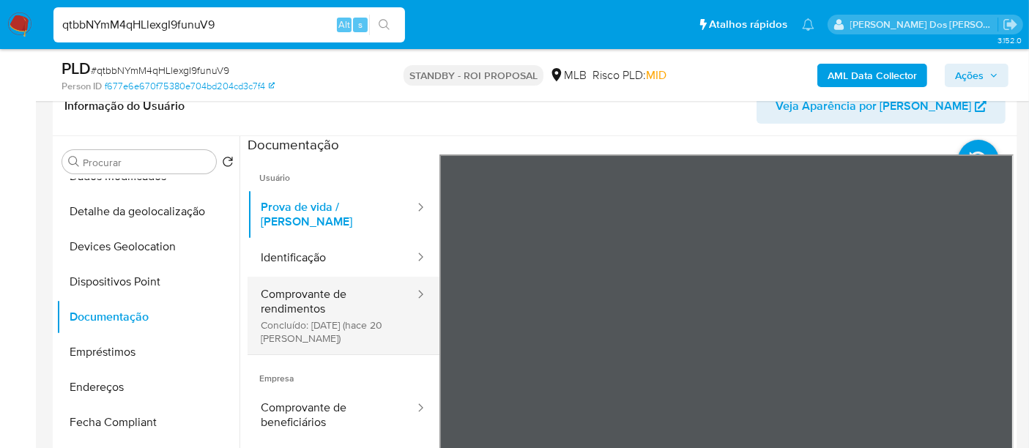
click at [297, 295] on button "Comprovante de rendimentos Concluído: 24/07/2025 (hace 20 días)" at bounding box center [332, 316] width 168 height 78
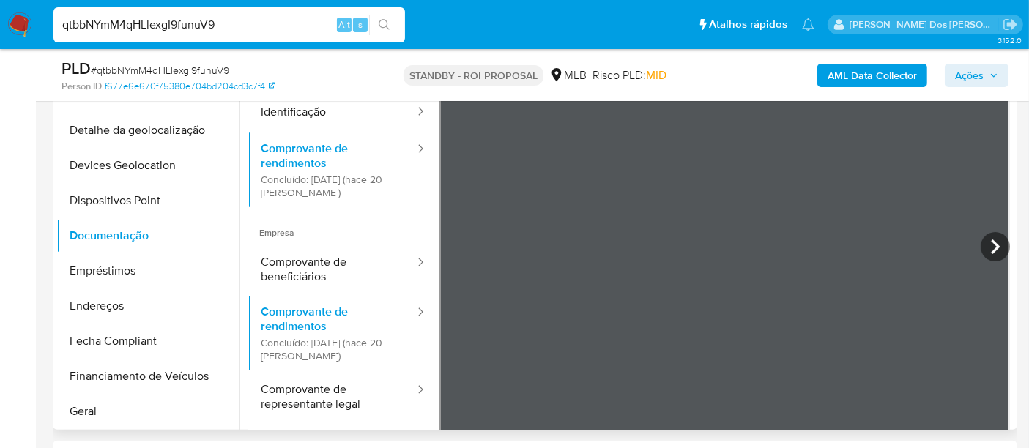
scroll to position [127, 0]
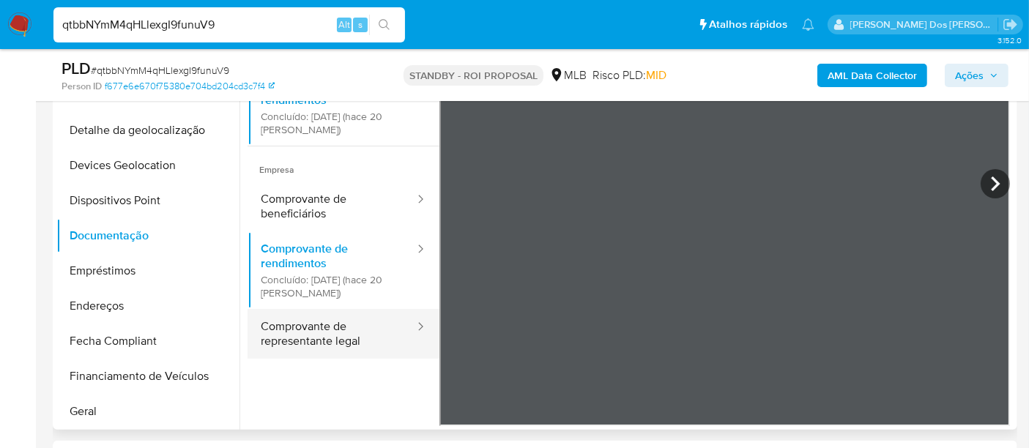
click at [318, 319] on button "Comprovante de representante legal" at bounding box center [332, 334] width 168 height 50
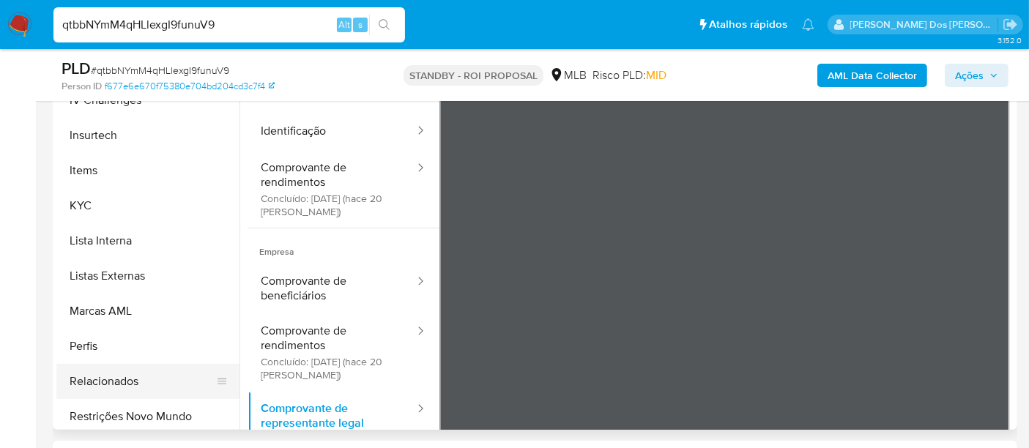
scroll to position [618, 0]
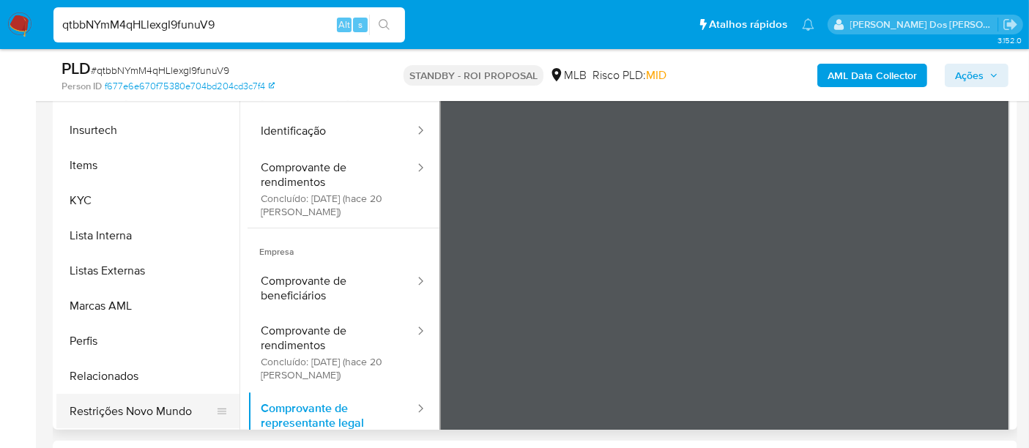
click at [141, 406] on button "Restrições Novo Mundo" at bounding box center [141, 411] width 171 height 35
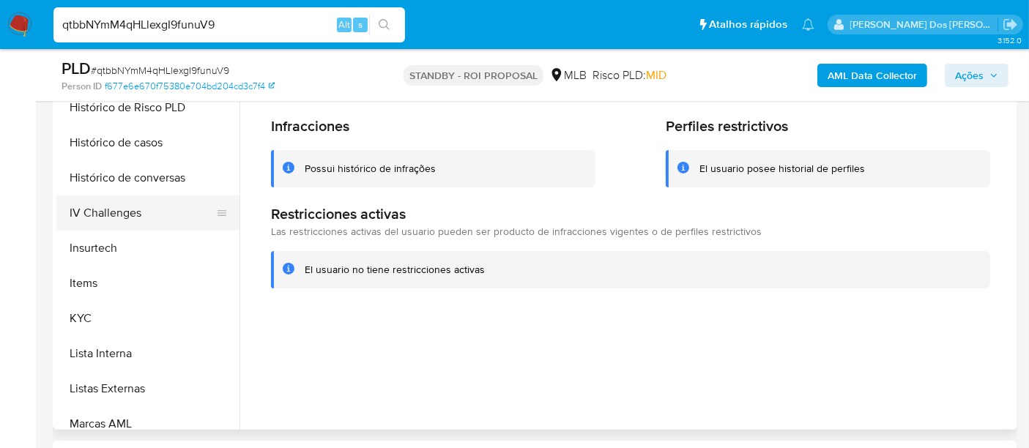
scroll to position [374, 0]
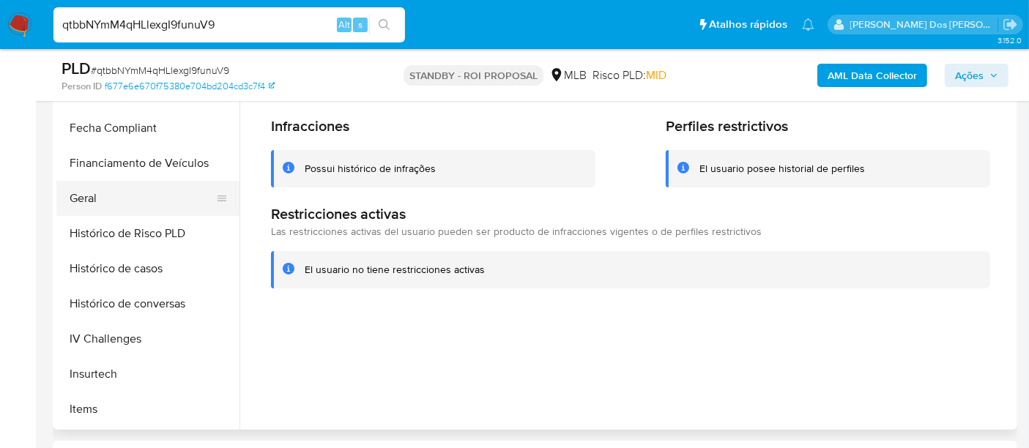
click at [87, 196] on button "Geral" at bounding box center [141, 198] width 171 height 35
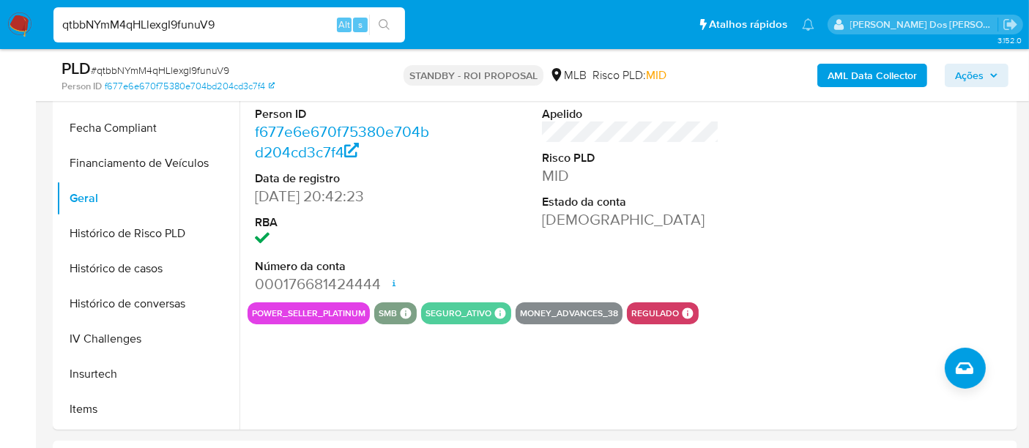
click at [270, 23] on input "qtbbNYmM4qHLlexgI9funuV9" at bounding box center [229, 24] width 352 height 19
paste input "lPeRwQNkPjBuUJS1stGnIq5y"
type input "lPeRwQNkPjBuUJS1stGnIq5y"
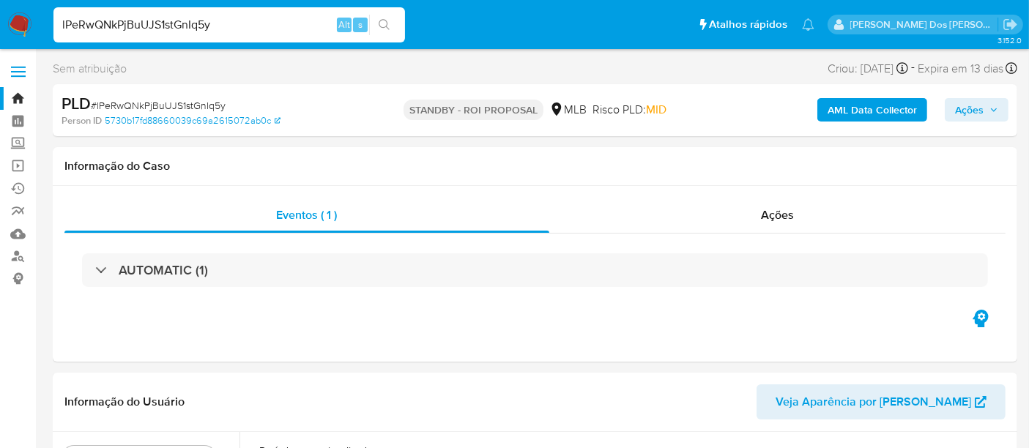
select select "10"
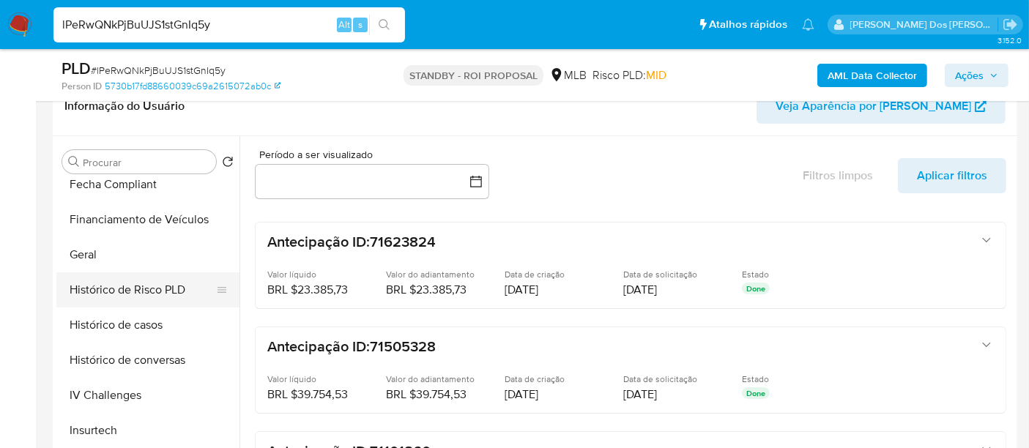
scroll to position [488, 0]
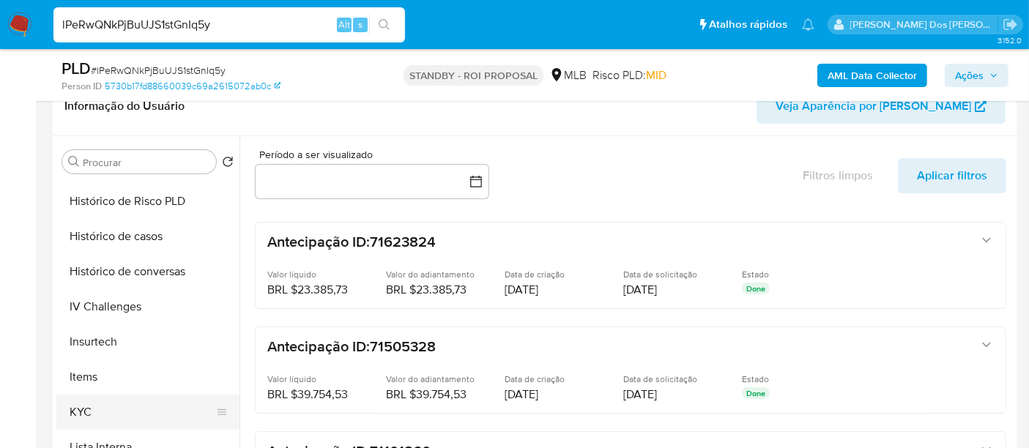
click at [88, 403] on button "KYC" at bounding box center [141, 412] width 171 height 35
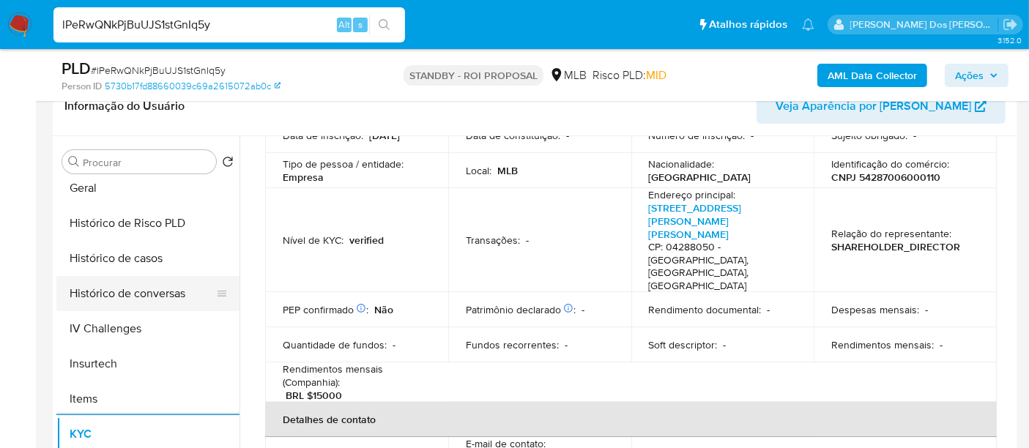
scroll to position [407, 0]
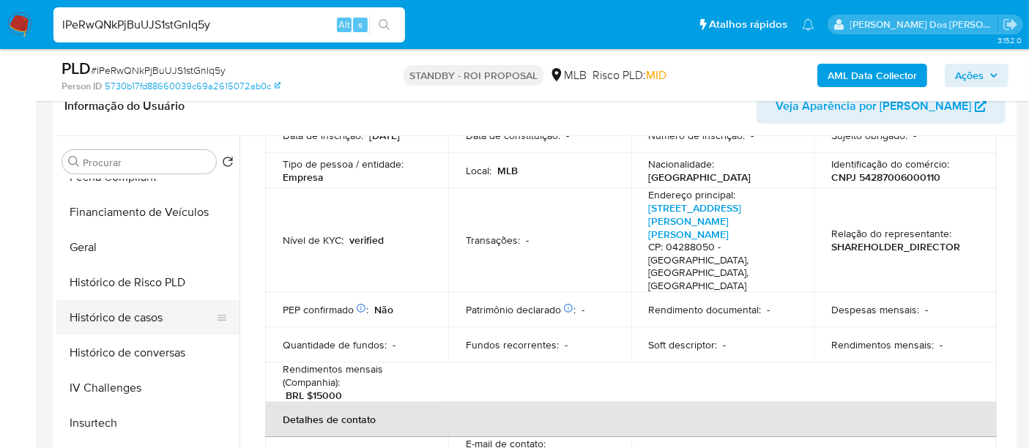
click at [130, 323] on button "Histórico de casos" at bounding box center [141, 317] width 171 height 35
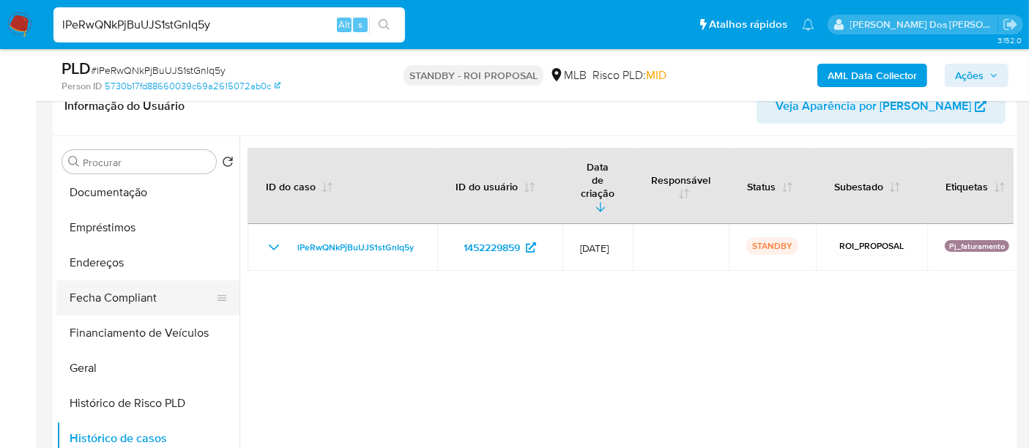
scroll to position [244, 0]
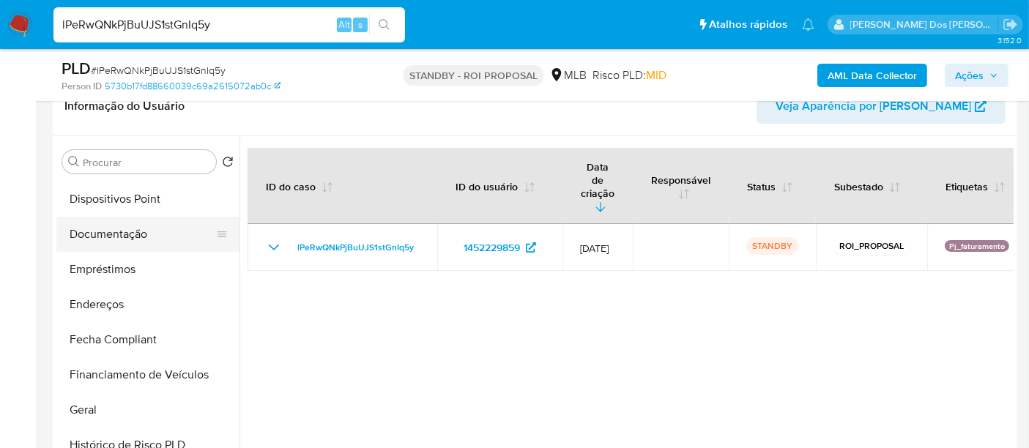
click at [114, 237] on button "Documentação" at bounding box center [141, 234] width 171 height 35
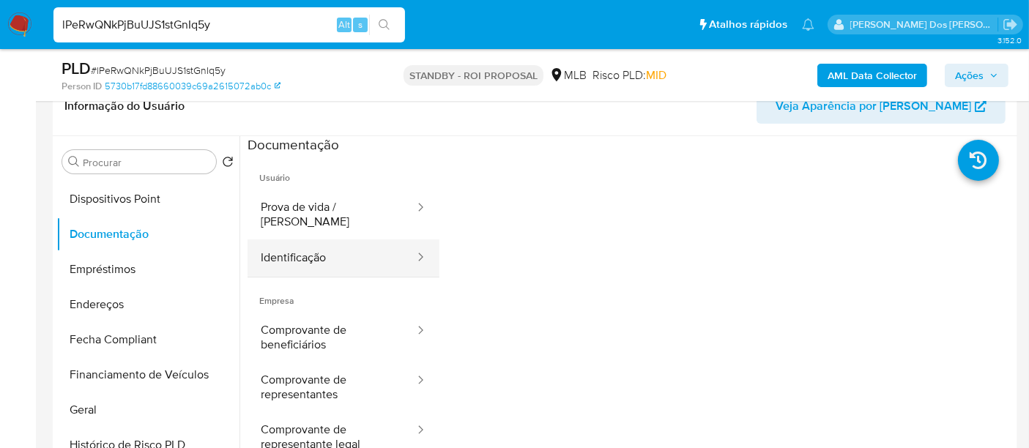
click at [311, 255] on button "Identificação" at bounding box center [332, 258] width 168 height 37
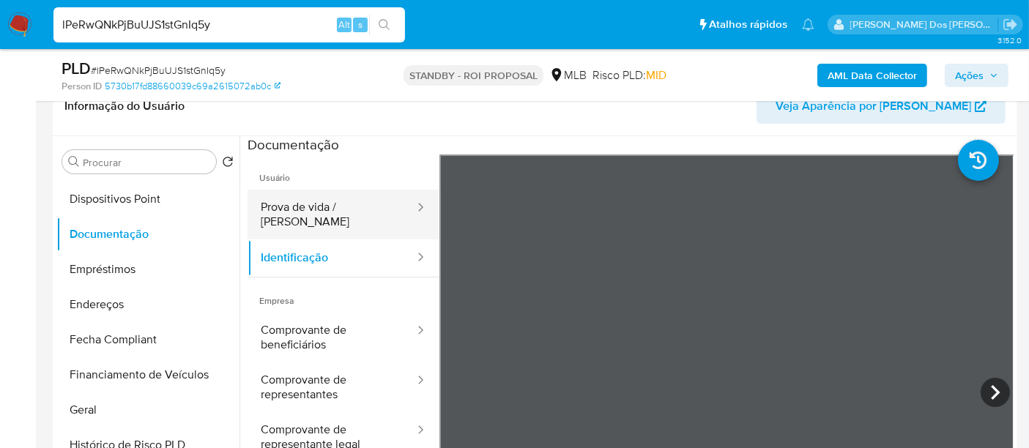
click at [335, 217] on button "Prova de vida / [PERSON_NAME]" at bounding box center [332, 215] width 168 height 50
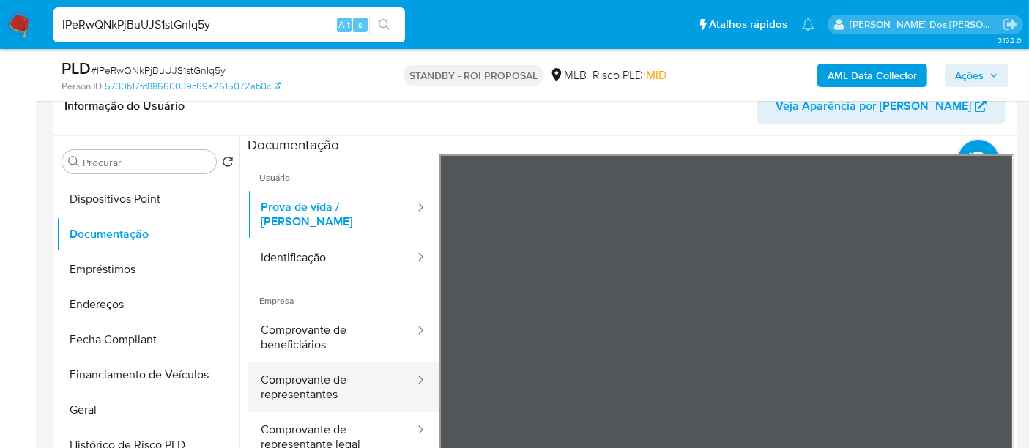
scroll to position [81, 0]
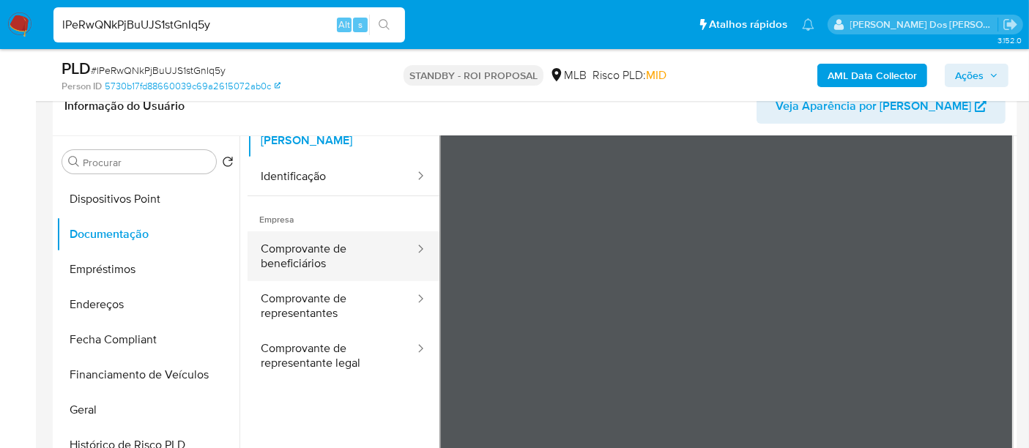
click at [300, 250] on button "Comprovante de beneficiários" at bounding box center [332, 256] width 168 height 50
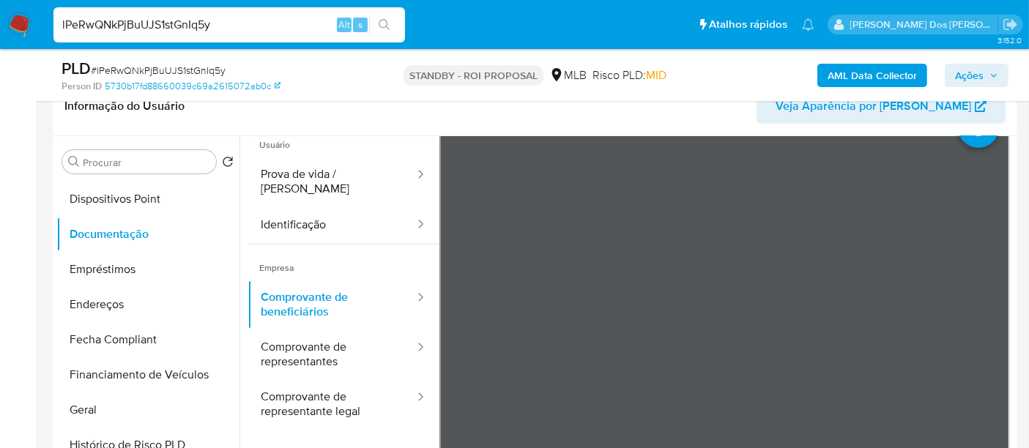
scroll to position [0, 0]
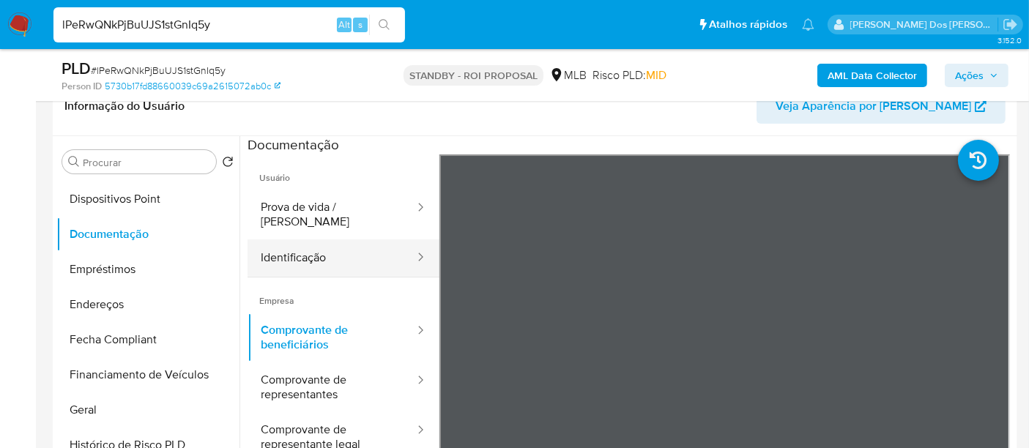
click at [306, 253] on button "Identificação" at bounding box center [332, 258] width 168 height 37
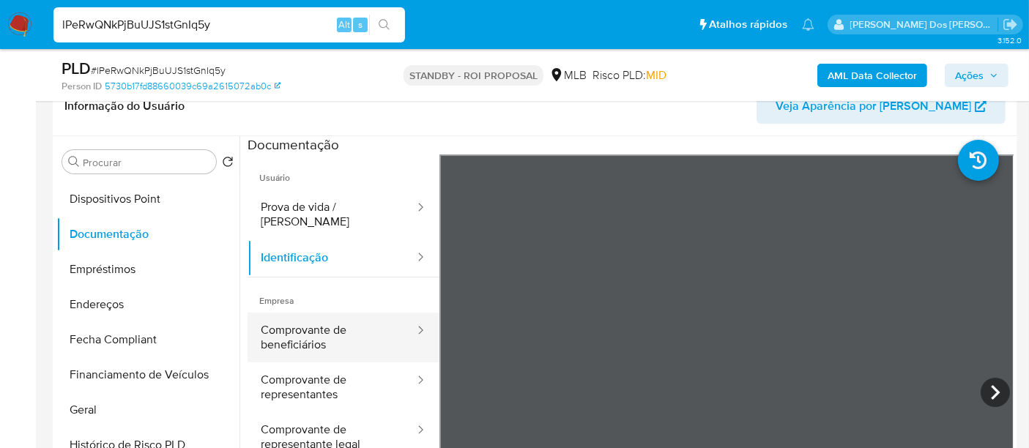
click at [302, 324] on button "Comprovante de beneficiários" at bounding box center [332, 338] width 168 height 50
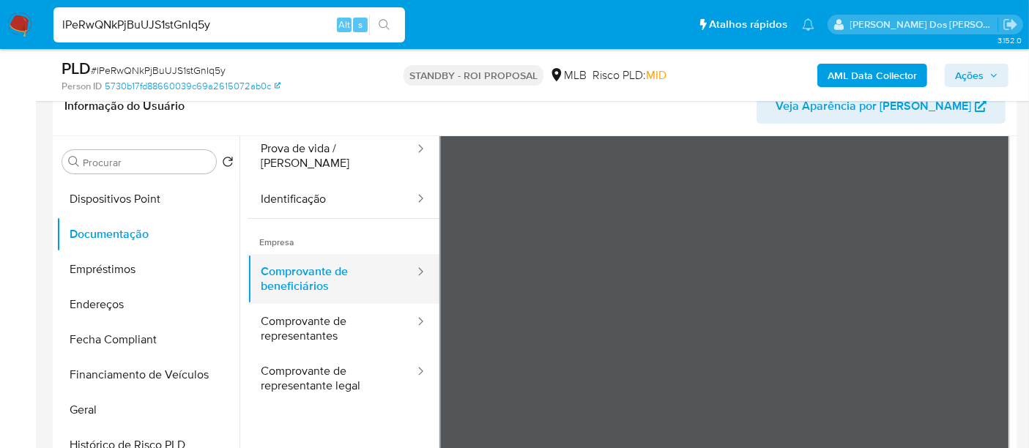
scroll to position [81, 0]
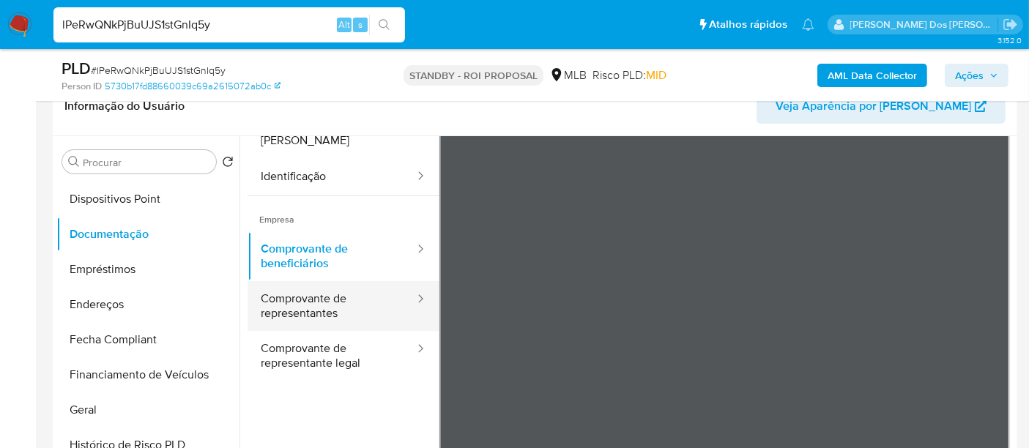
click at [313, 299] on button "Comprovante de representantes" at bounding box center [332, 306] width 168 height 50
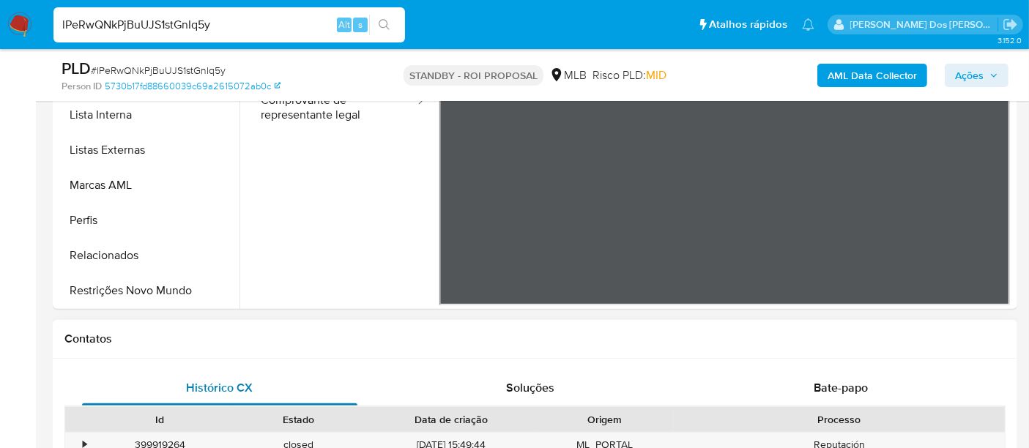
scroll to position [488, 0]
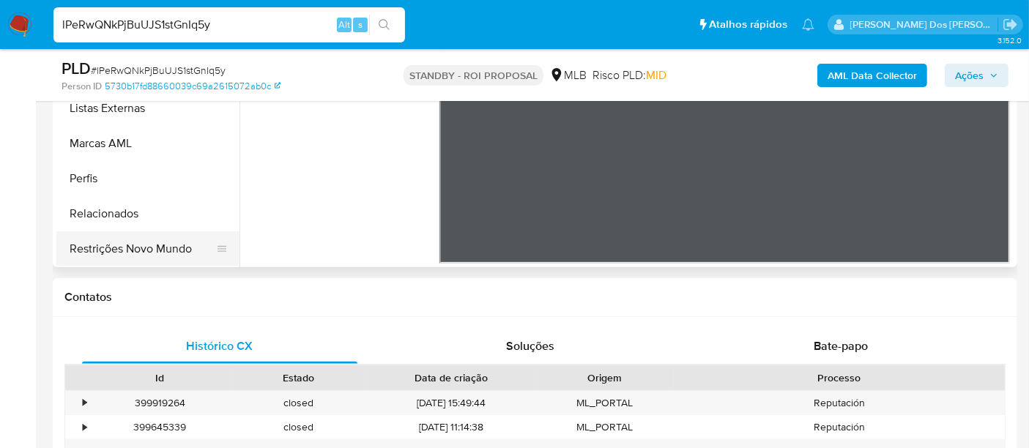
click at [159, 255] on button "Restrições Novo Mundo" at bounding box center [141, 248] width 171 height 35
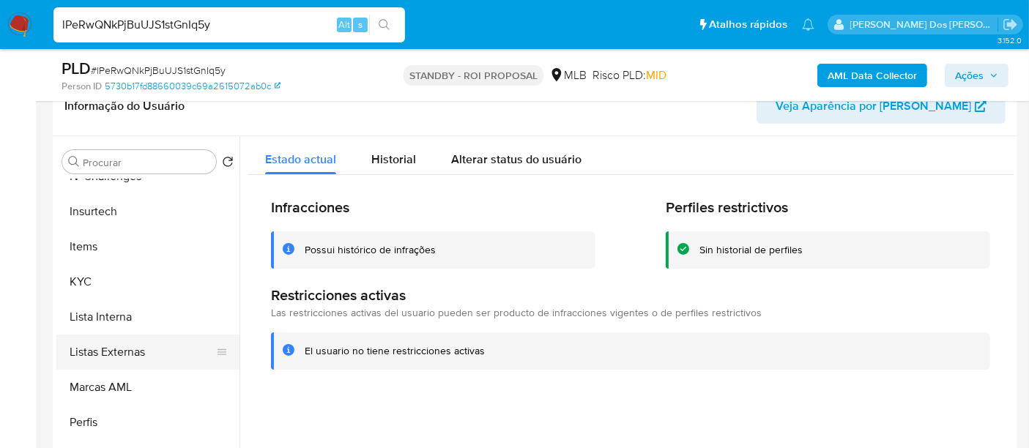
scroll to position [374, 0]
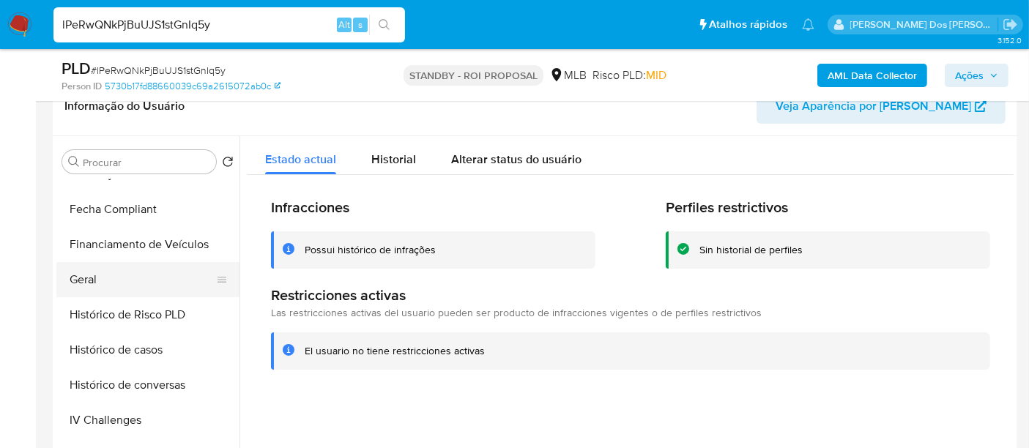
click at [78, 272] on button "Geral" at bounding box center [141, 279] width 171 height 35
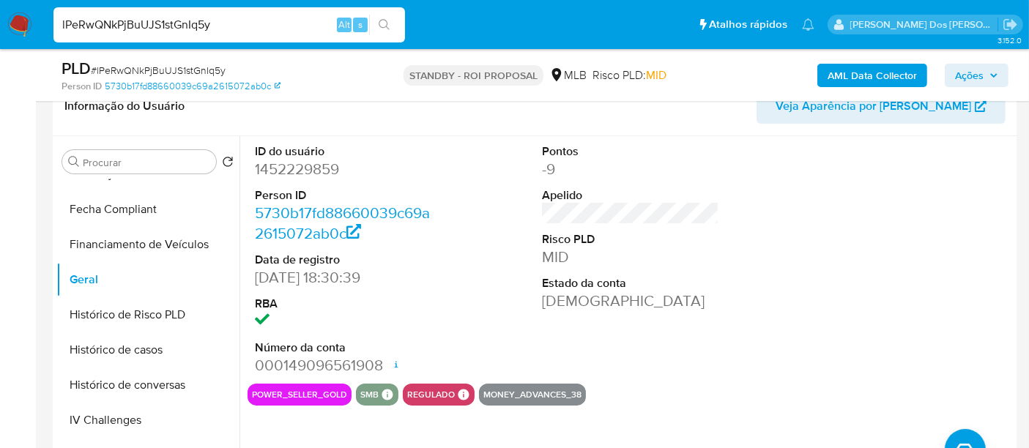
click at [251, 32] on input "lPeRwQNkPjBuUJS1stGnIq5y" at bounding box center [229, 24] width 352 height 19
paste input "0BfgDixabVii3qEci4iqCnGl"
type input "0BfgDixabVii3qEci4iqCnGl"
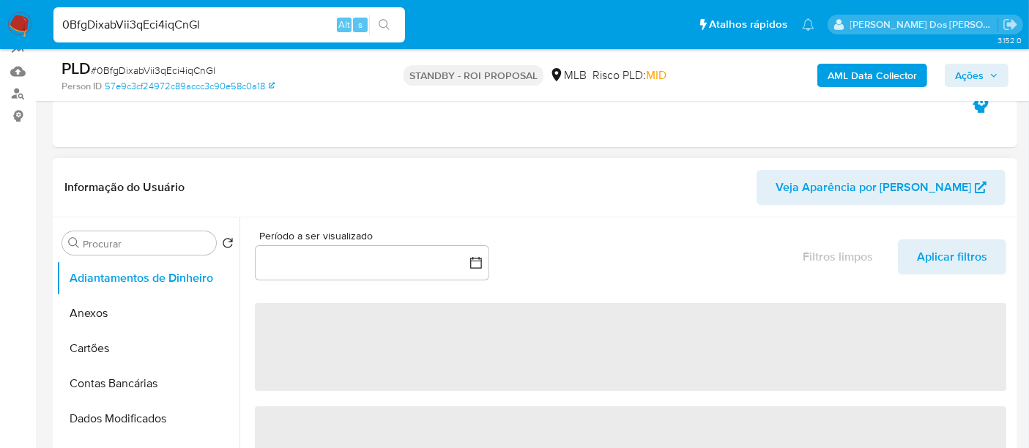
select select "10"
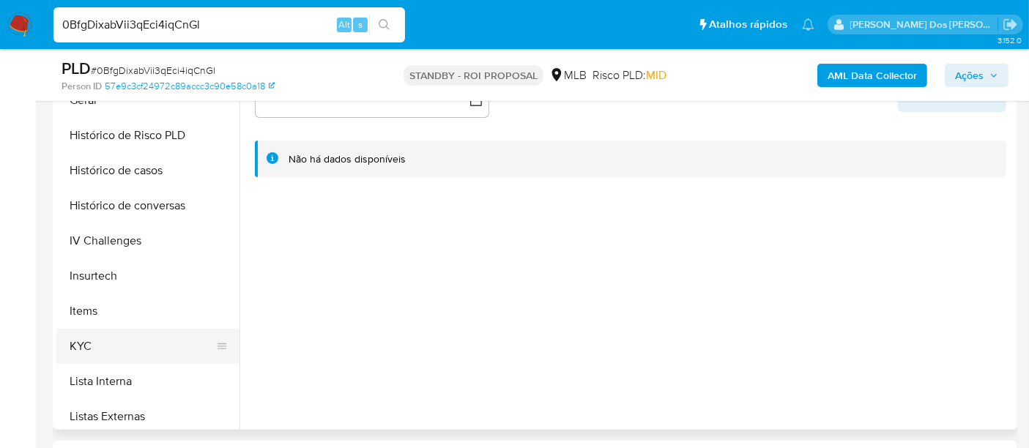
scroll to position [488, 0]
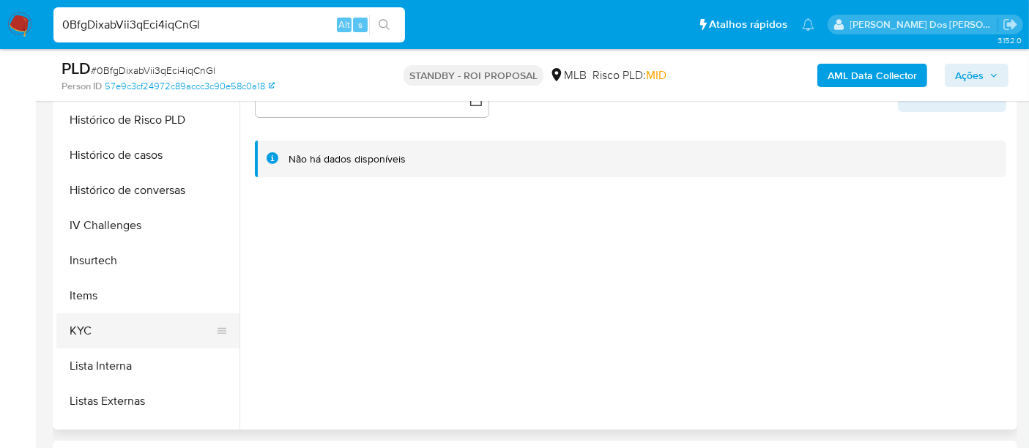
click at [89, 326] on button "KYC" at bounding box center [141, 331] width 171 height 35
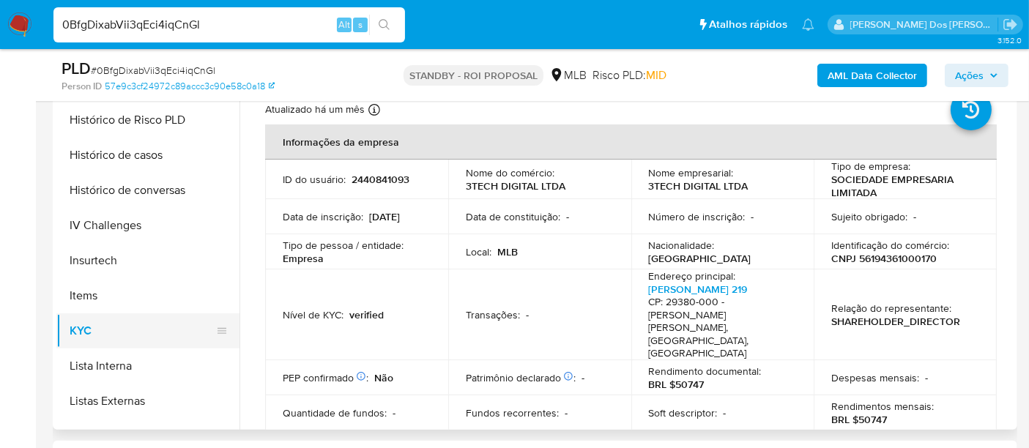
scroll to position [407, 0]
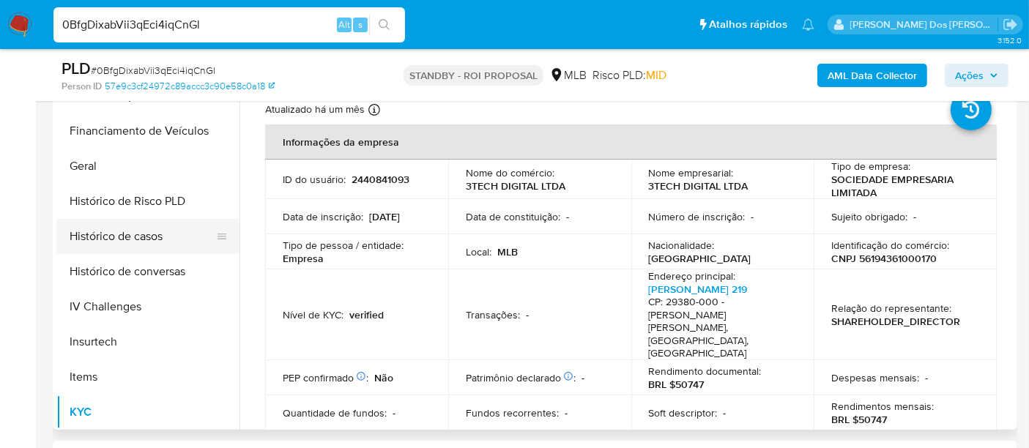
click at [149, 238] on button "Histórico de casos" at bounding box center [141, 236] width 171 height 35
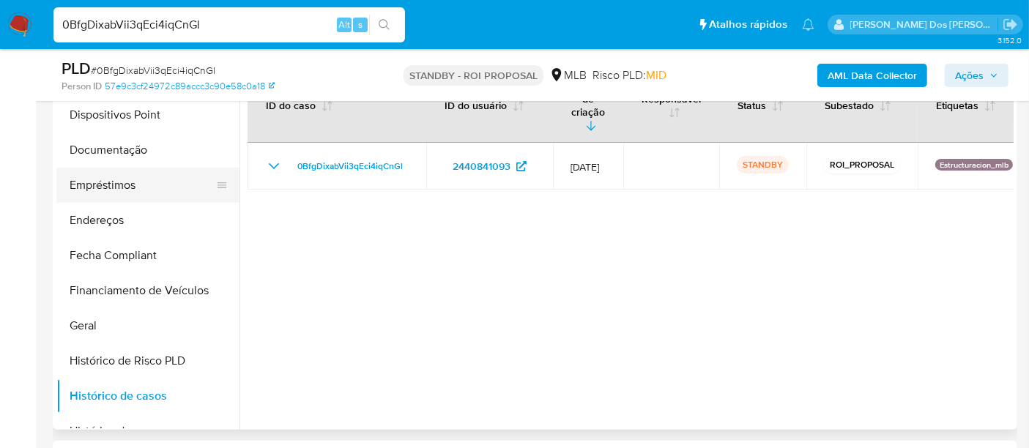
scroll to position [163, 0]
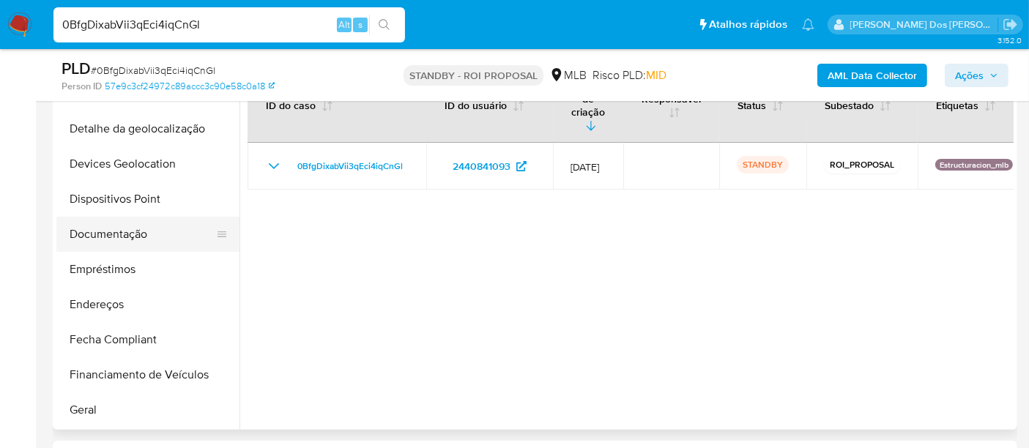
click at [123, 226] on button "Documentação" at bounding box center [141, 234] width 171 height 35
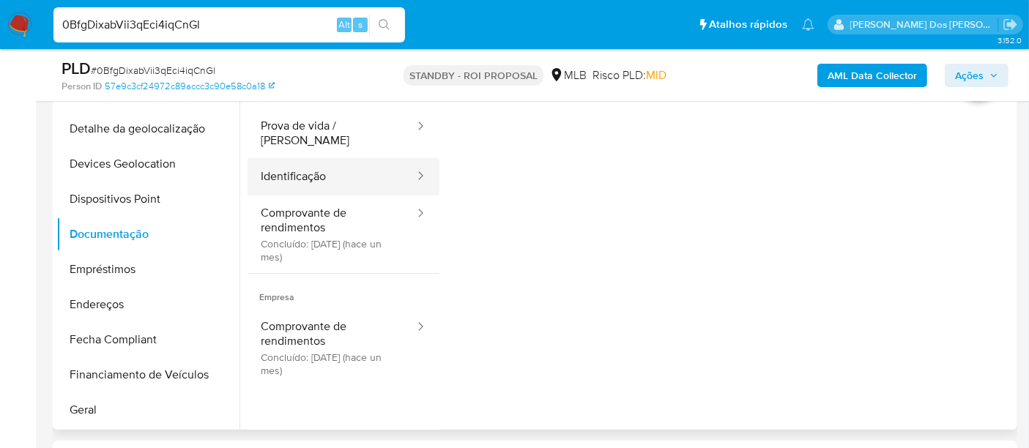
click at [310, 172] on button "Identificação" at bounding box center [332, 176] width 168 height 37
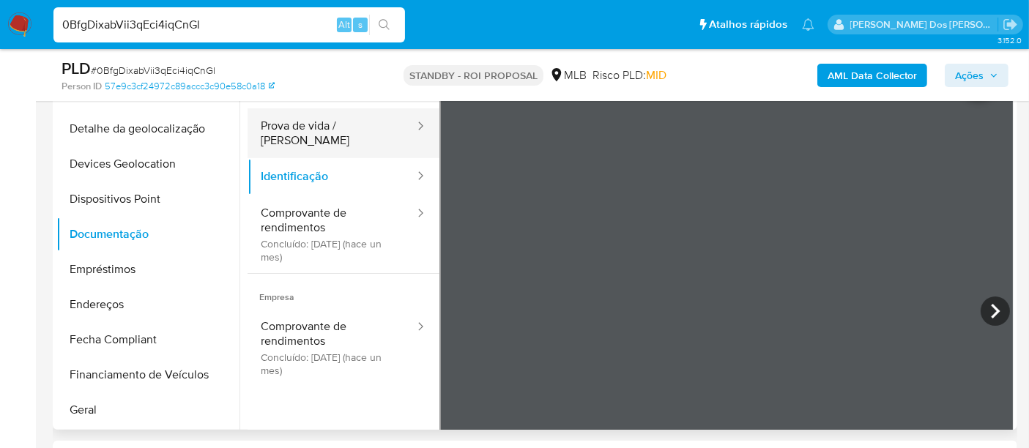
click at [318, 125] on button "Prova de vida / [PERSON_NAME]" at bounding box center [332, 133] width 168 height 50
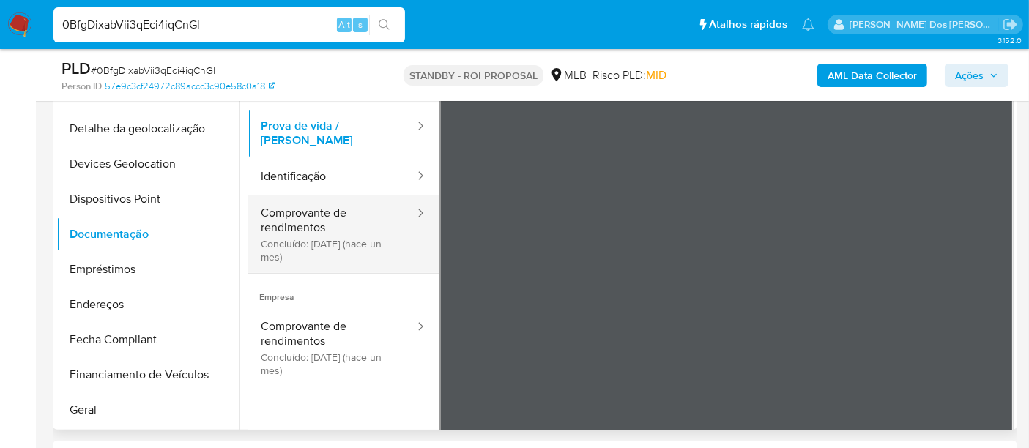
click at [312, 218] on button "Comprovante de rendimentos Concluído: 16/07/2025 (hace un mes)" at bounding box center [332, 235] width 168 height 78
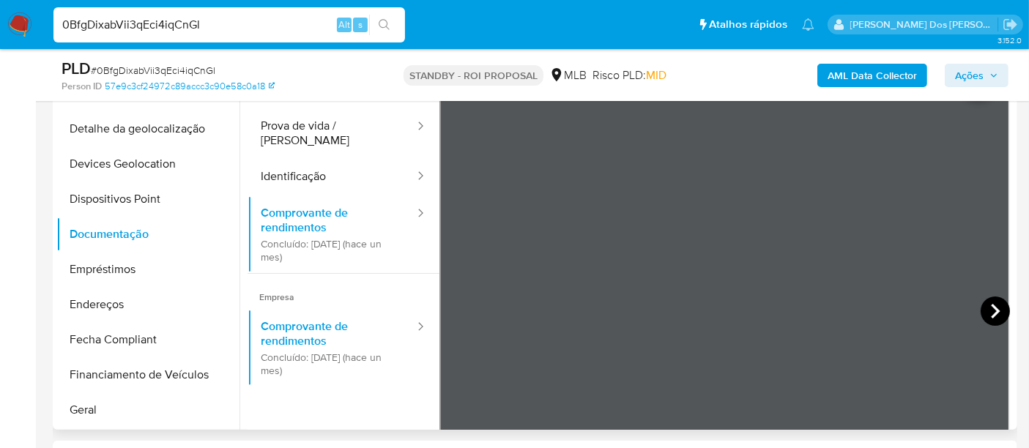
click at [993, 314] on icon at bounding box center [995, 311] width 29 height 29
click at [990, 311] on icon at bounding box center [995, 311] width 29 height 29
click at [226, 30] on input "0BfgDixabVii3qEci4iqCnGl" at bounding box center [229, 24] width 352 height 19
type input "simonelopes0610@gmail.com"
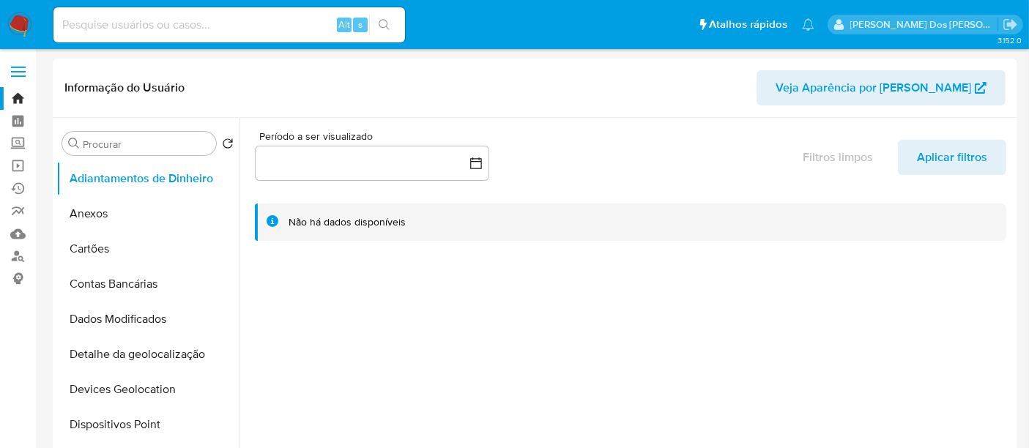
select select "10"
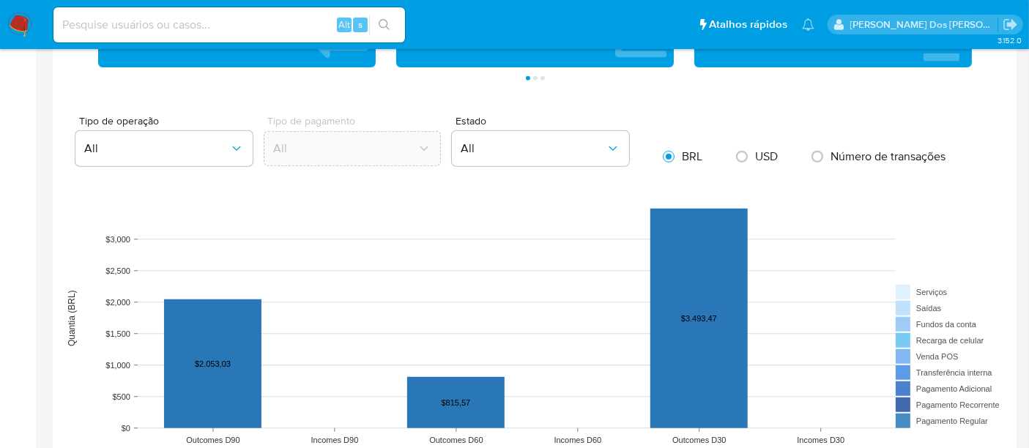
scroll to position [1220, 0]
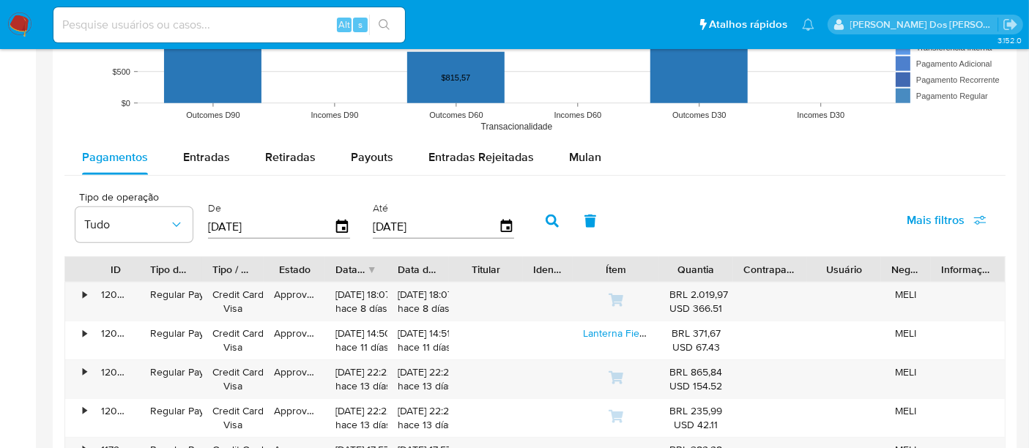
click at [272, 23] on input at bounding box center [229, 24] width 352 height 19
type input "[EMAIL_ADDRESS][DOMAIN_NAME]"
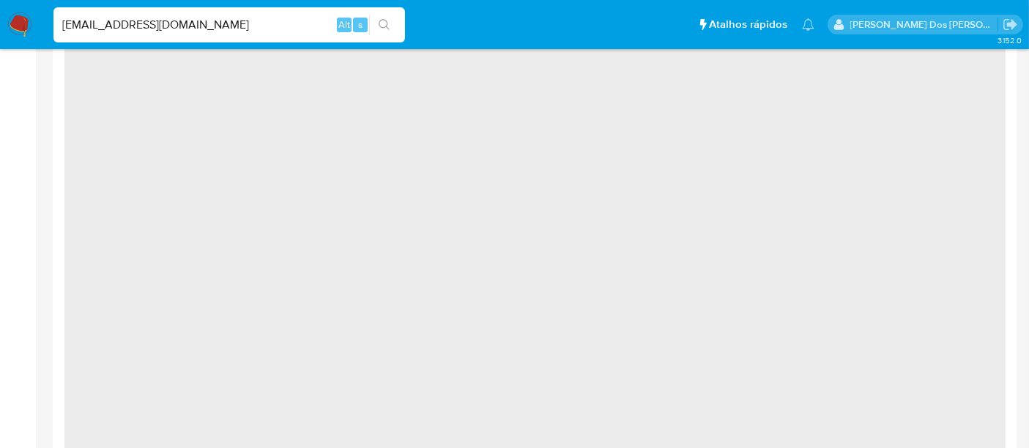
select select "10"
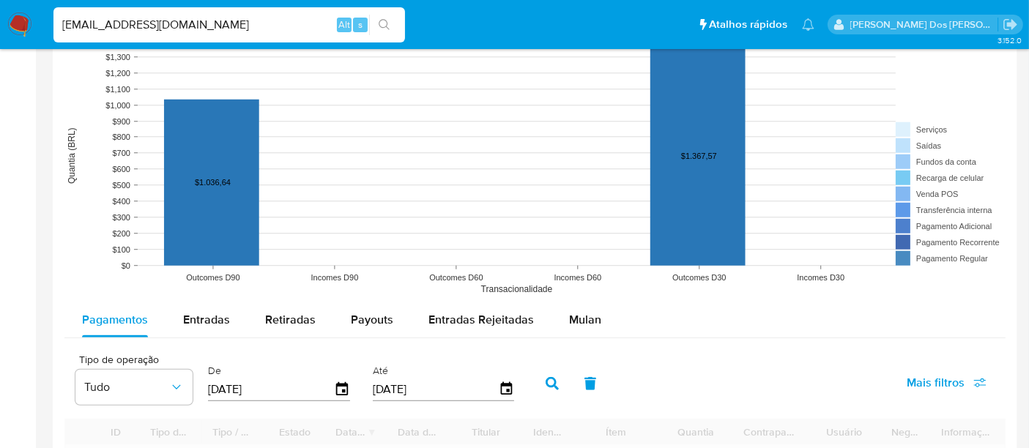
scroll to position [1302, 0]
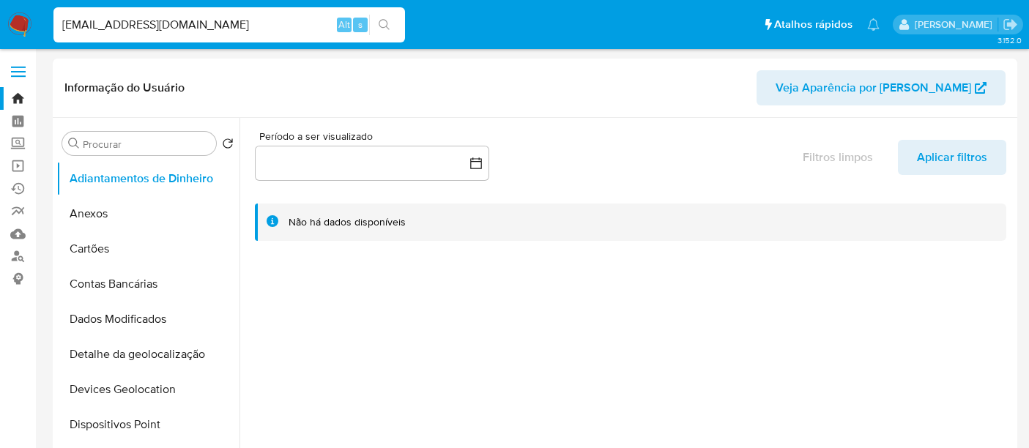
select select "10"
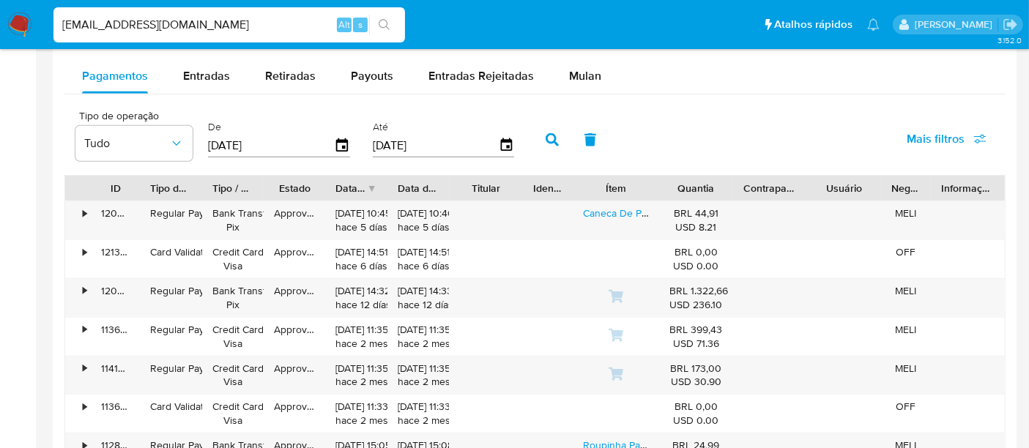
click at [190, 26] on input "[EMAIL_ADDRESS][DOMAIN_NAME]" at bounding box center [229, 24] width 352 height 19
click at [193, 25] on input "[EMAIL_ADDRESS][DOMAIN_NAME]" at bounding box center [229, 24] width 352 height 19
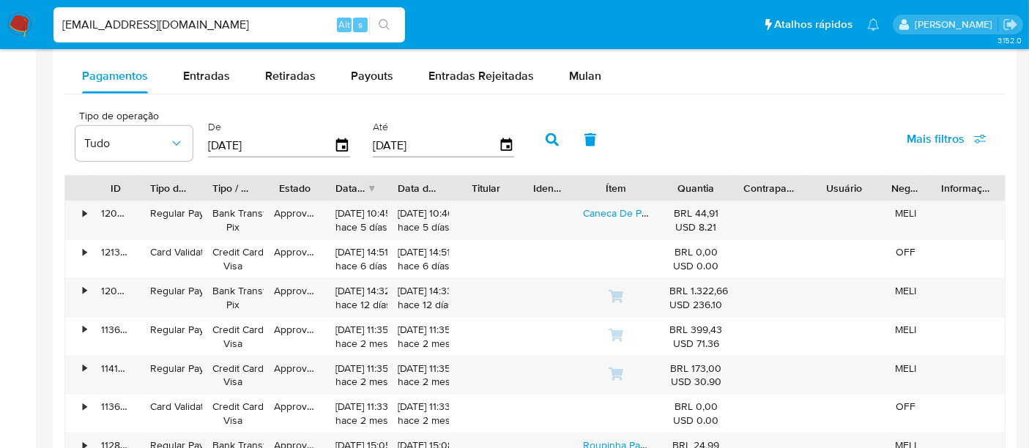
paste input "8JfUACIkLpSMHX3UicA8267B"
type input "8JfUACIkLpSMHX3UicA8267B"
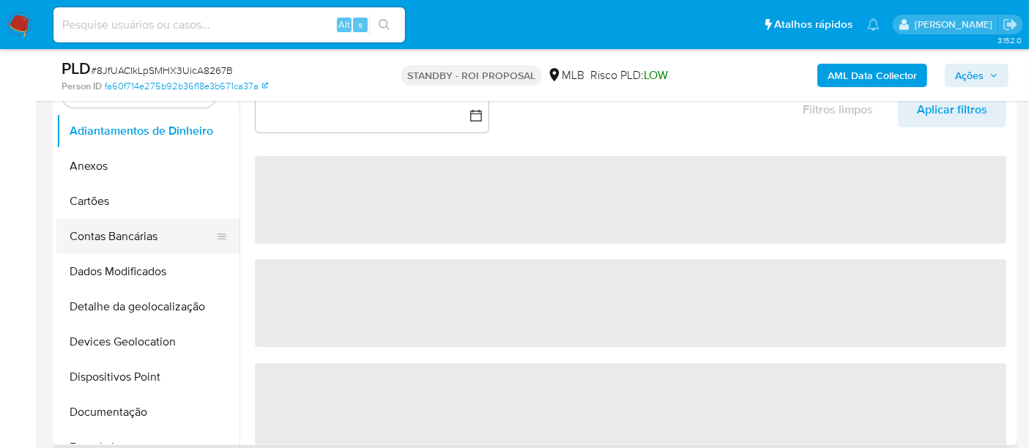
scroll to position [325, 0]
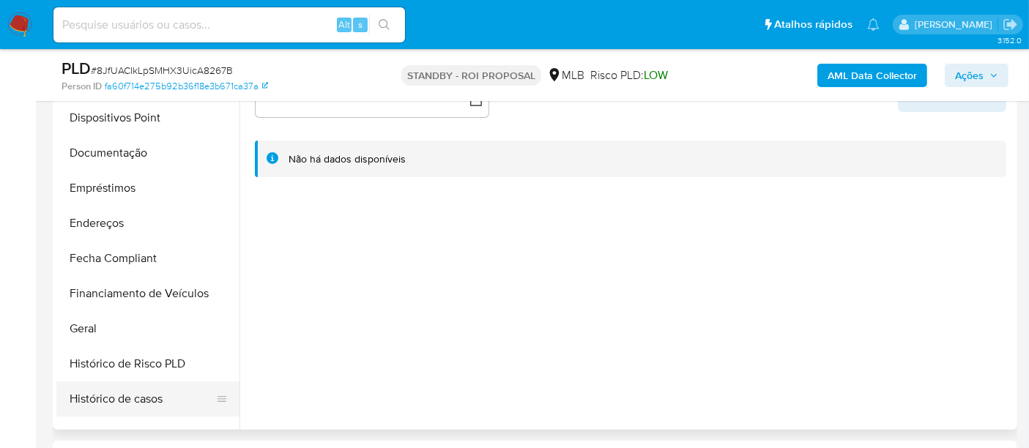
select select "10"
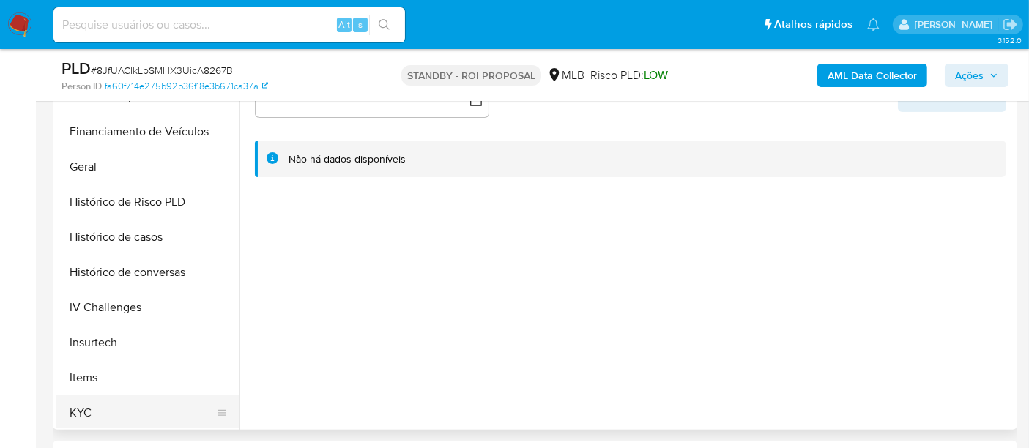
click at [81, 407] on button "KYC" at bounding box center [141, 413] width 171 height 35
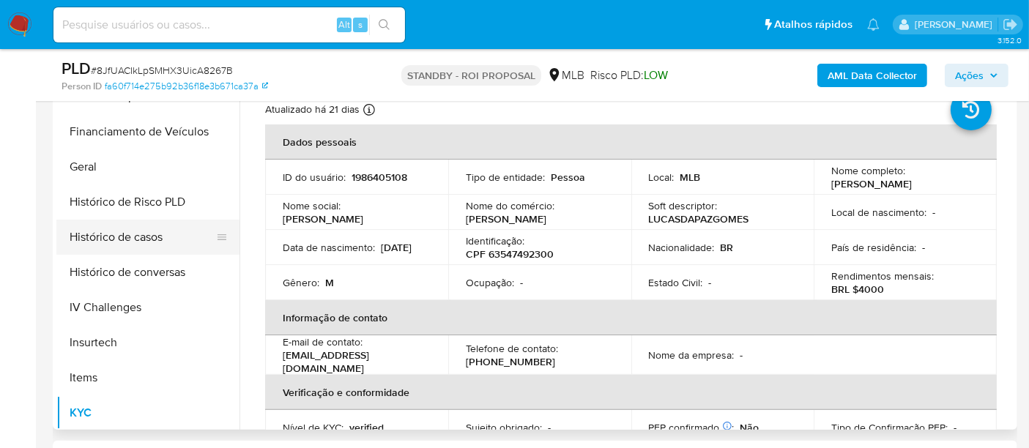
click at [126, 241] on button "Histórico de casos" at bounding box center [141, 237] width 171 height 35
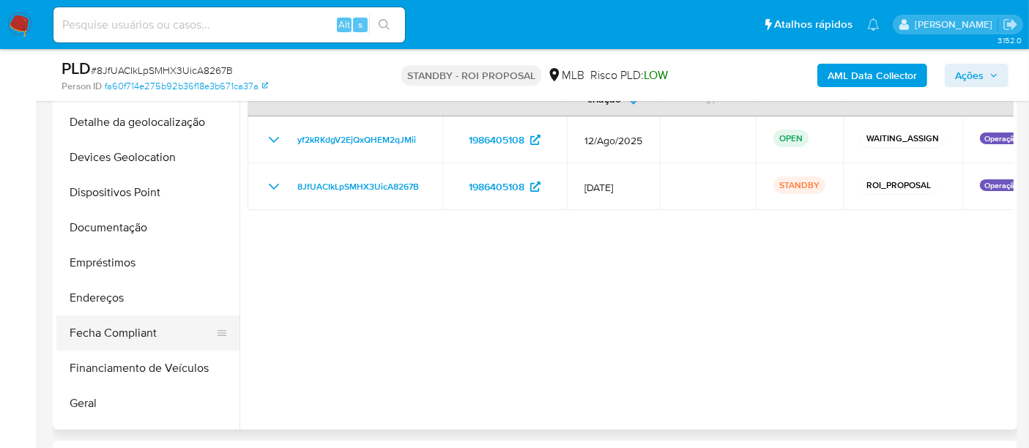
scroll to position [162, 0]
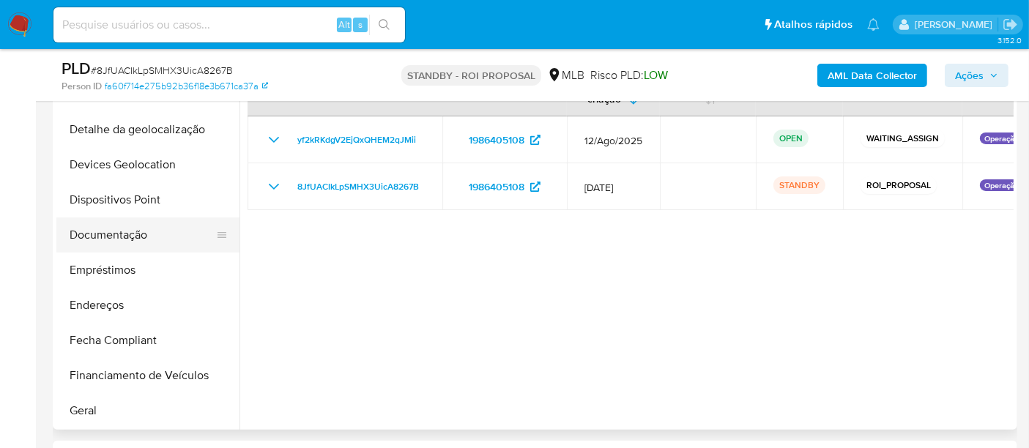
click at [104, 231] on button "Documentação" at bounding box center [141, 235] width 171 height 35
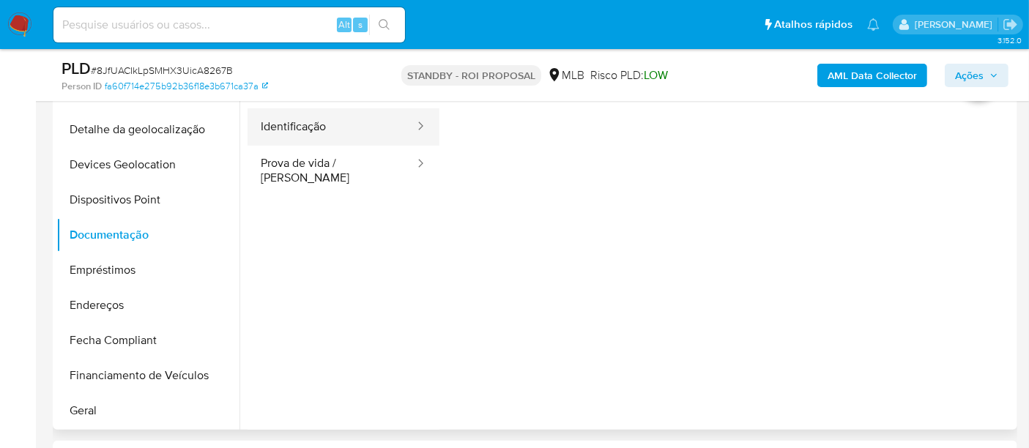
click at [297, 132] on button "Identificação" at bounding box center [332, 126] width 168 height 37
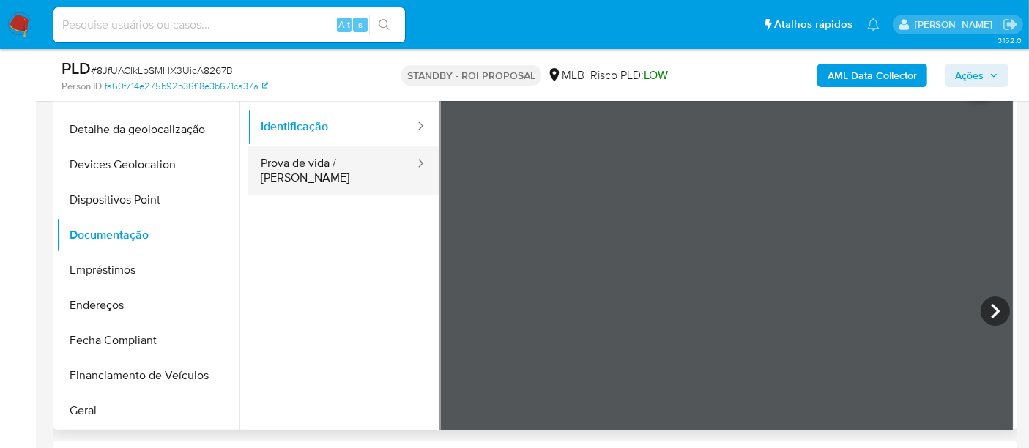
click at [357, 168] on button "Prova de vida / [PERSON_NAME]" at bounding box center [332, 171] width 168 height 50
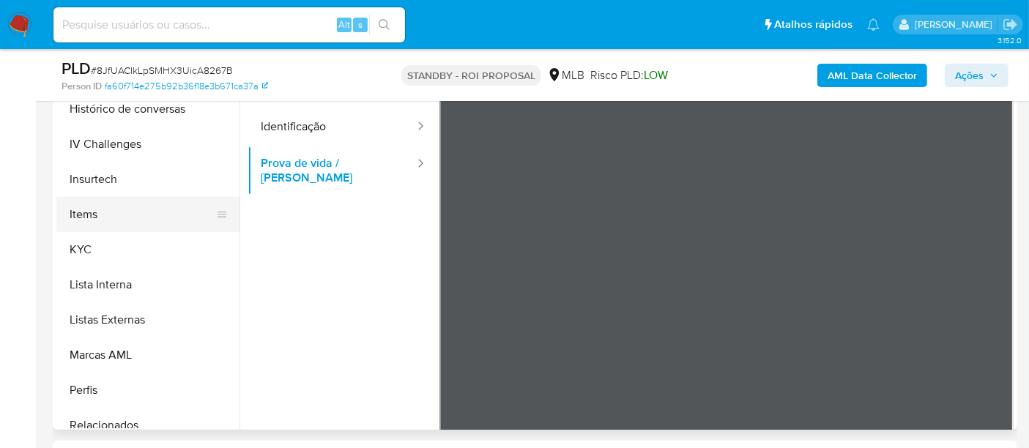
scroll to position [618, 0]
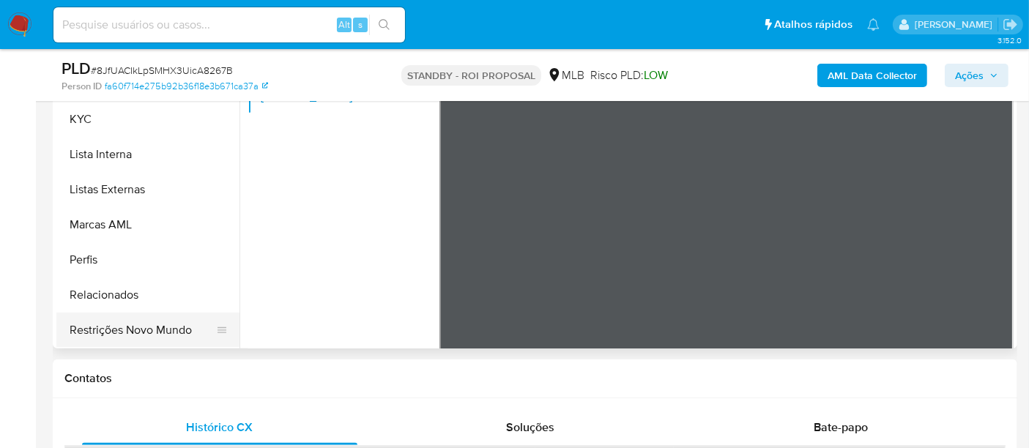
click at [167, 326] on button "Restrições Novo Mundo" at bounding box center [141, 330] width 171 height 35
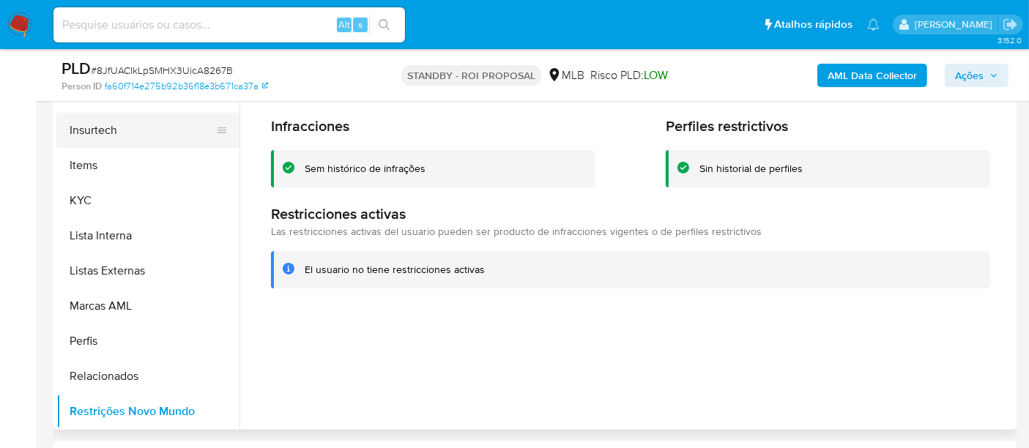
scroll to position [456, 0]
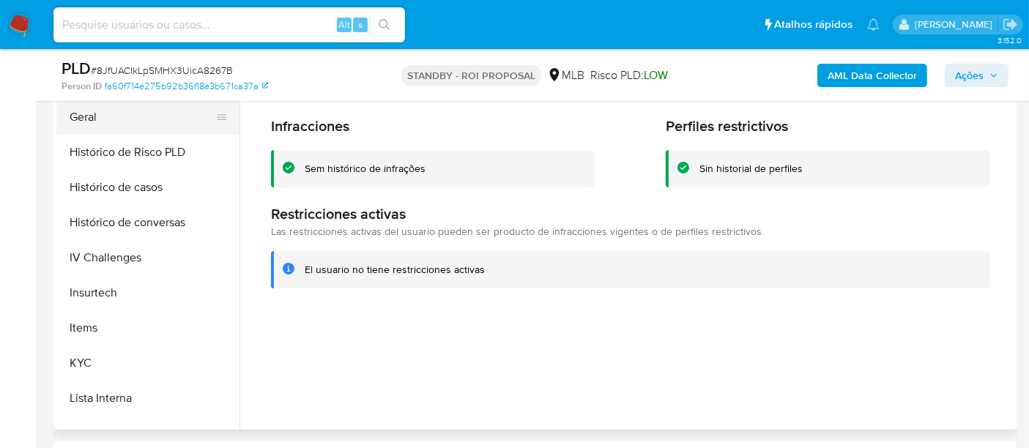
click at [88, 119] on button "Geral" at bounding box center [141, 117] width 171 height 35
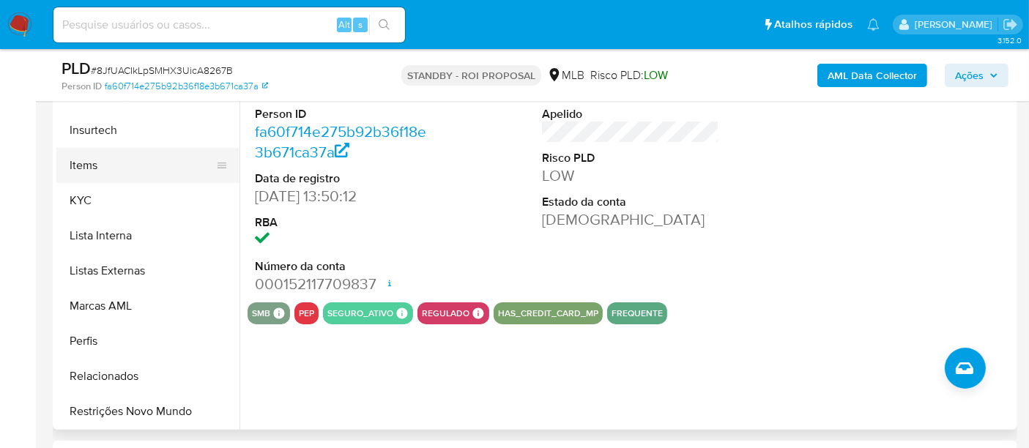
scroll to position [537, 0]
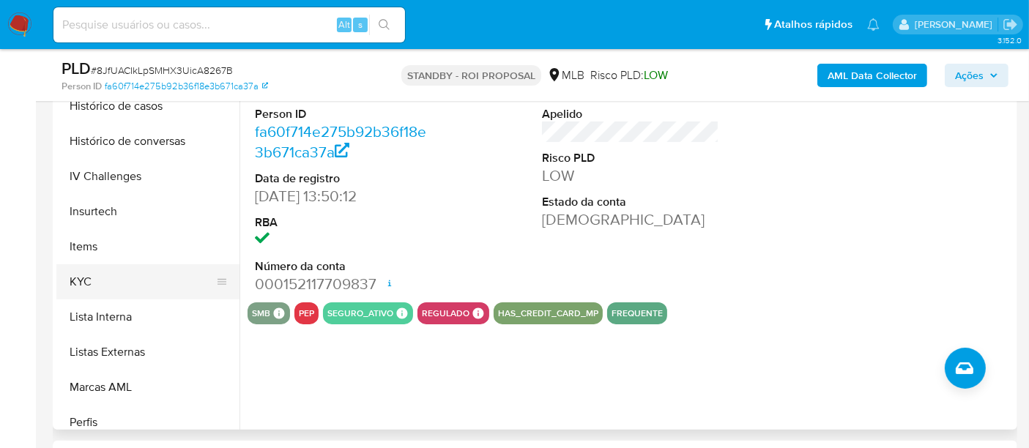
click at [89, 275] on button "KYC" at bounding box center [141, 281] width 171 height 35
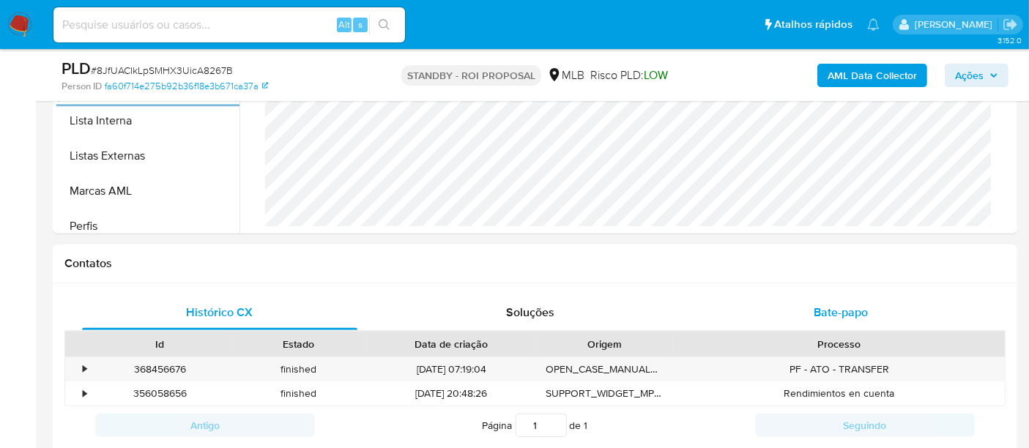
scroll to position [569, 0]
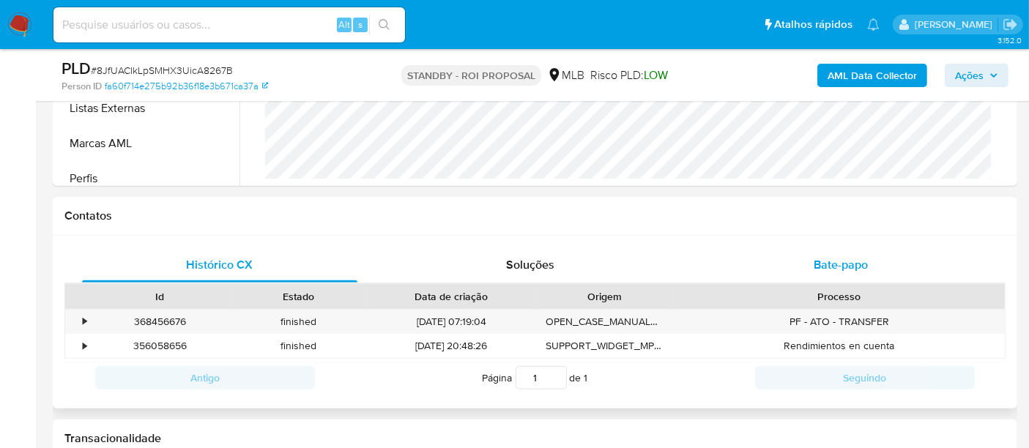
click at [839, 269] on span "Bate-papo" at bounding box center [841, 264] width 54 height 17
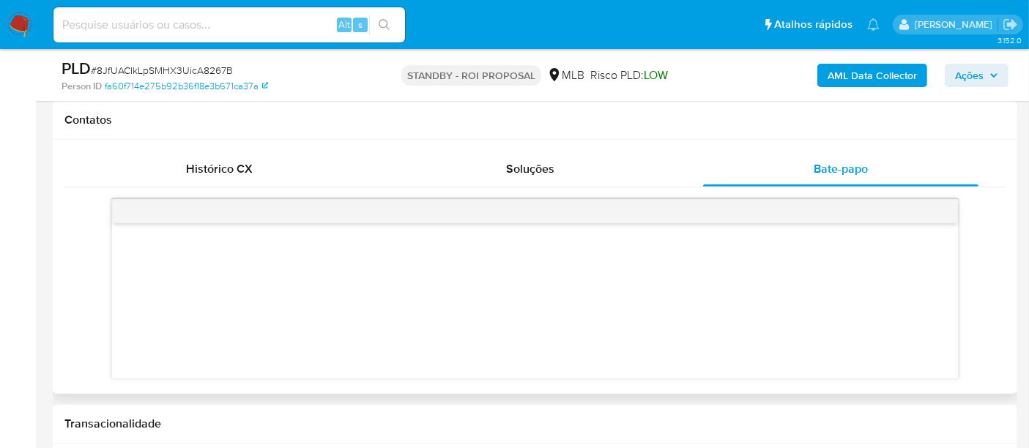
scroll to position [733, 0]
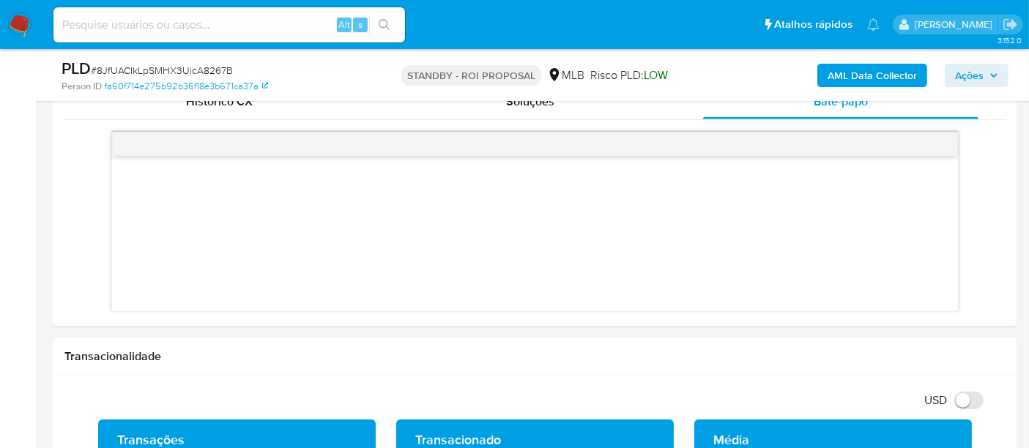
click at [182, 26] on input at bounding box center [229, 24] width 352 height 19
paste input "fqPnh8SLByGcOd7834xqnWfM"
type input "fqPnh8SLByGcOd7834xqnWfM"
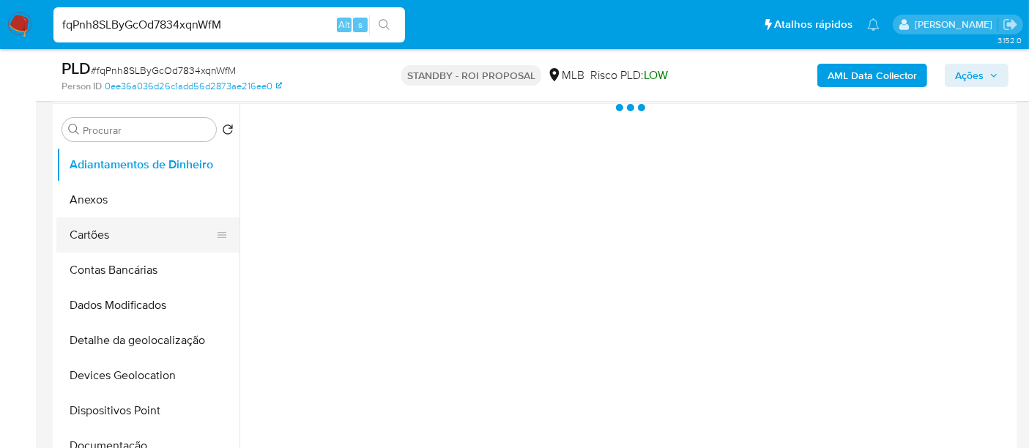
scroll to position [325, 0]
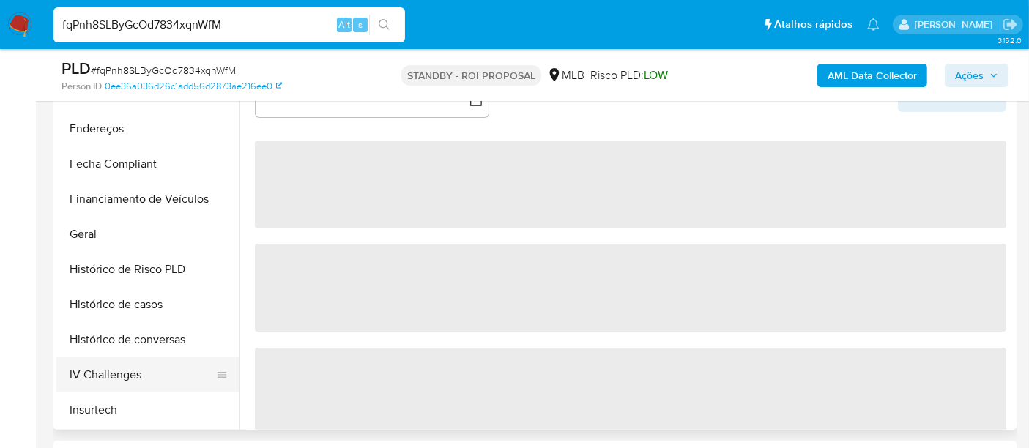
select select "10"
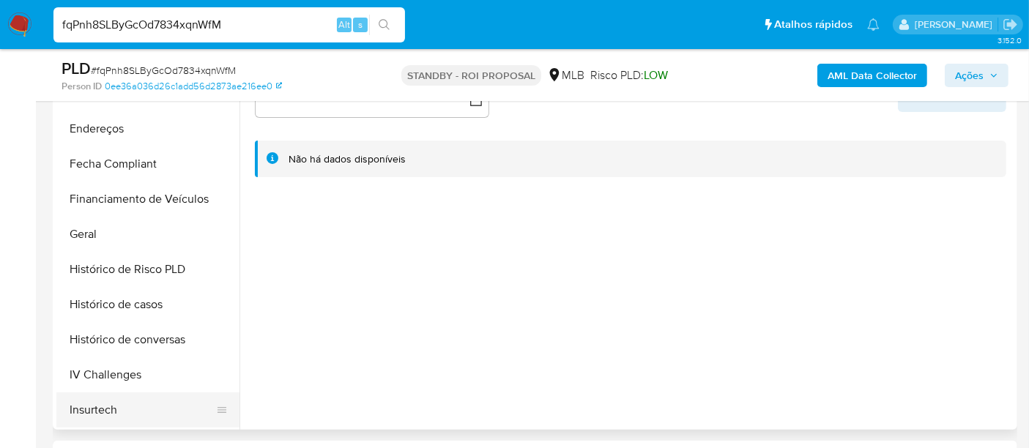
scroll to position [488, 0]
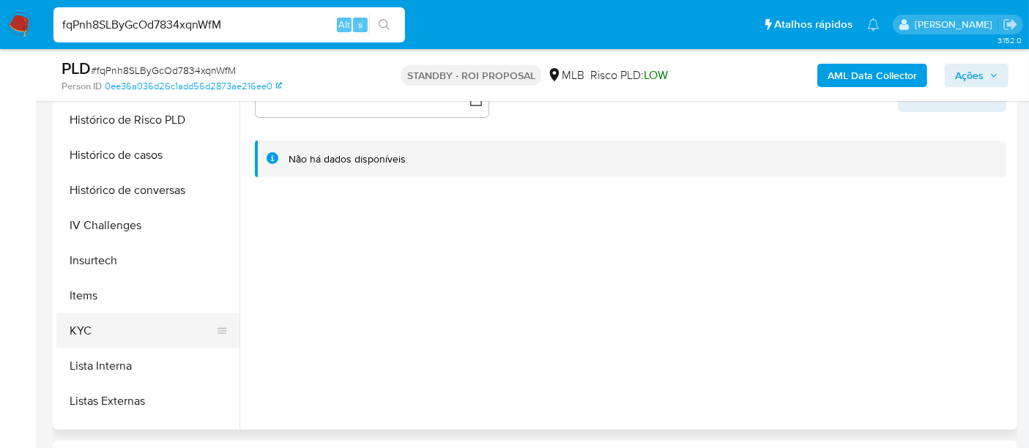
click at [82, 328] on button "KYC" at bounding box center [141, 331] width 171 height 35
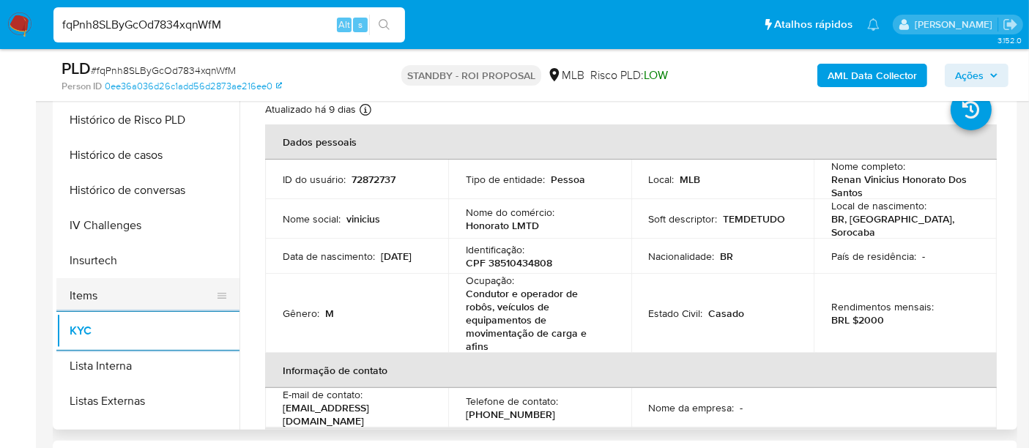
scroll to position [407, 0]
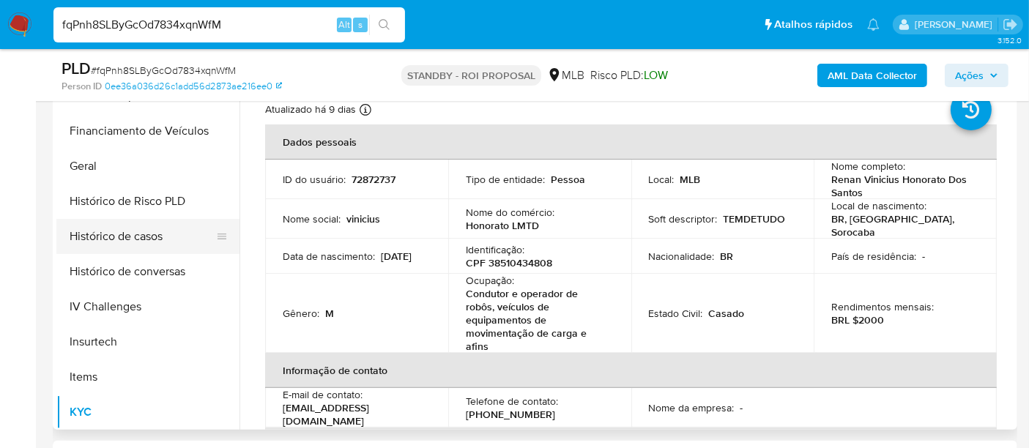
click at [123, 230] on button "Histórico de casos" at bounding box center [141, 236] width 171 height 35
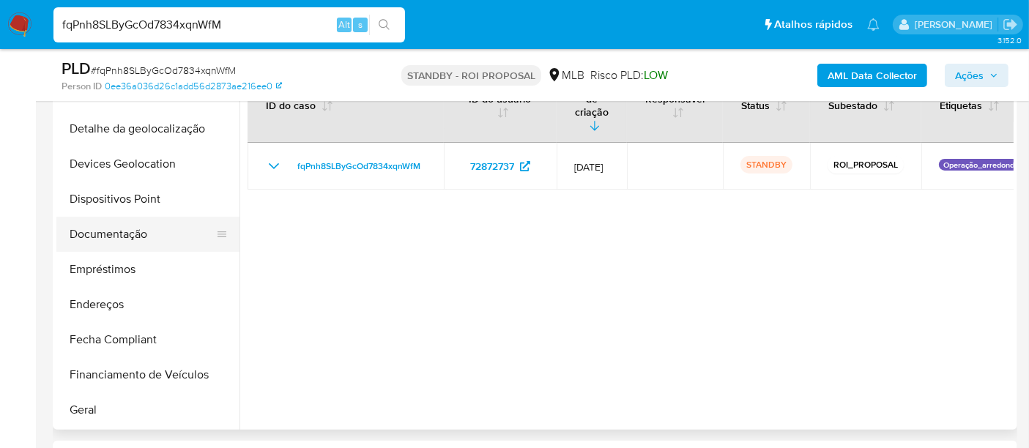
scroll to position [163, 0]
click at [121, 227] on button "Documentação" at bounding box center [141, 234] width 171 height 35
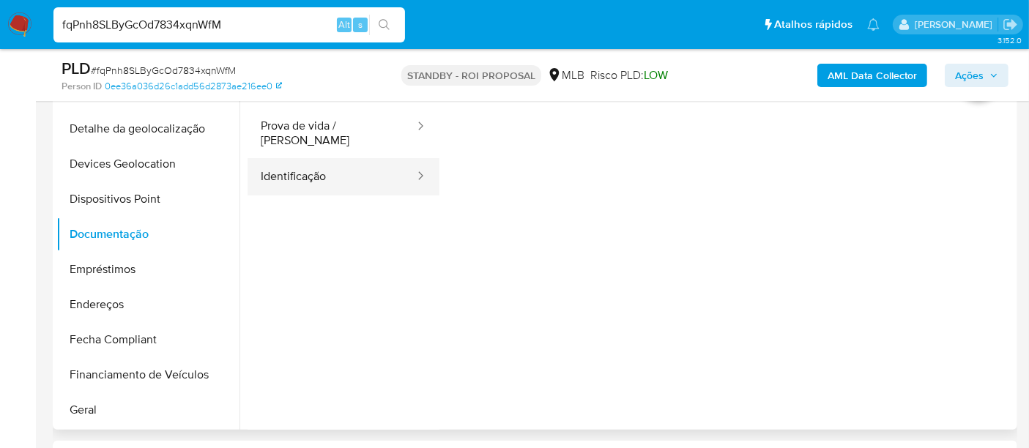
drag, startPoint x: 288, startPoint y: 167, endPoint x: 311, endPoint y: 177, distance: 25.3
click at [287, 166] on button "Identificação" at bounding box center [332, 176] width 168 height 37
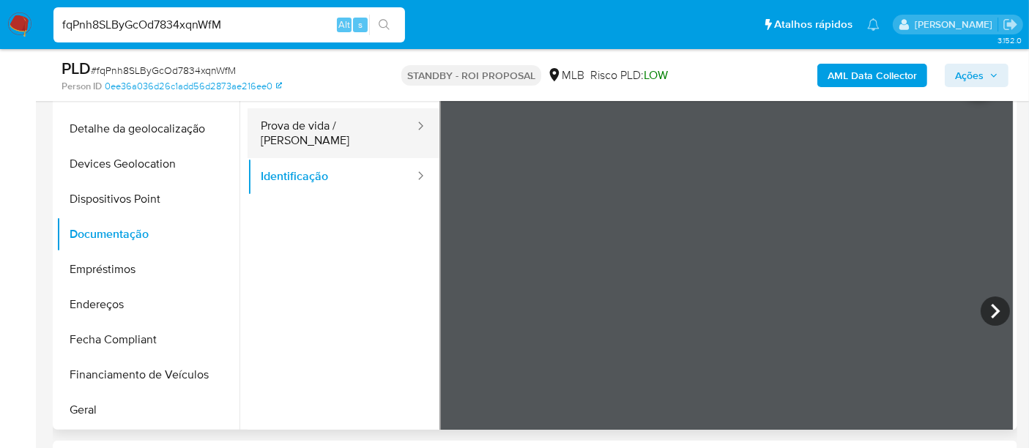
click at [359, 129] on button "Prova de vida / [PERSON_NAME]" at bounding box center [332, 133] width 168 height 50
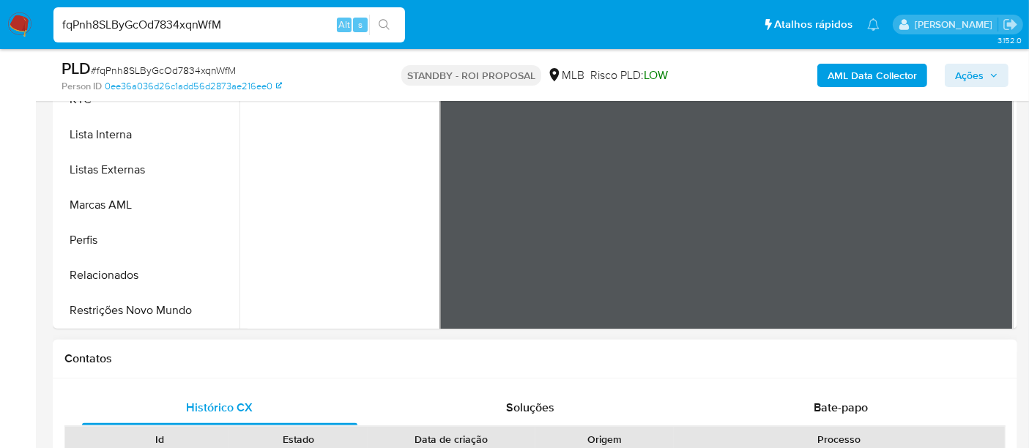
scroll to position [488, 0]
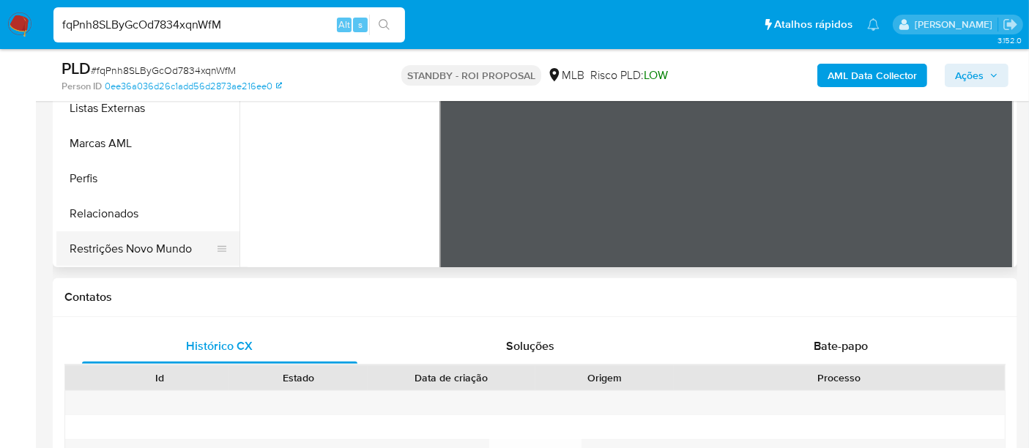
click at [165, 253] on button "Restrições Novo Mundo" at bounding box center [141, 248] width 171 height 35
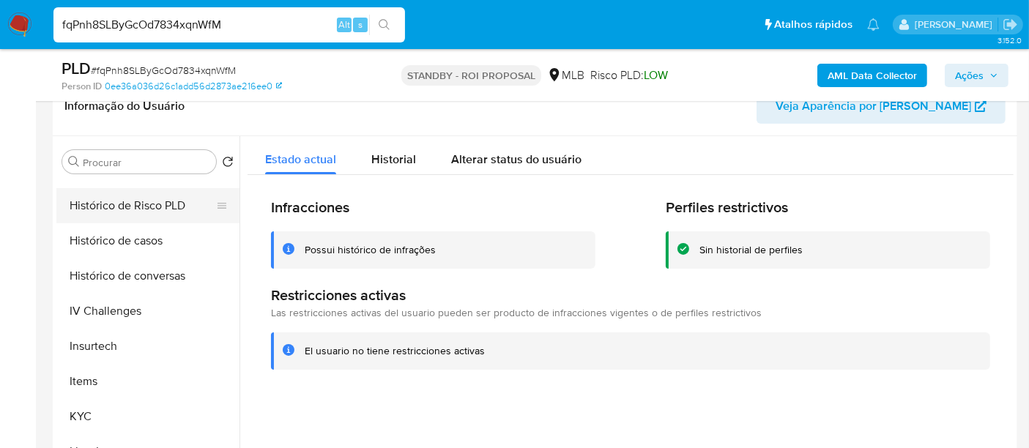
scroll to position [374, 0]
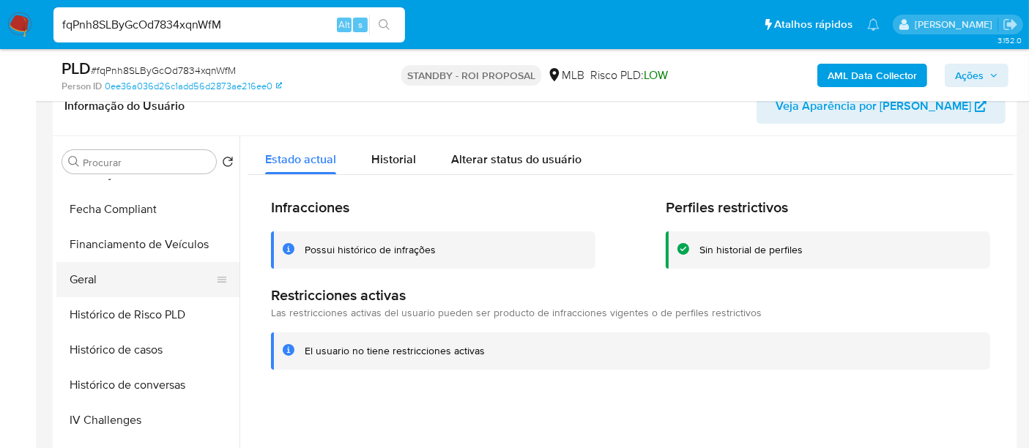
click at [88, 281] on button "Geral" at bounding box center [141, 279] width 171 height 35
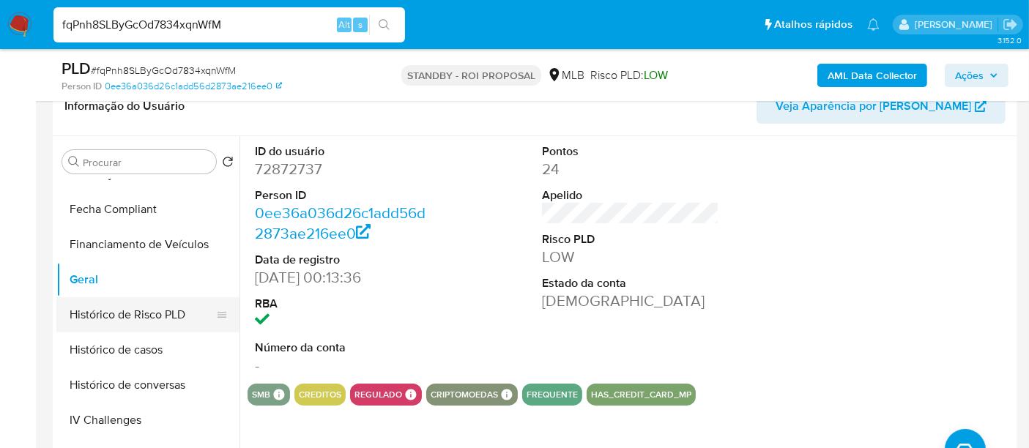
scroll to position [618, 0]
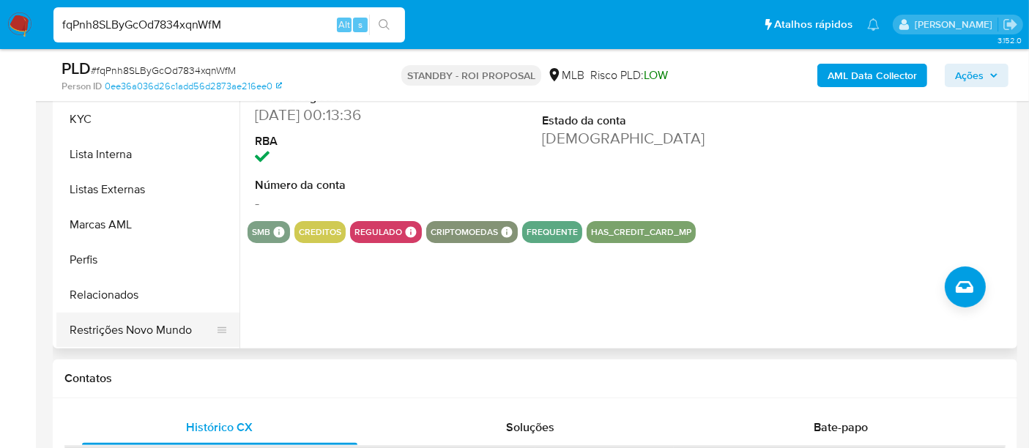
click at [152, 330] on button "Restrições Novo Mundo" at bounding box center [141, 330] width 171 height 35
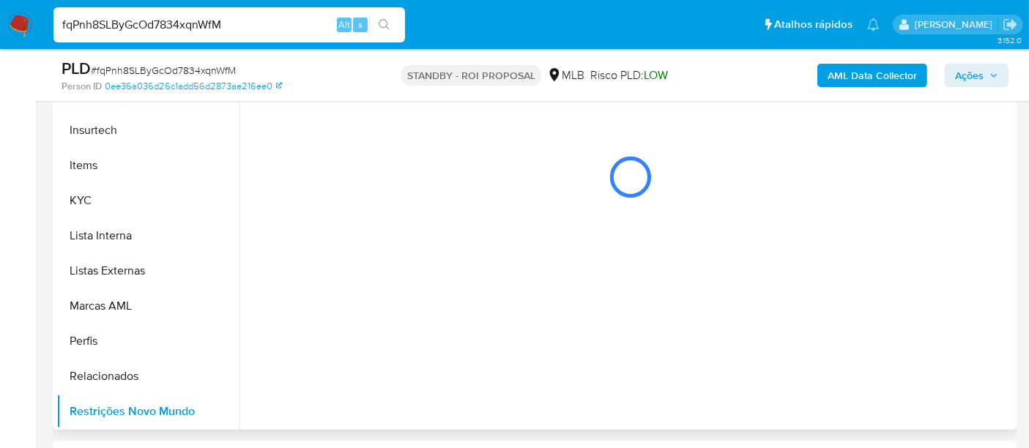
scroll to position [244, 0]
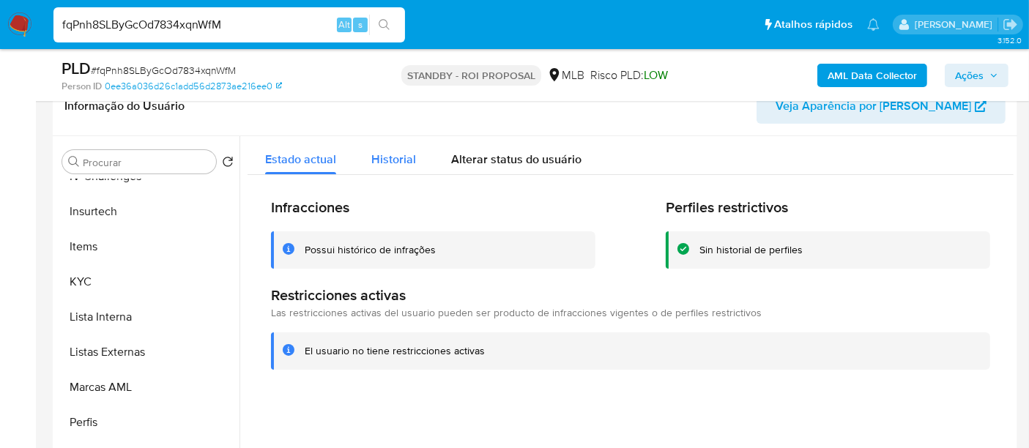
click at [395, 158] on span "Historial" at bounding box center [393, 159] width 45 height 17
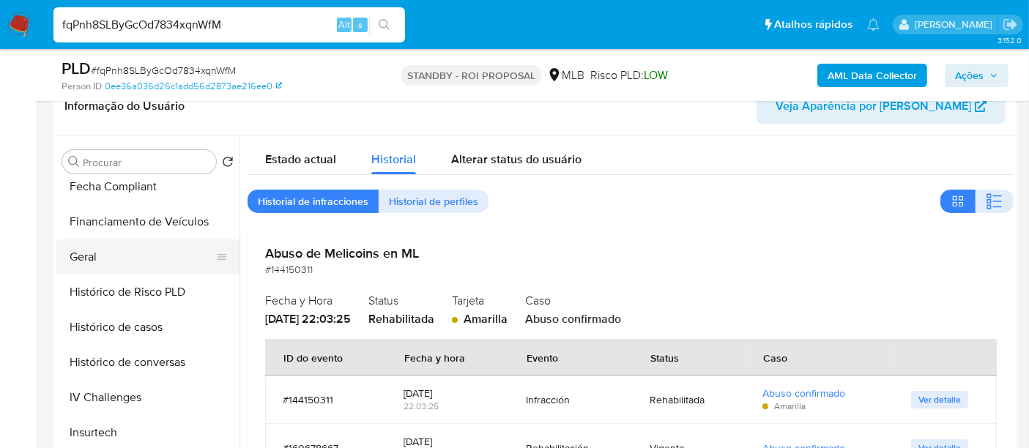
scroll to position [374, 0]
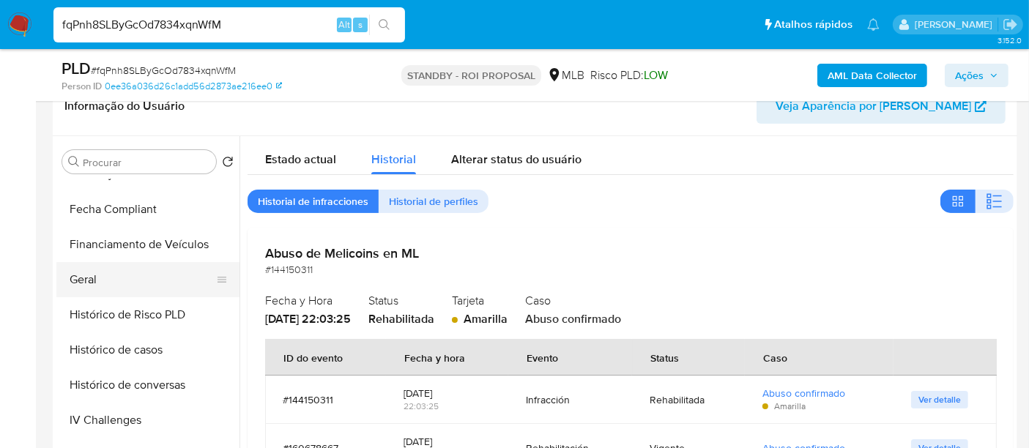
click at [92, 279] on button "Geral" at bounding box center [141, 279] width 171 height 35
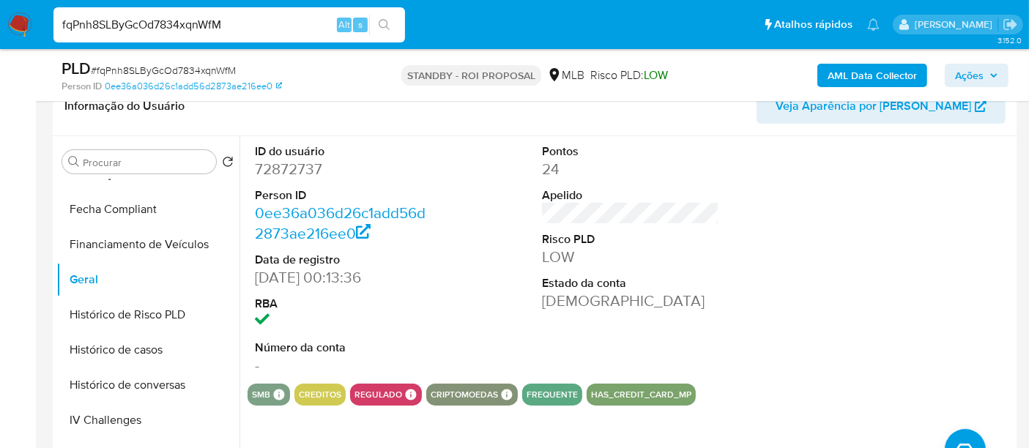
click at [232, 21] on input "fqPnh8SLByGcOd7834xqnWfM" at bounding box center [229, 24] width 352 height 19
paste input "Sma5AfylgQnXbuQKlq0GJv0T"
type input "Sma5AfylgQnXbuQKlq0GJv0T"
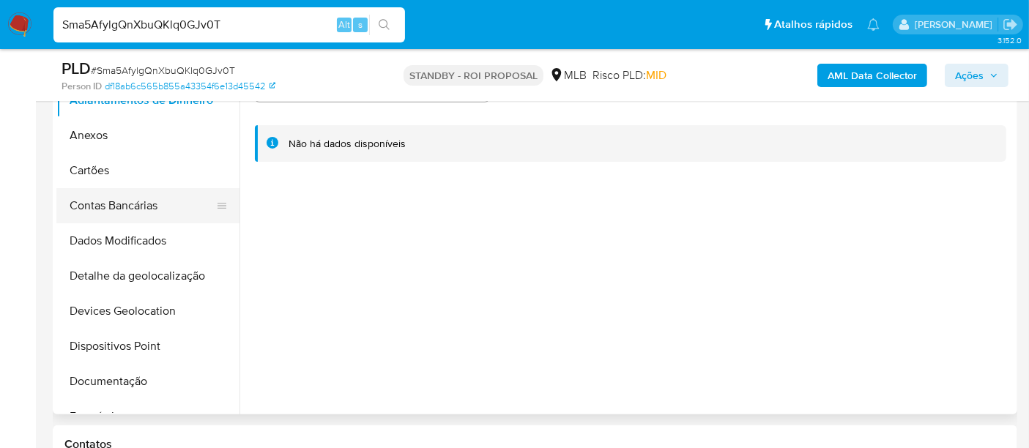
scroll to position [407, 0]
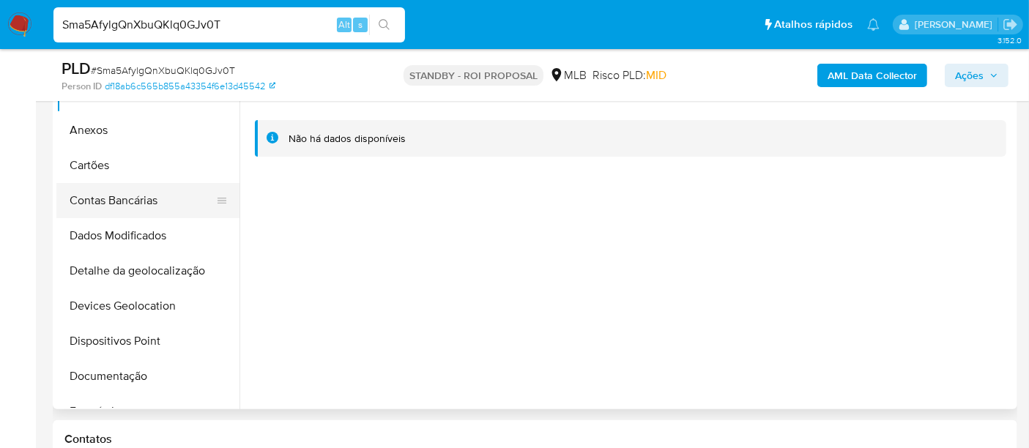
select select "10"
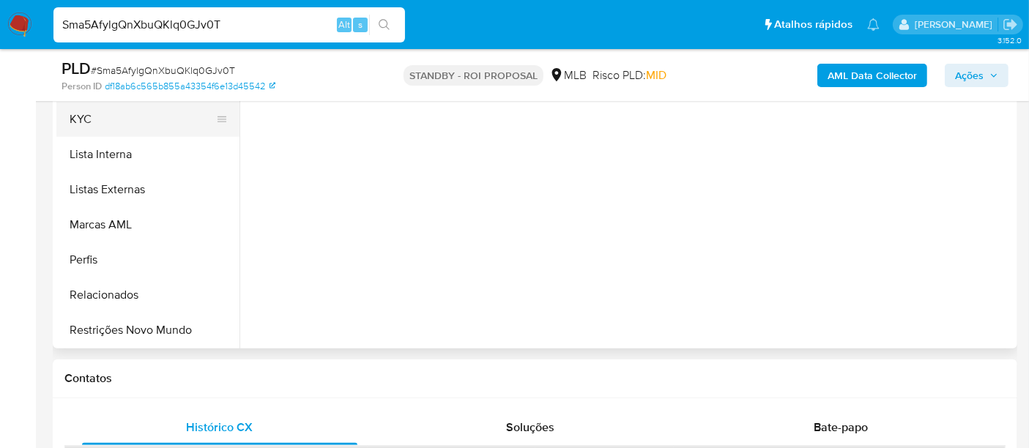
scroll to position [537, 0]
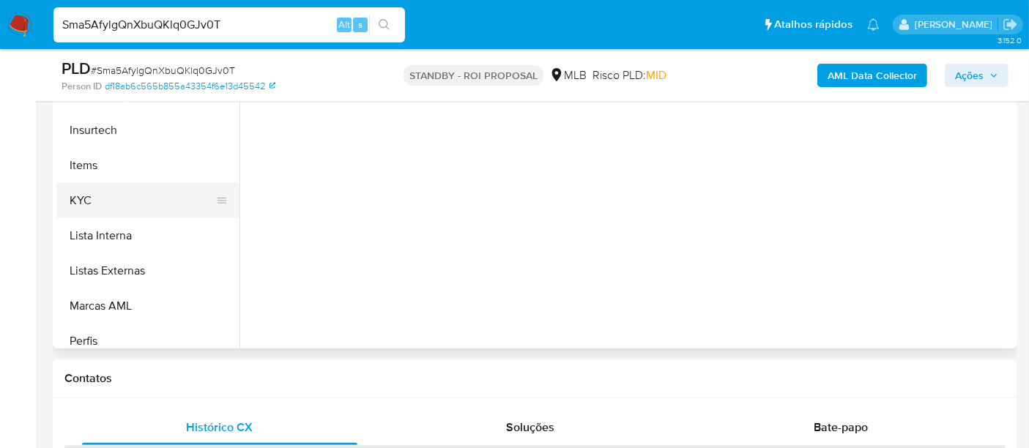
drag, startPoint x: 85, startPoint y: 201, endPoint x: 115, endPoint y: 212, distance: 32.0
click at [85, 201] on button "KYC" at bounding box center [141, 200] width 171 height 35
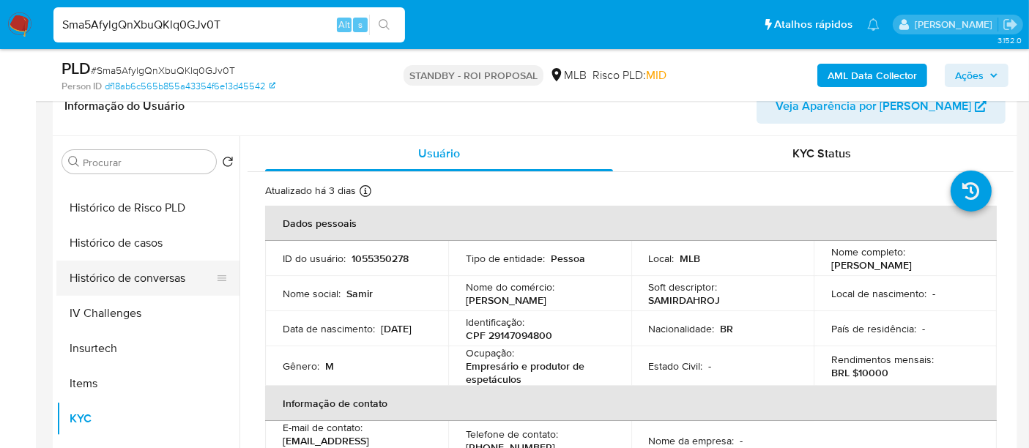
scroll to position [456, 0]
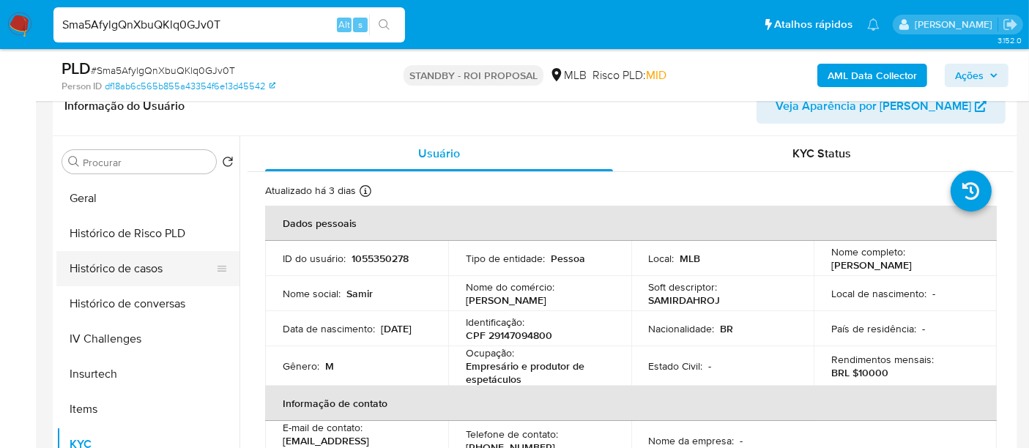
click at [96, 268] on button "Histórico de casos" at bounding box center [141, 268] width 171 height 35
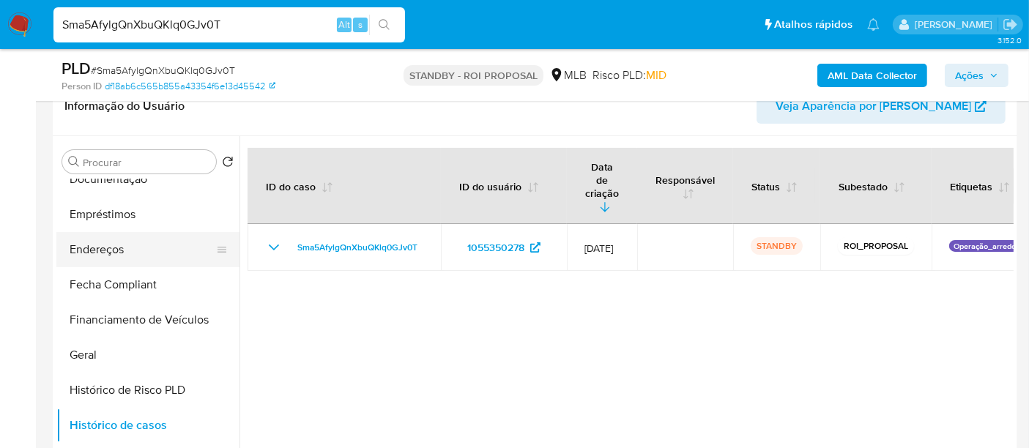
scroll to position [211, 0]
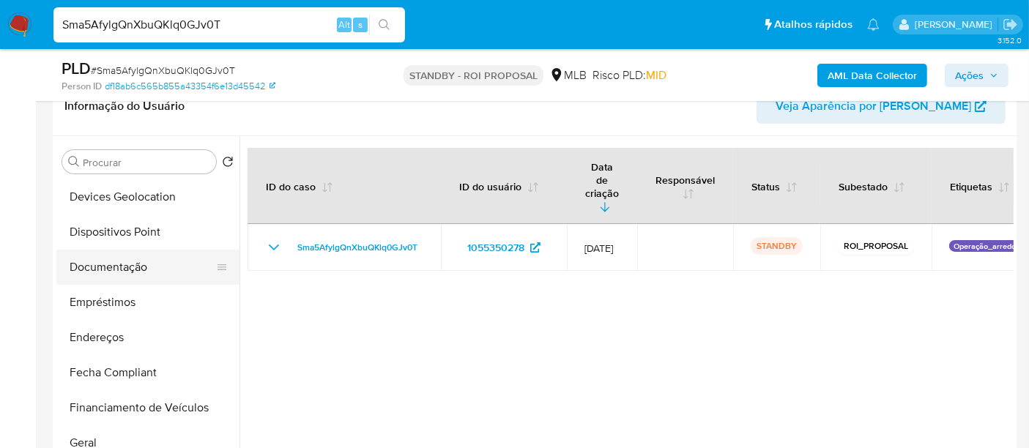
click at [125, 262] on button "Documentação" at bounding box center [141, 267] width 171 height 35
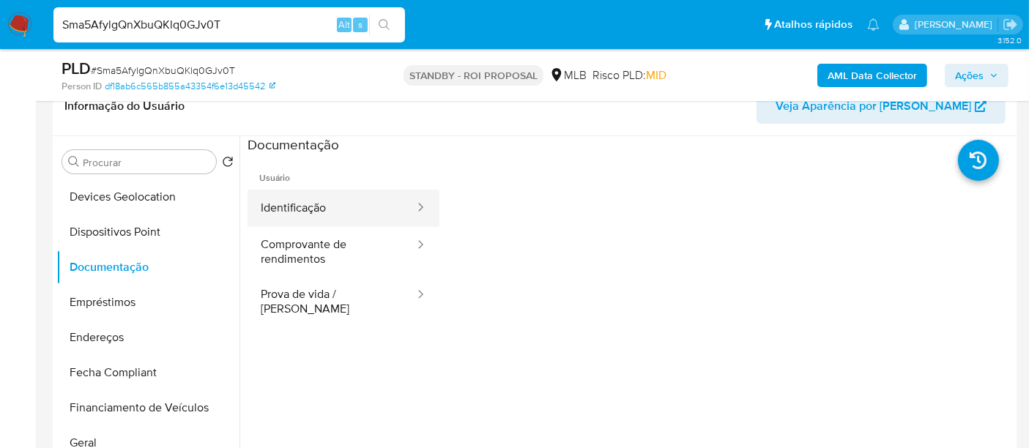
click at [287, 209] on button "Identificação" at bounding box center [332, 208] width 168 height 37
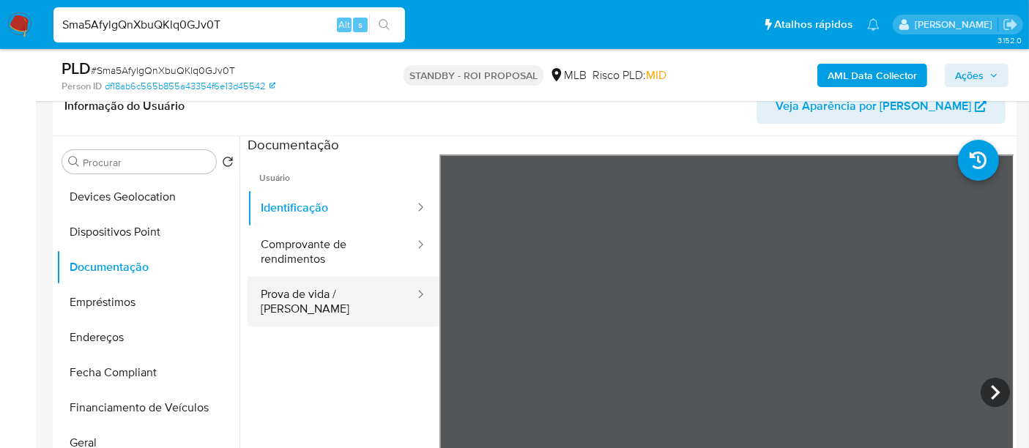
click at [314, 288] on button "Prova de vida / [PERSON_NAME]" at bounding box center [332, 302] width 168 height 50
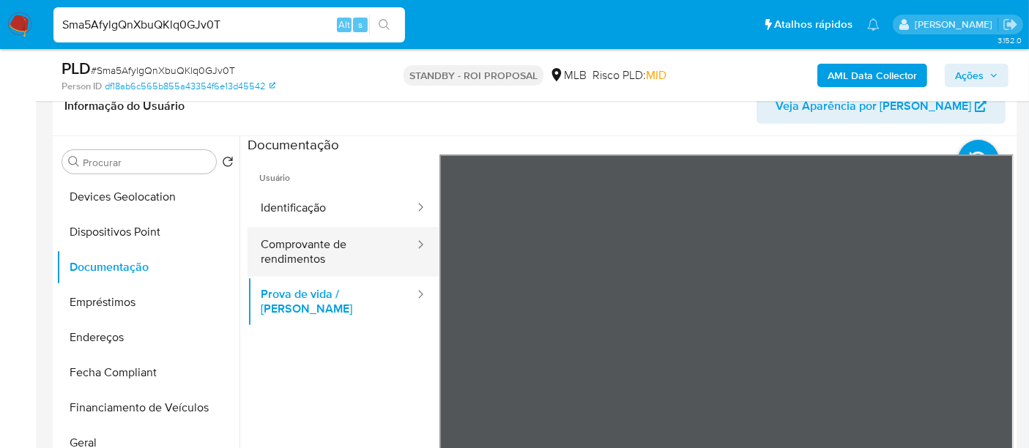
click at [293, 262] on button "Comprovante de rendimentos" at bounding box center [332, 252] width 168 height 50
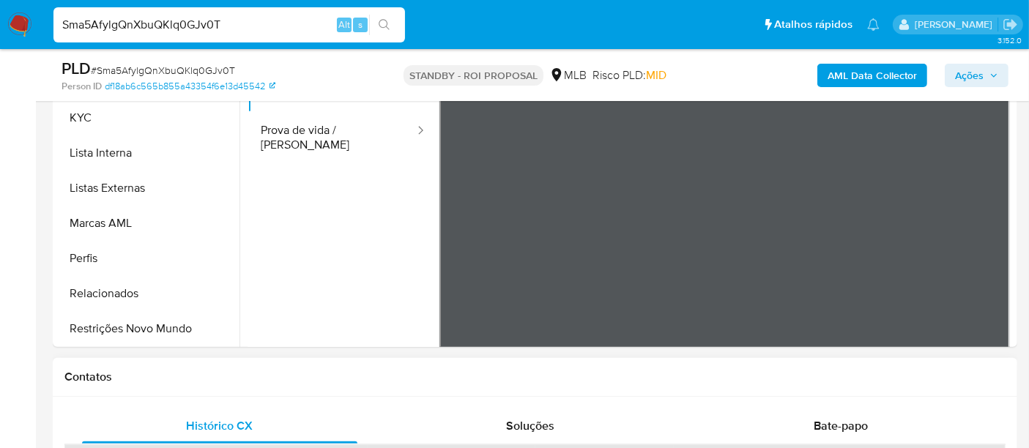
scroll to position [488, 0]
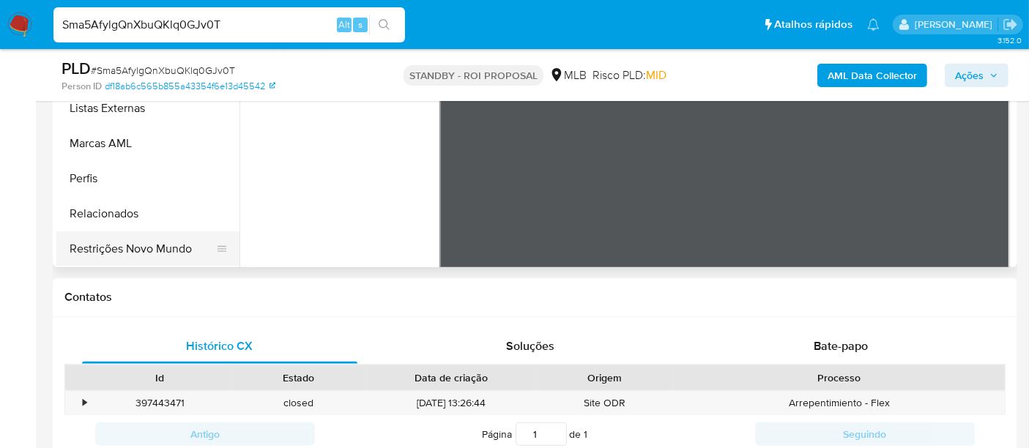
click at [160, 256] on button "Restrições Novo Mundo" at bounding box center [141, 248] width 171 height 35
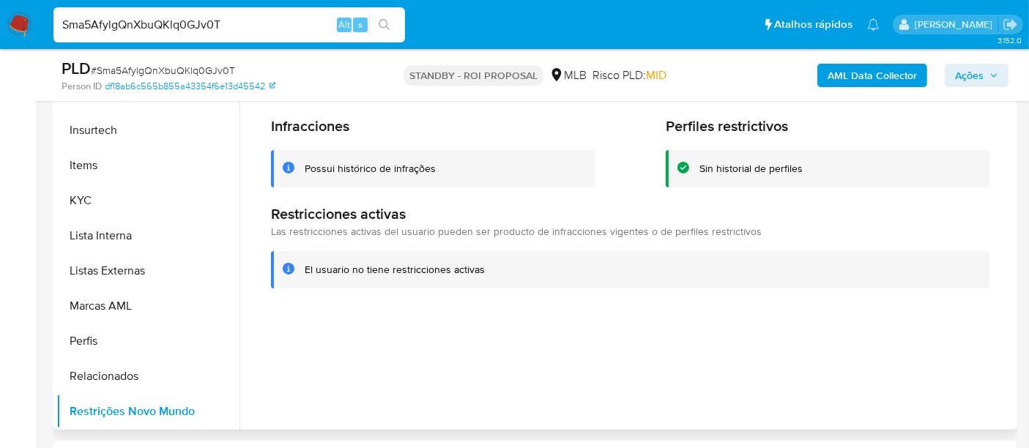
scroll to position [374, 0]
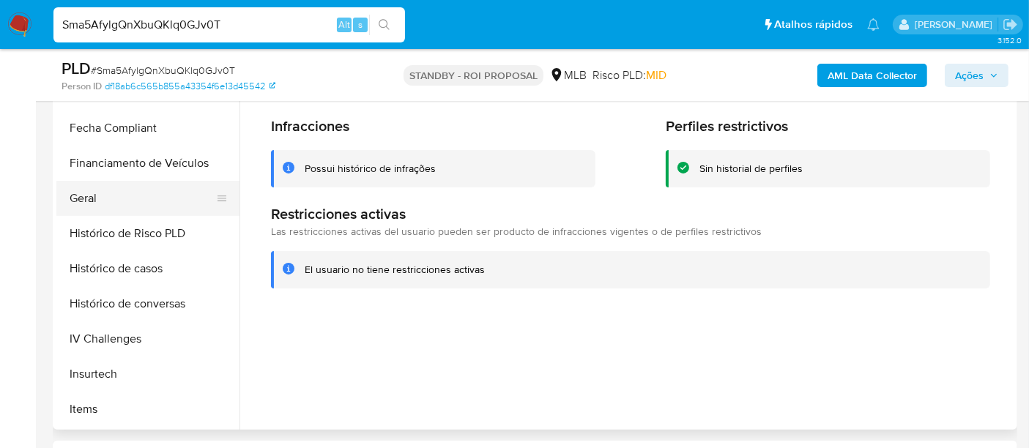
click at [81, 198] on button "Geral" at bounding box center [141, 198] width 171 height 35
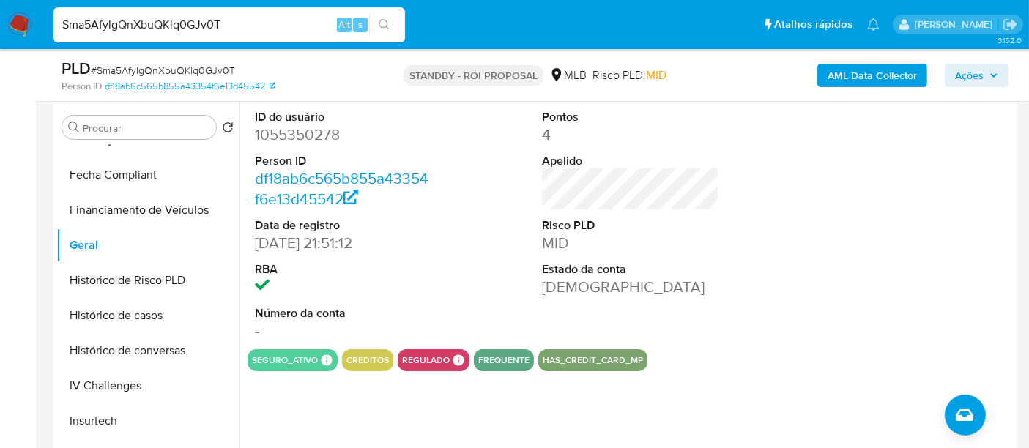
scroll to position [244, 0]
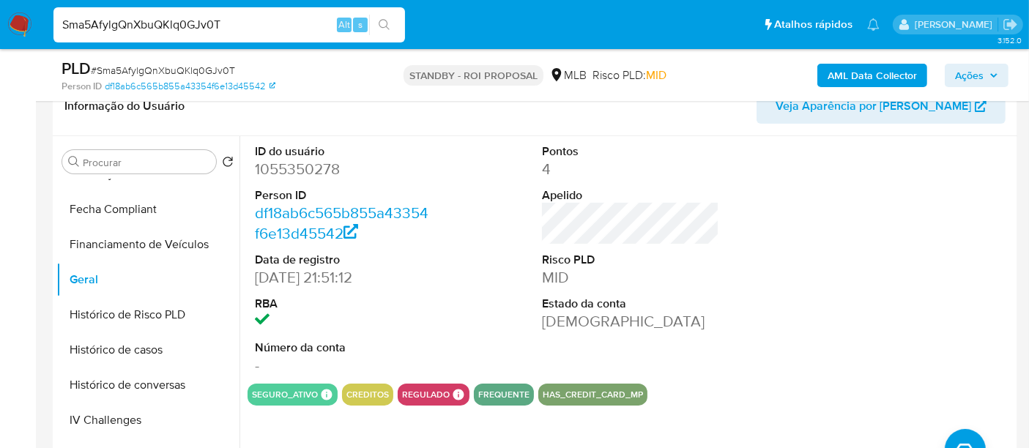
click at [190, 23] on input "Sma5AfylgQnXbuQKlq0GJv0T" at bounding box center [229, 24] width 352 height 19
paste input "0Bpcd53OFYWIvrUA4ReoLiZt"
type input "0Bpcd53OFYWIvrUA4ReoLiZt"
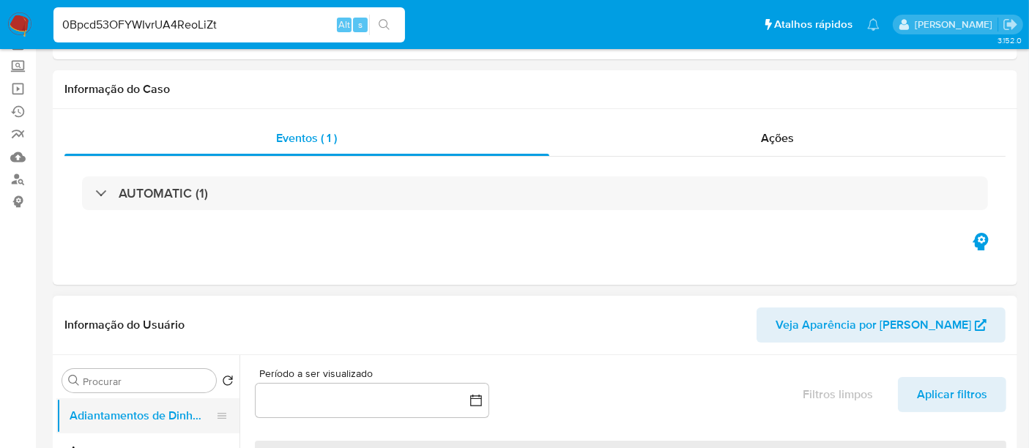
select select "10"
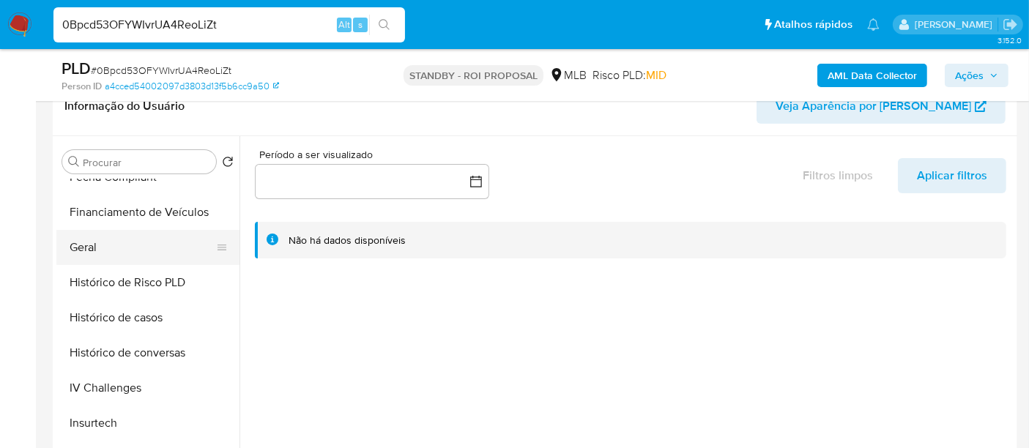
scroll to position [488, 0]
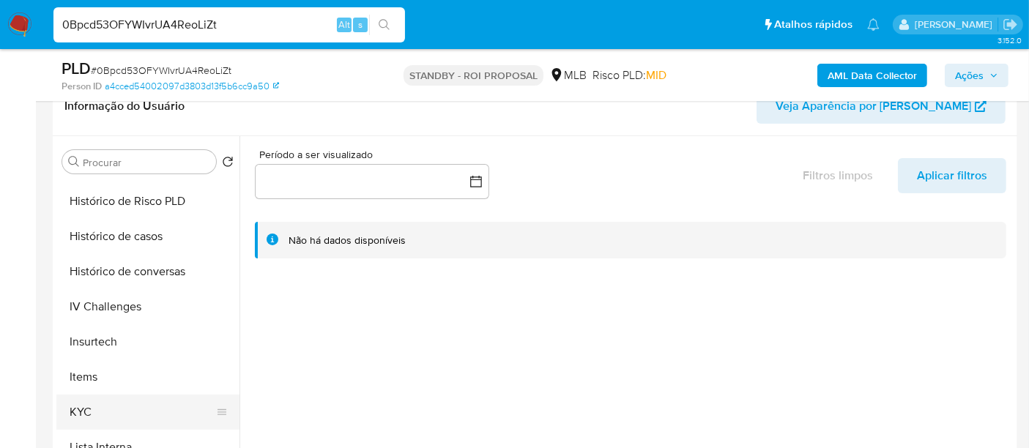
click at [84, 403] on button "KYC" at bounding box center [141, 412] width 171 height 35
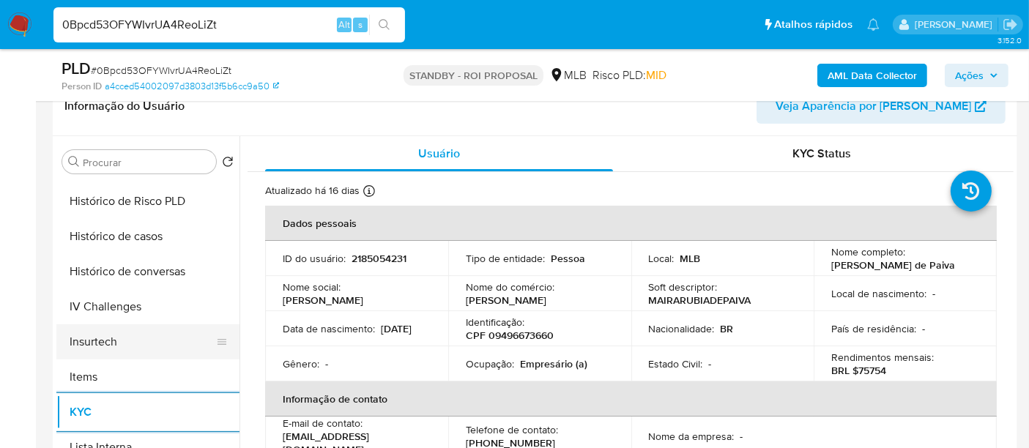
scroll to position [407, 0]
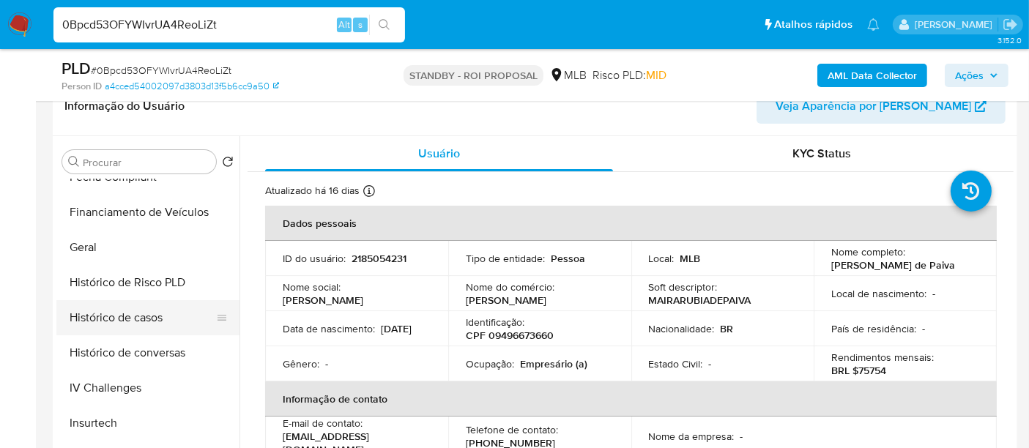
click at [146, 303] on button "Histórico de casos" at bounding box center [141, 317] width 171 height 35
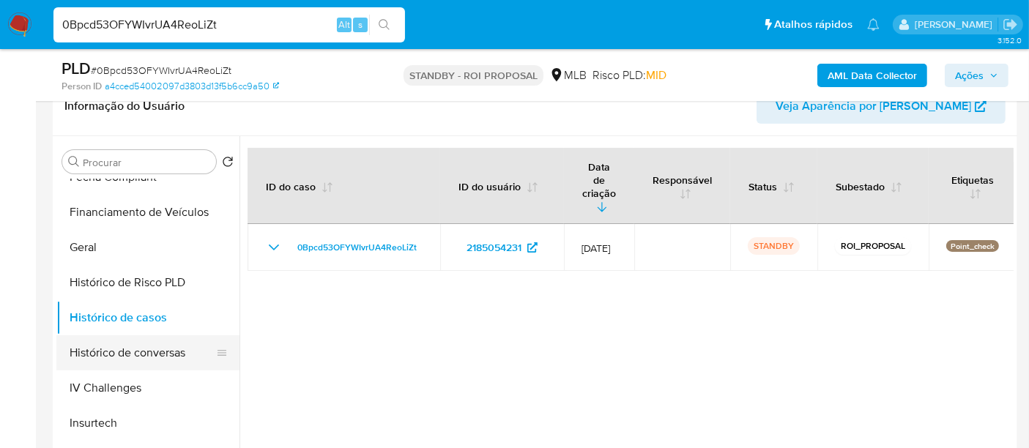
scroll to position [163, 0]
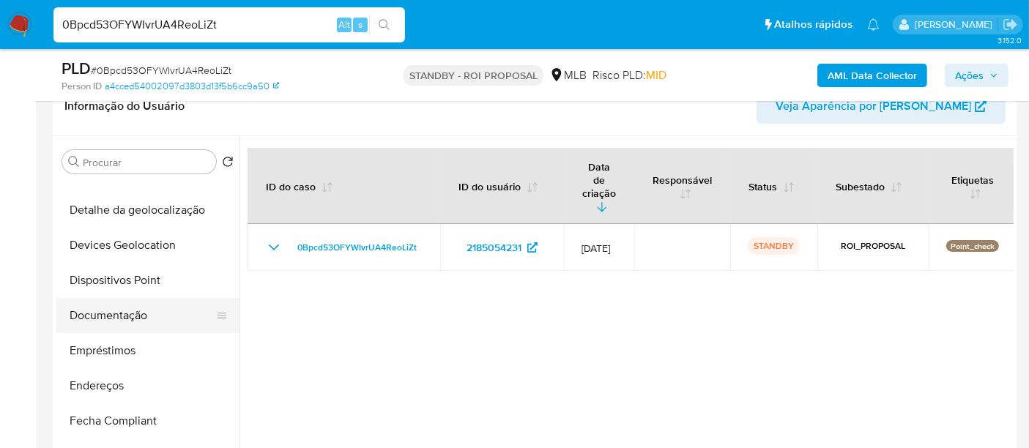
click at [133, 324] on button "Documentação" at bounding box center [141, 315] width 171 height 35
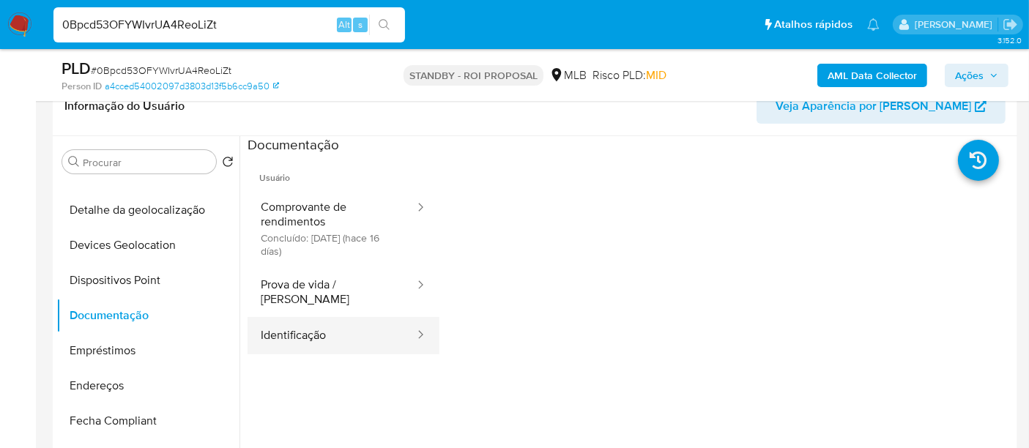
click at [291, 319] on button "Identificação" at bounding box center [332, 335] width 168 height 37
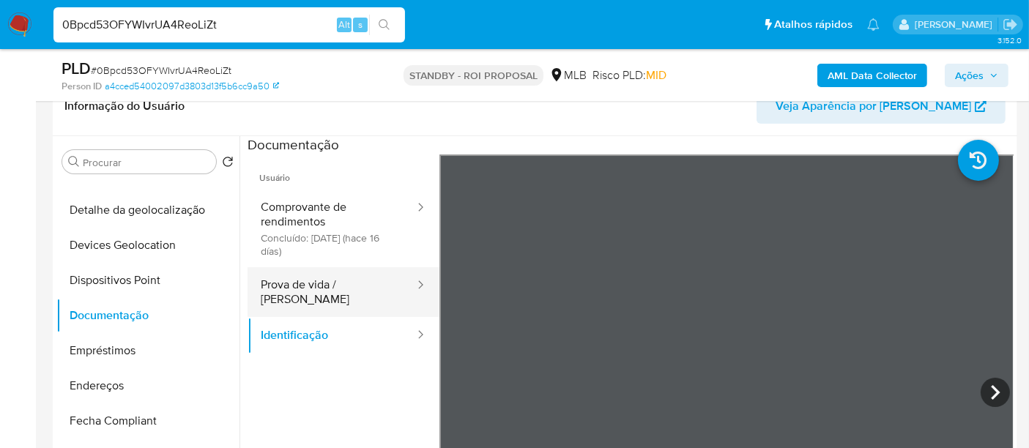
click at [325, 289] on button "Prova de vida / [PERSON_NAME]" at bounding box center [332, 292] width 168 height 50
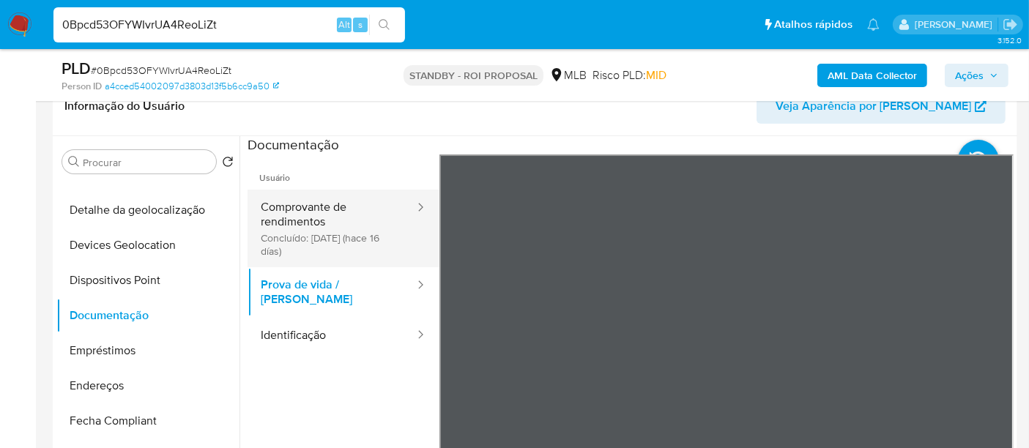
click at [286, 219] on button "Comprovante de rendimentos Concluído: [DATE] (hace 16 días)" at bounding box center [332, 229] width 168 height 78
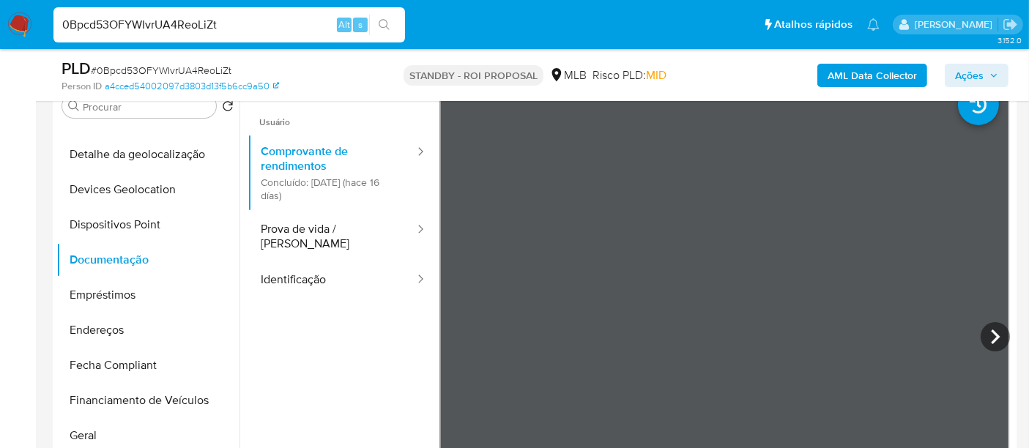
scroll to position [325, 0]
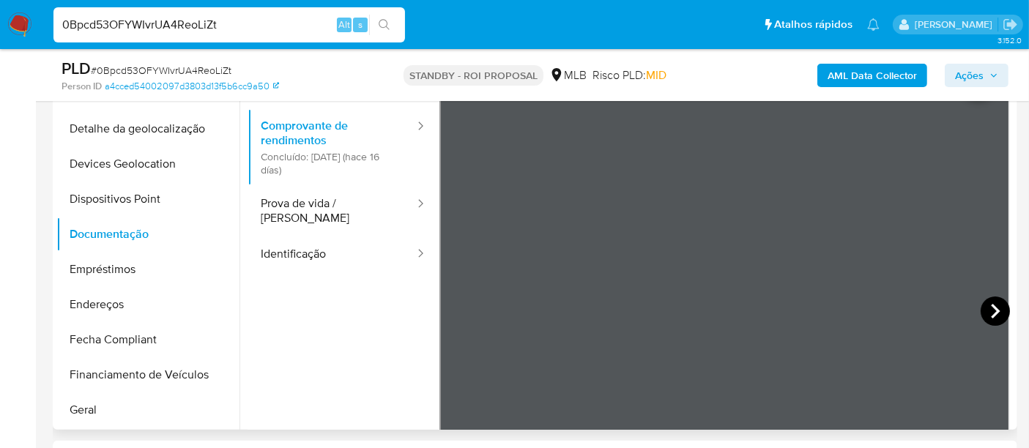
click at [987, 308] on icon at bounding box center [995, 311] width 29 height 29
click at [240, 26] on input "0Bpcd53OFYWIvrUA4ReoLiZt" at bounding box center [229, 24] width 352 height 19
paste input "GNAVhFASobpA0K59OyIQPutx"
type input "GNAVhFASobpA0K59OyIQPutx"
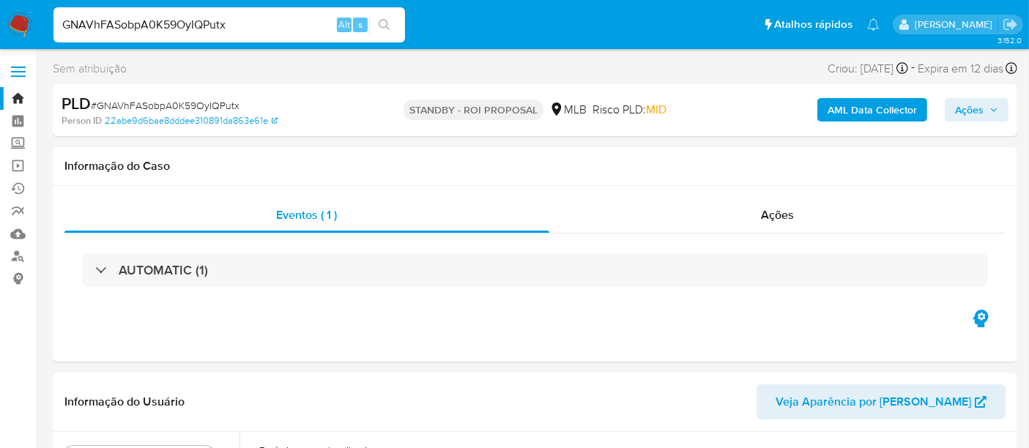
select select "10"
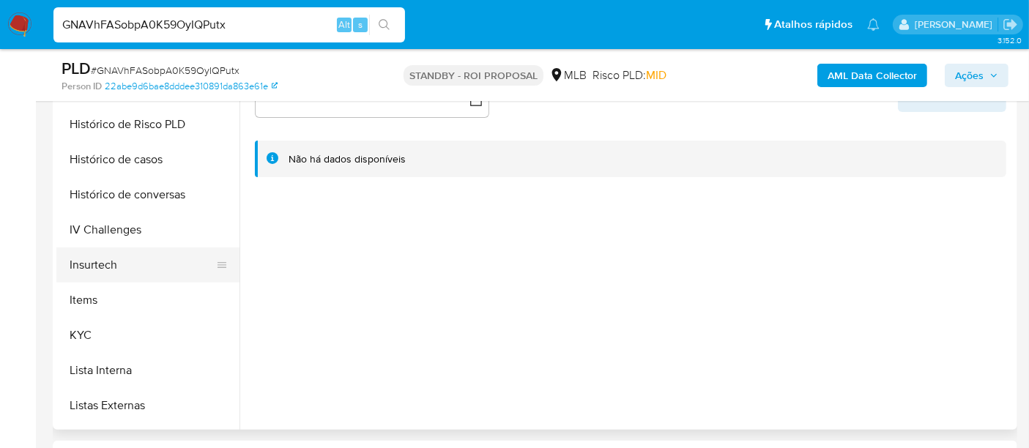
scroll to position [488, 0]
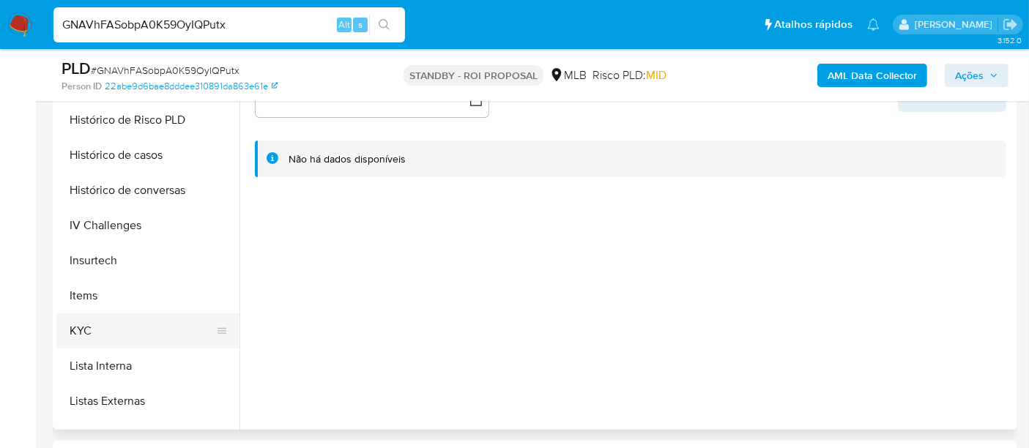
click at [87, 334] on button "KYC" at bounding box center [141, 331] width 171 height 35
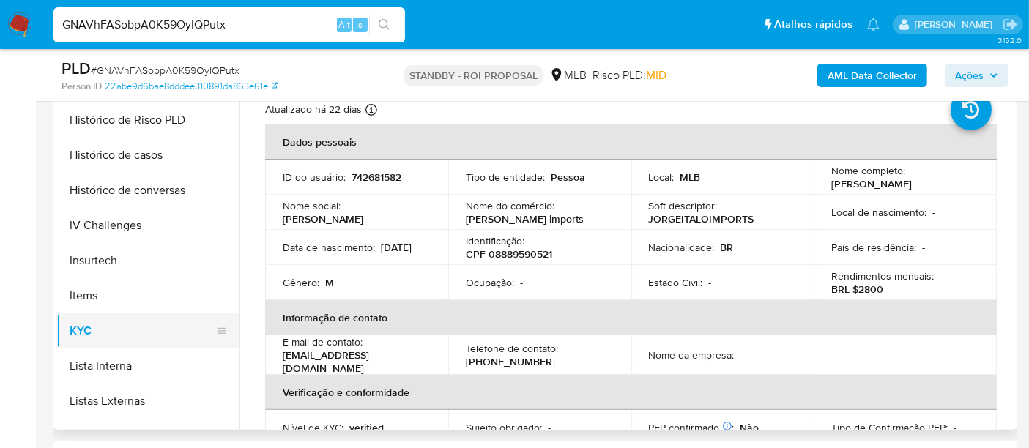
scroll to position [325, 0]
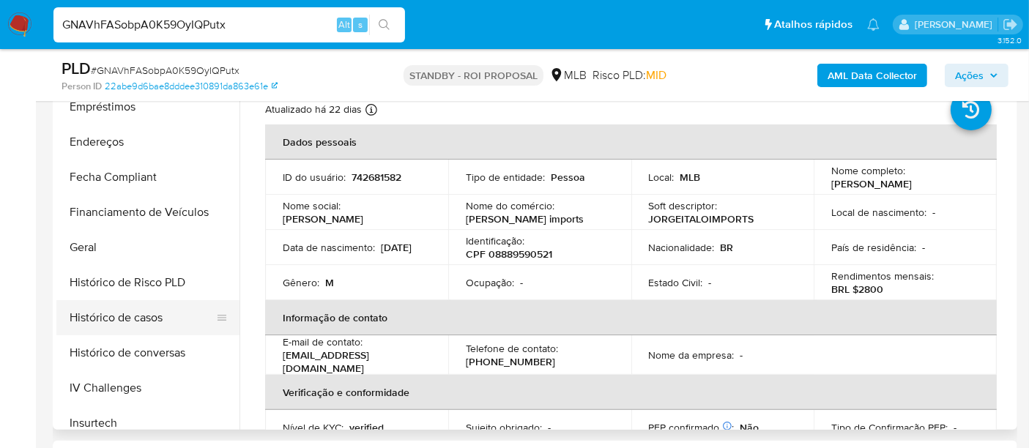
click at [155, 319] on button "Histórico de casos" at bounding box center [141, 317] width 171 height 35
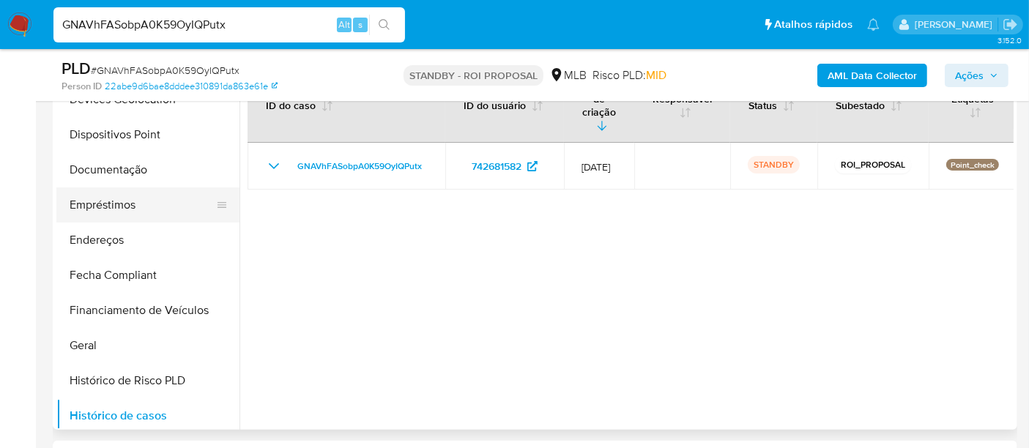
scroll to position [163, 0]
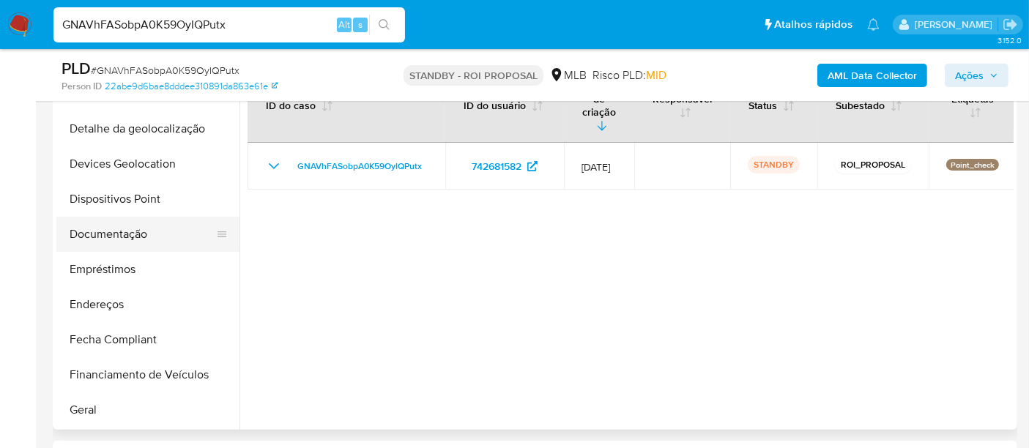
click at [125, 240] on button "Documentação" at bounding box center [141, 234] width 171 height 35
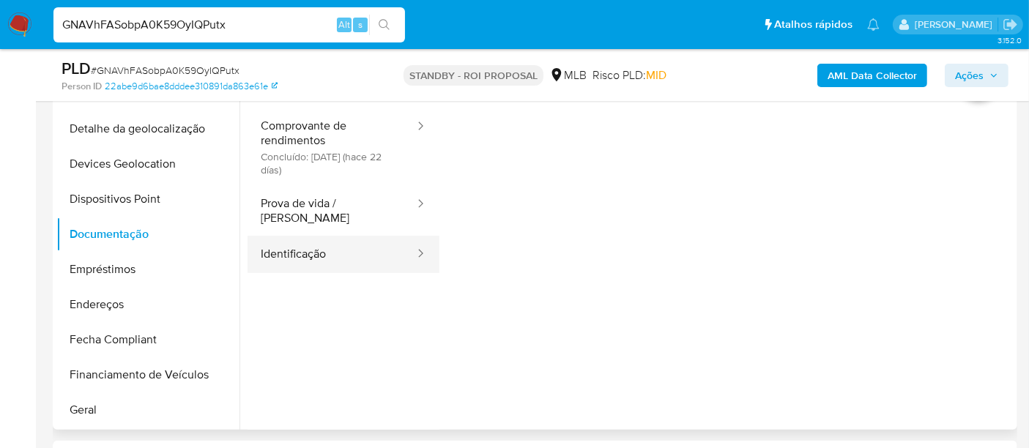
click at [291, 239] on button "Identificação" at bounding box center [332, 254] width 168 height 37
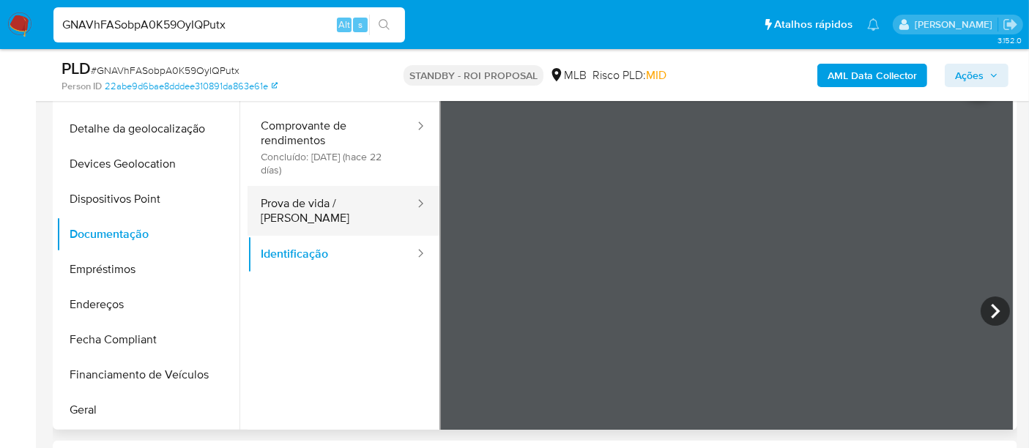
click at [349, 197] on button "Prova de vida / [PERSON_NAME]" at bounding box center [332, 211] width 168 height 50
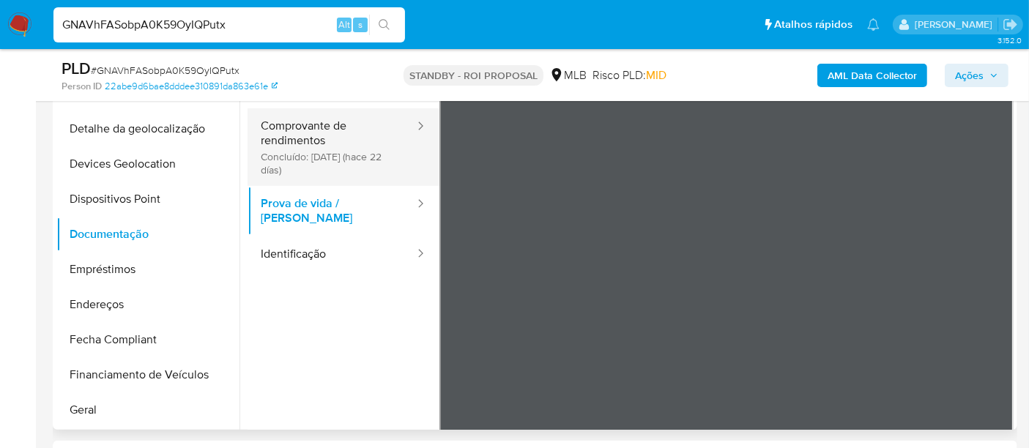
click at [316, 138] on button "Comprovante de rendimentos Concluído: 22/07/2025 (hace 22 días)" at bounding box center [332, 147] width 168 height 78
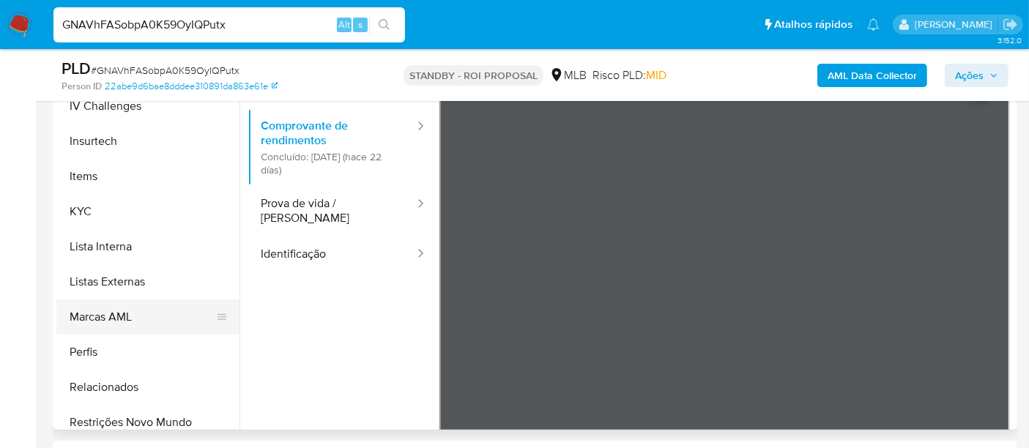
scroll to position [618, 0]
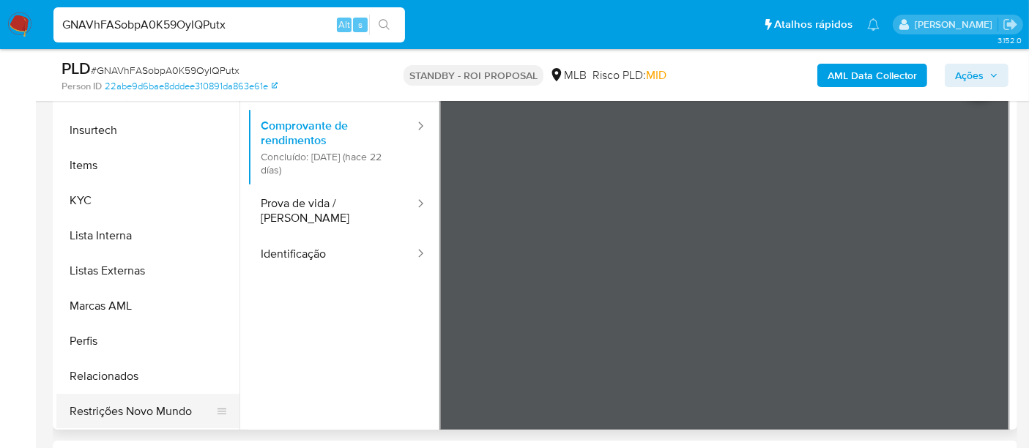
click at [163, 411] on button "Restrições Novo Mundo" at bounding box center [141, 411] width 171 height 35
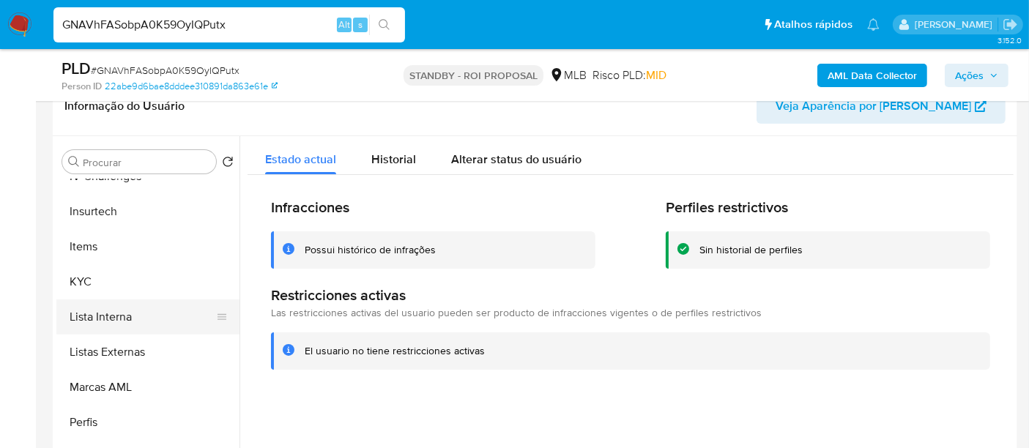
scroll to position [293, 0]
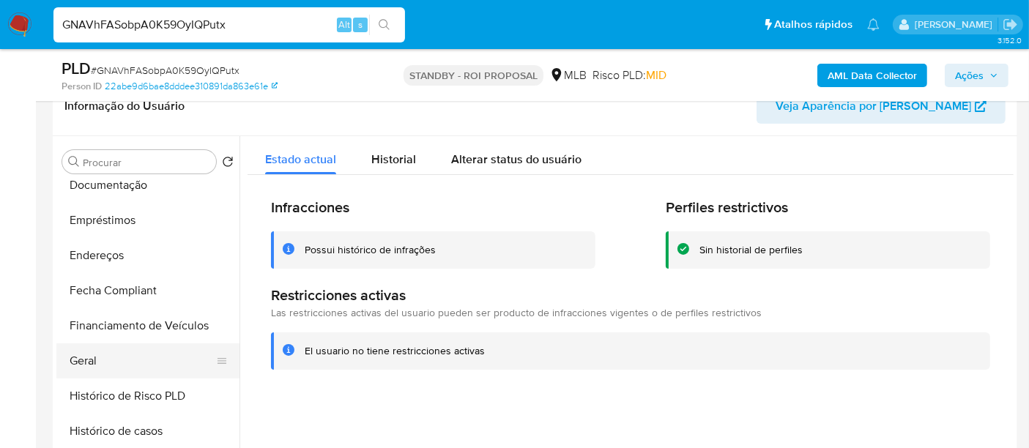
click at [86, 355] on button "Geral" at bounding box center [141, 361] width 171 height 35
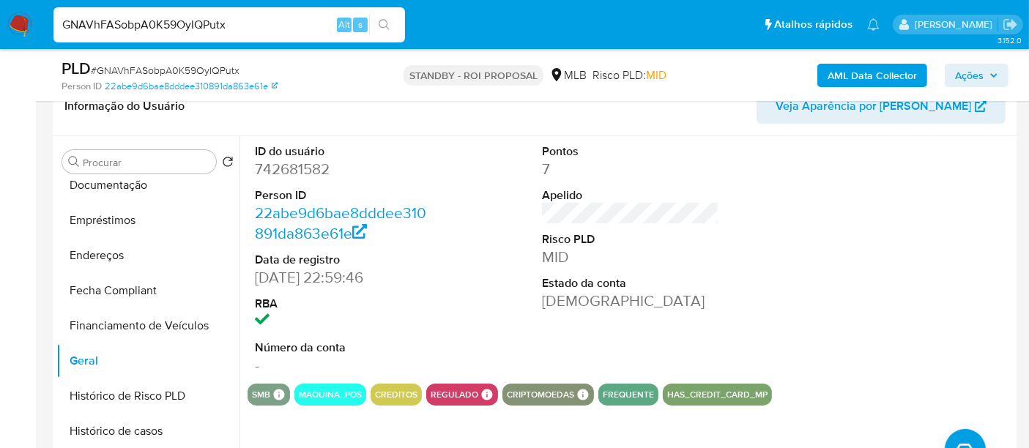
click at [171, 36] on div "GNAVhFASobpA0K59OyIQPutx Alt s" at bounding box center [229, 24] width 352 height 35
click at [169, 25] on input "GNAVhFASobpA0K59OyIQPutx" at bounding box center [229, 24] width 352 height 19
paste input "DMICw4ilUrDXjYFqspTXpp7B"
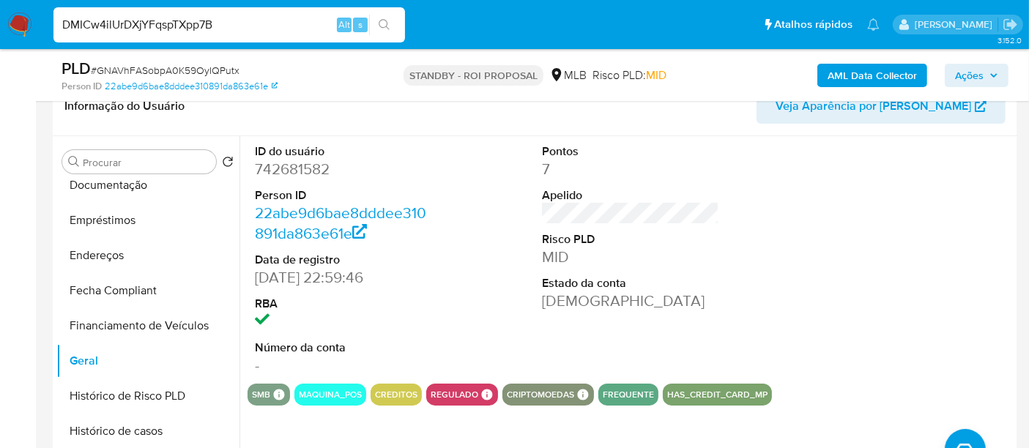
type input "DMICw4ilUrDXjYFqspTXpp7B"
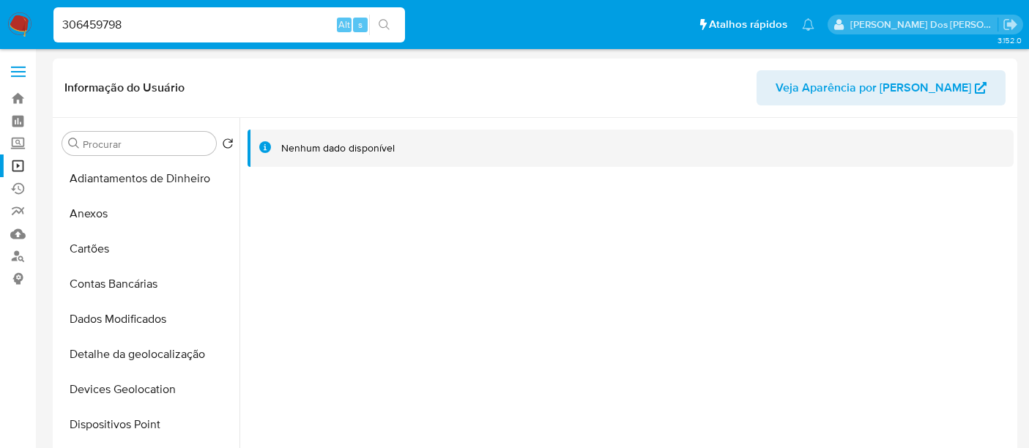
select select "10"
click at [207, 16] on input "306459798" at bounding box center [229, 24] width 352 height 19
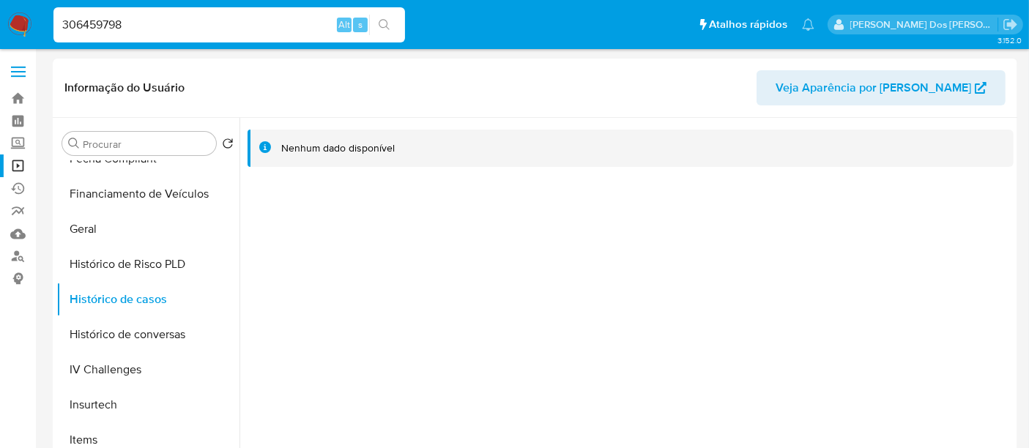
click at [207, 16] on input "306459798" at bounding box center [229, 24] width 352 height 19
paste input "2515106019"
type input "2515106019"
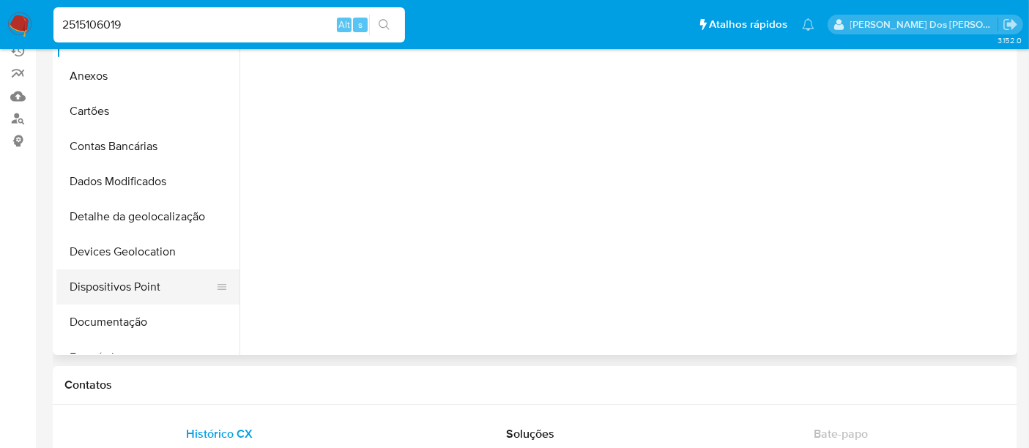
scroll to position [244, 0]
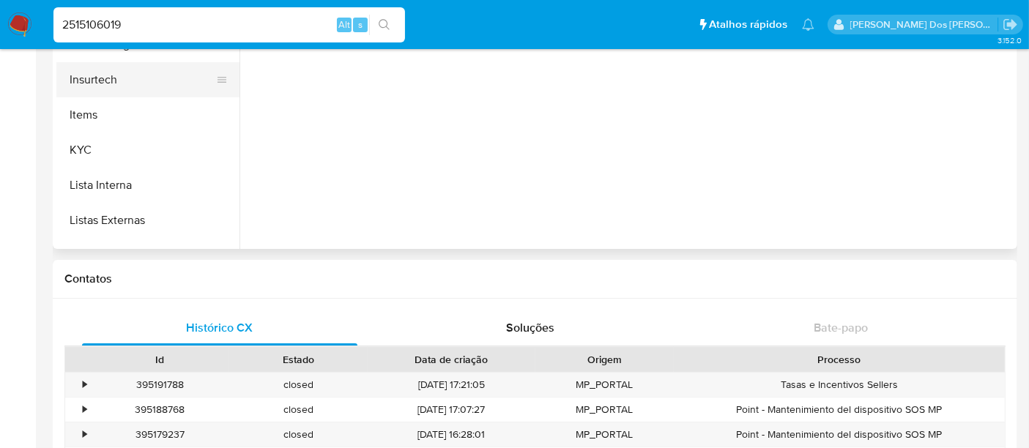
select select "10"
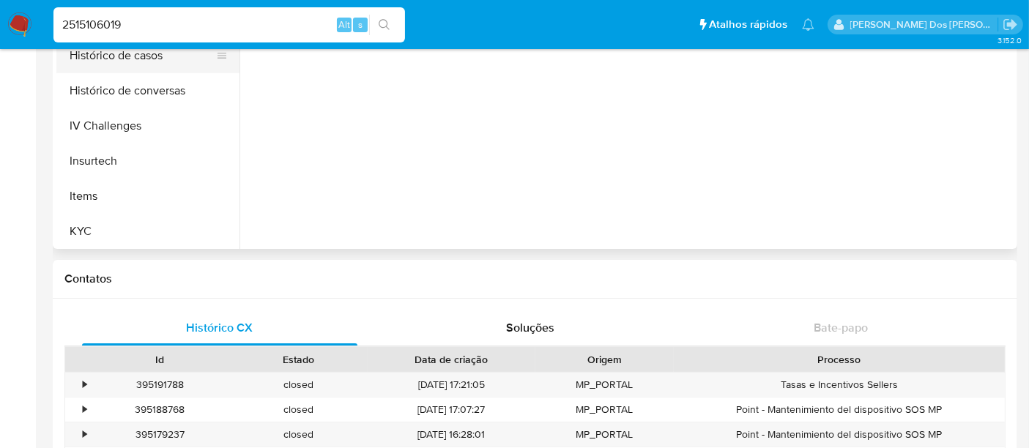
click at [132, 57] on button "Histórico de casos" at bounding box center [141, 55] width 171 height 35
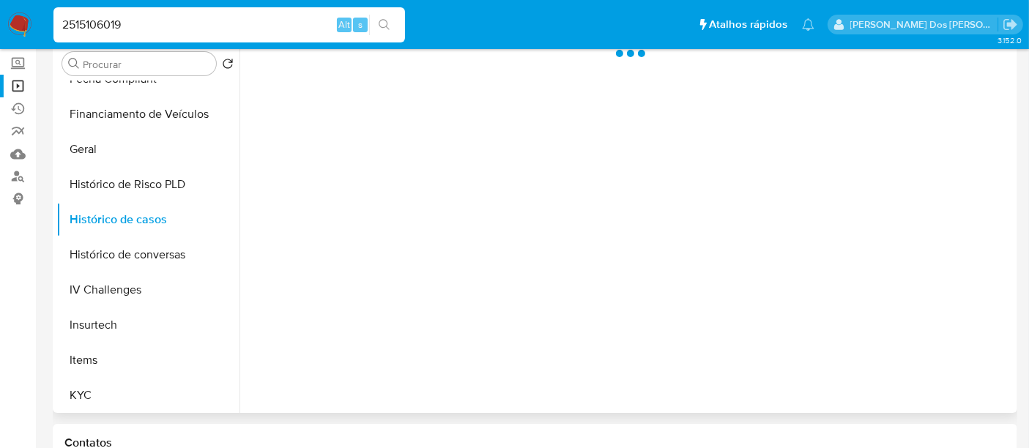
scroll to position [0, 0]
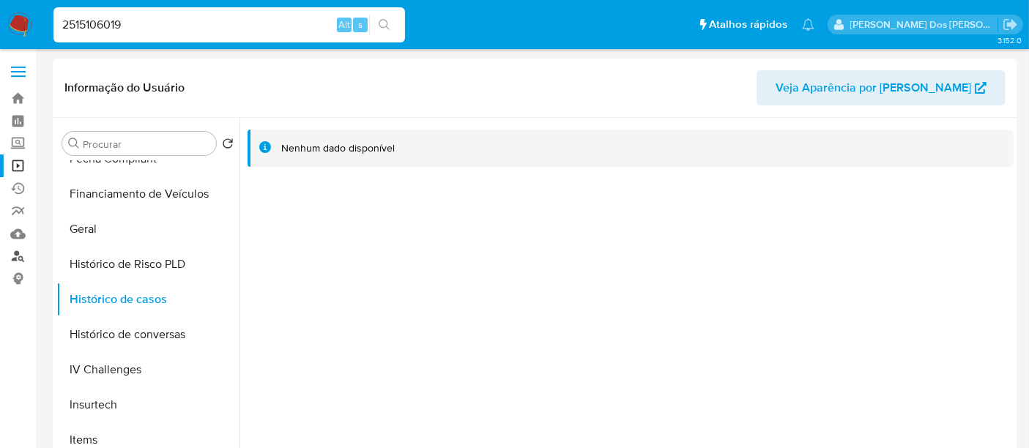
click at [18, 257] on link "Localizador de pessoas" at bounding box center [87, 256] width 174 height 23
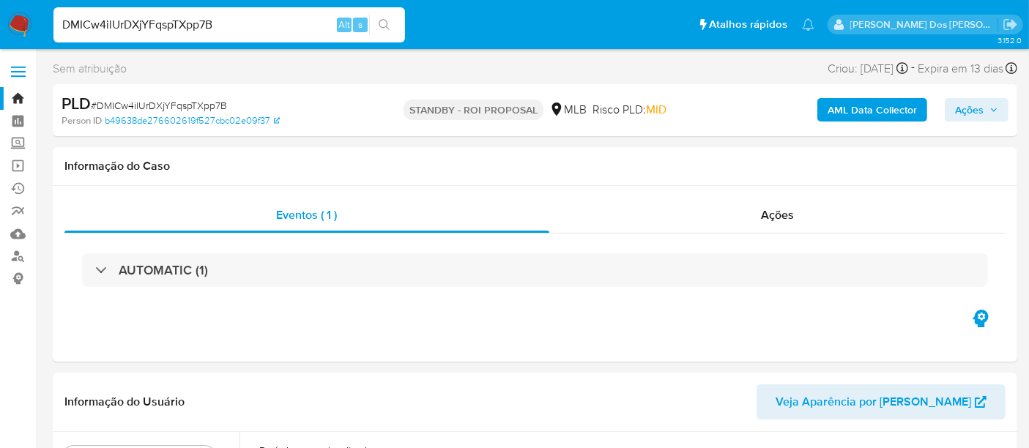
select select "10"
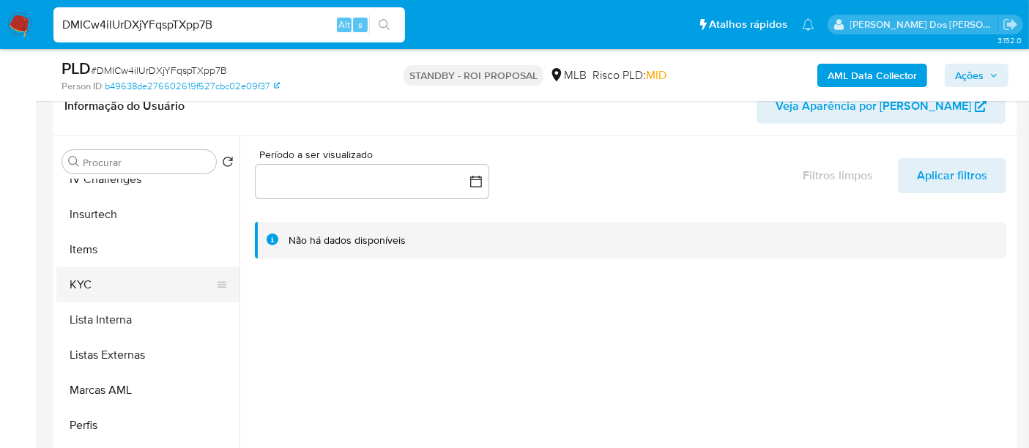
scroll to position [618, 0]
click at [82, 287] on button "KYC" at bounding box center [141, 281] width 171 height 35
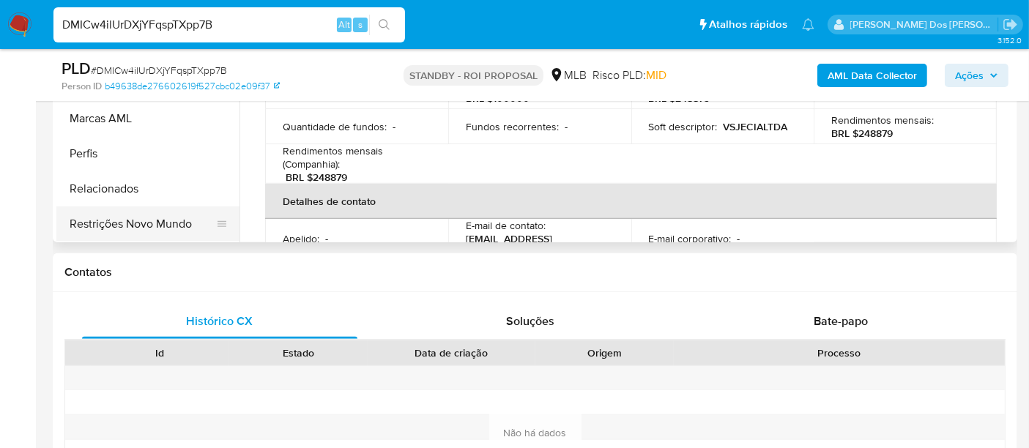
scroll to position [488, 0]
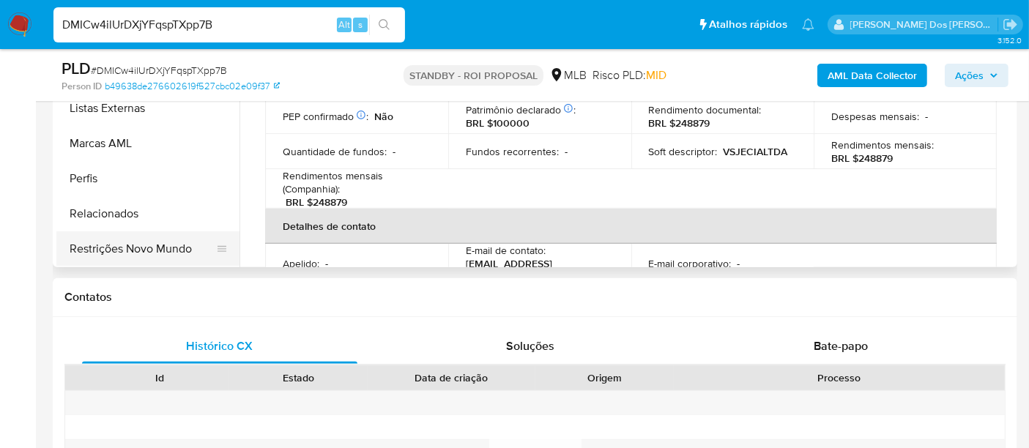
click at [152, 253] on button "Restrições Novo Mundo" at bounding box center [141, 248] width 171 height 35
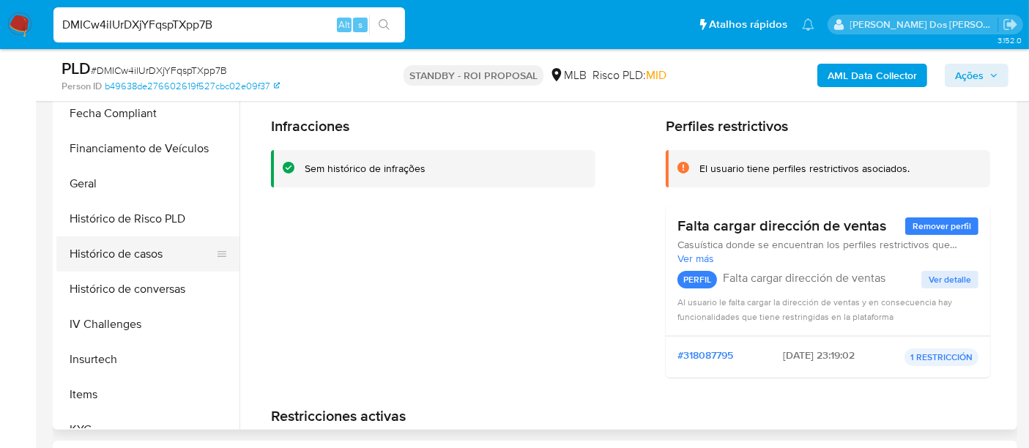
scroll to position [374, 0]
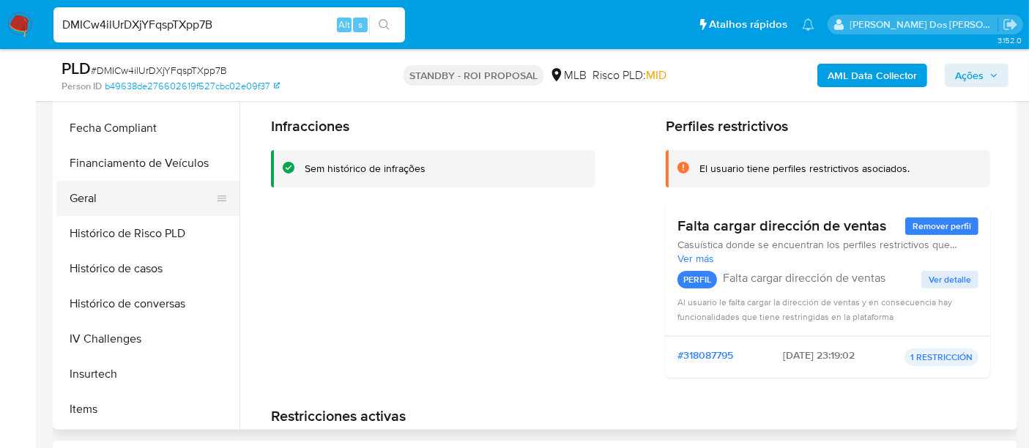
click at [86, 200] on button "Geral" at bounding box center [141, 198] width 171 height 35
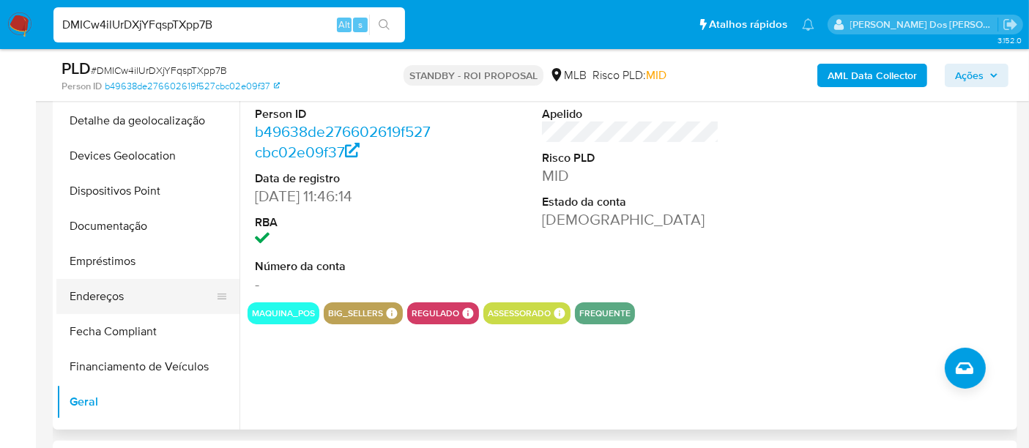
scroll to position [130, 0]
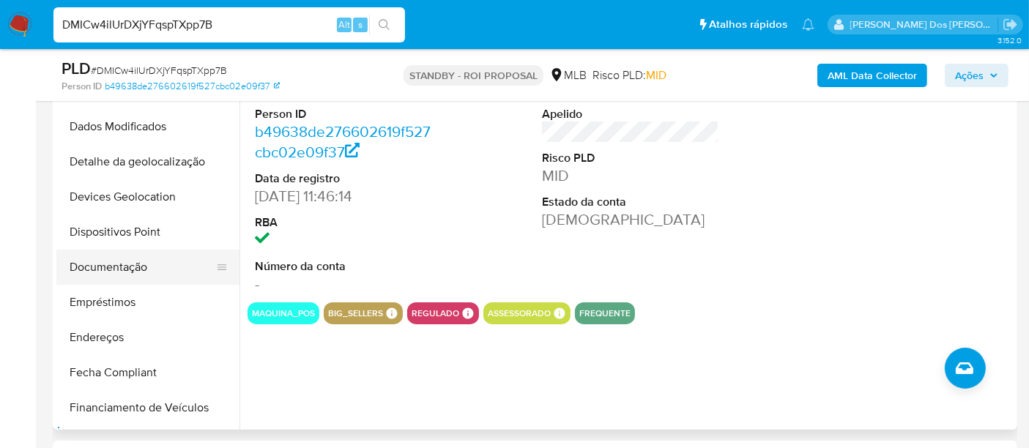
click at [123, 264] on button "Documentação" at bounding box center [141, 267] width 171 height 35
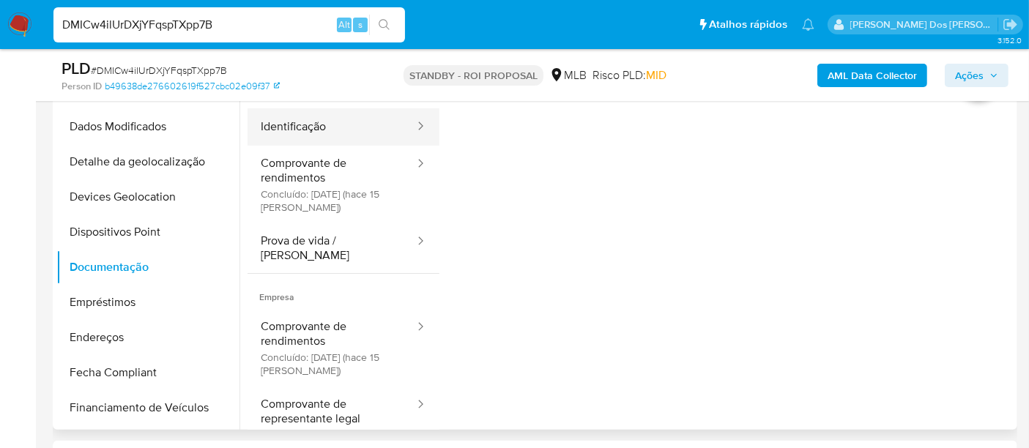
click at [291, 138] on button "Identificação" at bounding box center [332, 126] width 168 height 37
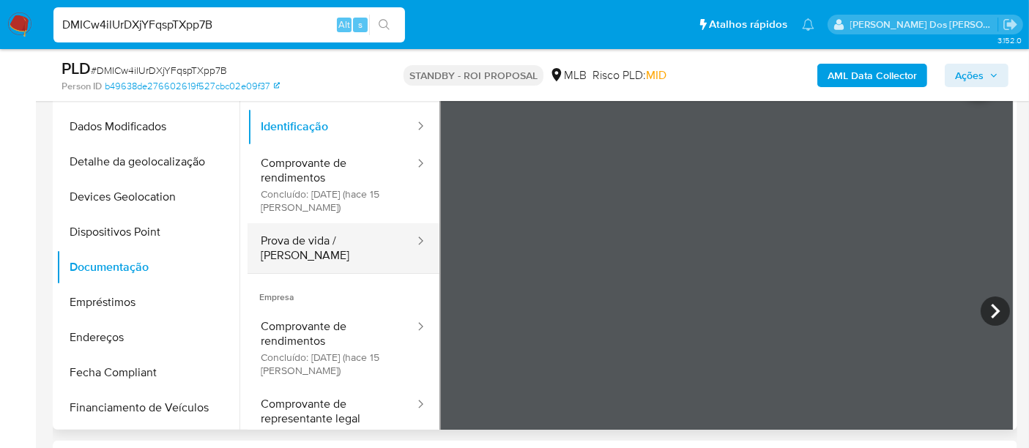
click at [344, 239] on button "Prova de vida / Selfie" at bounding box center [332, 248] width 168 height 50
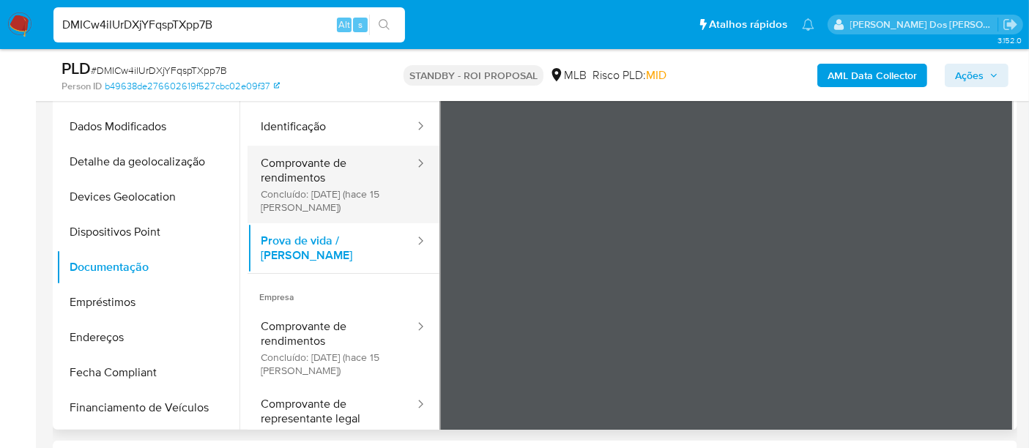
click at [303, 176] on button "Comprovante de rendimentos Concluído: 29/07/2025 (hace 15 días)" at bounding box center [332, 185] width 168 height 78
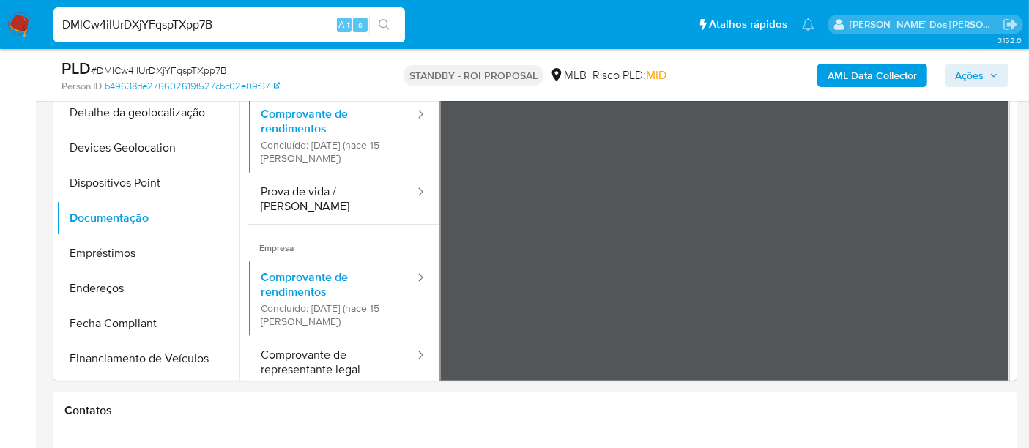
scroll to position [407, 0]
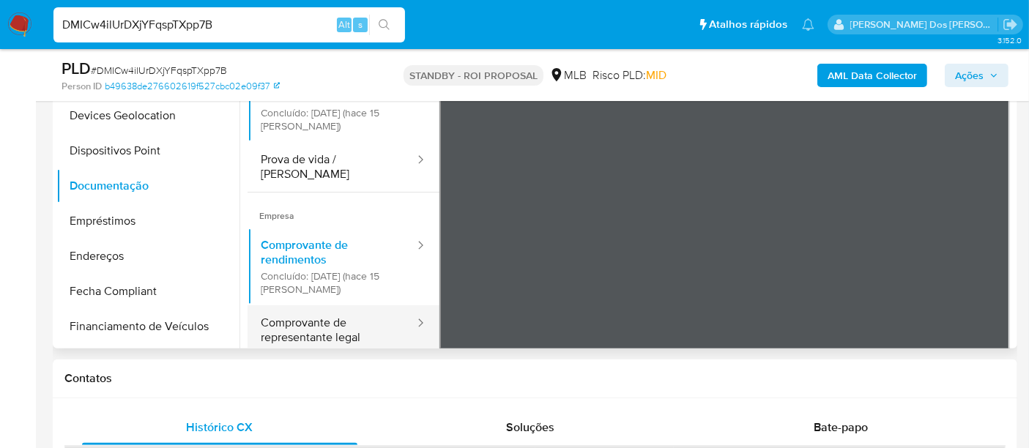
click at [316, 319] on button "Comprovante de representante legal" at bounding box center [332, 330] width 168 height 50
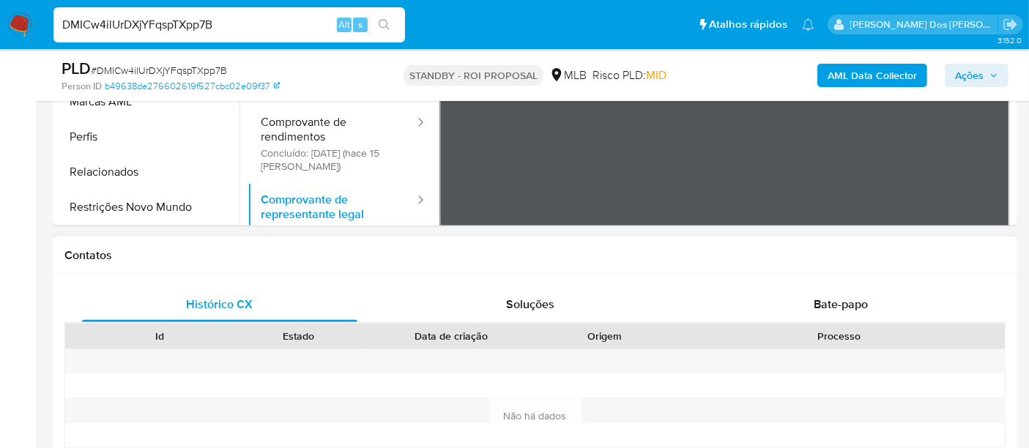
scroll to position [569, 0]
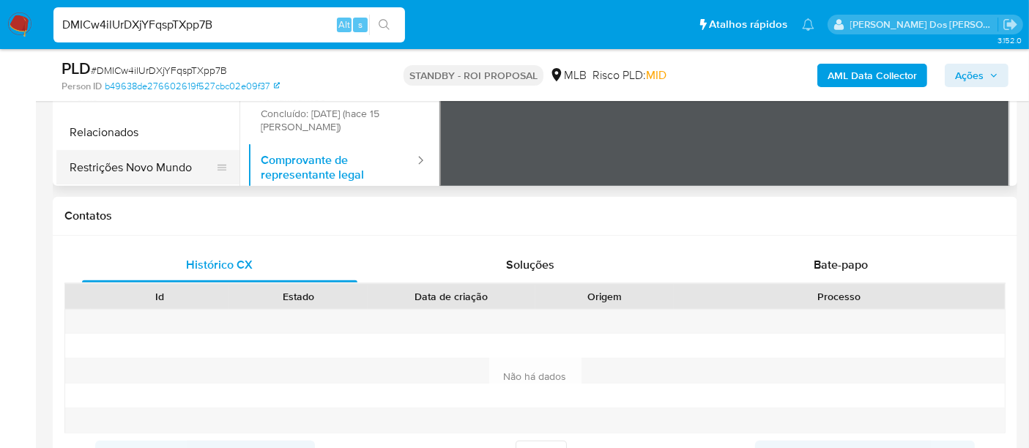
click at [161, 159] on button "Restrições Novo Mundo" at bounding box center [141, 167] width 171 height 35
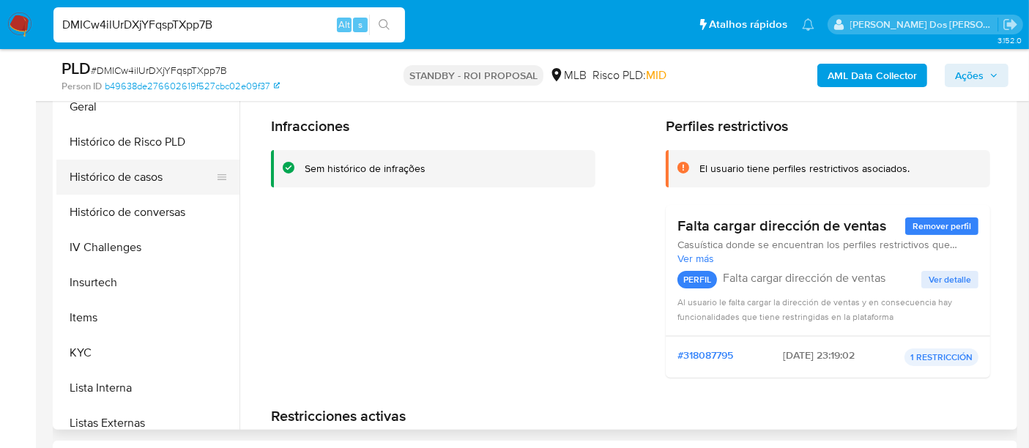
scroll to position [374, 0]
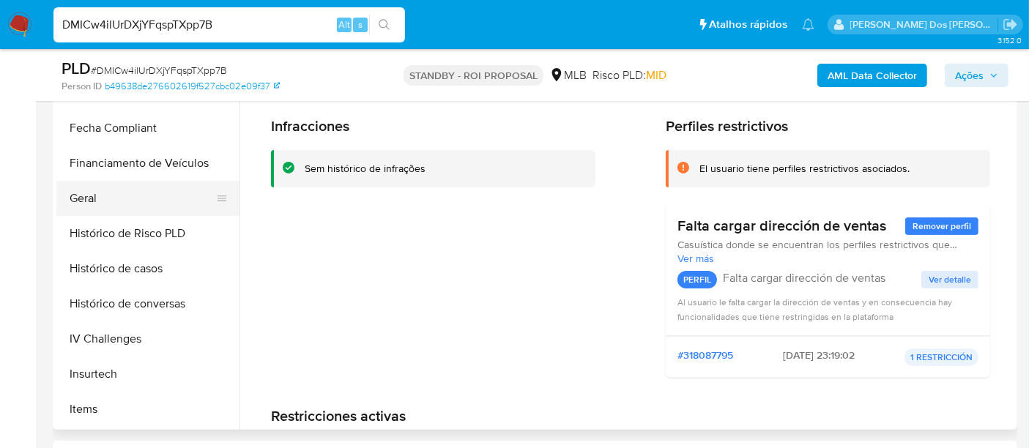
click at [95, 205] on button "Geral" at bounding box center [141, 198] width 171 height 35
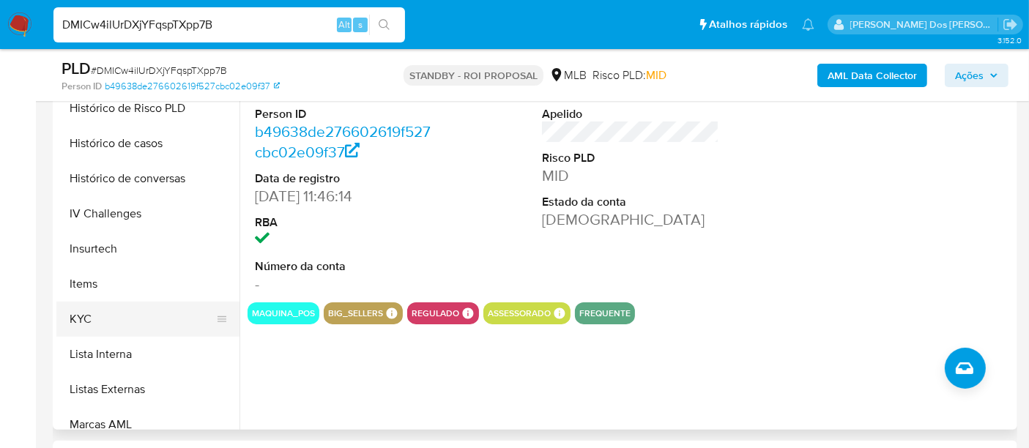
scroll to position [537, 0]
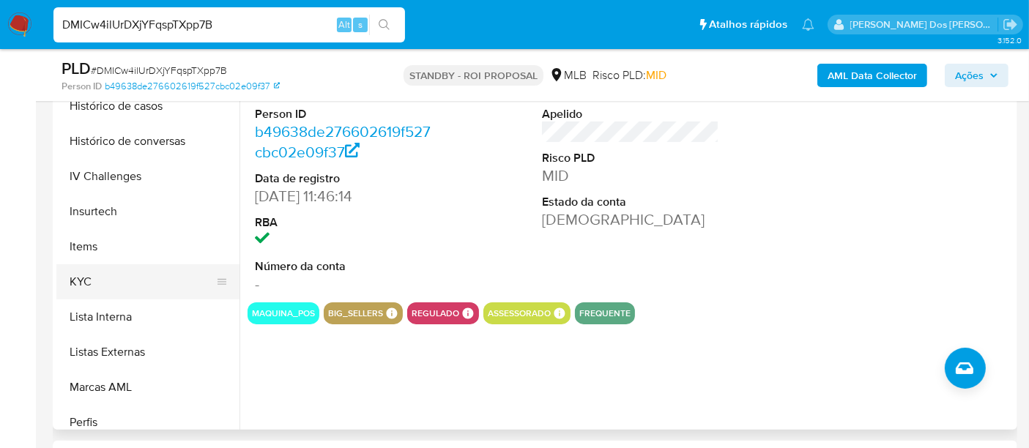
click at [82, 287] on button "KYC" at bounding box center [141, 281] width 171 height 35
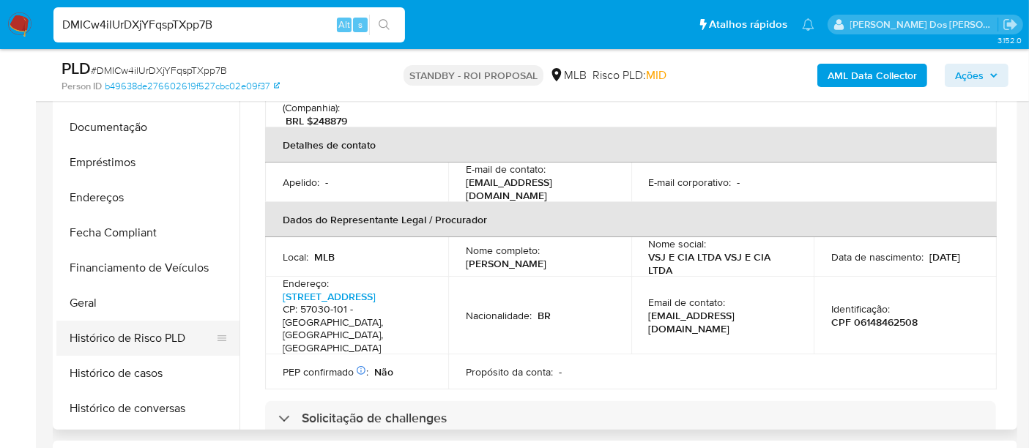
scroll to position [211, 0]
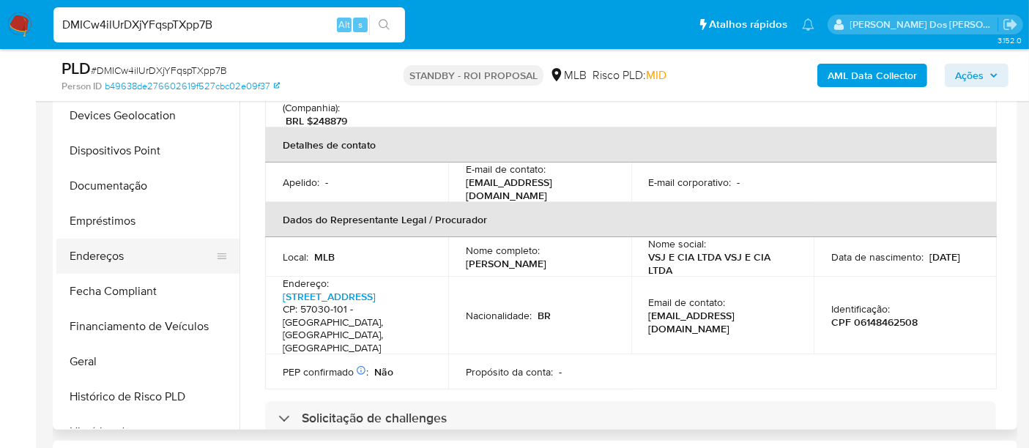
click at [108, 253] on button "Endereços" at bounding box center [141, 256] width 171 height 35
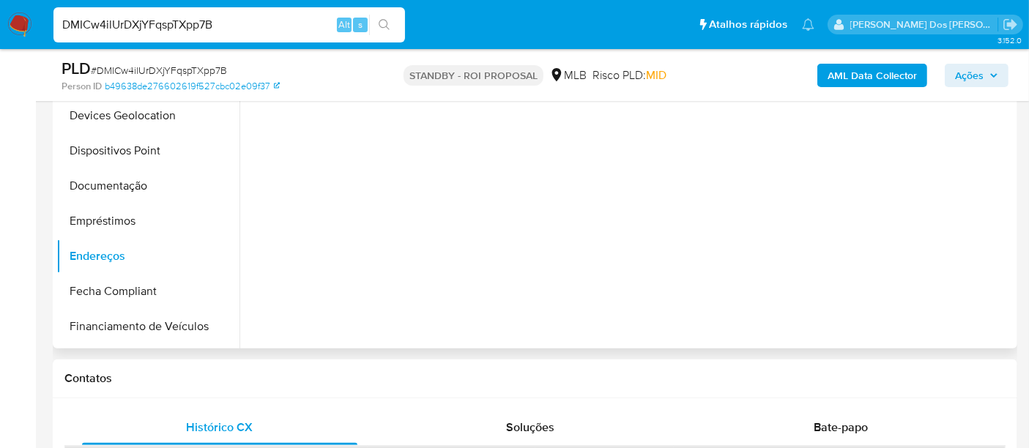
scroll to position [293, 0]
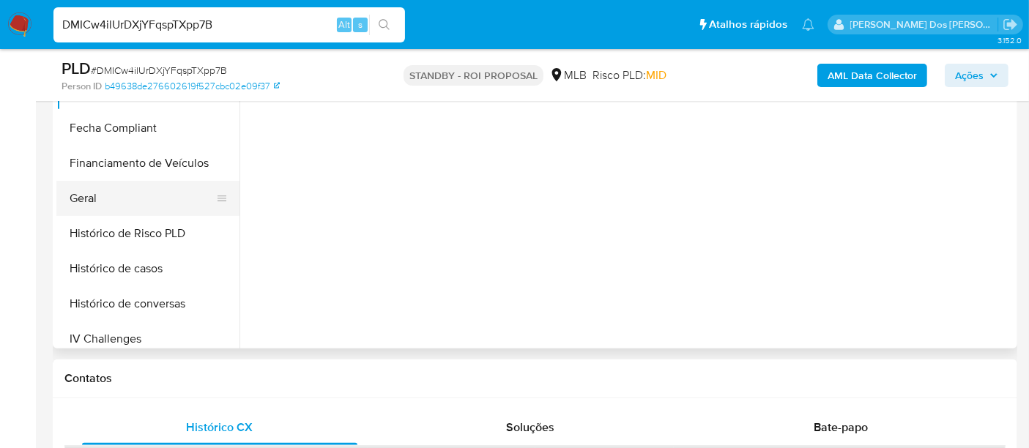
click at [87, 195] on button "Geral" at bounding box center [141, 198] width 171 height 35
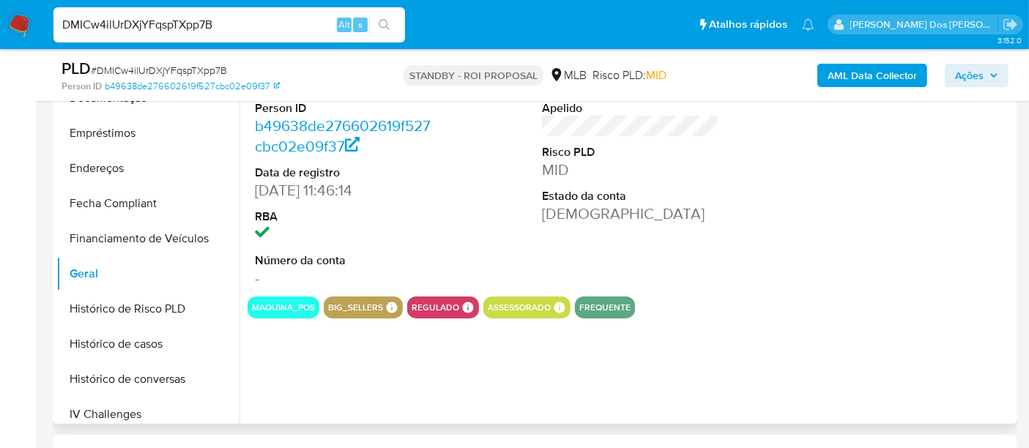
scroll to position [244, 0]
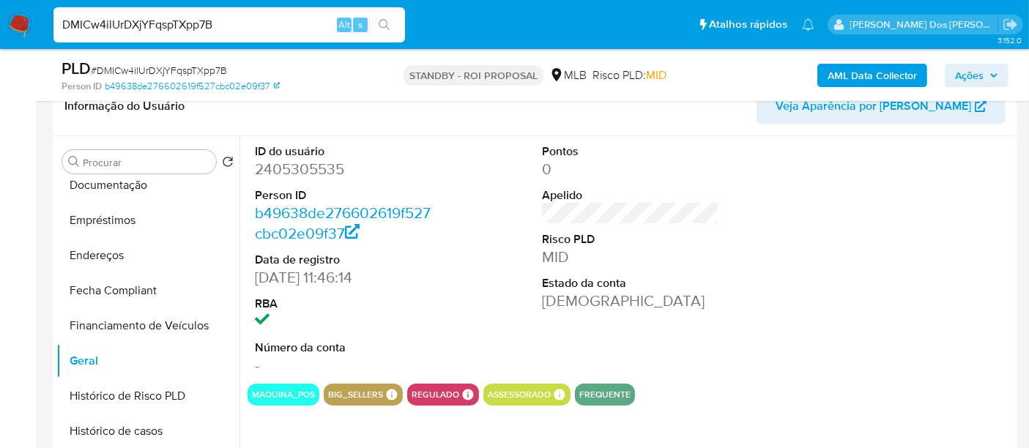
click at [297, 173] on dd "2405305535" at bounding box center [343, 169] width 177 height 21
click at [297, 172] on dd "2405305535" at bounding box center [343, 169] width 177 height 21
copy dd "2405305535"
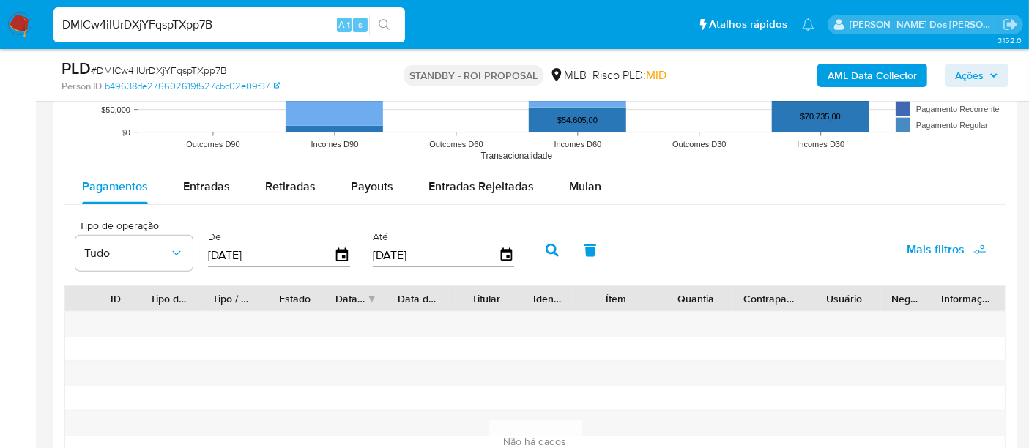
scroll to position [1546, 0]
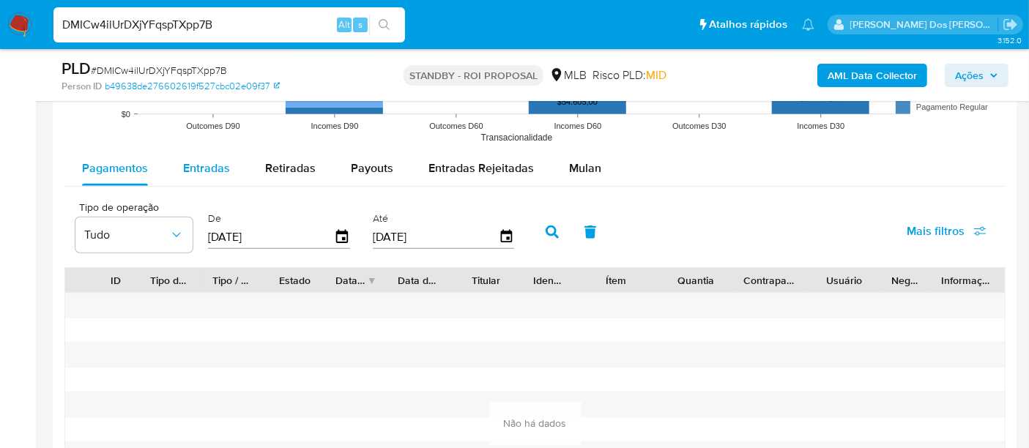
click at [217, 164] on span "Entradas" at bounding box center [206, 168] width 47 height 17
select select "10"
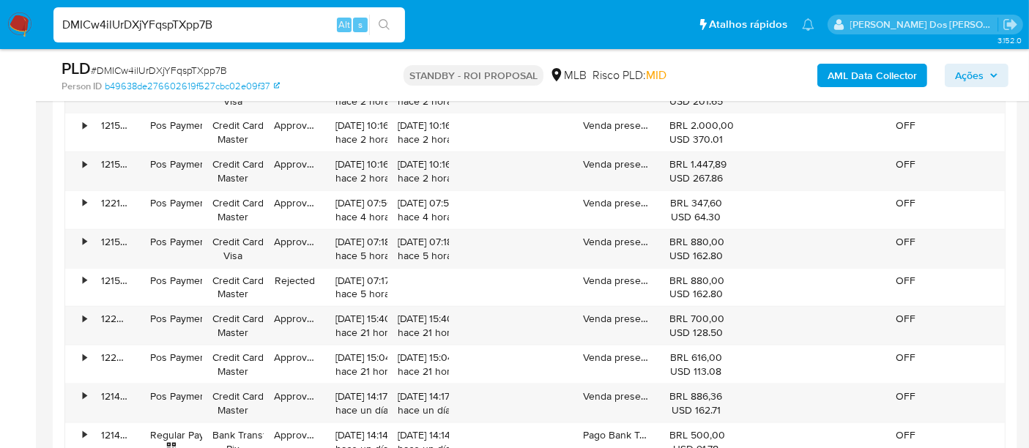
scroll to position [1790, 0]
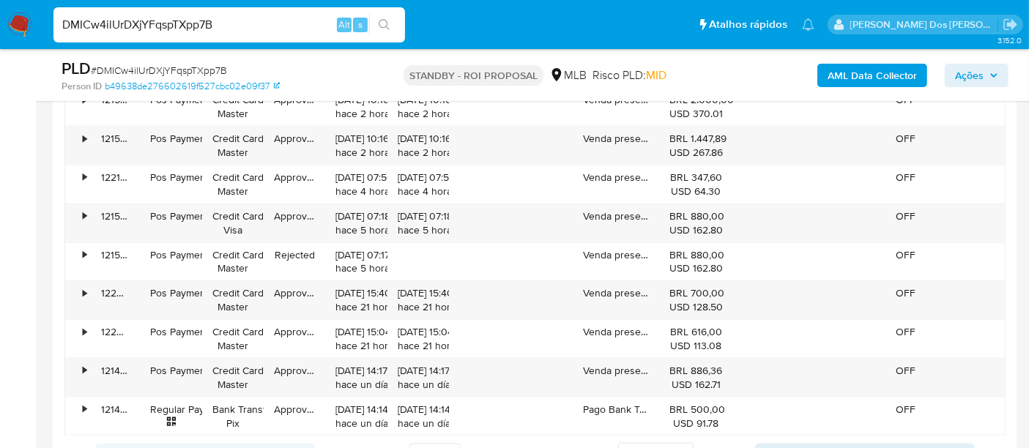
click at [231, 23] on input "DMICw4ilUrDXjYFqspTXpp7B" at bounding box center [229, 24] width 352 height 19
paste input "t234JrMLXSUy4SuS8Jsc0Nk1"
type input "t234JrMLXSUy4SuS8Jsc0Nk1"
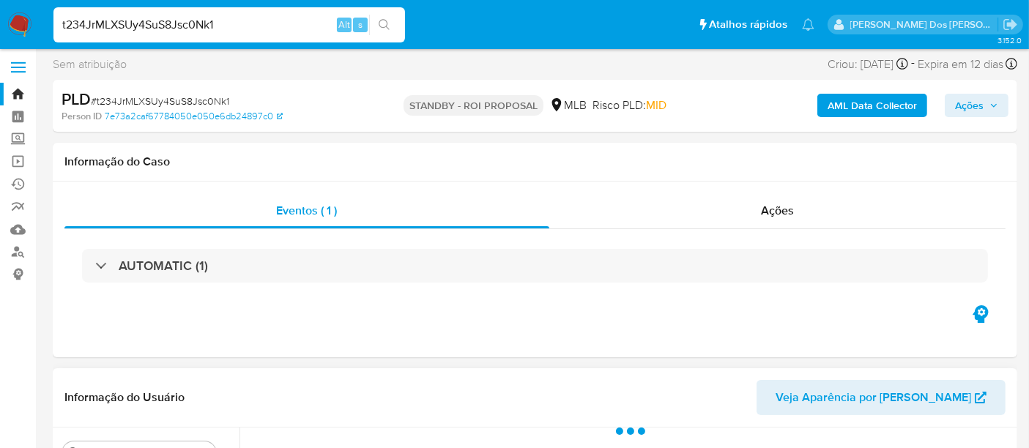
scroll to position [244, 0]
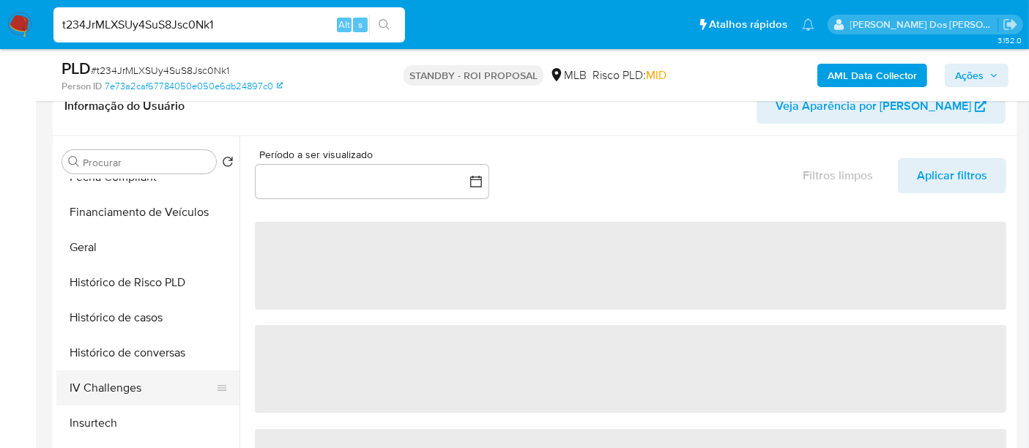
select select "10"
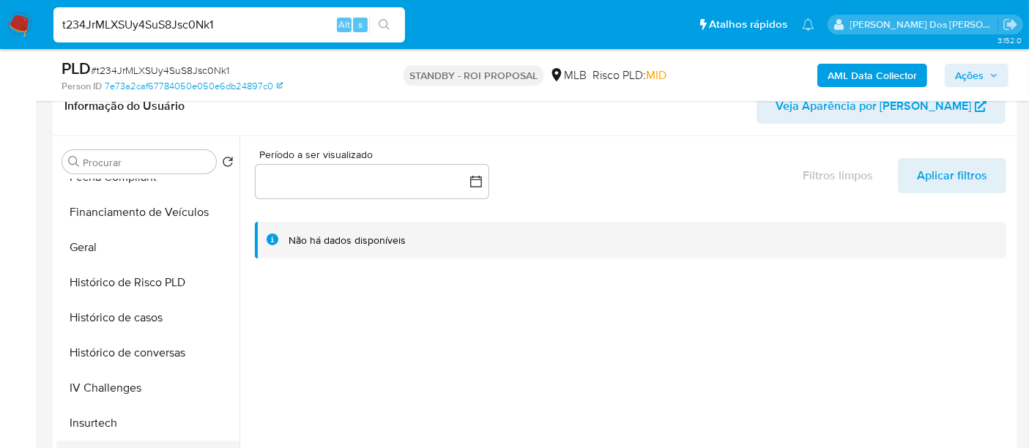
scroll to position [488, 0]
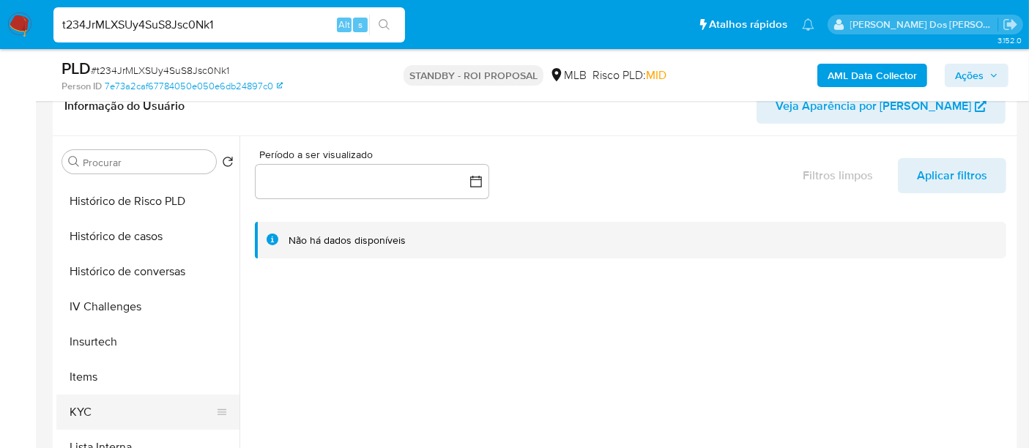
click at [77, 399] on button "KYC" at bounding box center [141, 412] width 171 height 35
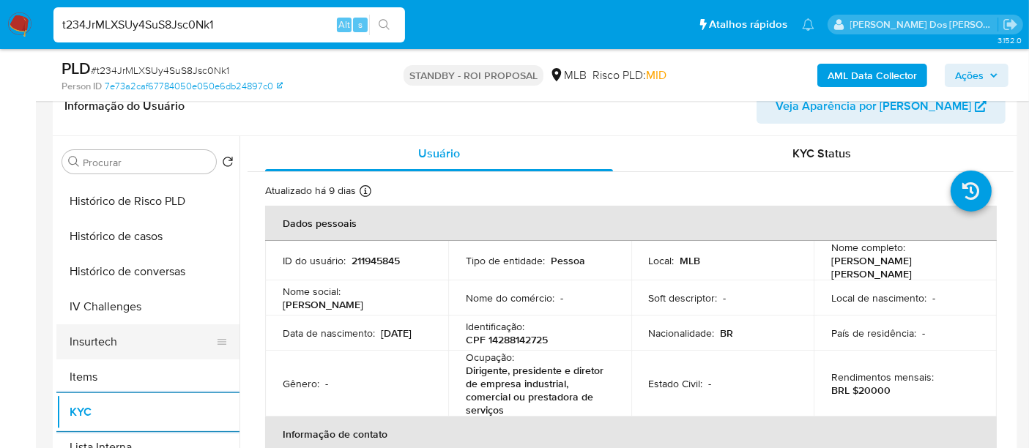
scroll to position [407, 0]
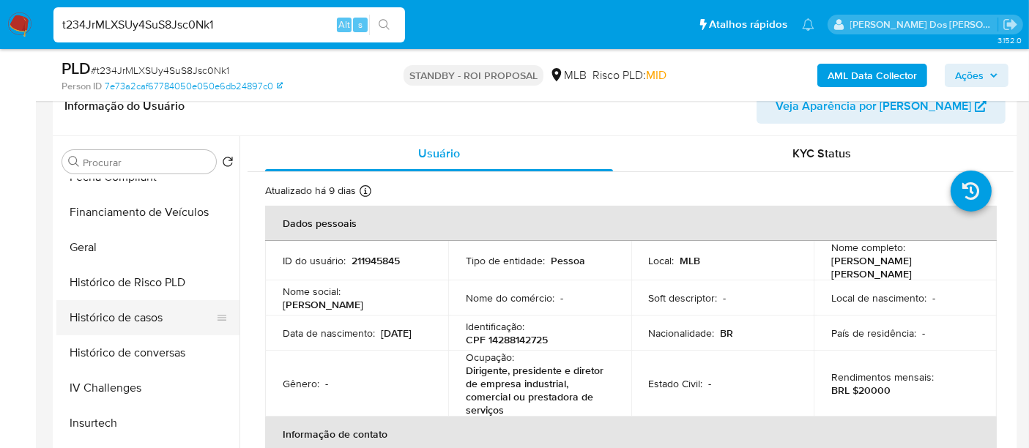
click at [138, 315] on button "Histórico de casos" at bounding box center [141, 317] width 171 height 35
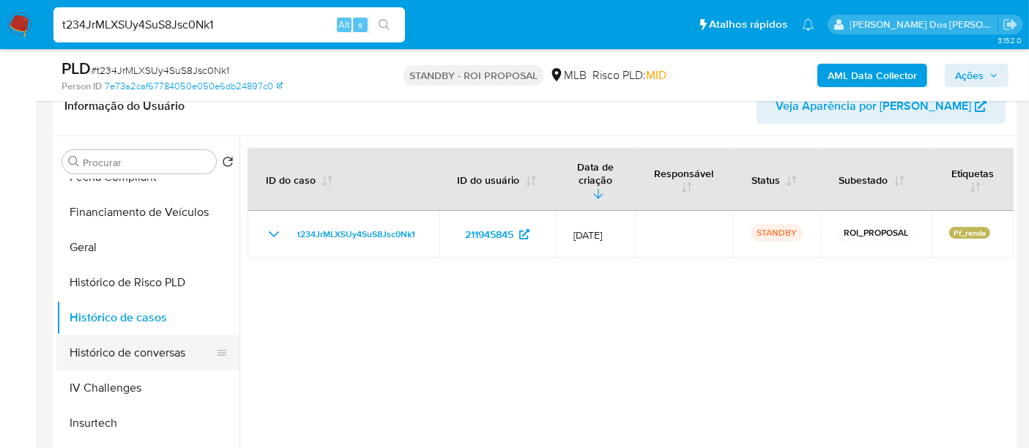
scroll to position [244, 0]
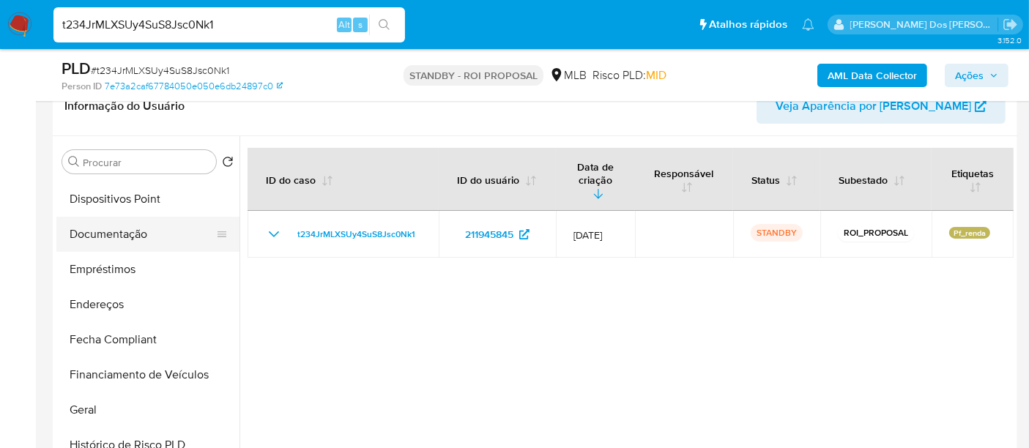
click at [134, 233] on button "Documentação" at bounding box center [141, 234] width 171 height 35
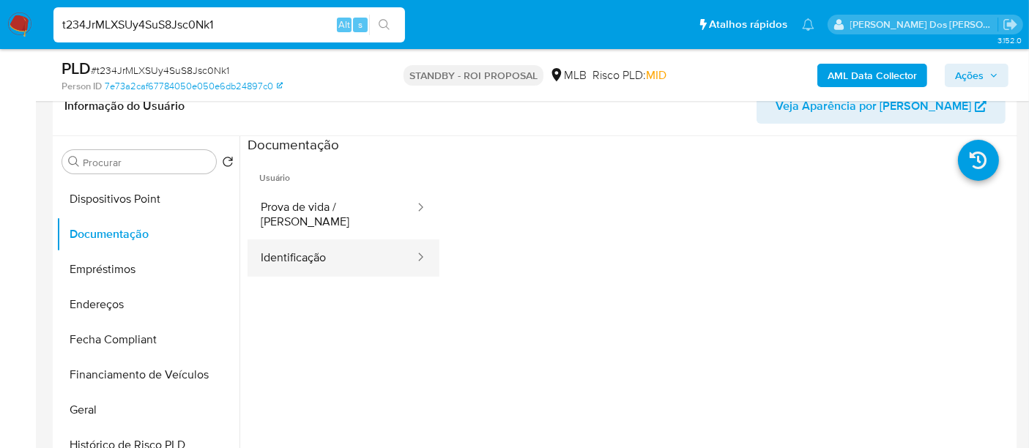
click at [306, 246] on button "Identificação" at bounding box center [332, 258] width 168 height 37
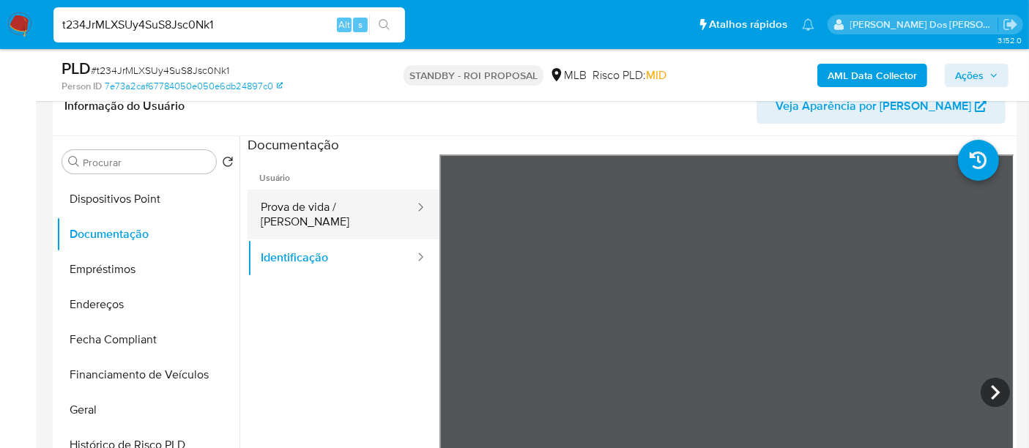
click at [331, 212] on button "Prova de vida / Selfie" at bounding box center [332, 215] width 168 height 50
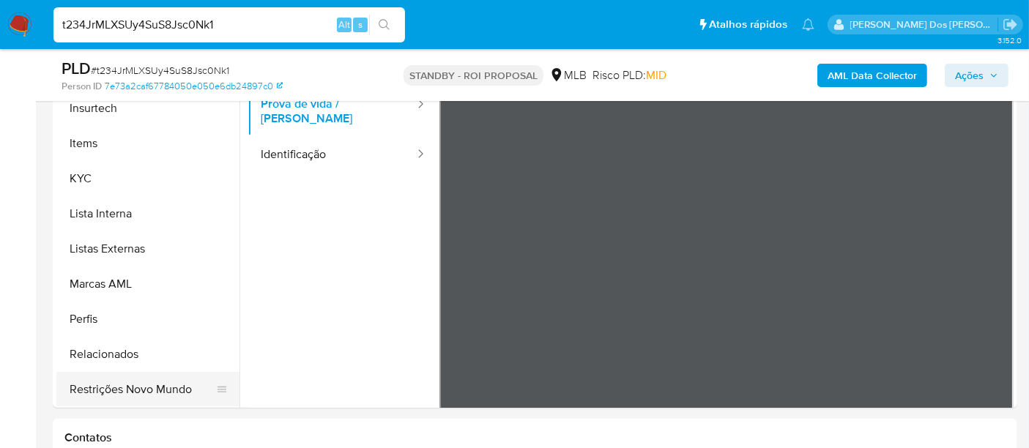
scroll to position [407, 0]
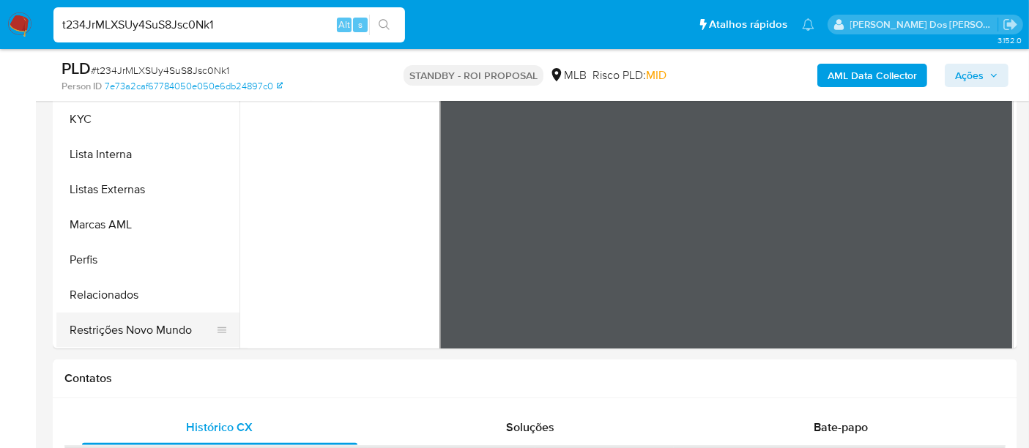
click at [152, 327] on button "Restrições Novo Mundo" at bounding box center [141, 330] width 171 height 35
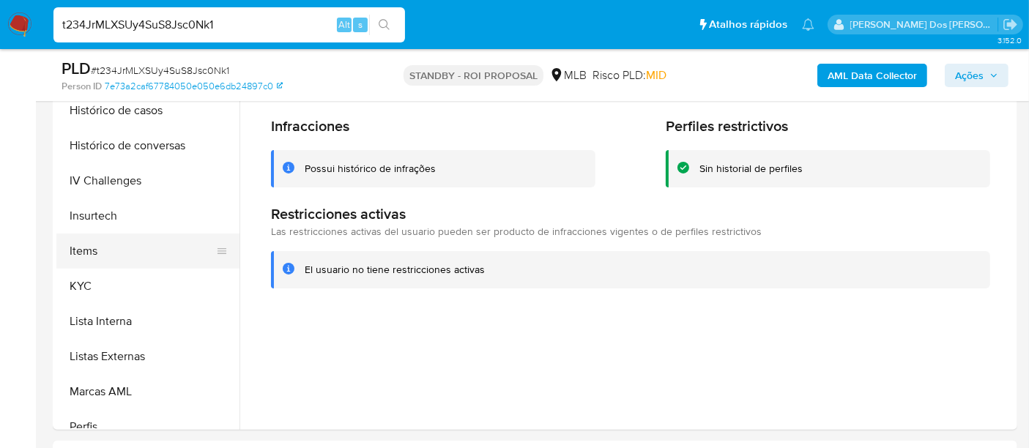
scroll to position [456, 0]
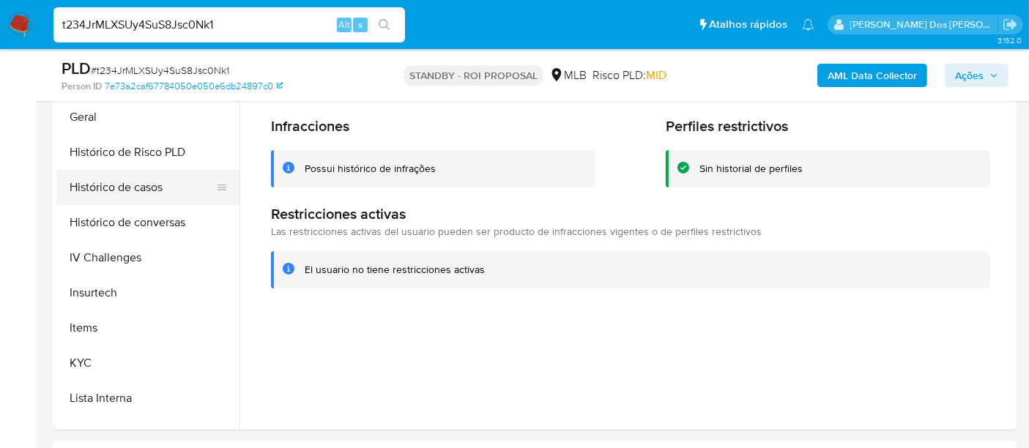
click at [111, 191] on button "Histórico de casos" at bounding box center [141, 187] width 171 height 35
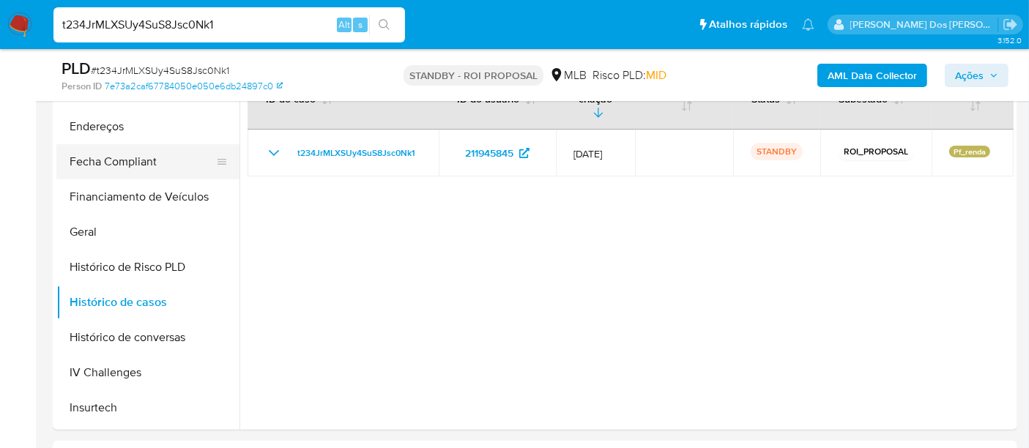
scroll to position [293, 0]
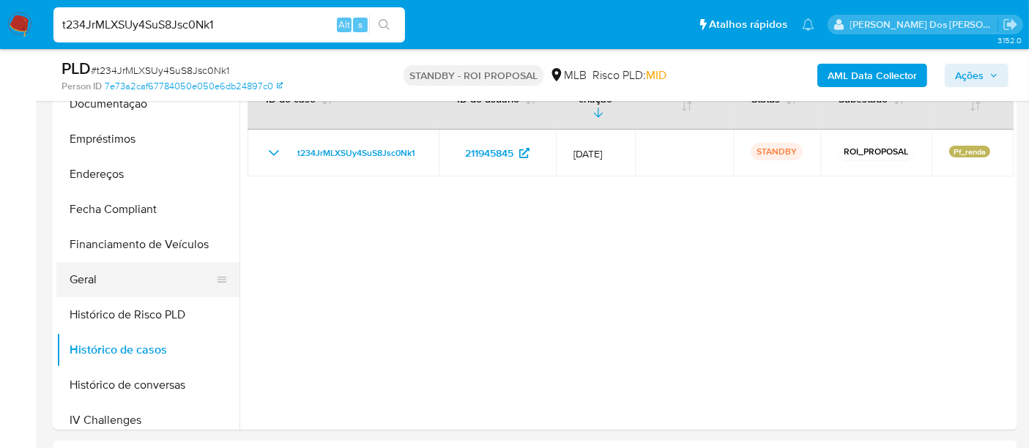
click at [91, 277] on button "Geral" at bounding box center [141, 279] width 171 height 35
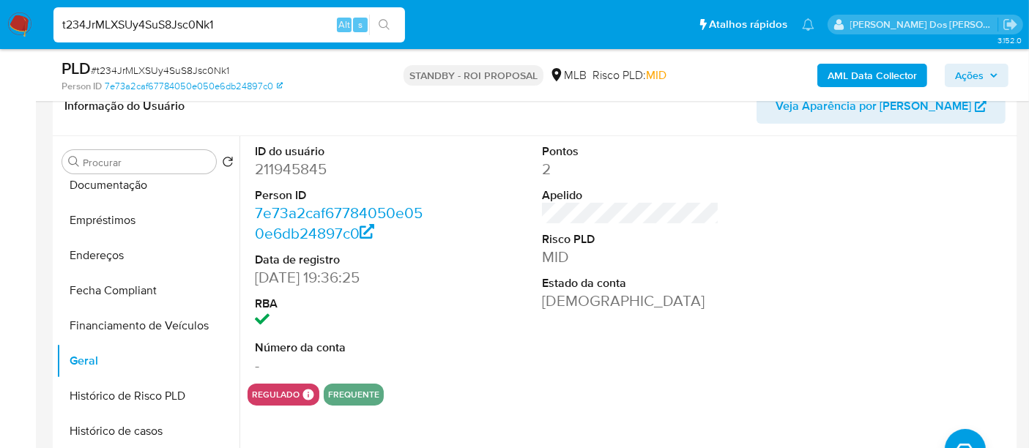
scroll to position [325, 0]
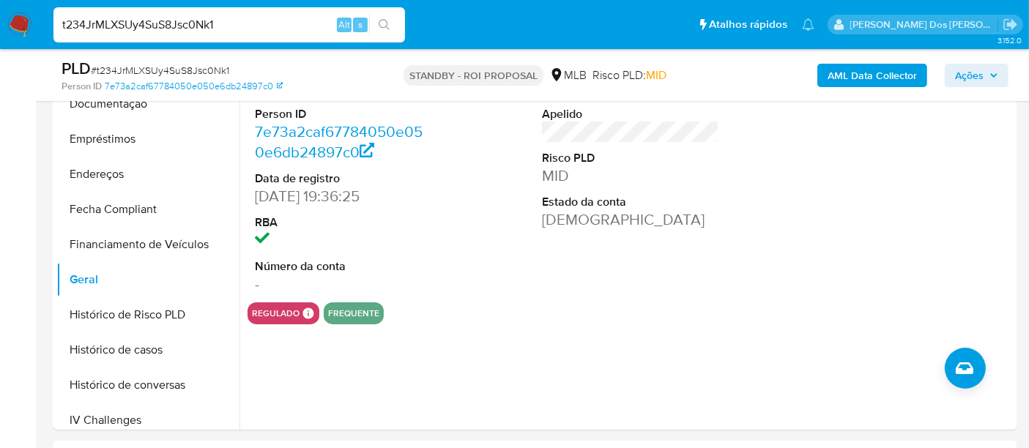
click at [197, 31] on input "t234JrMLXSUy4SuS8Jsc0Nk1" at bounding box center [229, 24] width 352 height 19
paste input "Unb0gquFU85vOSSZJ0zC24e3"
type input "Unb0gquFU85vOSSZJ0zC24e3"
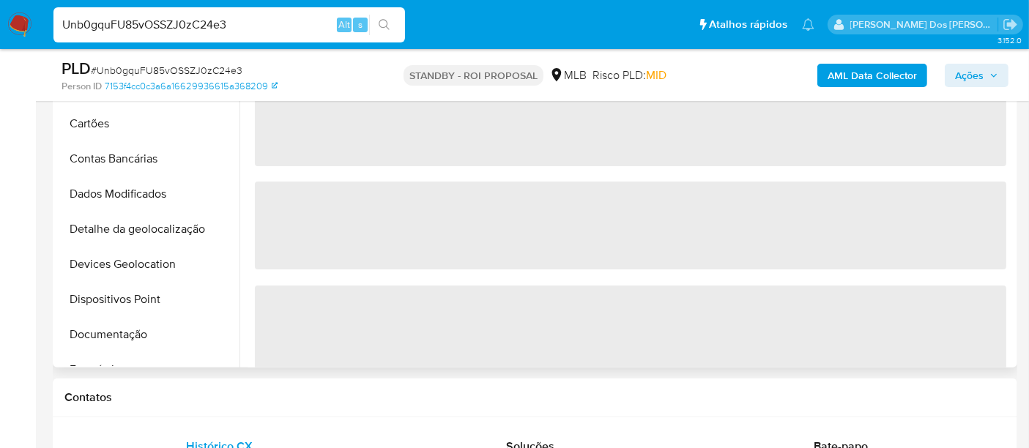
scroll to position [407, 0]
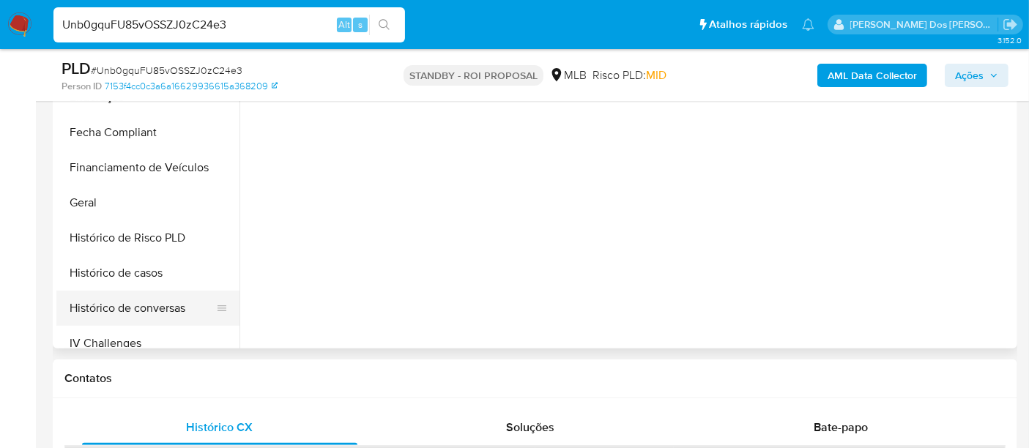
select select "10"
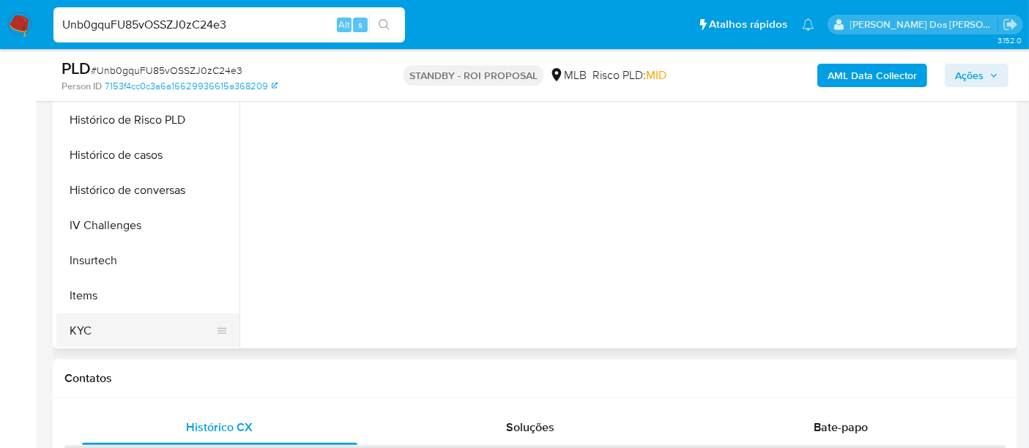
click at [84, 325] on button "KYC" at bounding box center [141, 331] width 171 height 35
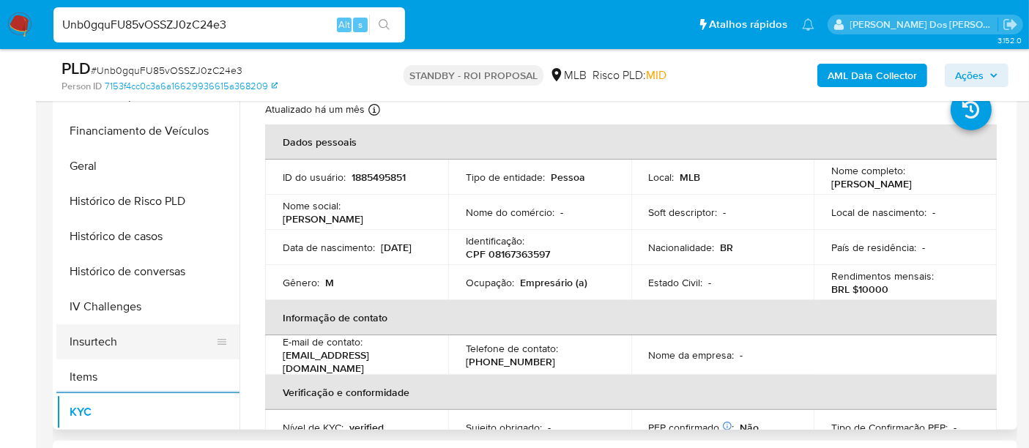
scroll to position [325, 0]
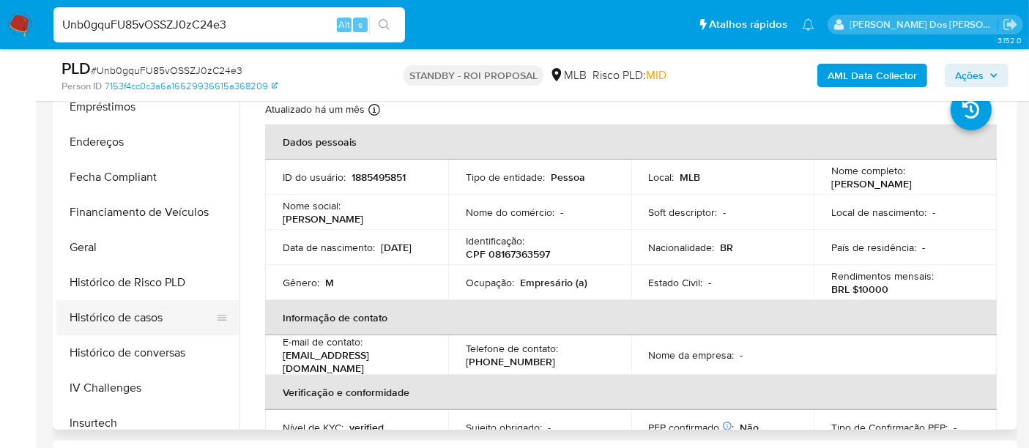
click at [150, 314] on button "Histórico de casos" at bounding box center [141, 317] width 171 height 35
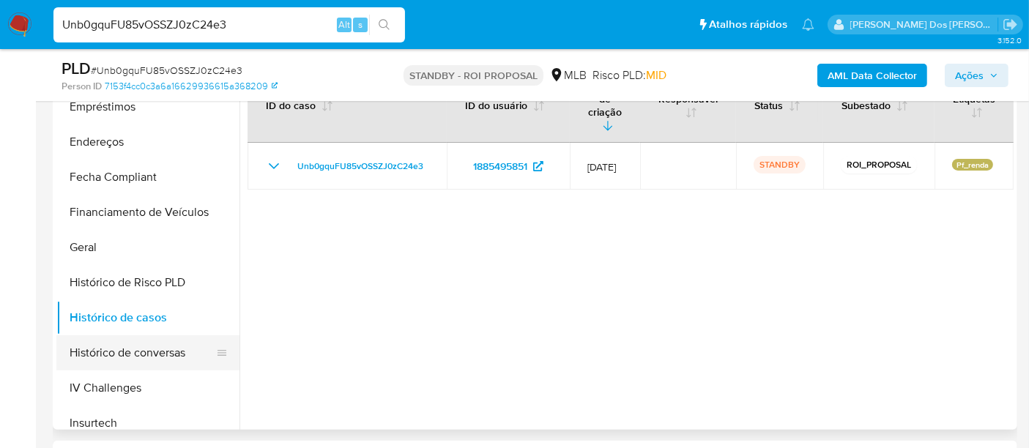
scroll to position [81, 0]
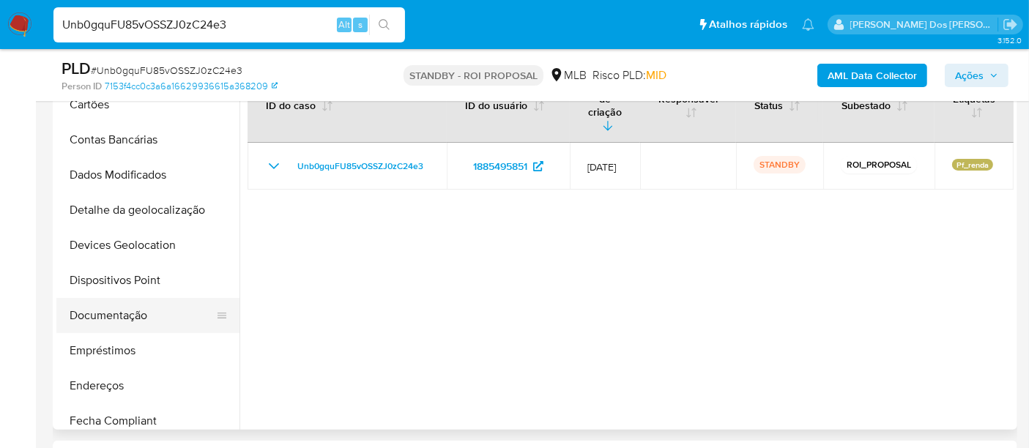
click at [125, 308] on button "Documentação" at bounding box center [141, 315] width 171 height 35
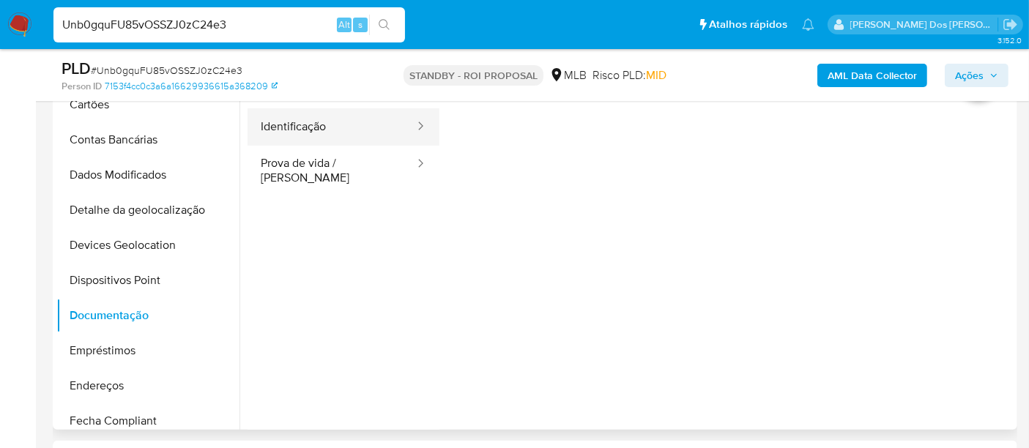
click at [310, 129] on button "Identificação" at bounding box center [332, 126] width 168 height 37
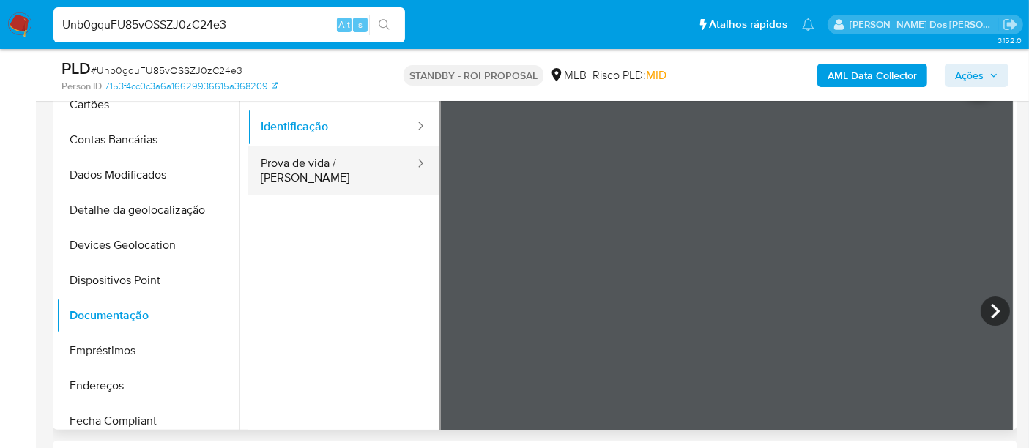
click at [355, 174] on button "Prova de vida / Selfie" at bounding box center [332, 171] width 168 height 50
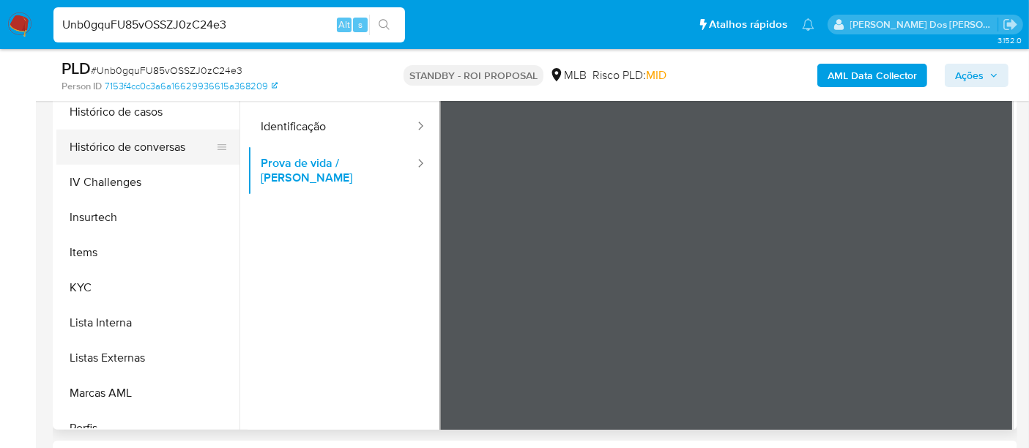
scroll to position [618, 0]
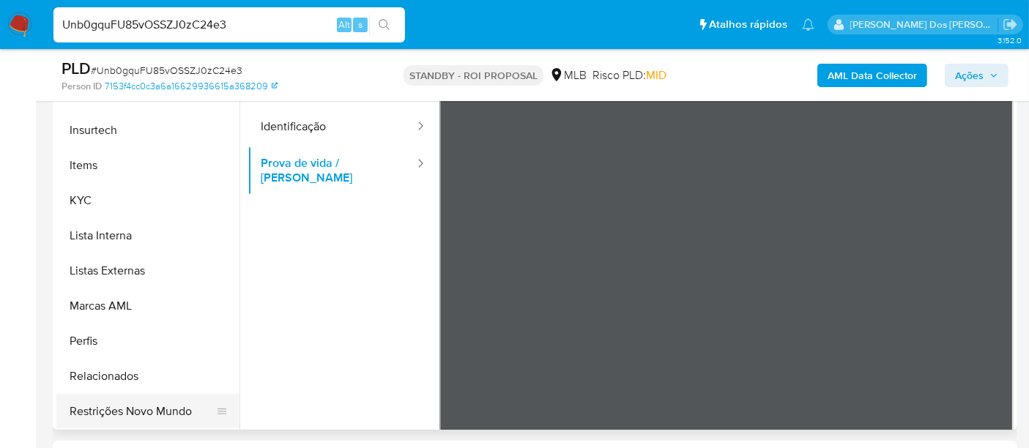
click at [136, 409] on button "Restrições Novo Mundo" at bounding box center [141, 411] width 171 height 35
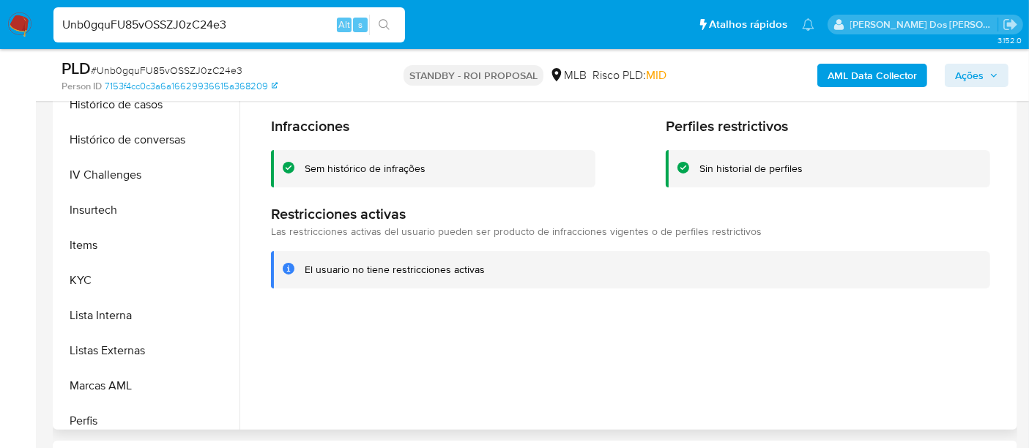
scroll to position [293, 0]
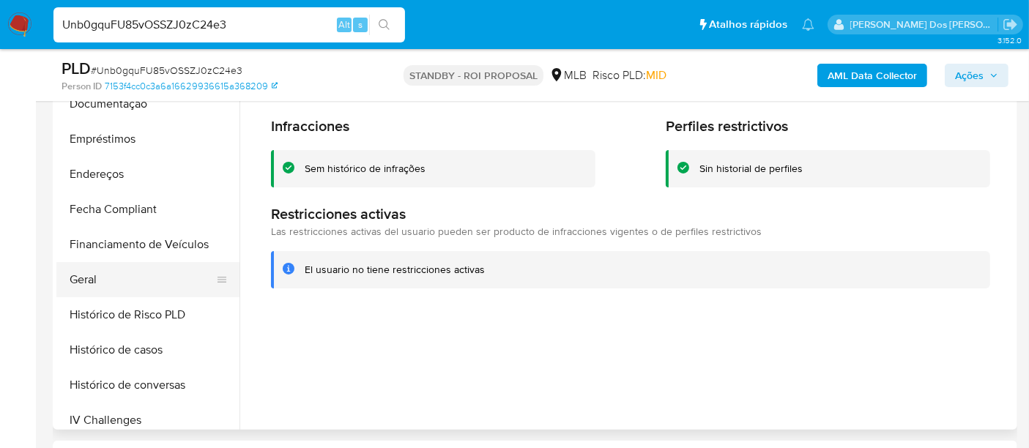
click at [94, 285] on button "Geral" at bounding box center [141, 279] width 171 height 35
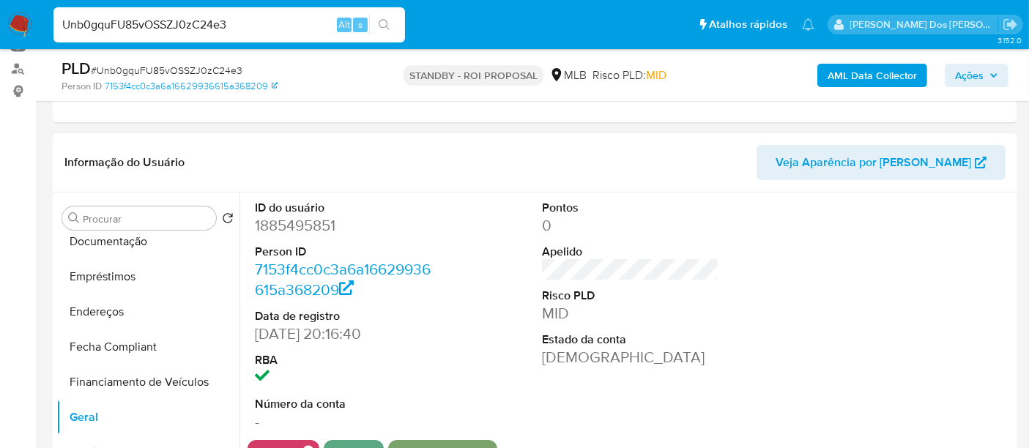
scroll to position [163, 0]
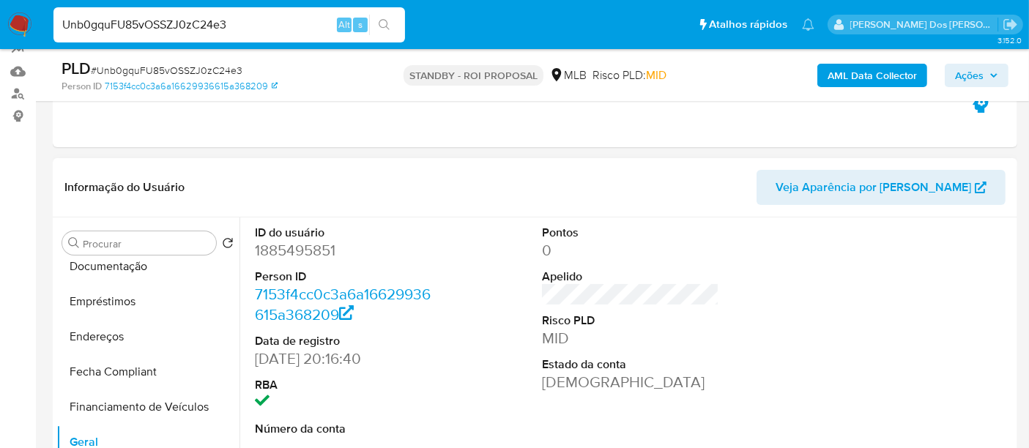
click at [860, 188] on span "Veja Aparência por Pessoa" at bounding box center [874, 187] width 196 height 35
click at [204, 29] on input "Unb0gquFU85vOSSZJ0zC24e3" at bounding box center [229, 24] width 352 height 19
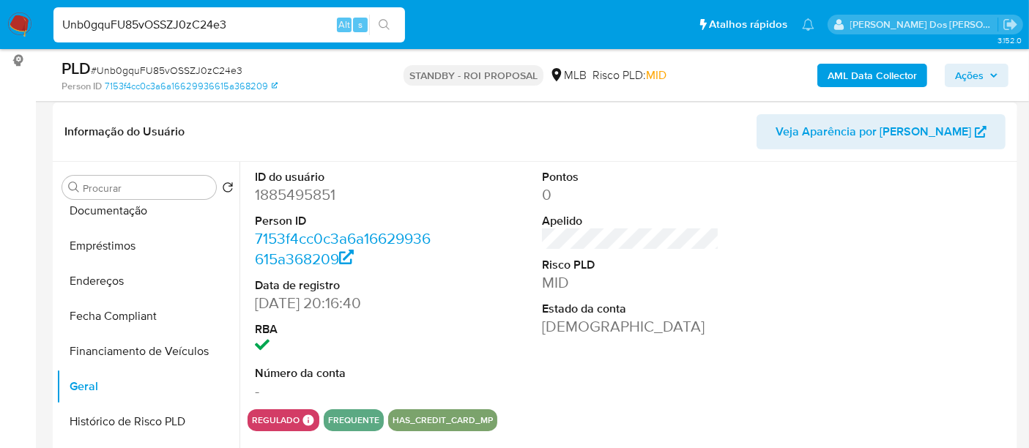
scroll to position [244, 0]
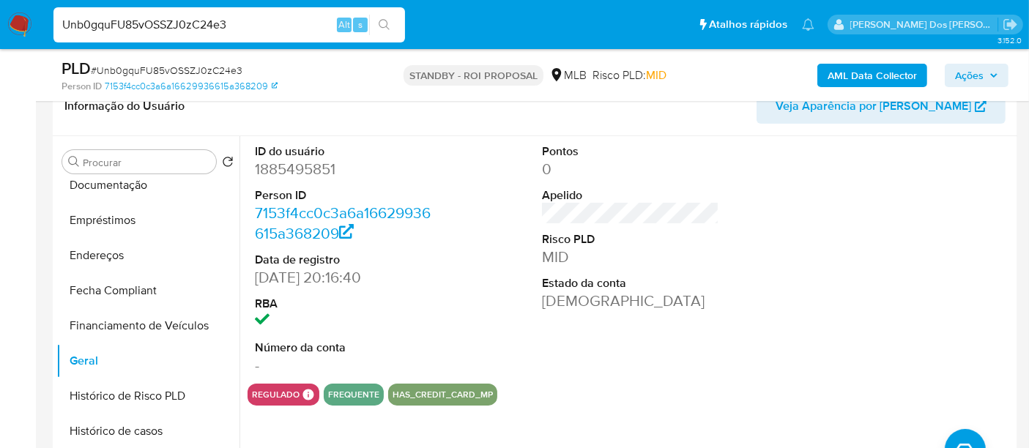
click at [227, 31] on input "Unb0gquFU85vOSSZJ0zC24e3" at bounding box center [229, 24] width 352 height 19
paste input "m36o1Ei2lttq4Sl3f57tapJB"
type input "m36o1Ei2lttq4Sl3f57tapJB"
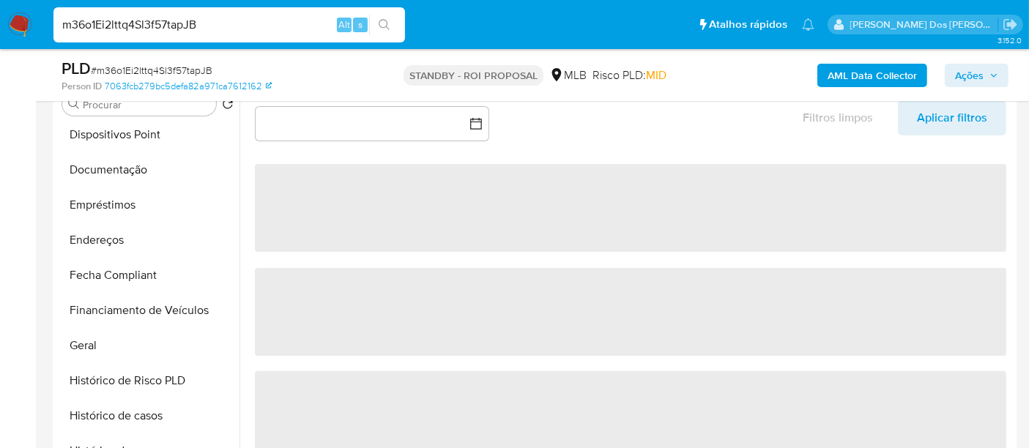
scroll to position [488, 0]
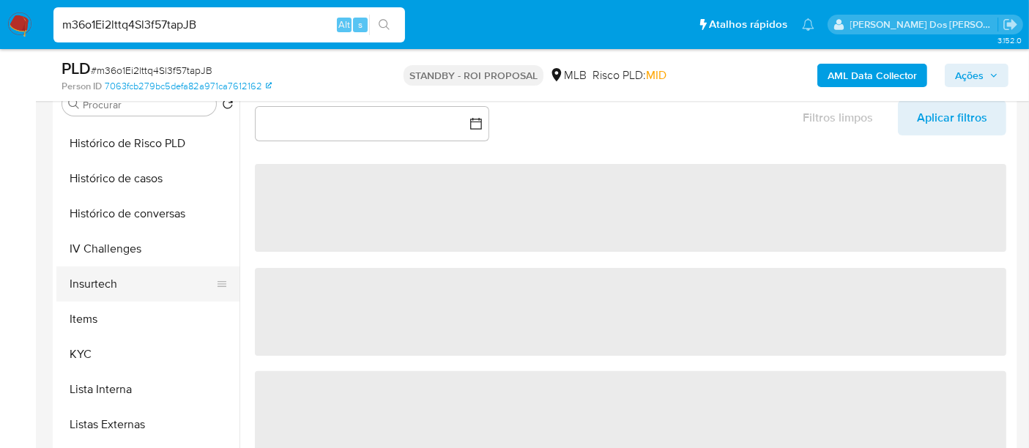
select select "10"
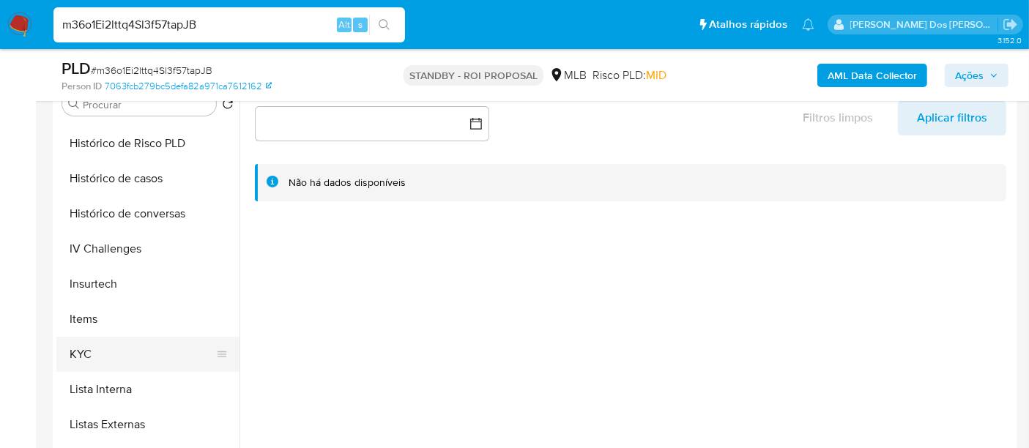
click at [76, 348] on button "KYC" at bounding box center [141, 354] width 171 height 35
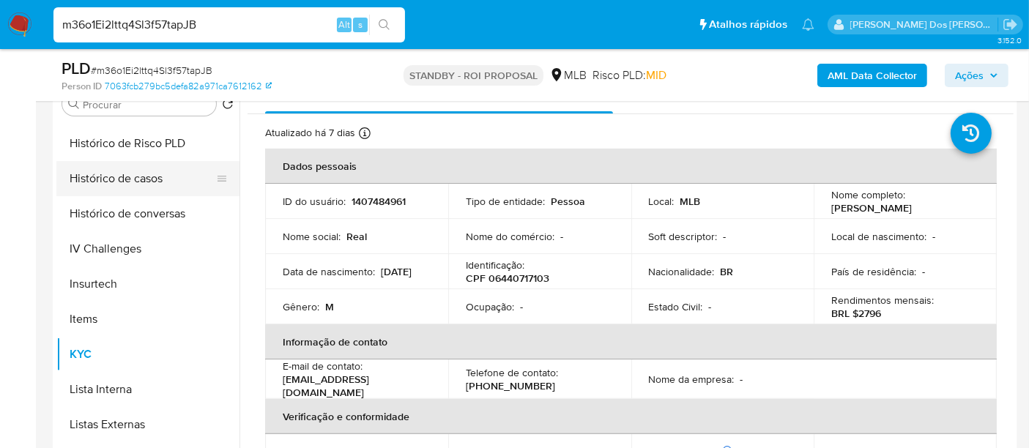
click at [132, 182] on button "Histórico de casos" at bounding box center [141, 178] width 171 height 35
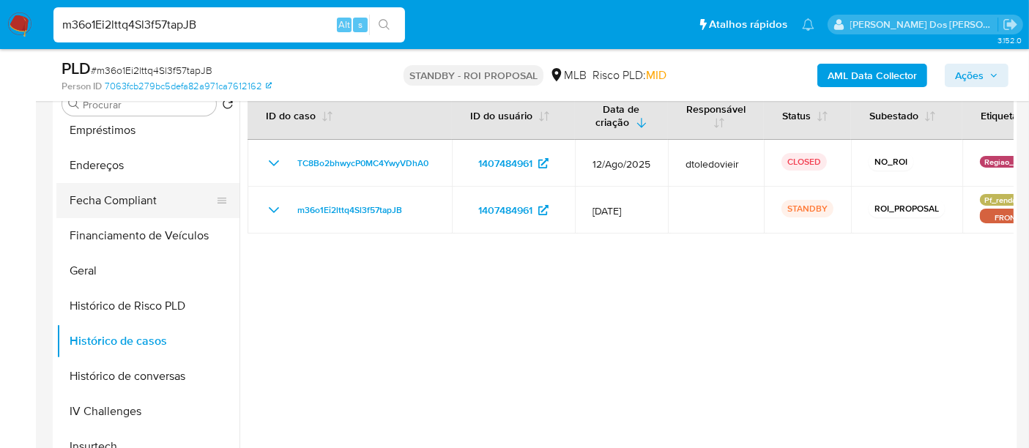
scroll to position [244, 0]
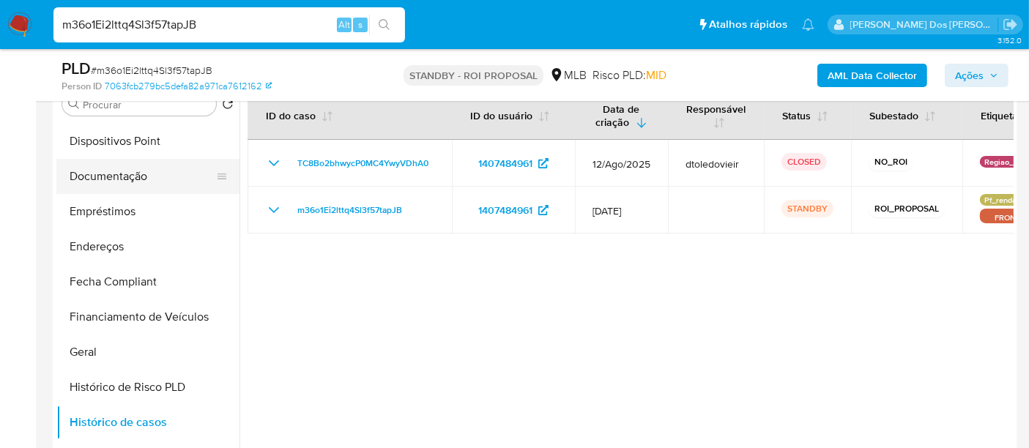
click at [120, 184] on button "Documentação" at bounding box center [141, 176] width 171 height 35
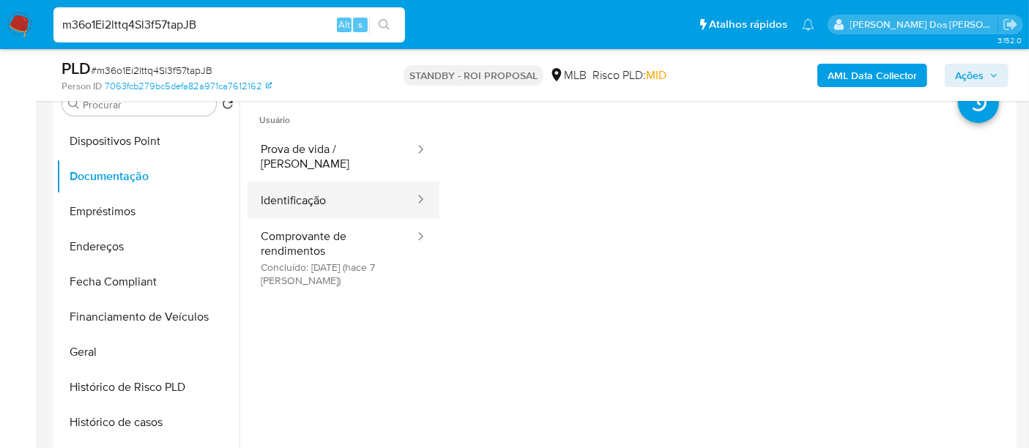
click at [280, 182] on button "Identificação" at bounding box center [332, 200] width 168 height 37
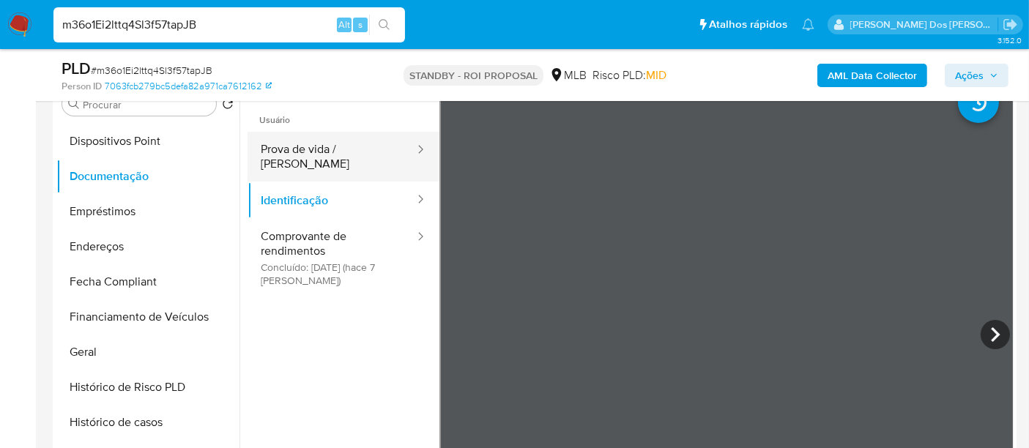
click at [359, 154] on button "Prova de vida / Selfie" at bounding box center [332, 157] width 168 height 50
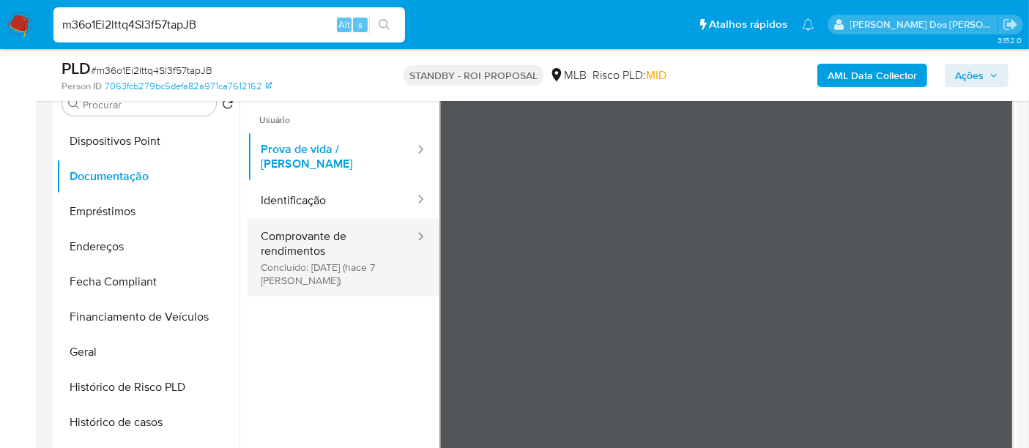
click at [305, 228] on button "Comprovante de rendimentos Concluído: 06/08/2025 (hace 7 días)" at bounding box center [332, 258] width 168 height 78
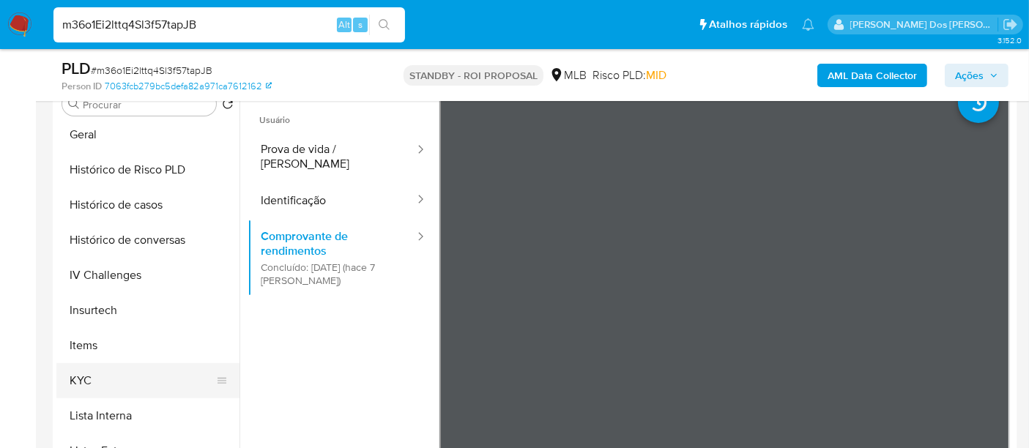
scroll to position [618, 0]
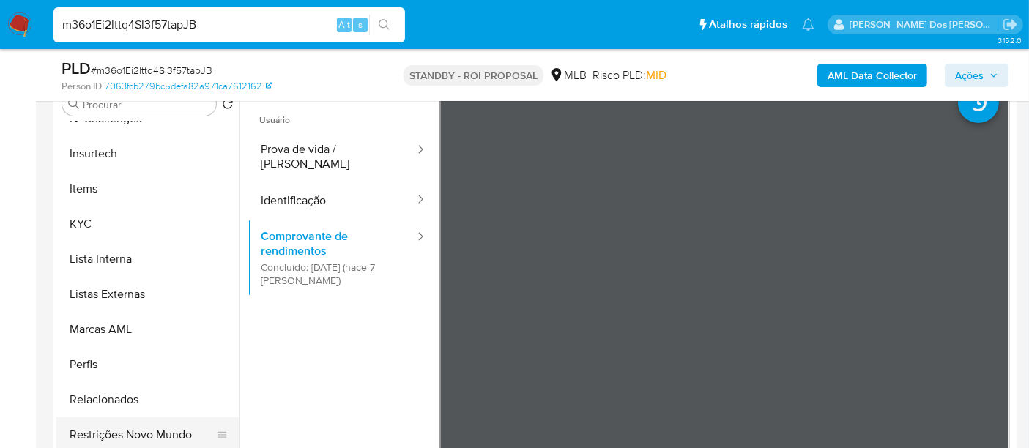
click at [157, 430] on button "Restrições Novo Mundo" at bounding box center [141, 435] width 171 height 35
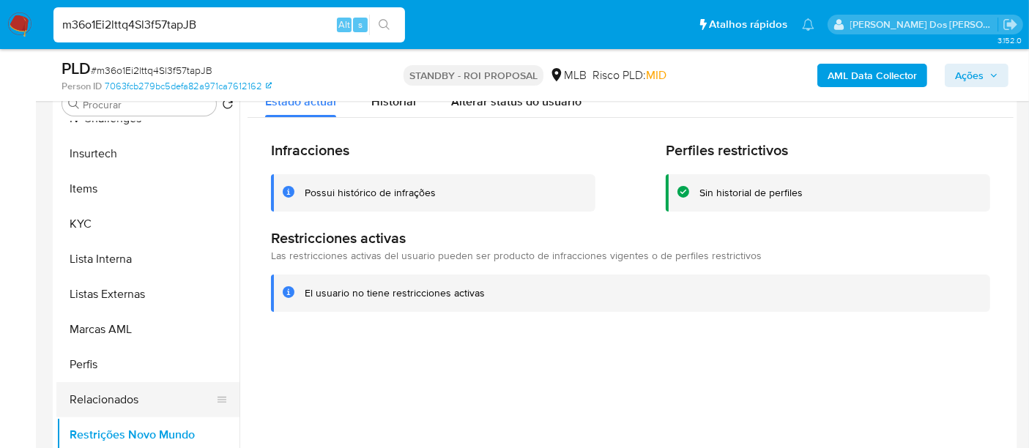
scroll to position [293, 0]
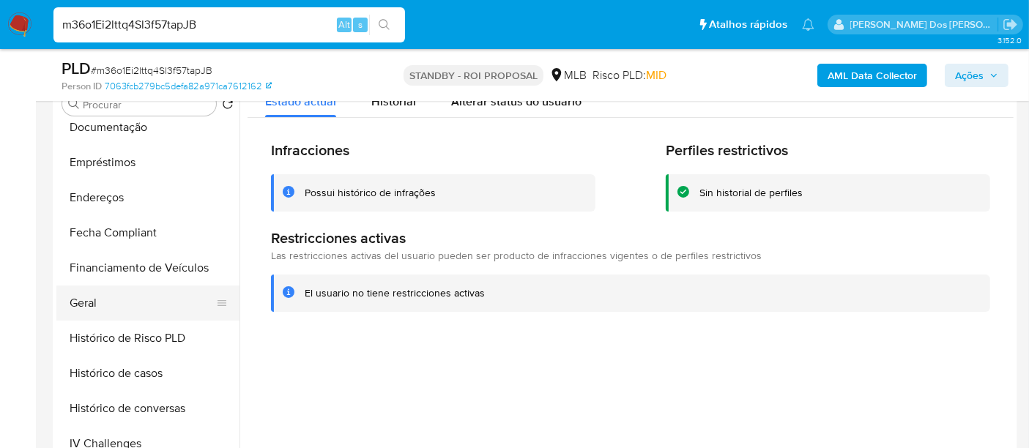
click at [81, 303] on button "Geral" at bounding box center [141, 303] width 171 height 35
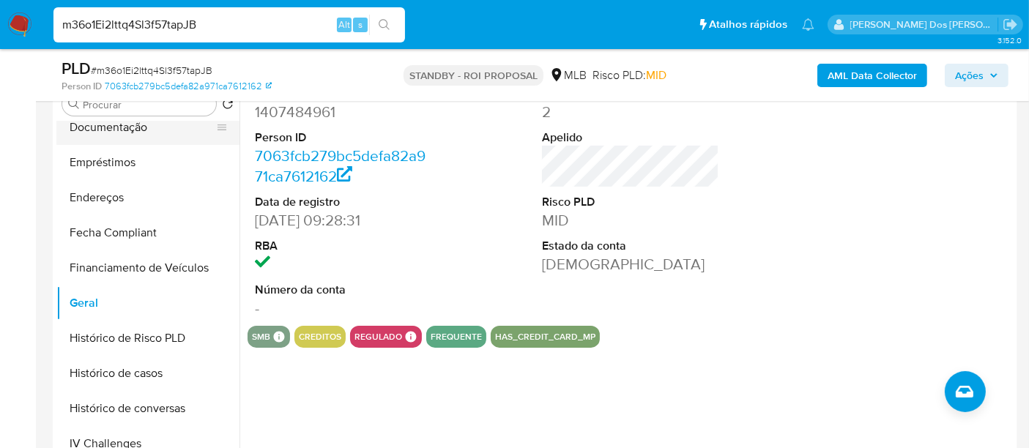
click at [116, 133] on button "Documentação" at bounding box center [141, 127] width 171 height 35
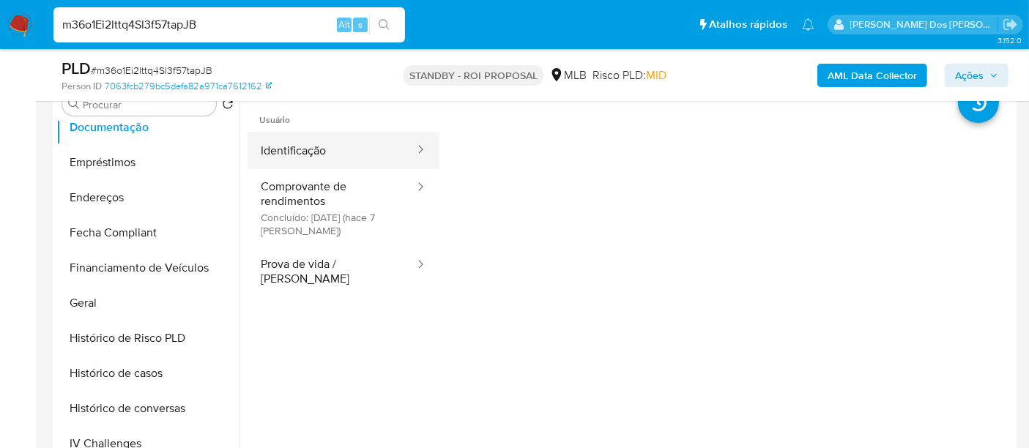
click at [305, 135] on button "Identificação" at bounding box center [332, 150] width 168 height 37
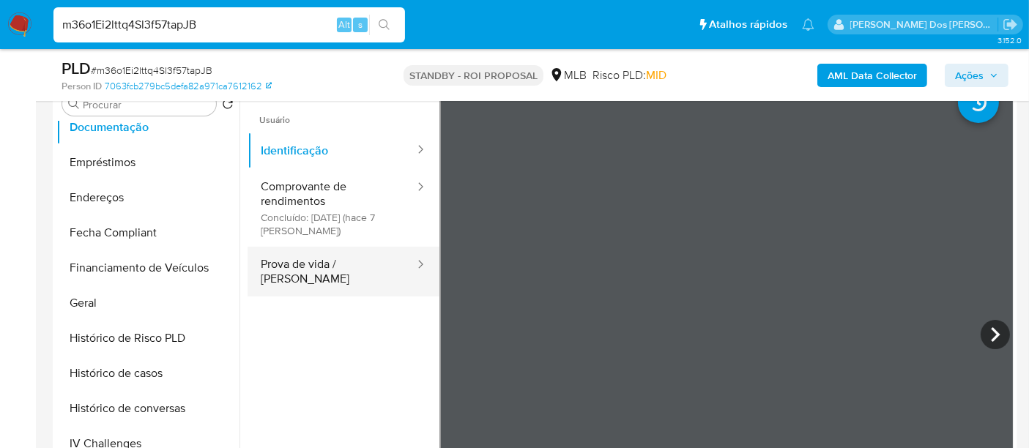
click at [325, 267] on button "Prova de vida / Selfie" at bounding box center [332, 272] width 168 height 50
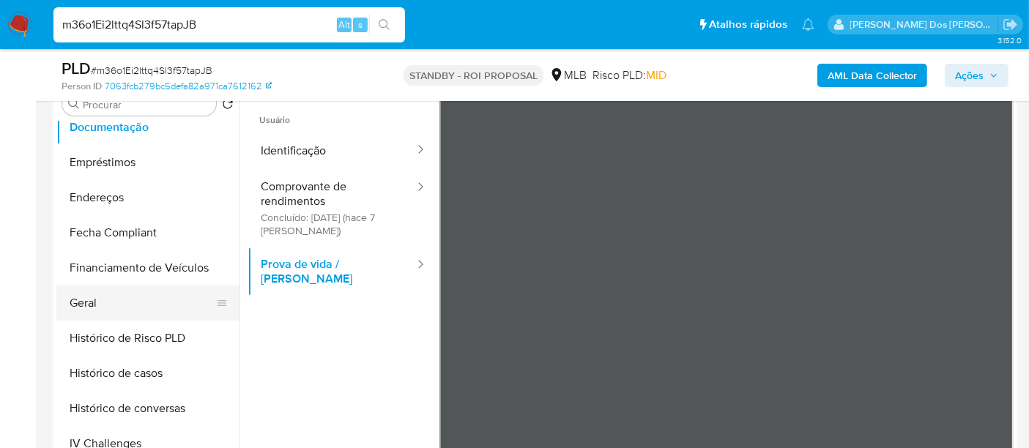
click at [97, 298] on button "Geral" at bounding box center [141, 303] width 171 height 35
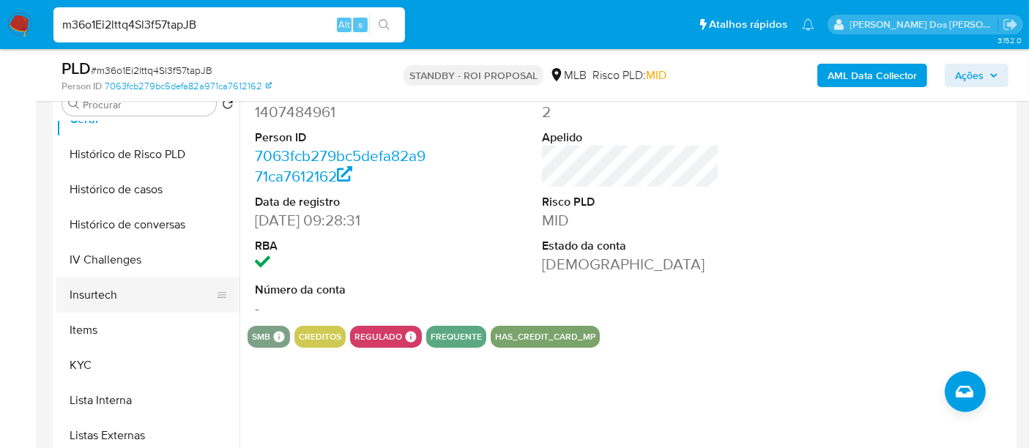
scroll to position [537, 0]
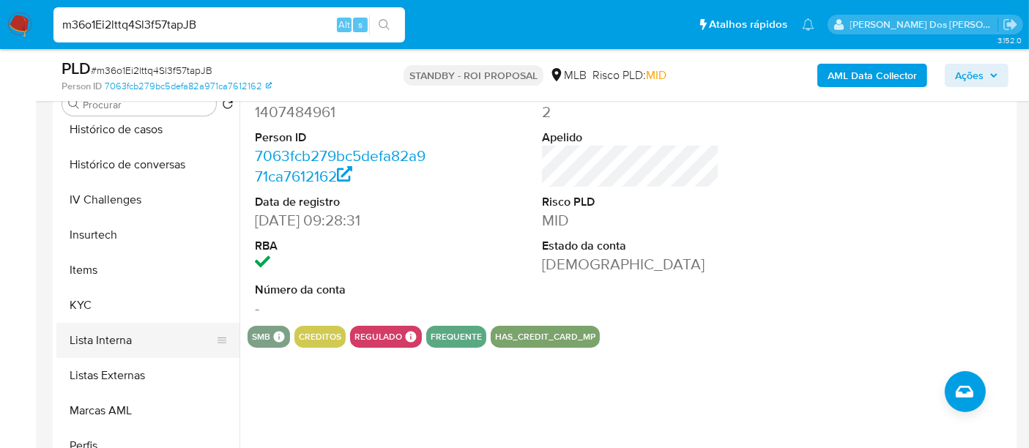
click at [96, 340] on button "Lista Interna" at bounding box center [141, 340] width 171 height 35
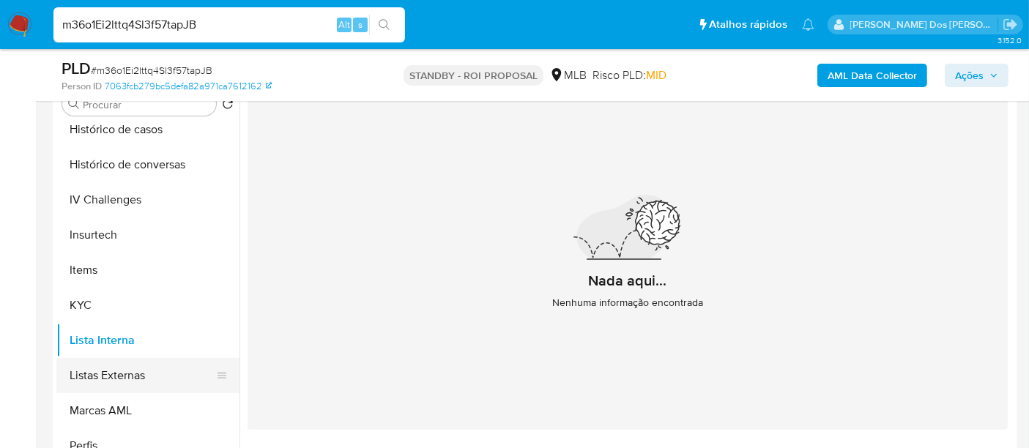
click at [79, 368] on button "Listas Externas" at bounding box center [141, 375] width 171 height 35
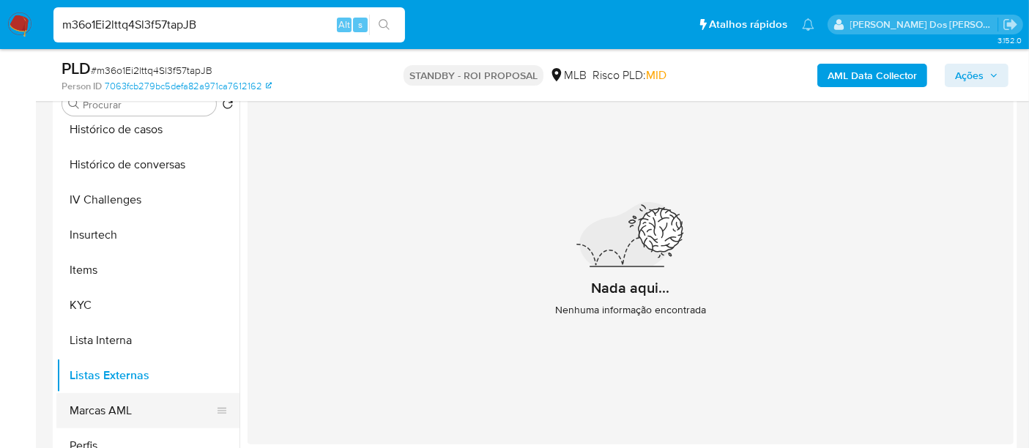
click at [106, 406] on button "Marcas AML" at bounding box center [141, 410] width 171 height 35
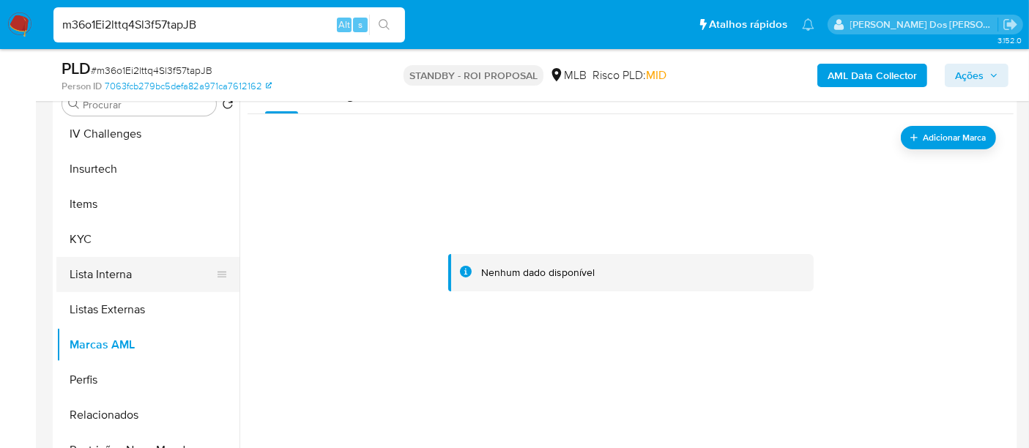
scroll to position [618, 0]
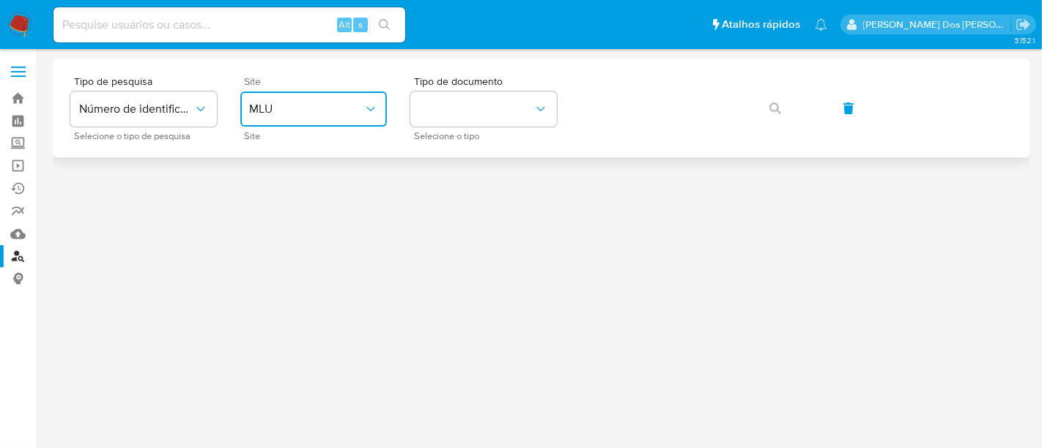
click at [342, 102] on span "MLU" at bounding box center [306, 109] width 114 height 15
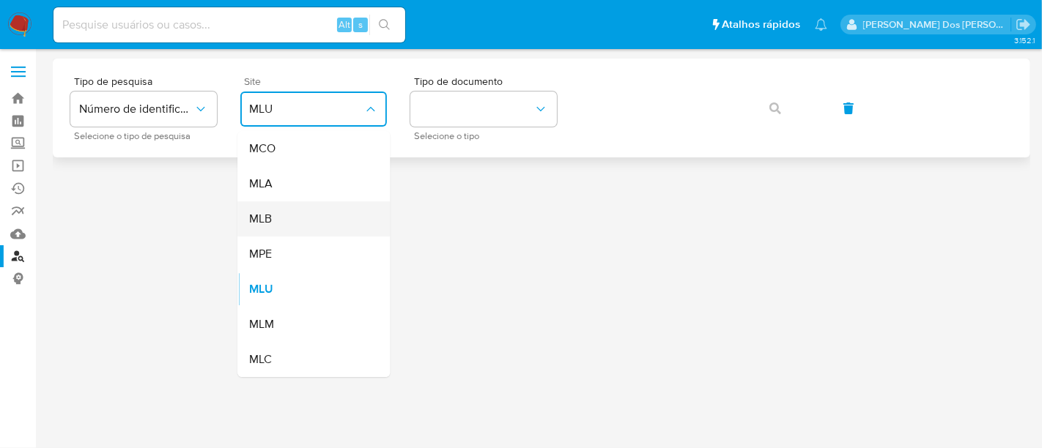
click at [304, 215] on div "MLB" at bounding box center [309, 218] width 120 height 35
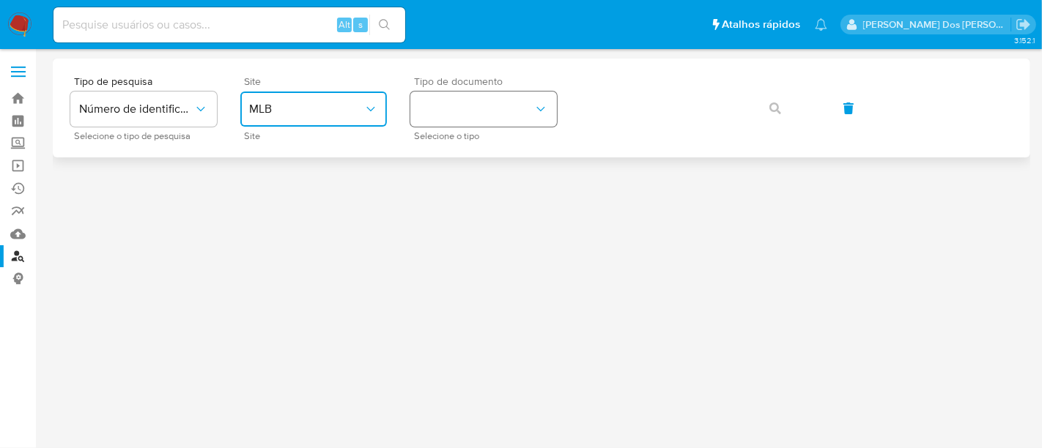
click at [441, 119] on button "identificationType" at bounding box center [483, 109] width 147 height 35
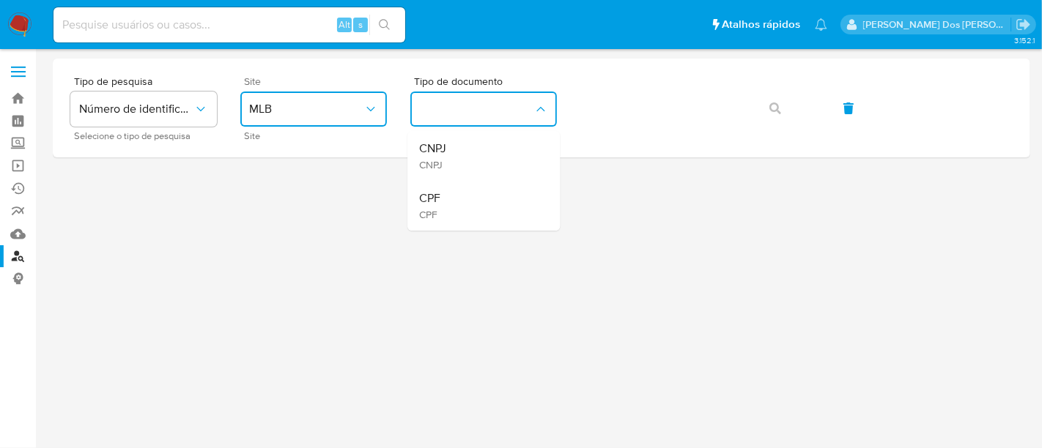
click at [443, 190] on div "CPF CPF" at bounding box center [479, 206] width 120 height 50
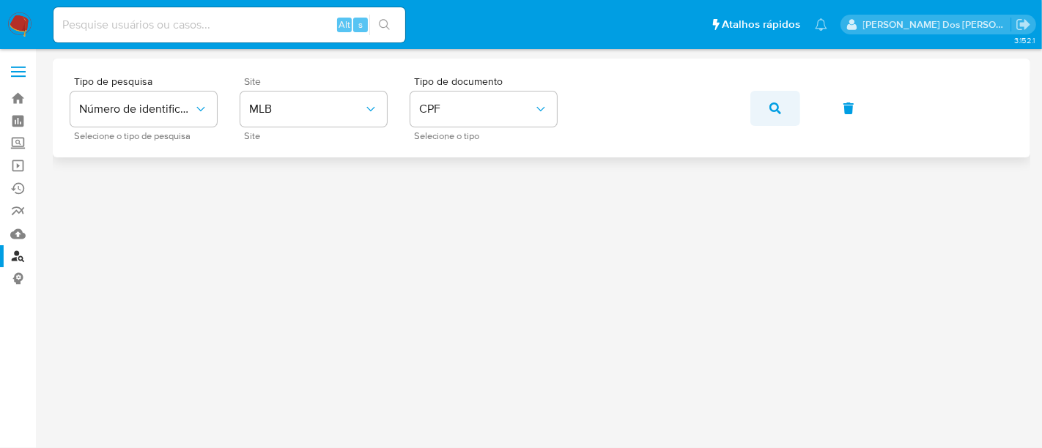
click at [776, 111] on icon "button" at bounding box center [775, 109] width 12 height 12
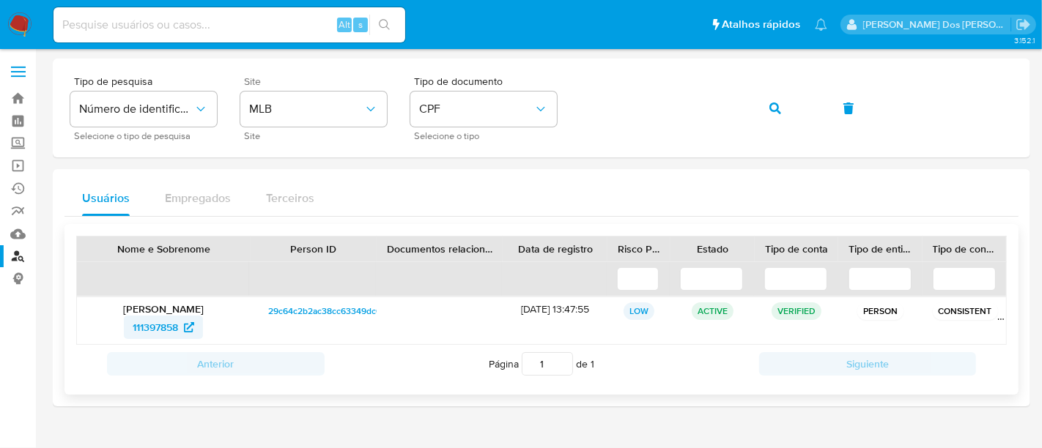
click at [140, 321] on span "111397858" at bounding box center [155, 327] width 45 height 23
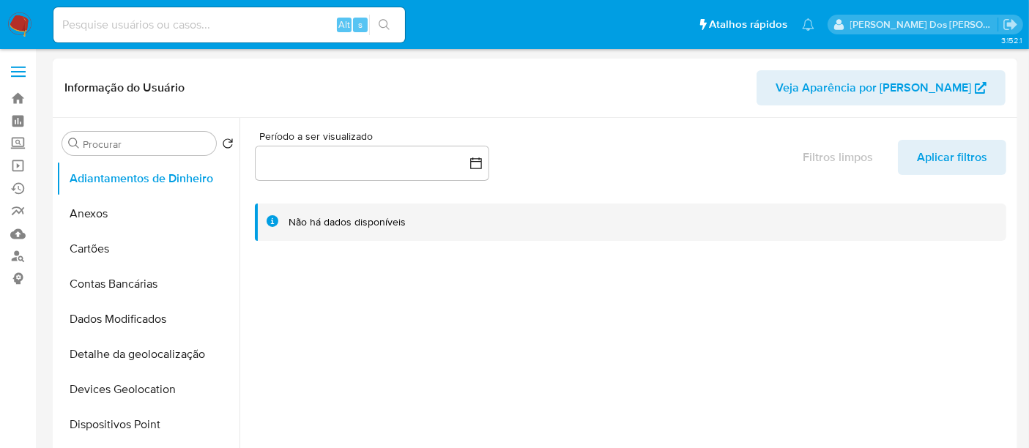
select select "10"
click at [18, 255] on link "Localizador de pessoas" at bounding box center [87, 256] width 174 height 23
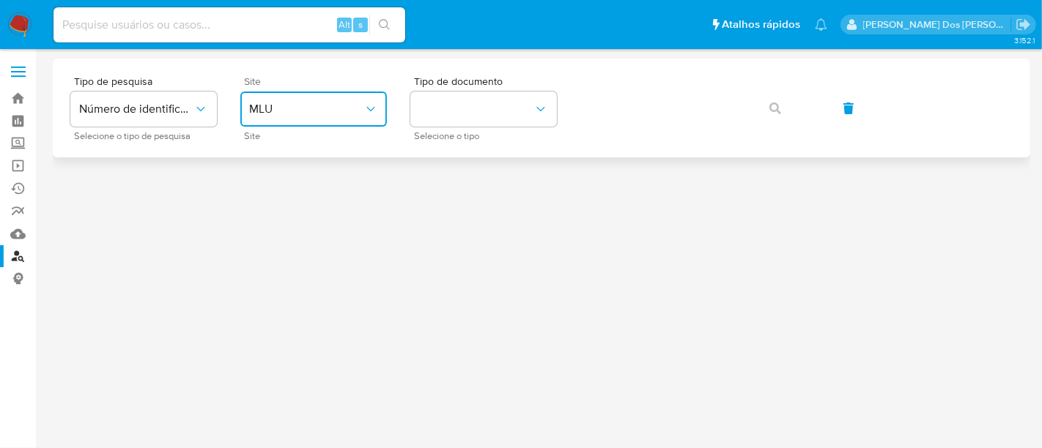
click at [340, 119] on button "MLU" at bounding box center [313, 109] width 147 height 35
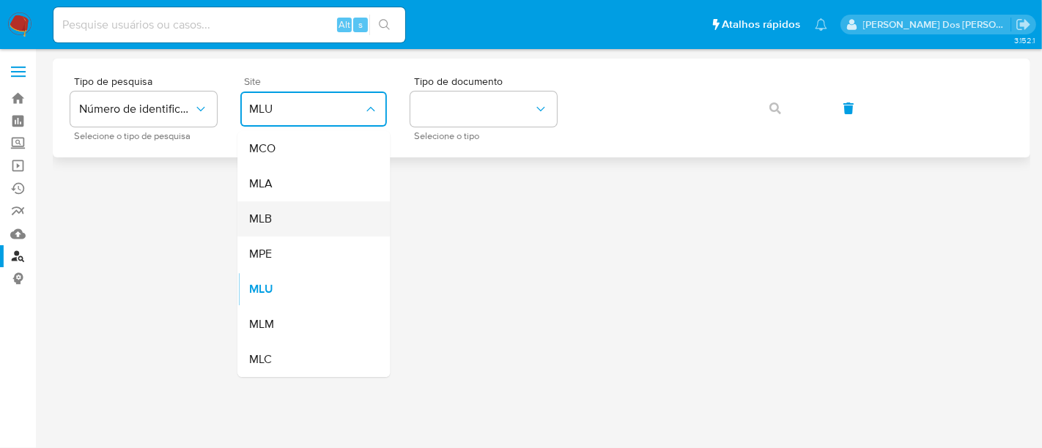
click at [305, 220] on div "MLB" at bounding box center [309, 218] width 120 height 35
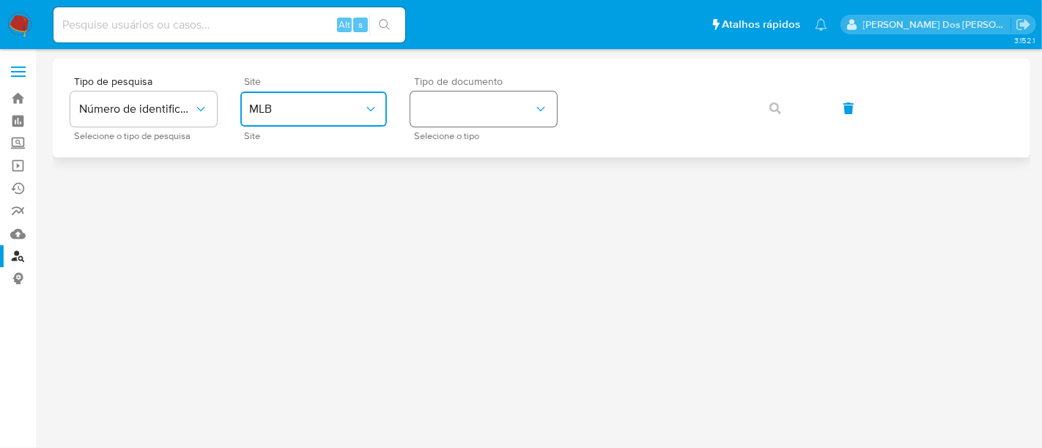
click at [440, 114] on button "identificationType" at bounding box center [483, 109] width 147 height 35
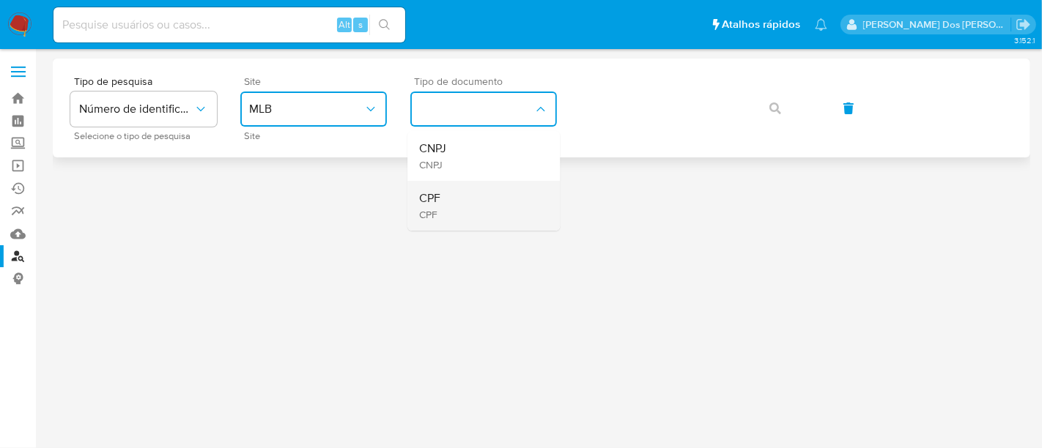
click at [440, 199] on div "CPF CPF" at bounding box center [479, 206] width 120 height 50
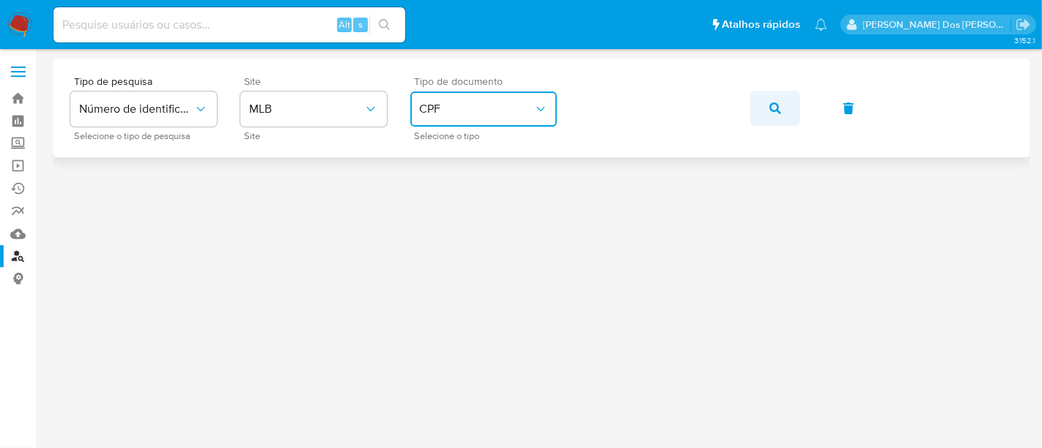
click at [782, 103] on button "button" at bounding box center [775, 108] width 50 height 35
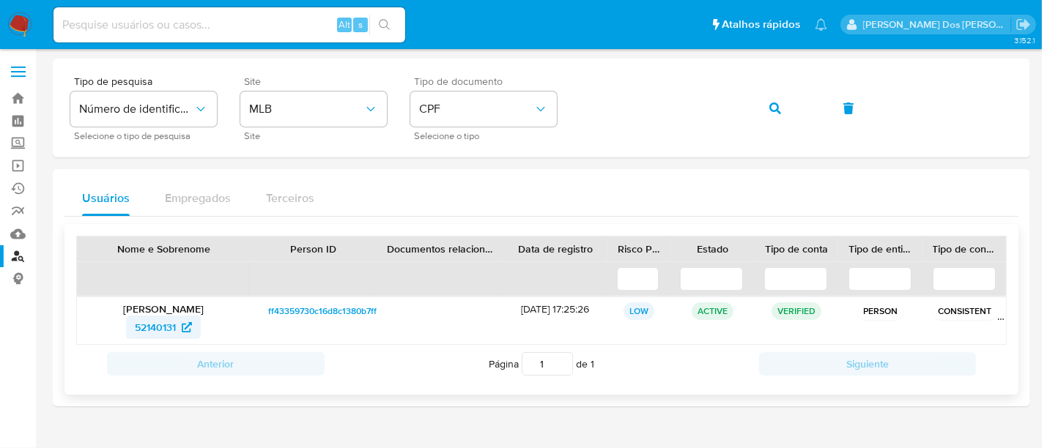
click at [149, 327] on span "52140131" at bounding box center [155, 327] width 41 height 23
click at [474, 111] on span "CPF" at bounding box center [476, 109] width 114 height 15
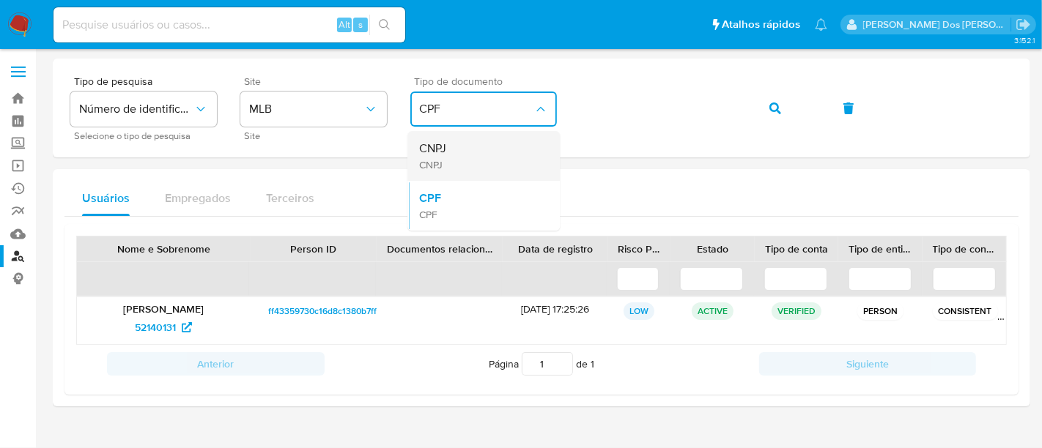
click at [471, 151] on div "CNPJ CNPJ" at bounding box center [479, 156] width 120 height 50
click at [763, 108] on button "button" at bounding box center [775, 108] width 50 height 35
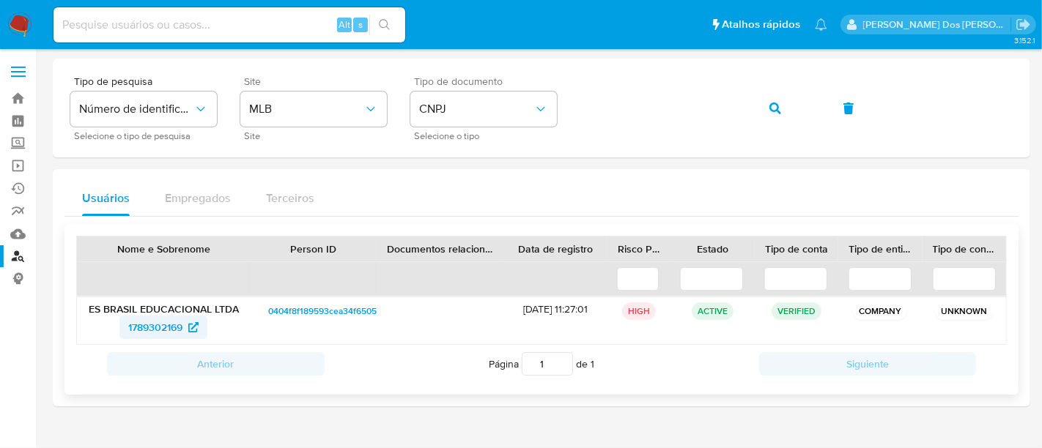
click at [168, 324] on span "1789302169" at bounding box center [155, 327] width 54 height 23
click at [199, 23] on input at bounding box center [229, 24] width 352 height 19
paste input "Unb0gquFU85vOSSZJ0zC24e3"
type input "Unb0gquFU85vOSSZJ0zC24e3"
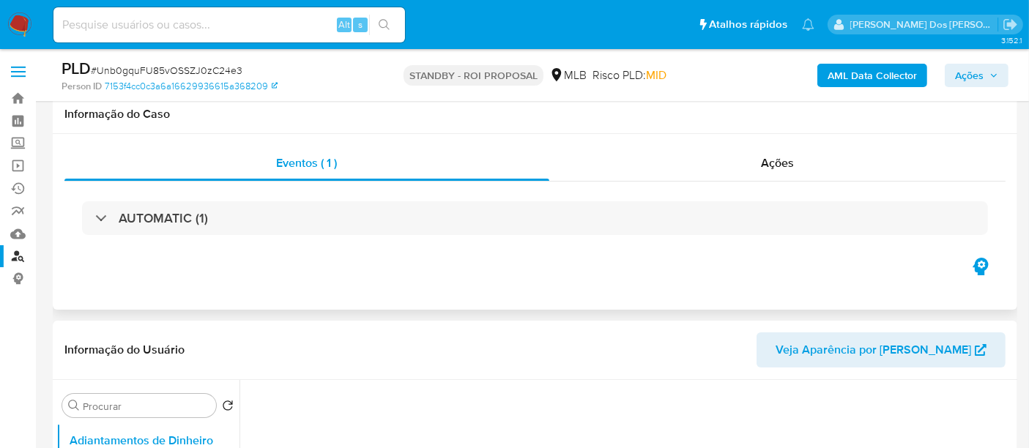
scroll to position [163, 0]
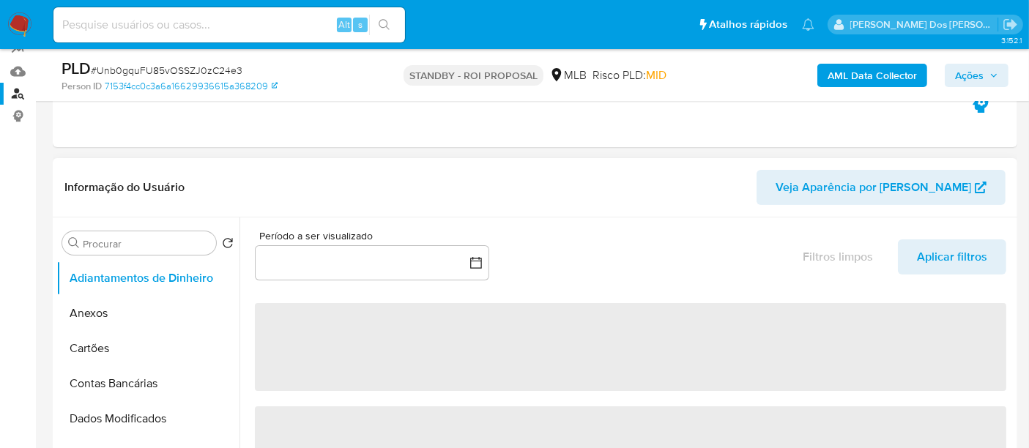
select select "10"
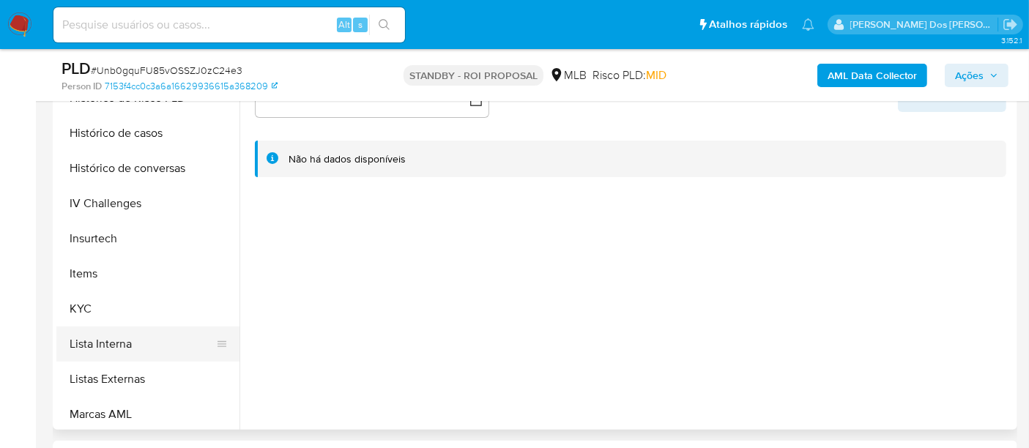
scroll to position [618, 0]
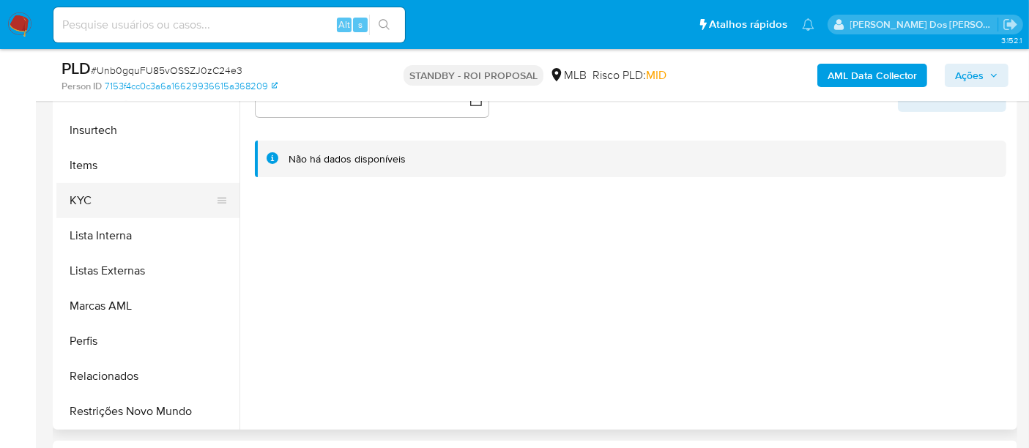
click at [86, 198] on button "KYC" at bounding box center [141, 200] width 171 height 35
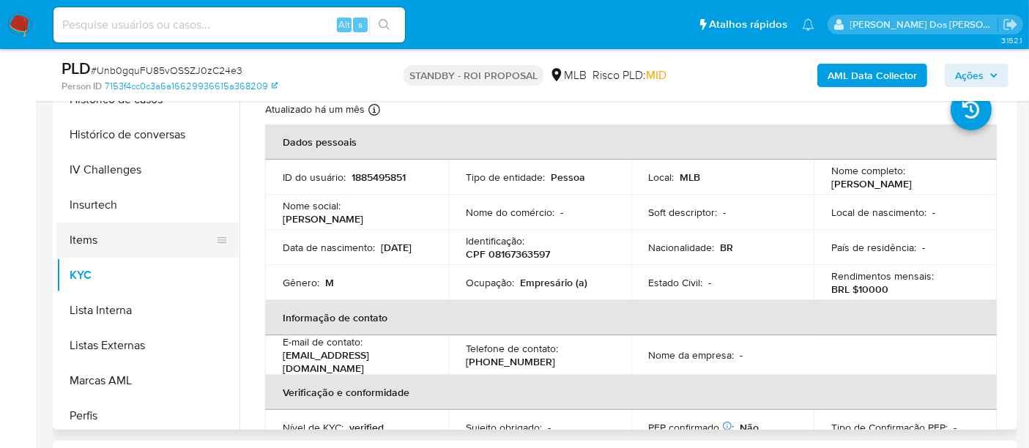
scroll to position [456, 0]
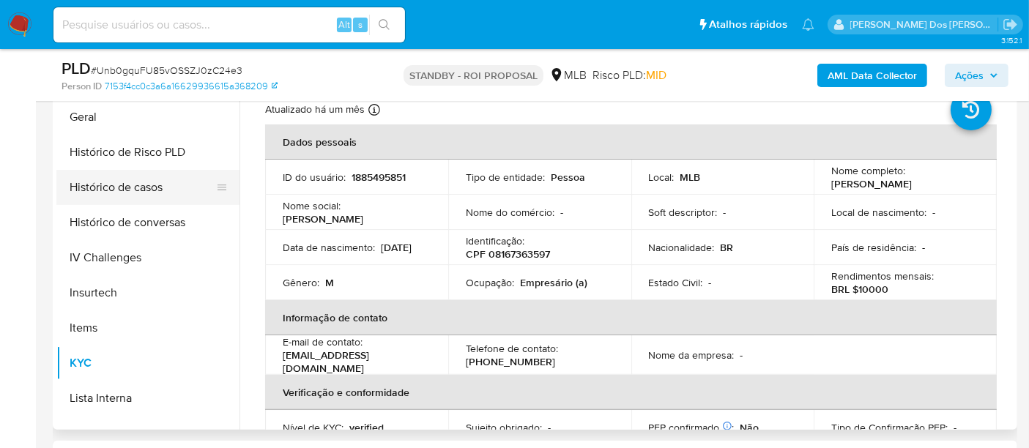
click at [138, 189] on button "Histórico de casos" at bounding box center [141, 187] width 171 height 35
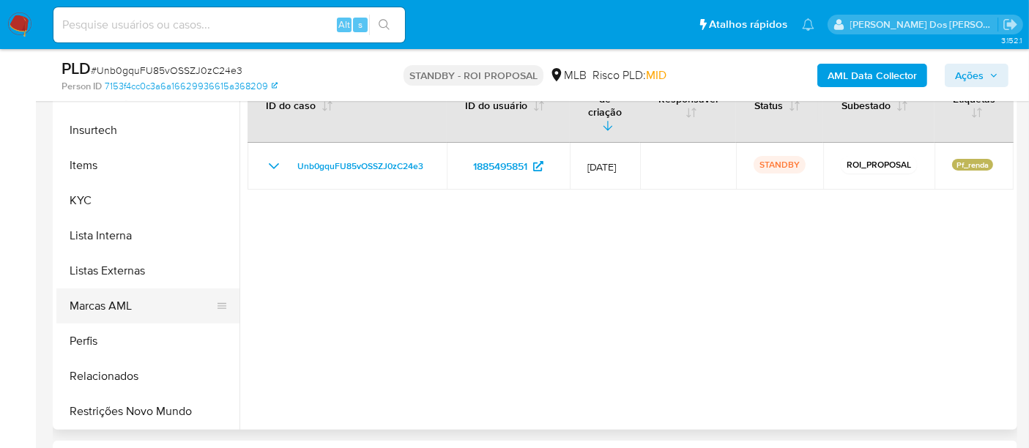
scroll to position [407, 0]
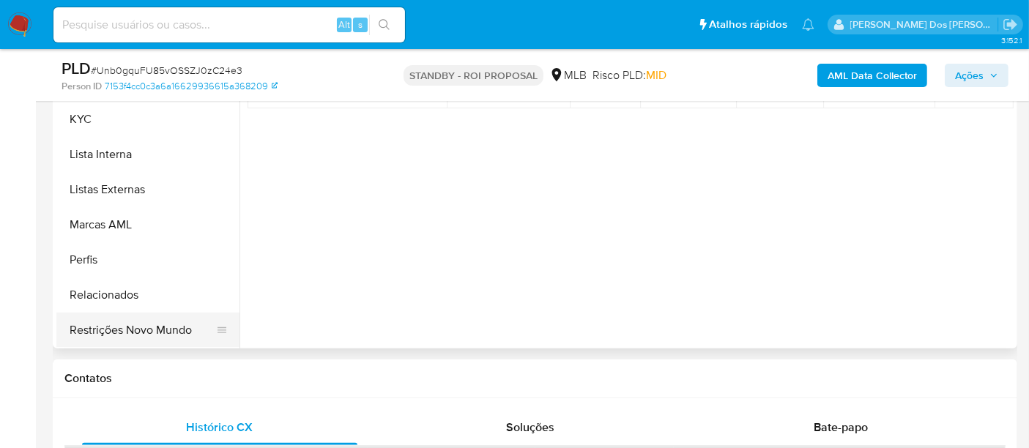
click at [166, 328] on button "Restrições Novo Mundo" at bounding box center [141, 330] width 171 height 35
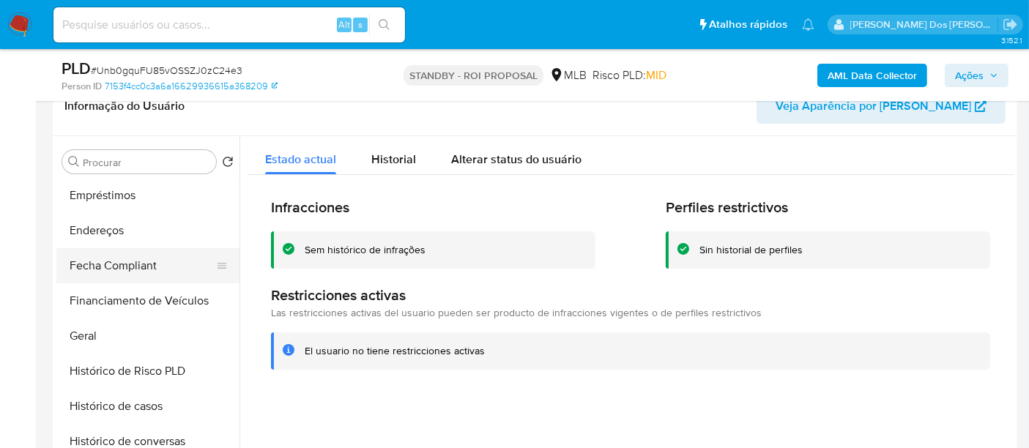
scroll to position [293, 0]
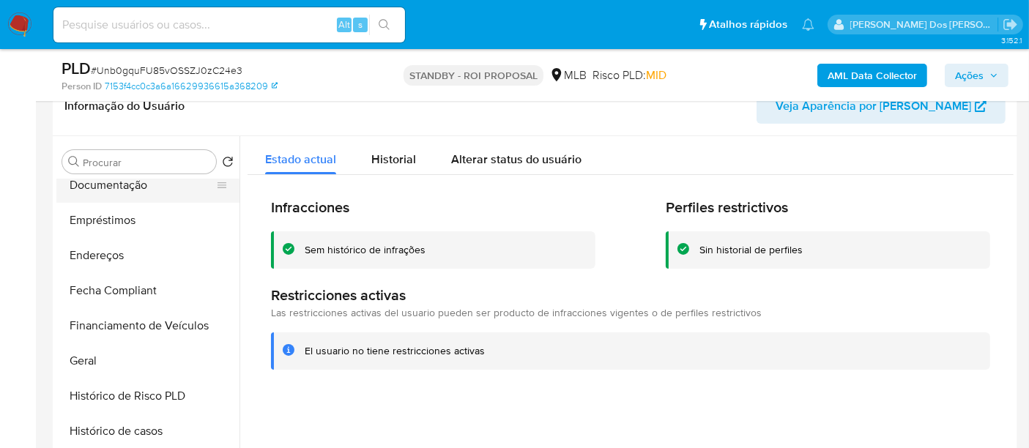
click at [125, 186] on button "Documentação" at bounding box center [141, 185] width 171 height 35
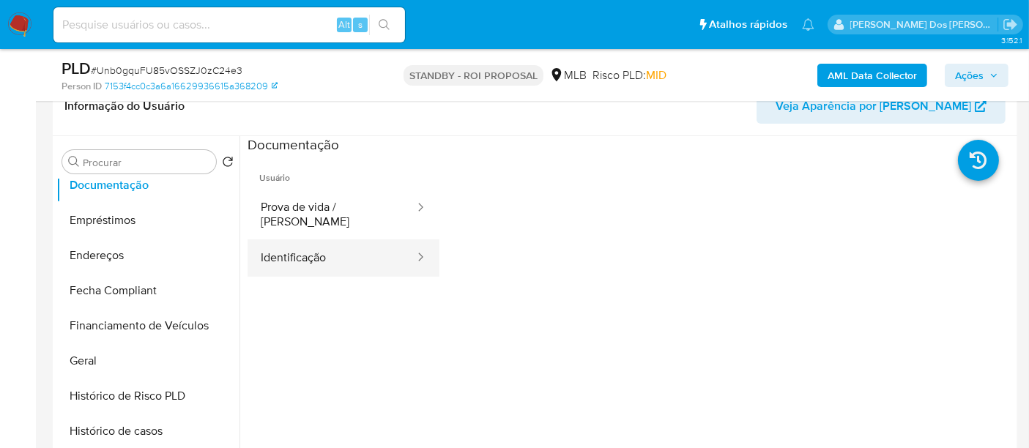
click at [263, 248] on button "Identificação" at bounding box center [332, 258] width 168 height 37
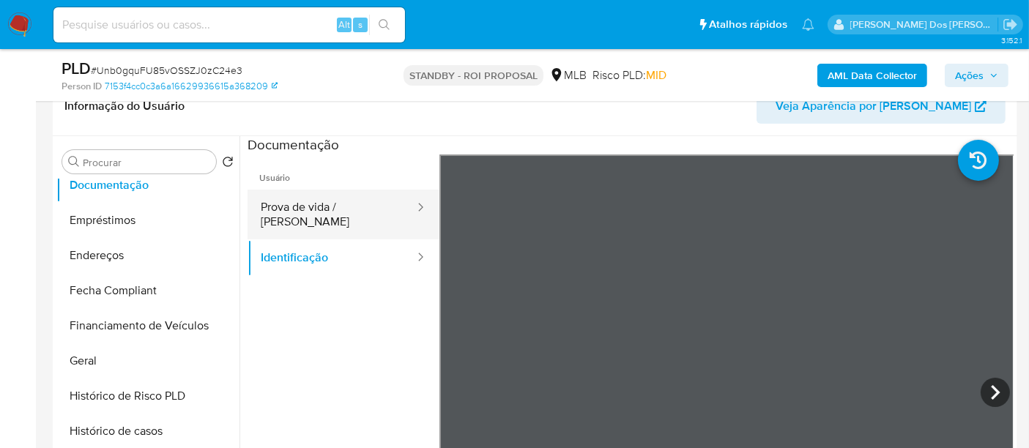
click at [344, 205] on button "Prova de vida / Selfie" at bounding box center [332, 215] width 168 height 50
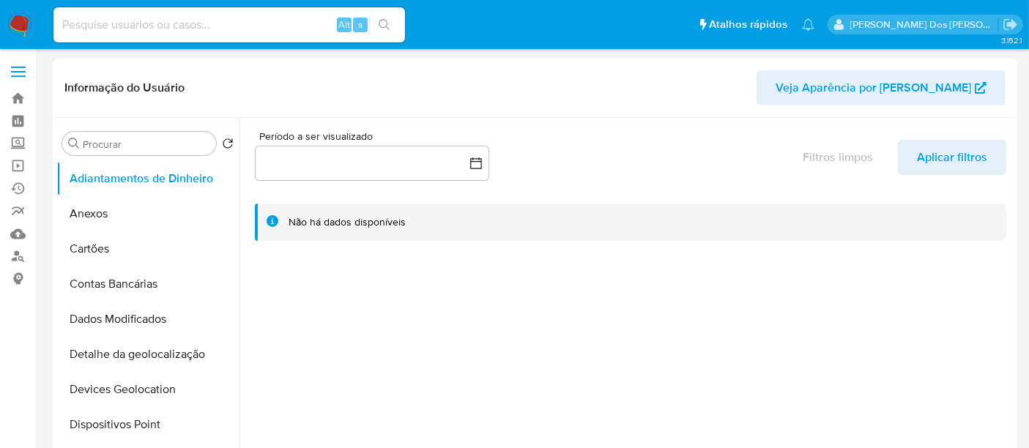
select select "10"
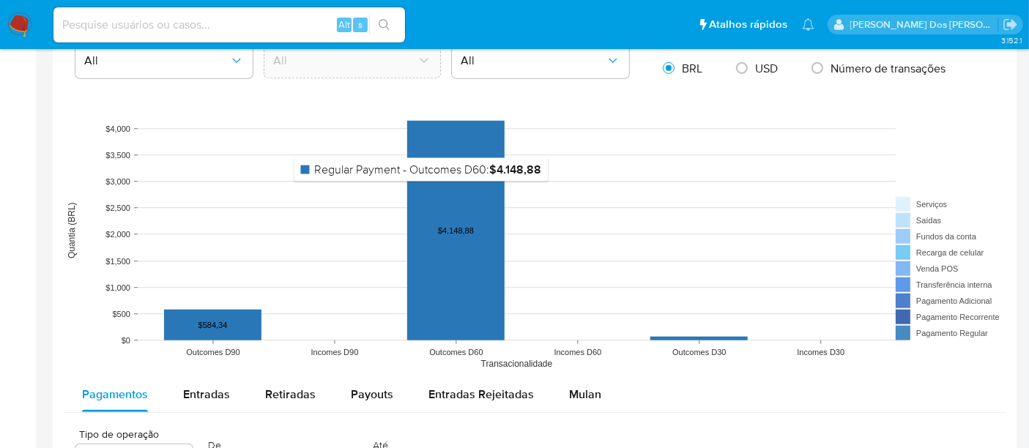
scroll to position [1383, 0]
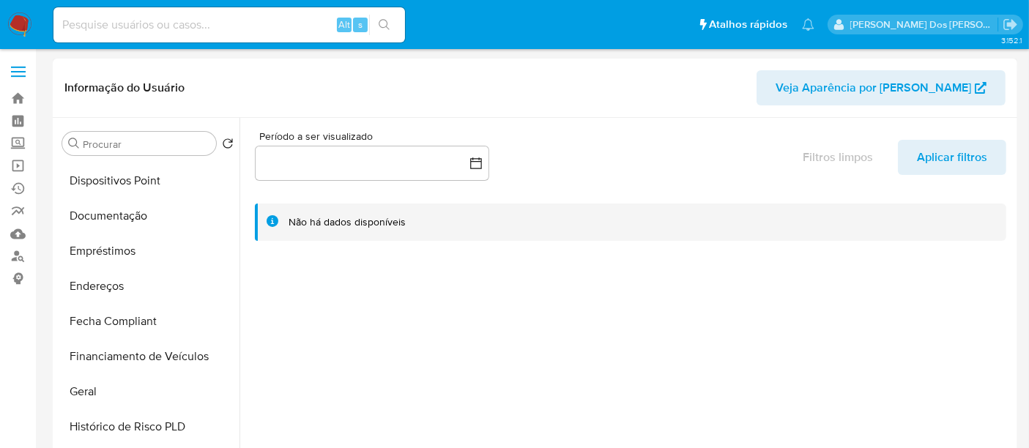
select select "10"
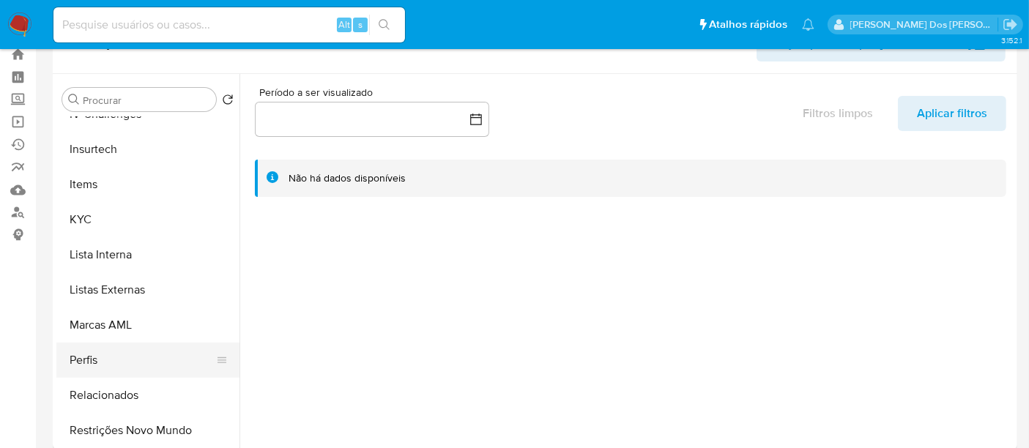
scroll to position [81, 0]
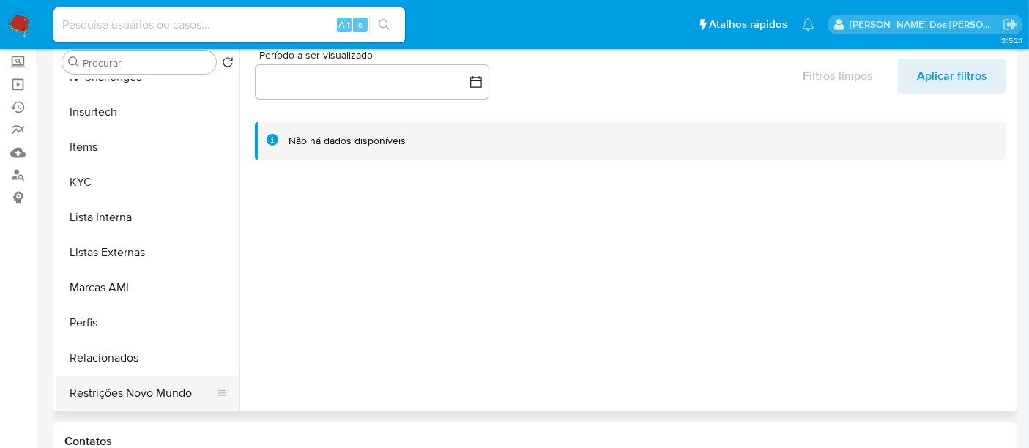
click at [108, 396] on button "Restrições Novo Mundo" at bounding box center [141, 393] width 171 height 35
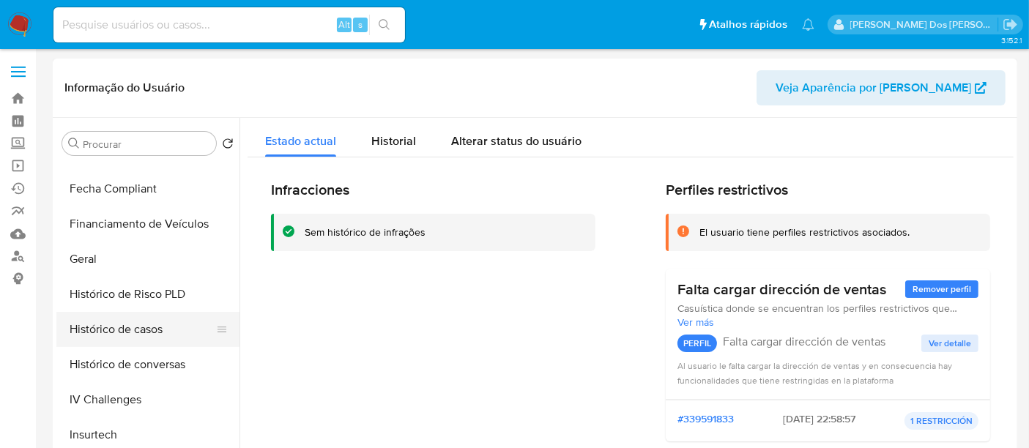
scroll to position [374, 0]
click at [128, 333] on button "Histórico de casos" at bounding box center [141, 331] width 171 height 35
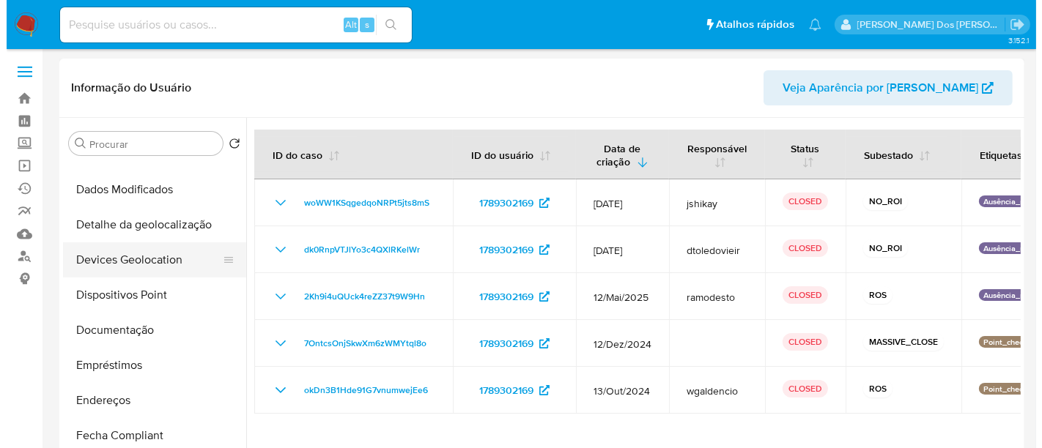
scroll to position [48, 0]
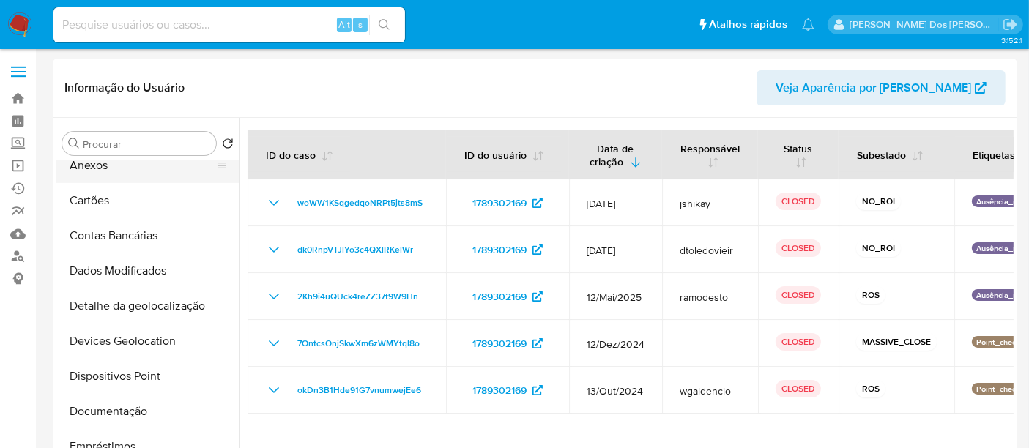
click at [88, 170] on button "Anexos" at bounding box center [141, 165] width 171 height 35
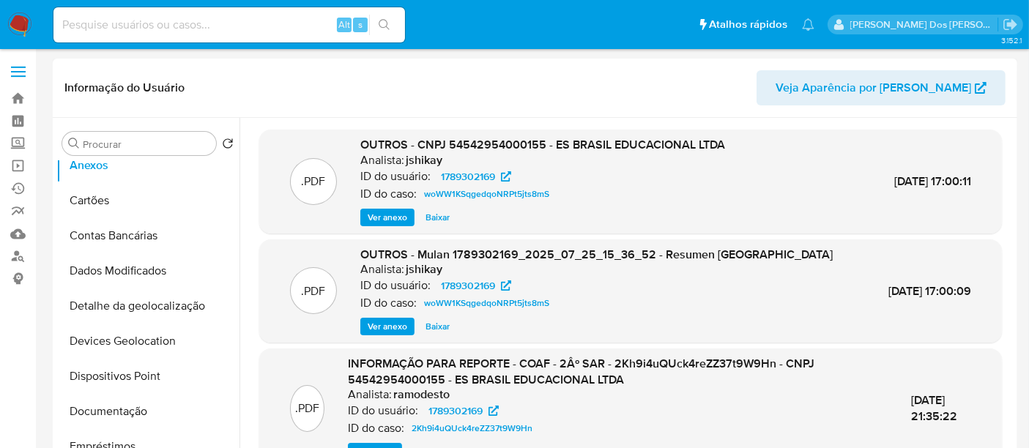
click at [391, 217] on span "Ver anexo" at bounding box center [388, 217] width 40 height 15
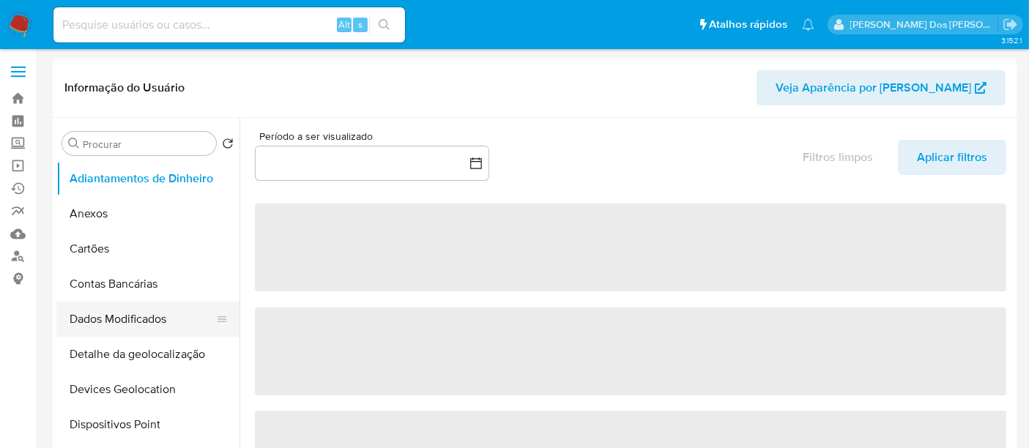
select select "10"
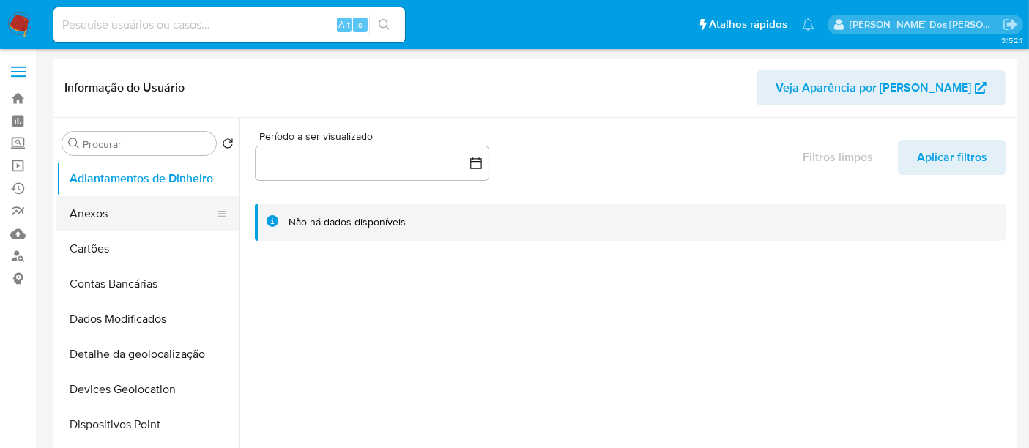
click at [89, 210] on button "Anexos" at bounding box center [141, 213] width 171 height 35
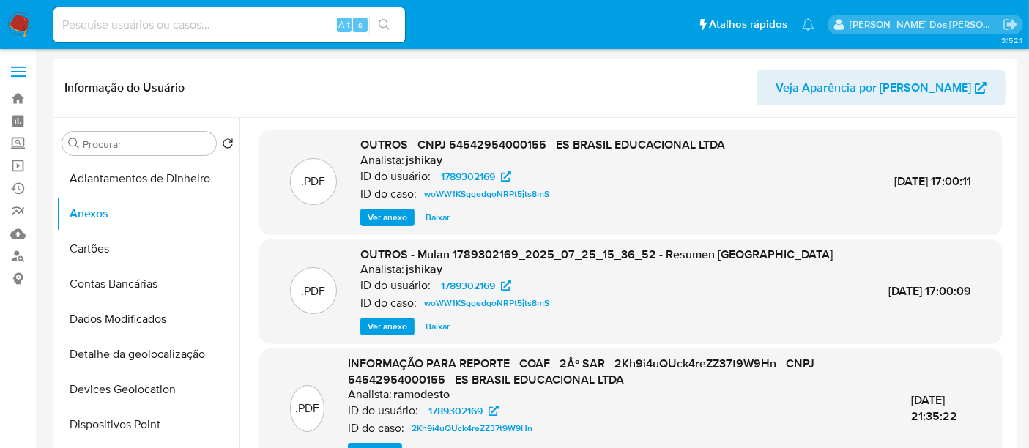
click at [370, 218] on span "Ver anexo" at bounding box center [388, 217] width 40 height 15
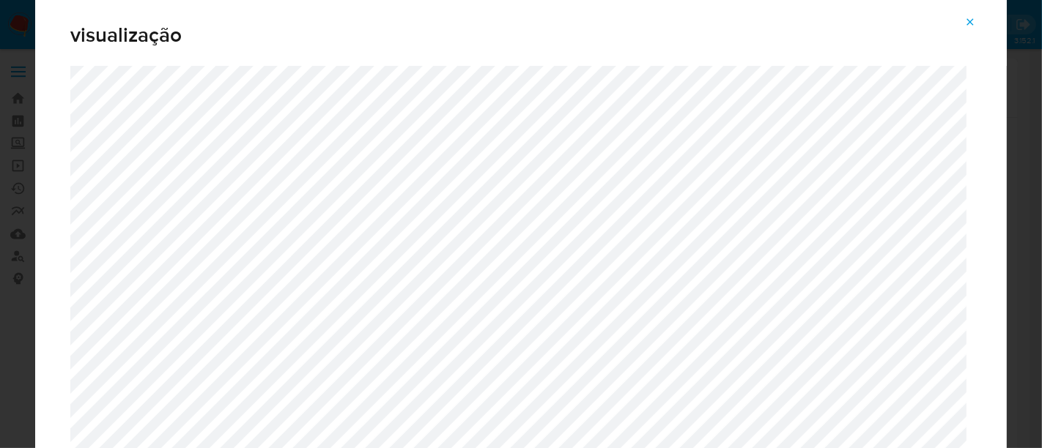
click at [969, 26] on icon "Attachment preview" at bounding box center [970, 22] width 12 height 12
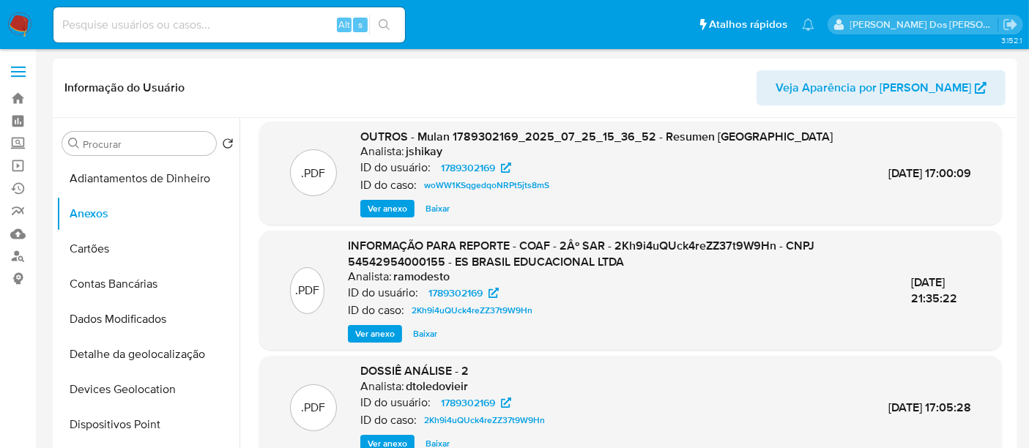
scroll to position [138, 0]
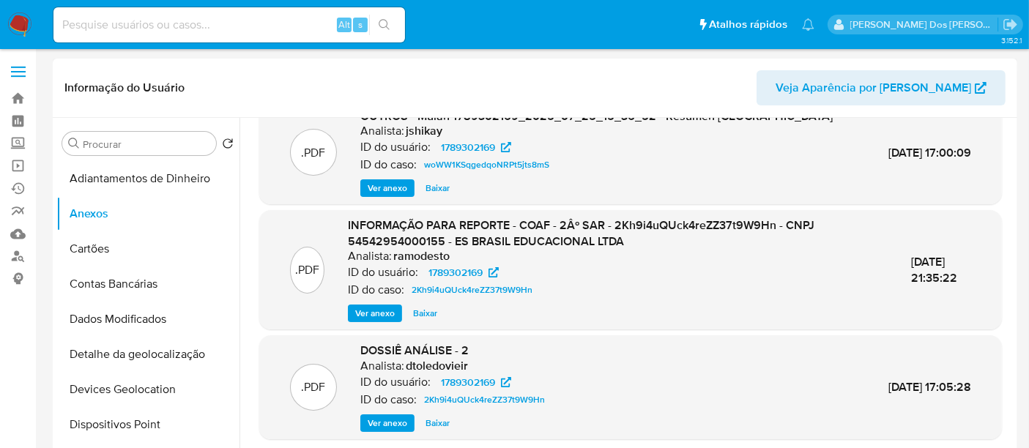
click at [360, 308] on span "Ver anexo" at bounding box center [375, 313] width 40 height 15
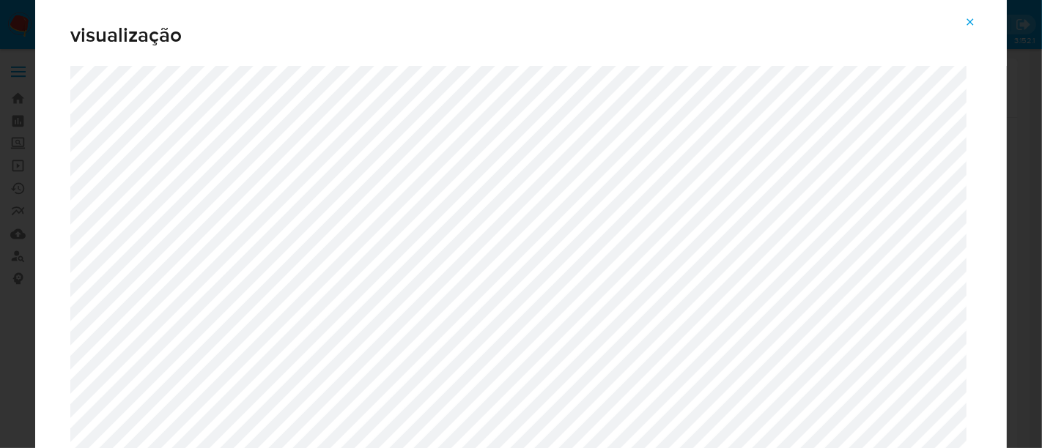
click at [974, 23] on icon "Attachment preview" at bounding box center [970, 22] width 12 height 12
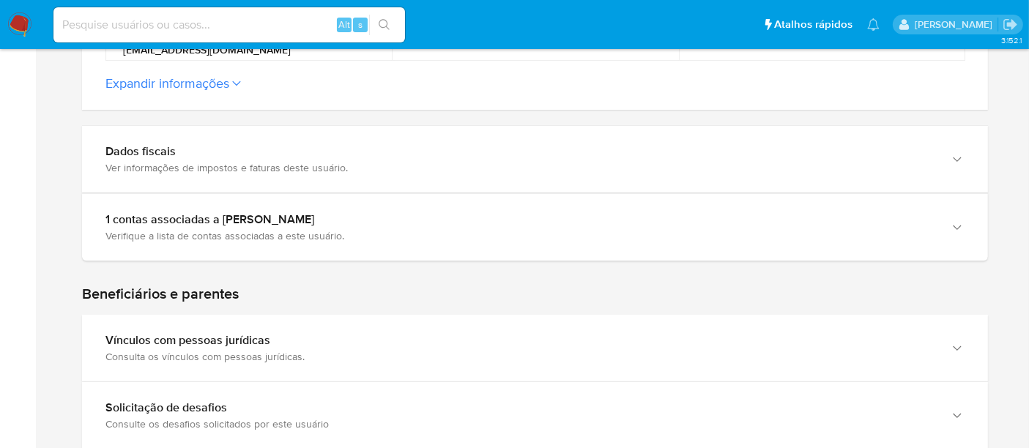
scroll to position [650, 0]
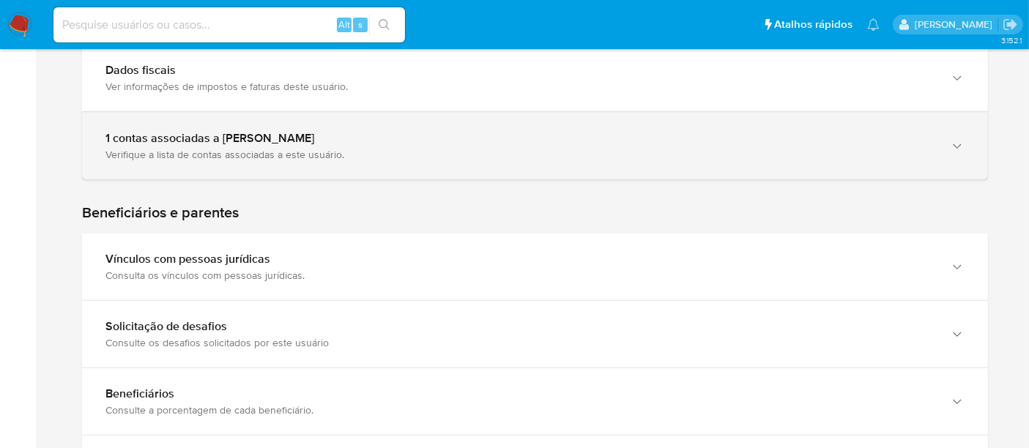
click at [551, 135] on div "1 contas associadas a [PERSON_NAME]" at bounding box center [520, 138] width 830 height 15
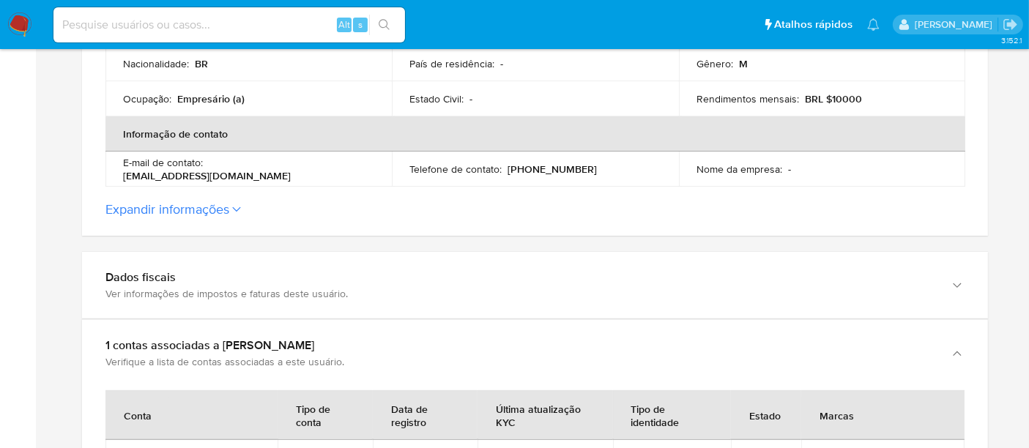
scroll to position [488, 0]
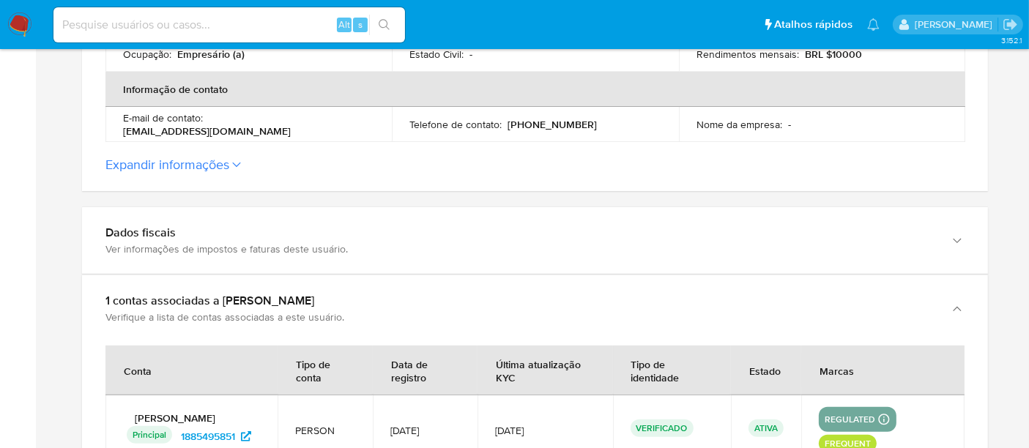
click at [236, 162] on icon at bounding box center [236, 165] width 9 height 6
click at [229, 161] on button "Expandir informações" at bounding box center [167, 165] width 124 height 16
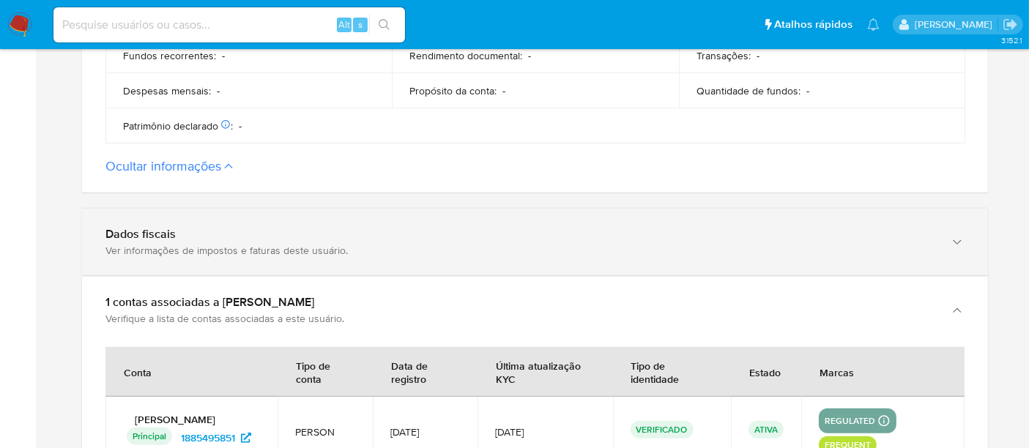
click at [316, 242] on div "Dados fiscais Ver informações de impostos e faturas deste usuário." at bounding box center [520, 242] width 830 height 30
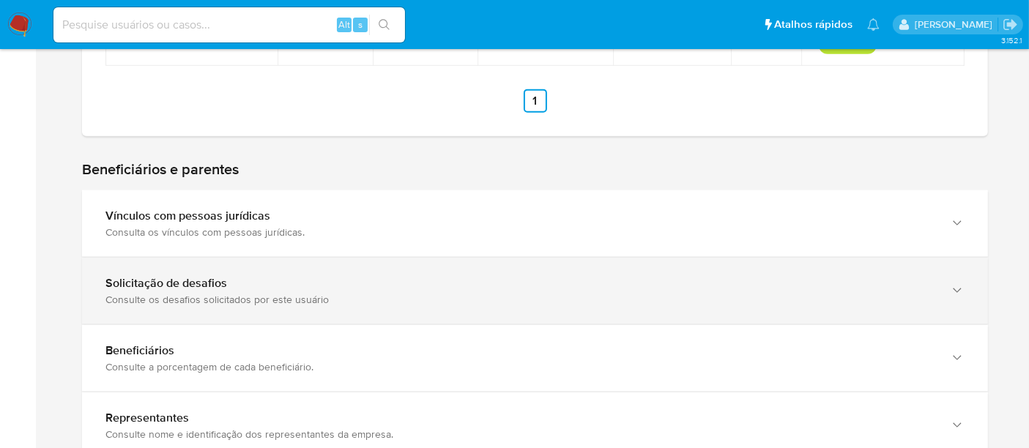
scroll to position [2034, 0]
